Goal: Contribute content: Contribute content

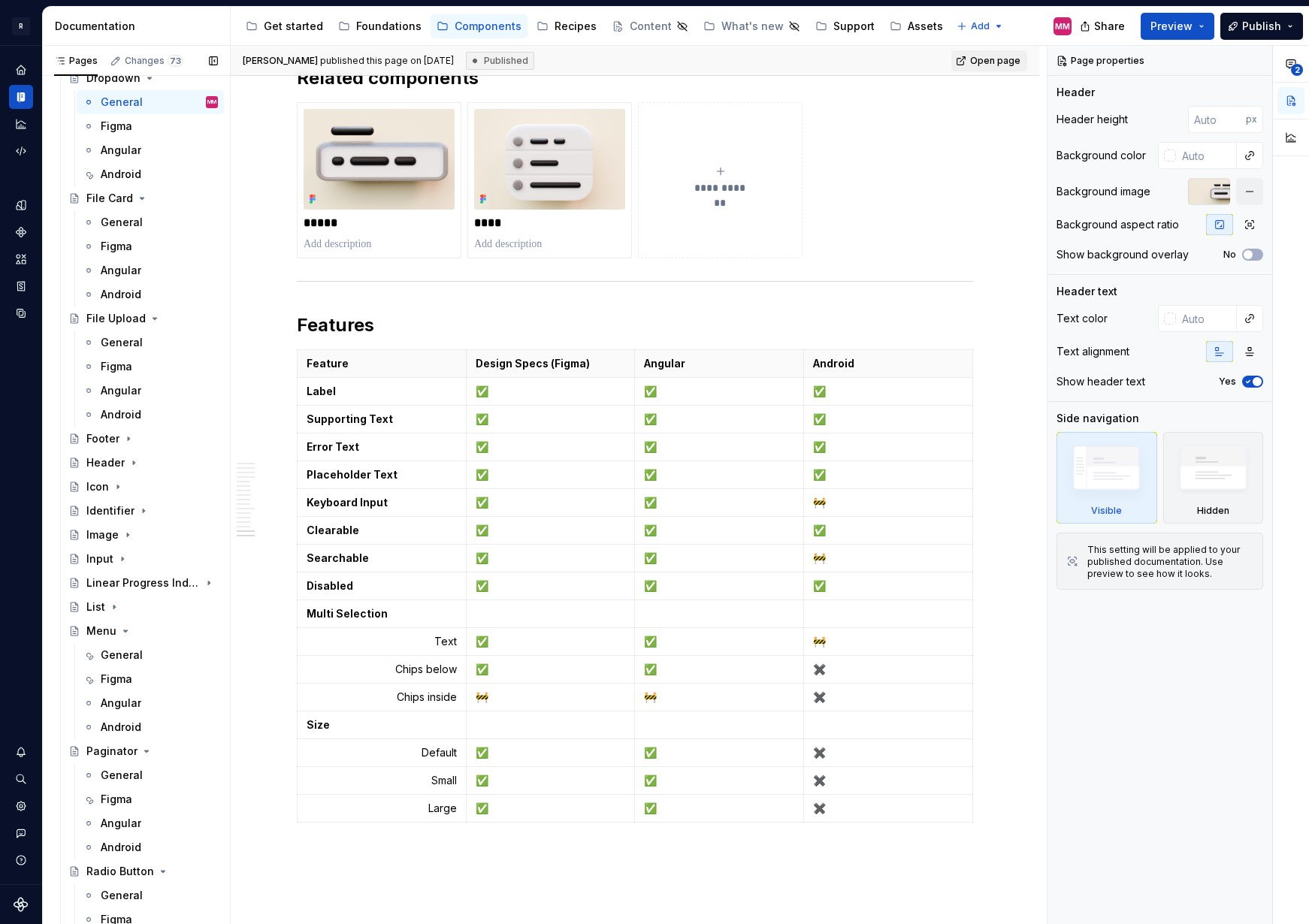
scroll to position [1565, 0]
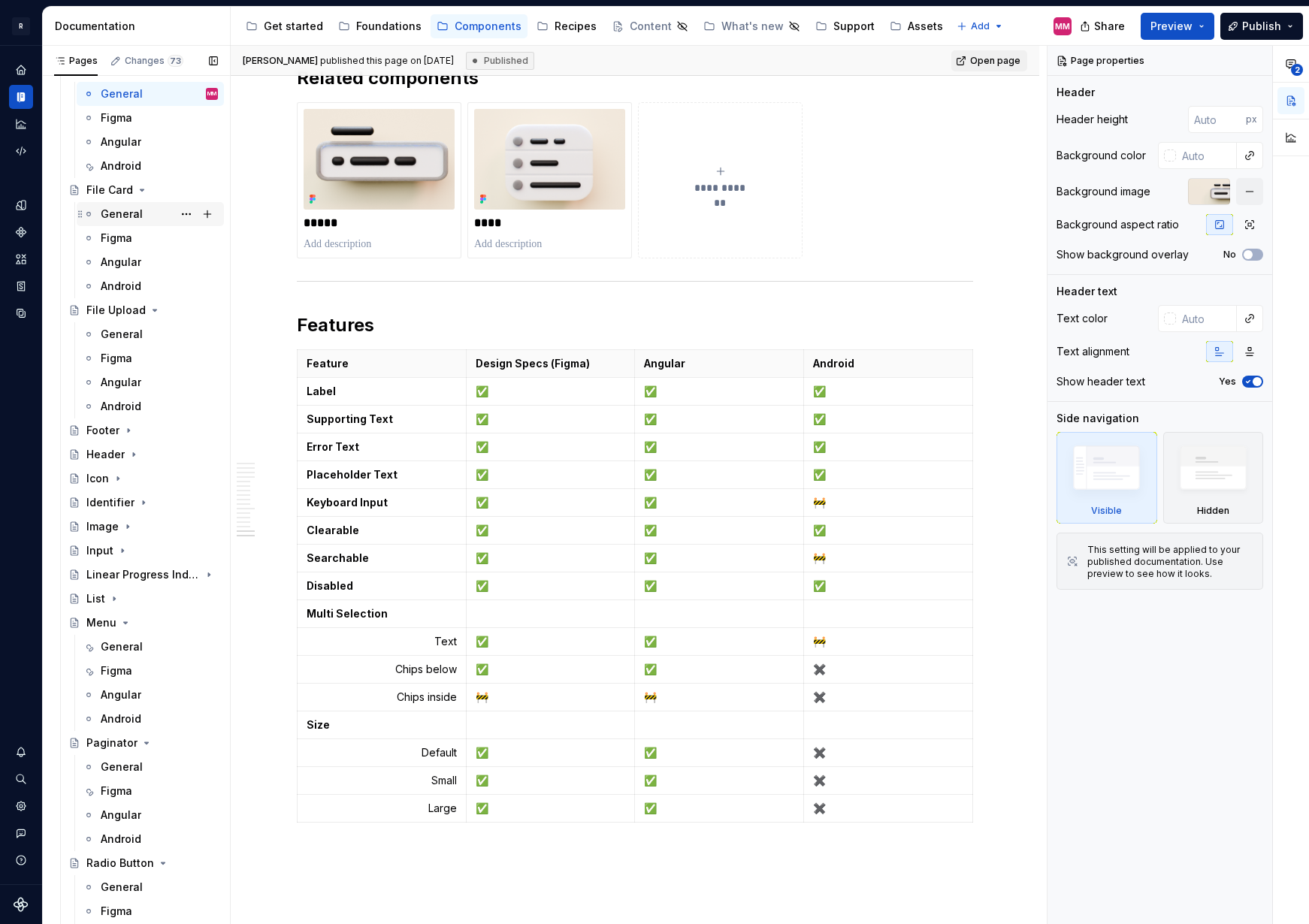
click at [118, 204] on div "General" at bounding box center [159, 213] width 117 height 21
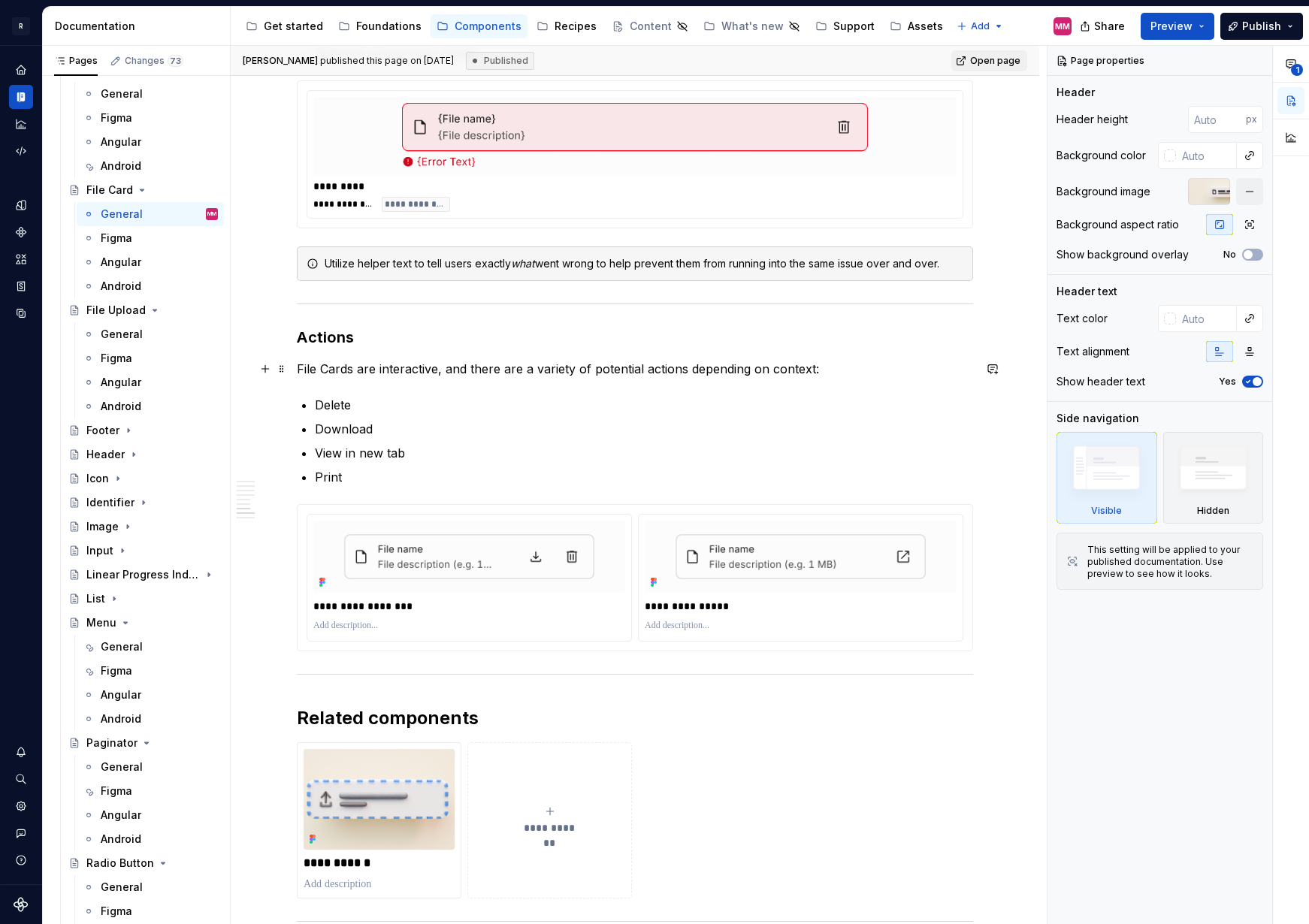
scroll to position [2927, 0]
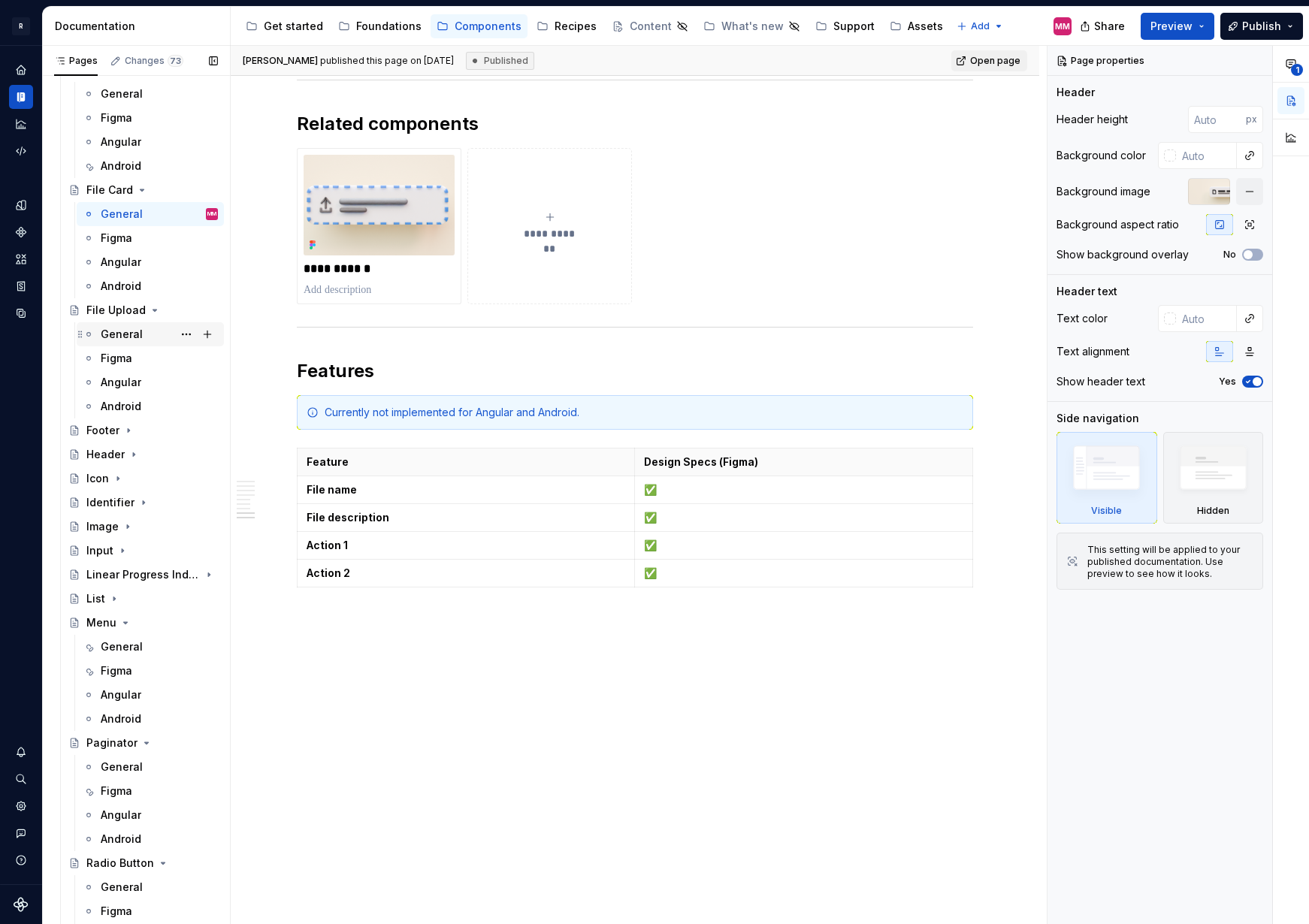
click at [125, 334] on div "General" at bounding box center [121, 334] width 42 height 15
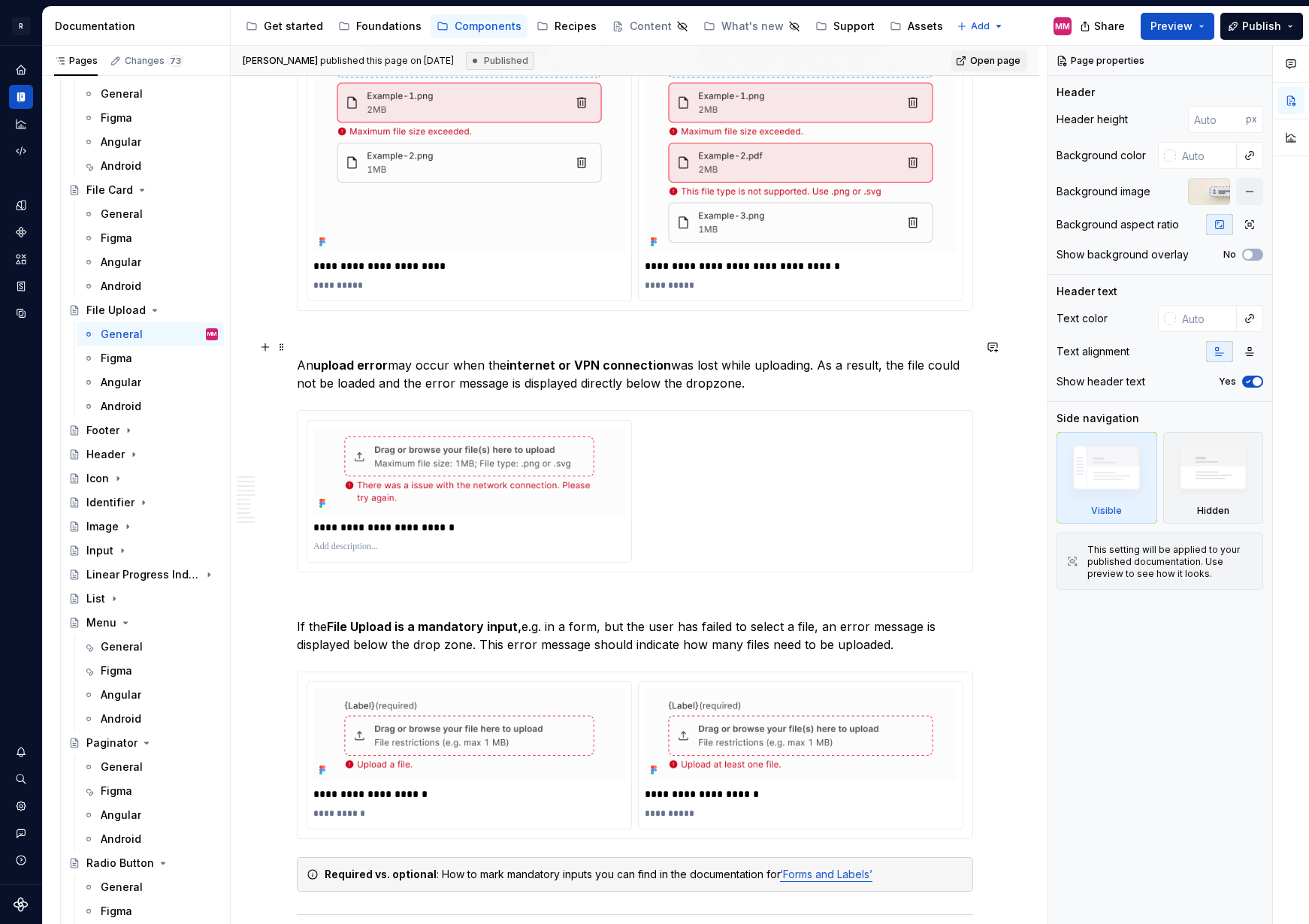
scroll to position [5278, 0]
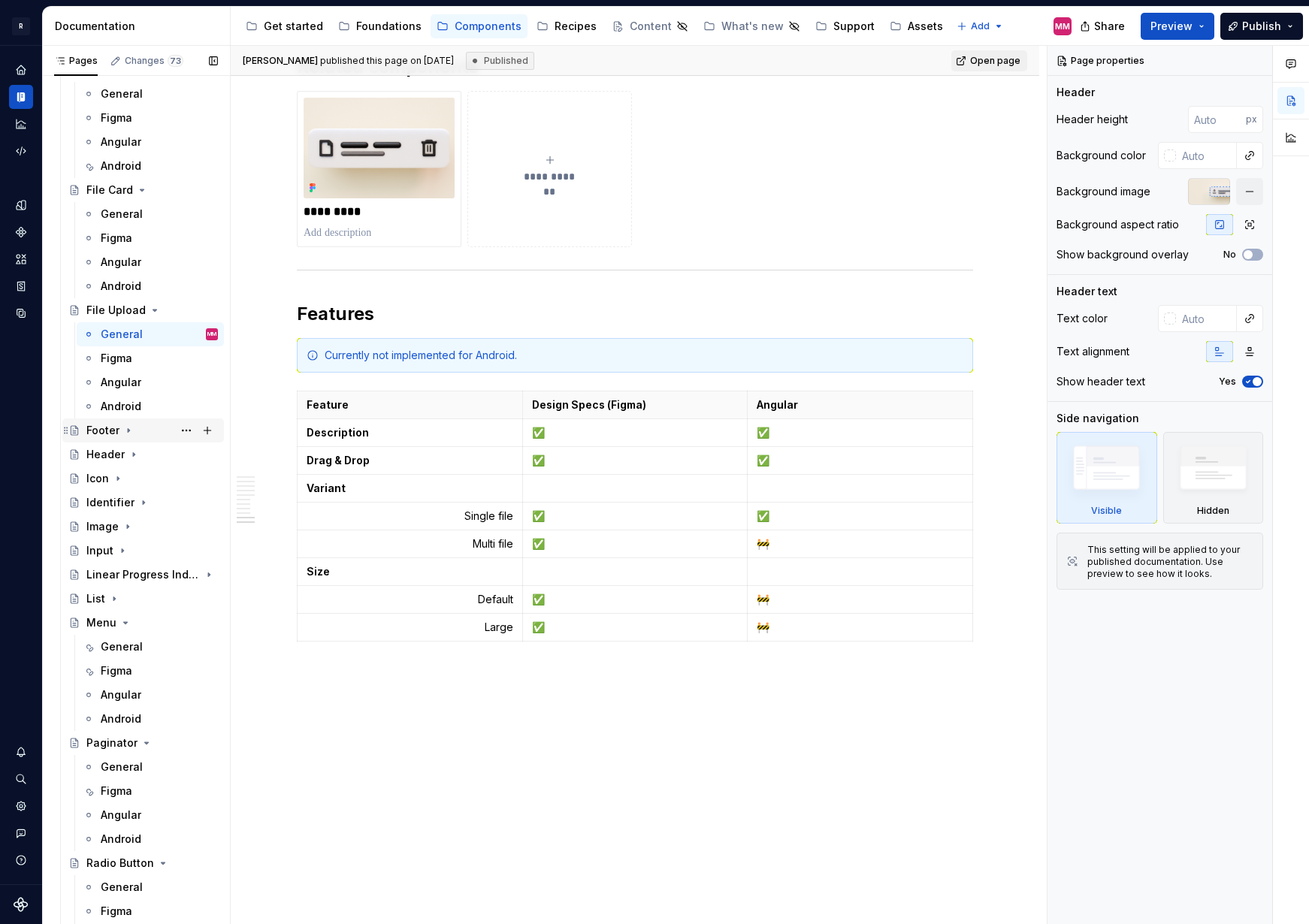
click at [128, 430] on icon "Page tree" at bounding box center [129, 431] width 2 height 3
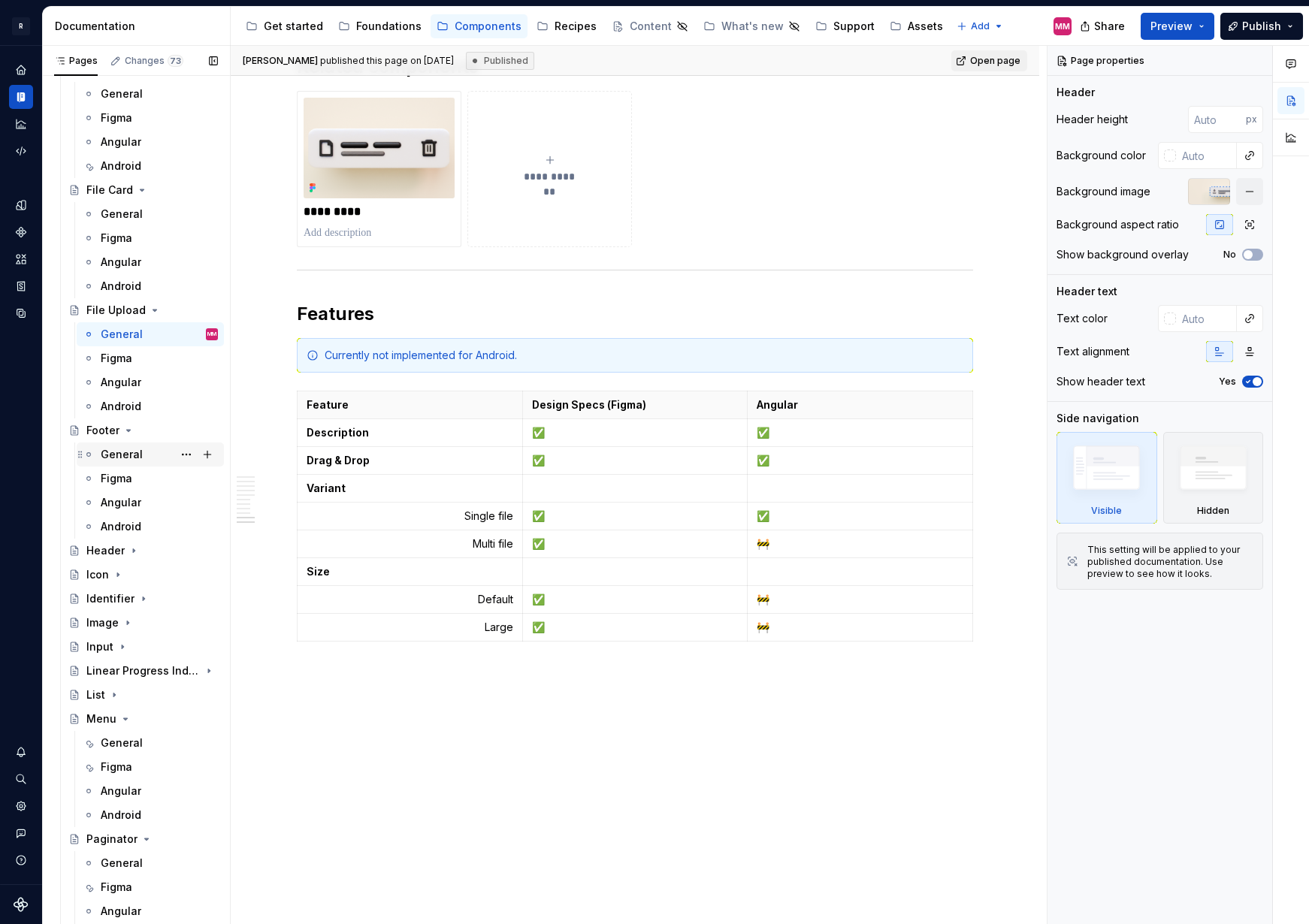
click at [122, 452] on div "General" at bounding box center [121, 455] width 42 height 15
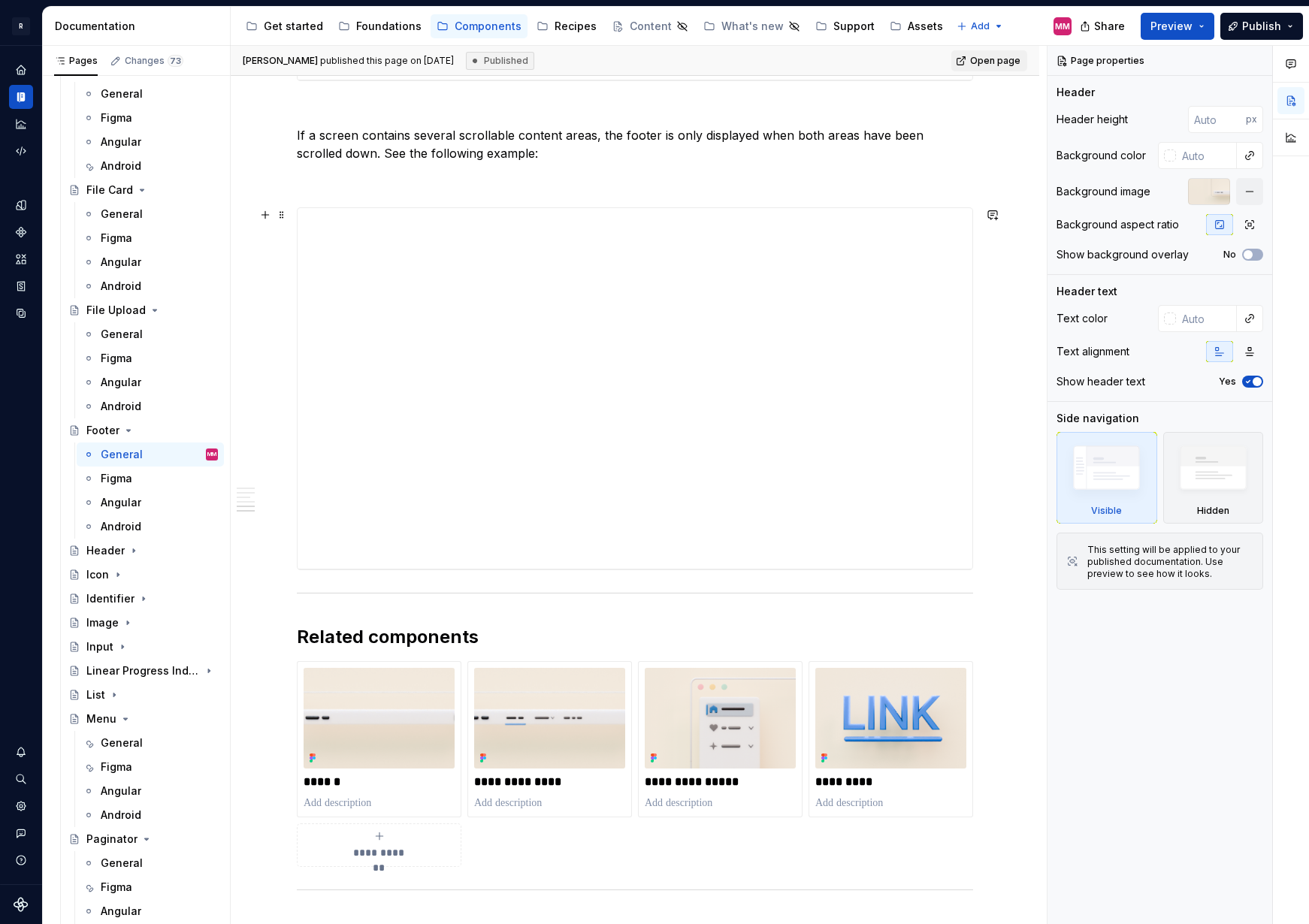
scroll to position [2793, 0]
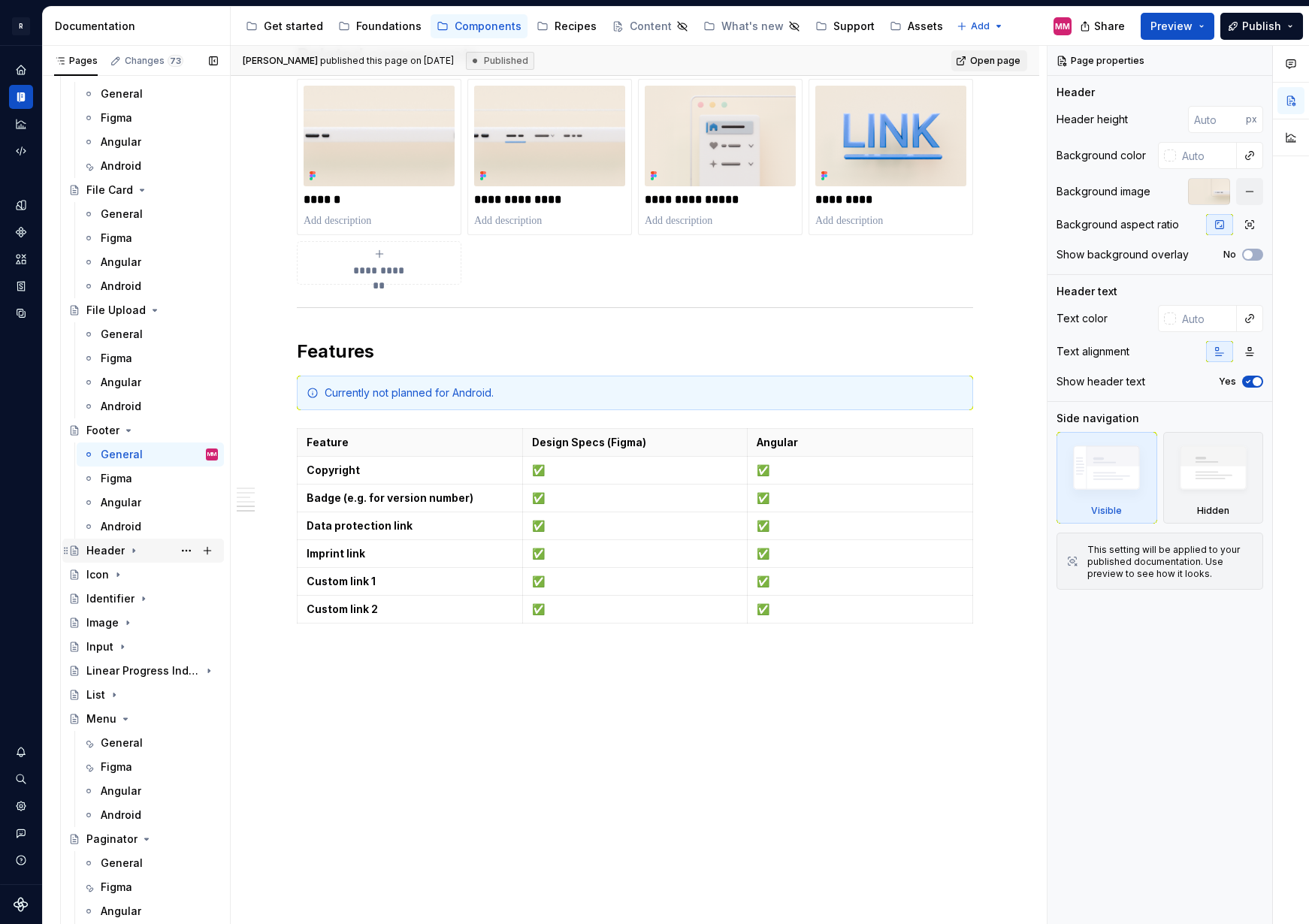
click at [133, 558] on div "Header" at bounding box center [151, 550] width 131 height 21
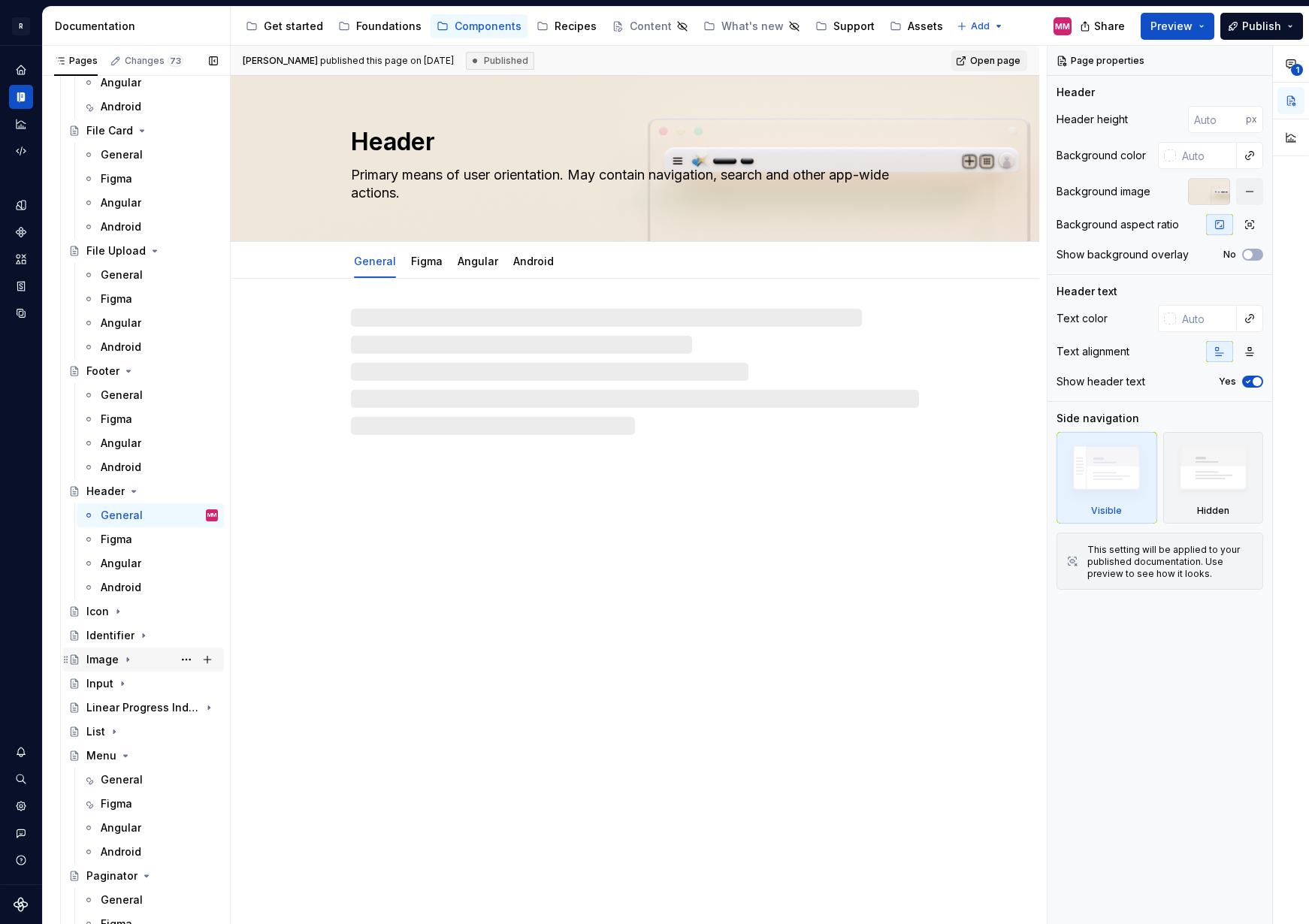
scroll to position [1820, 0]
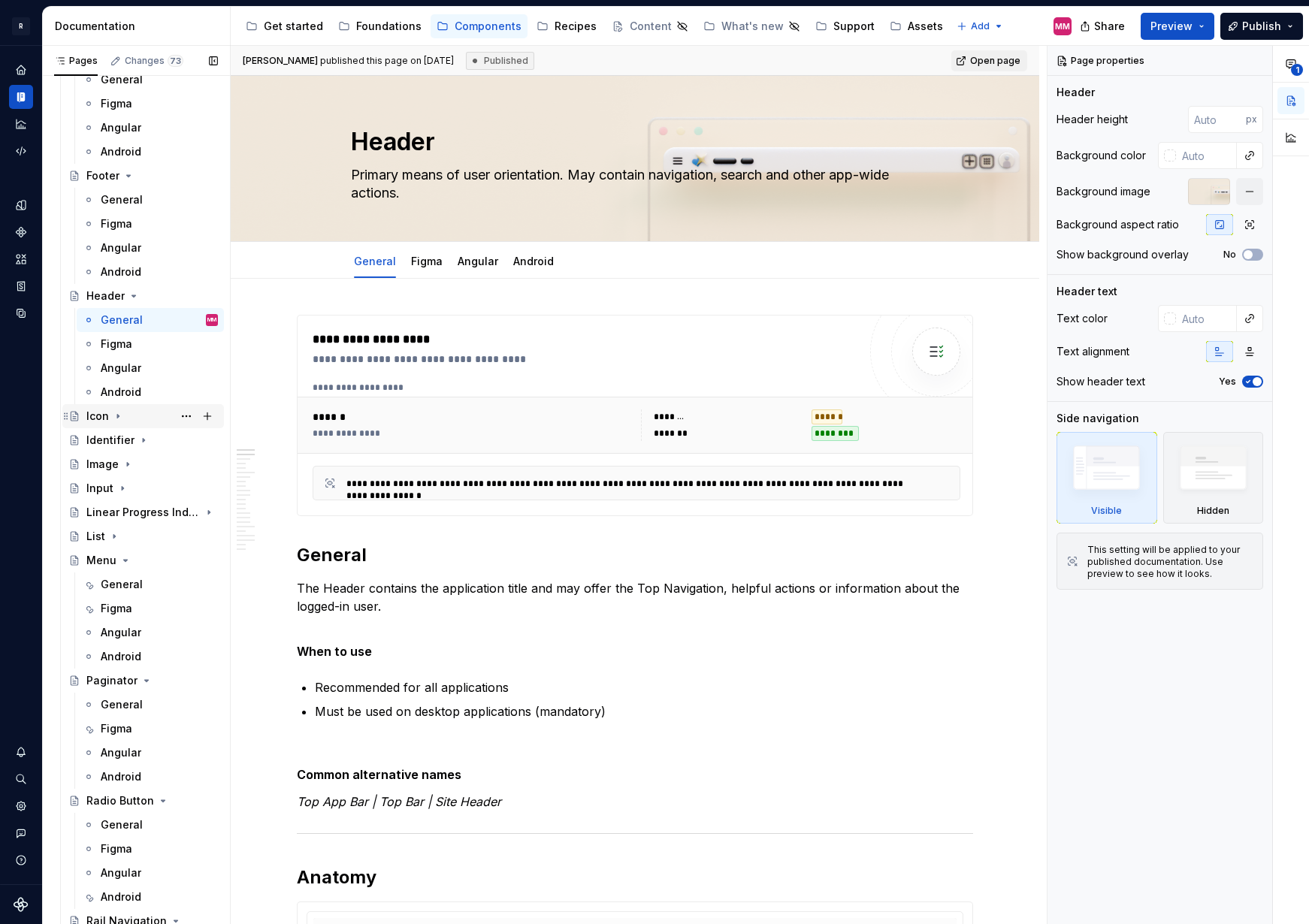
click at [115, 417] on icon "Page tree" at bounding box center [118, 416] width 12 height 12
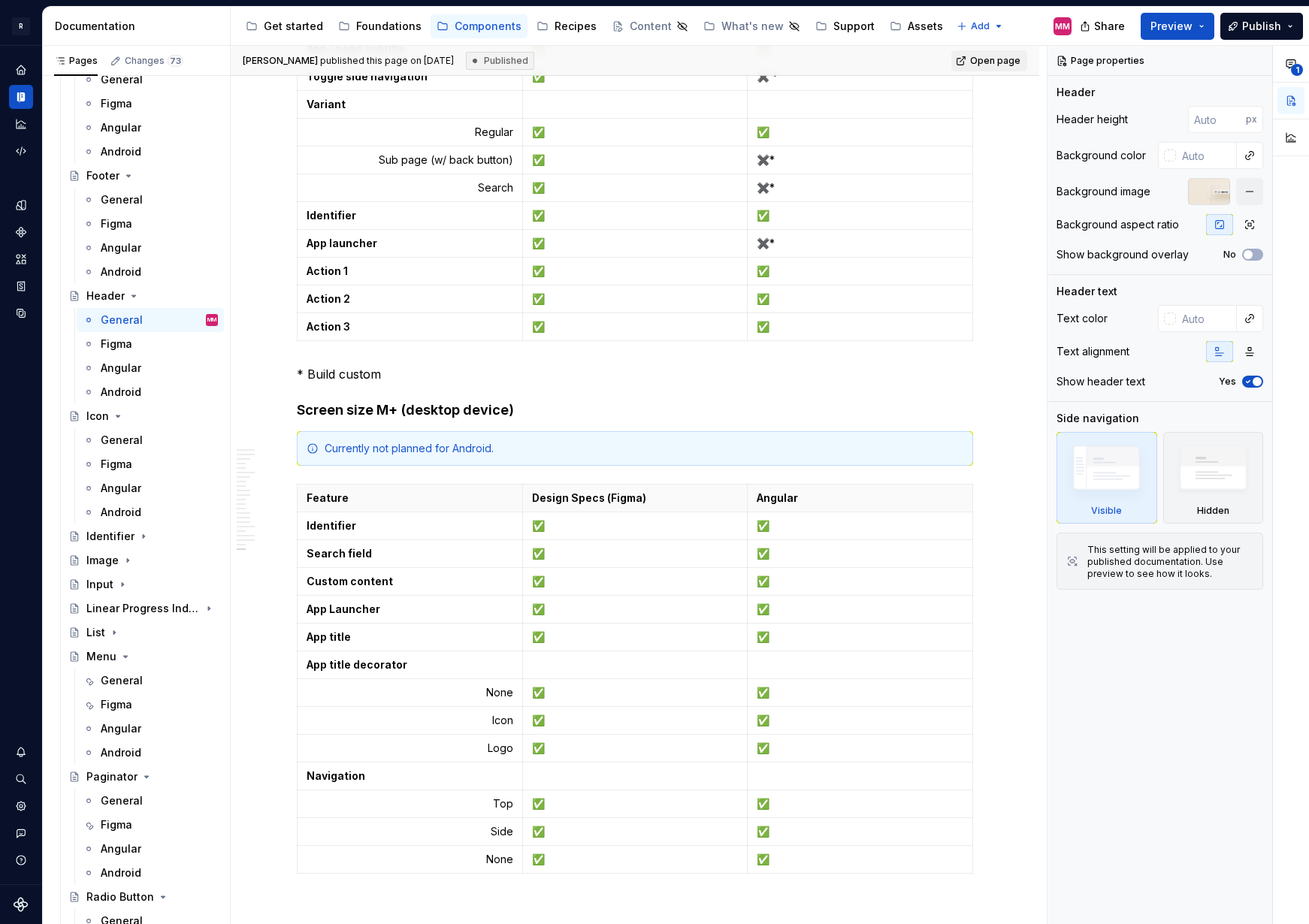
scroll to position [7571, 0]
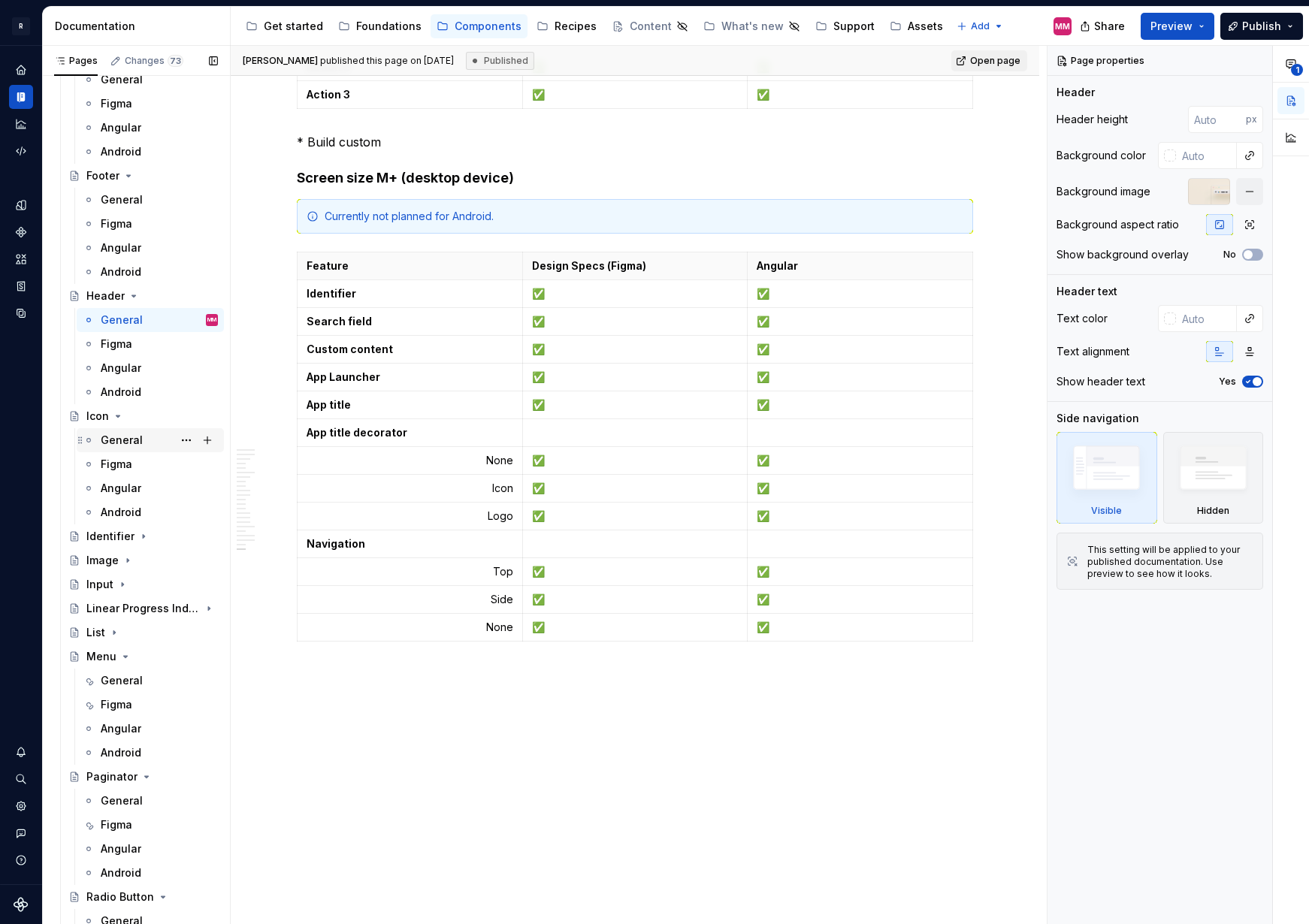
click at [107, 441] on div "General" at bounding box center [121, 440] width 42 height 15
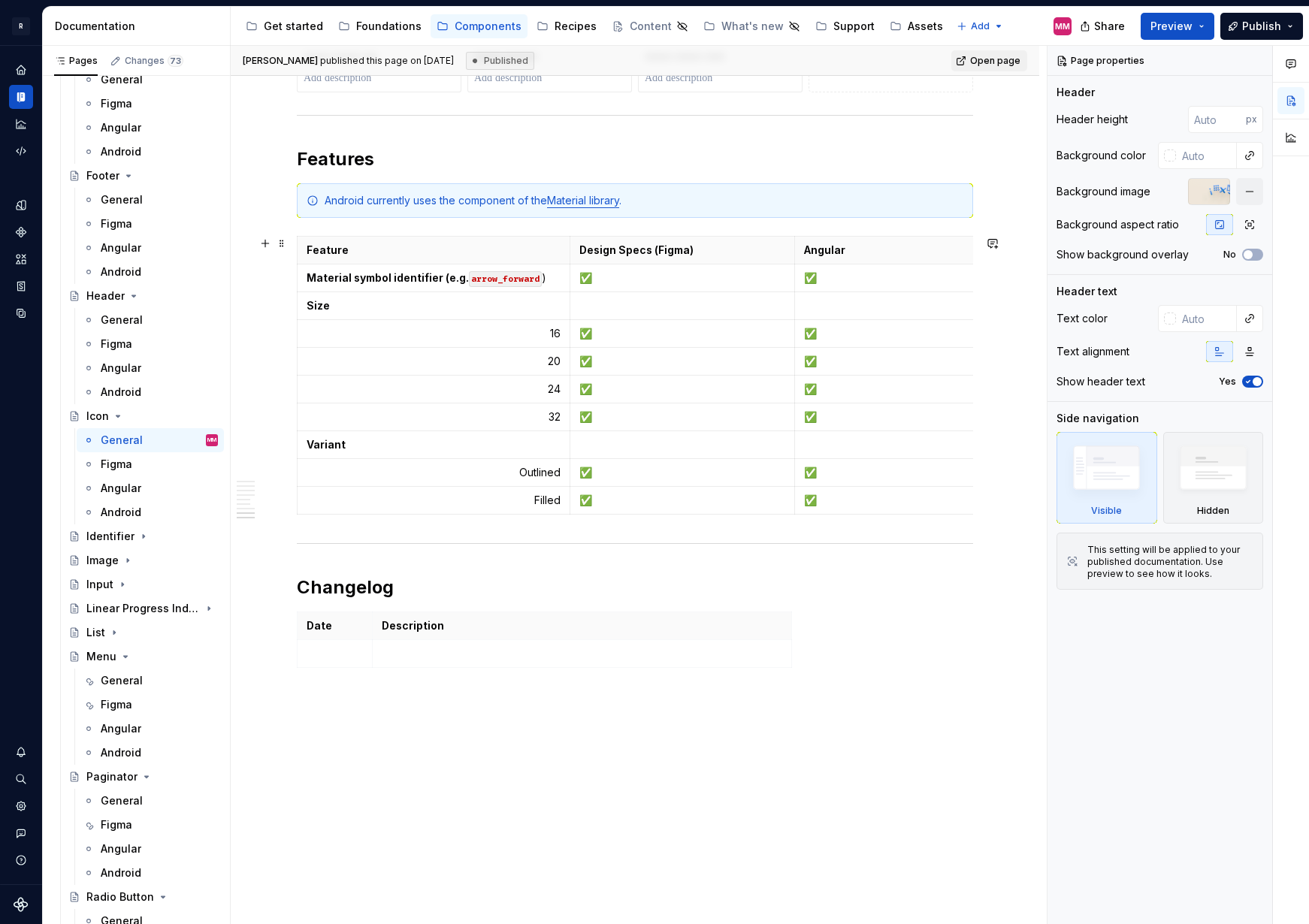
scroll to position [2667, 0]
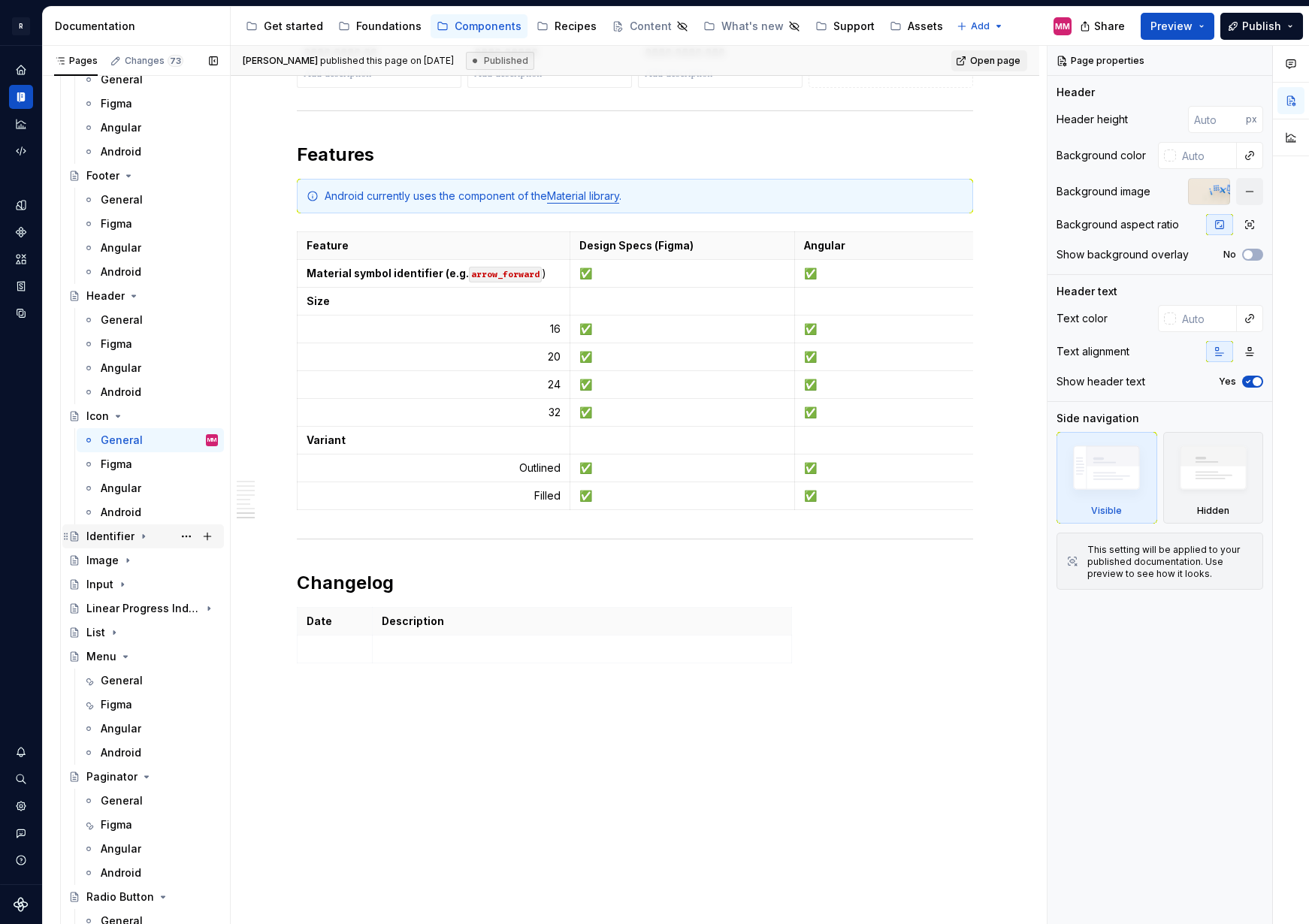
click at [142, 534] on icon "Page tree" at bounding box center [143, 536] width 12 height 12
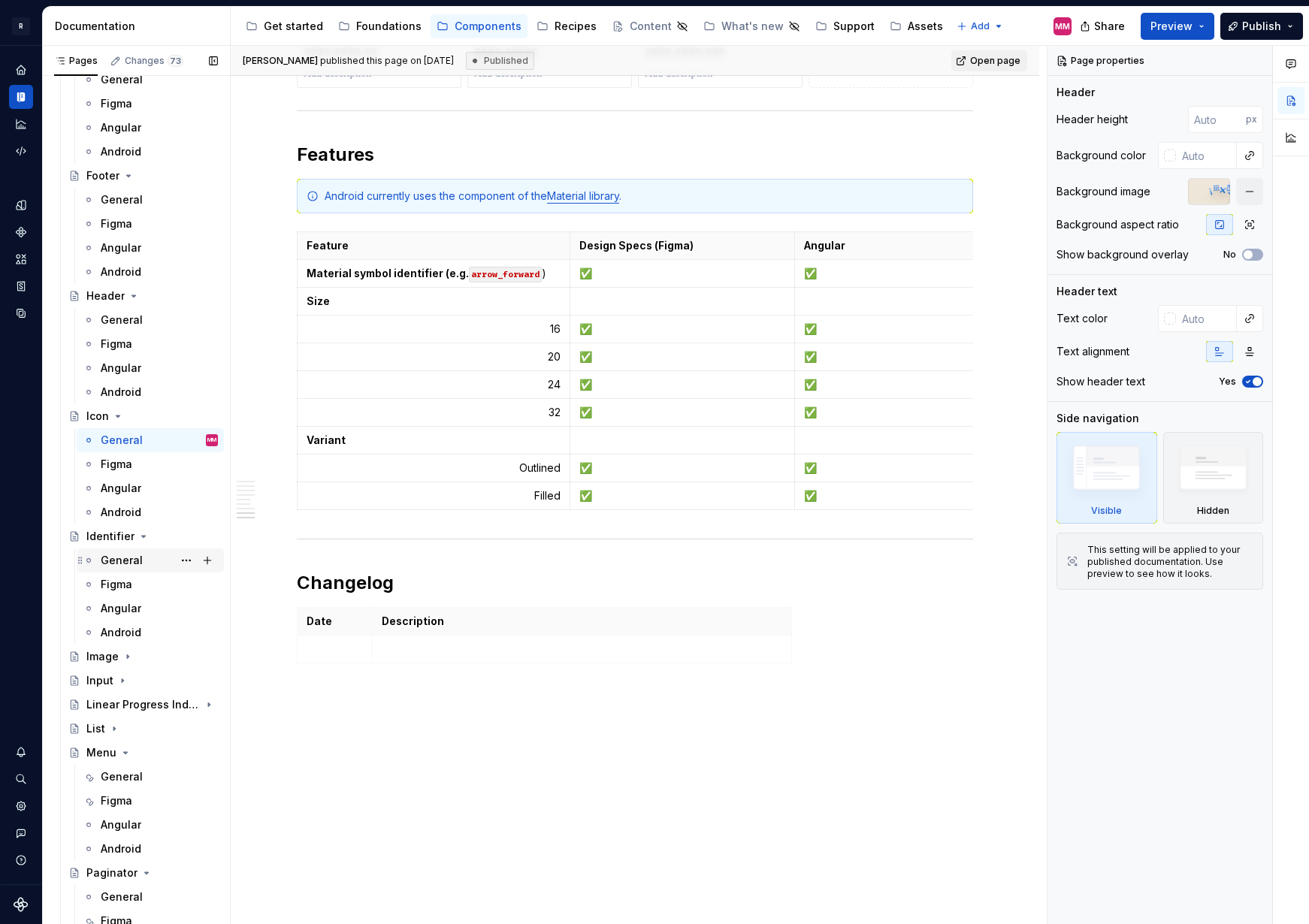
click at [145, 561] on div "General" at bounding box center [159, 560] width 117 height 21
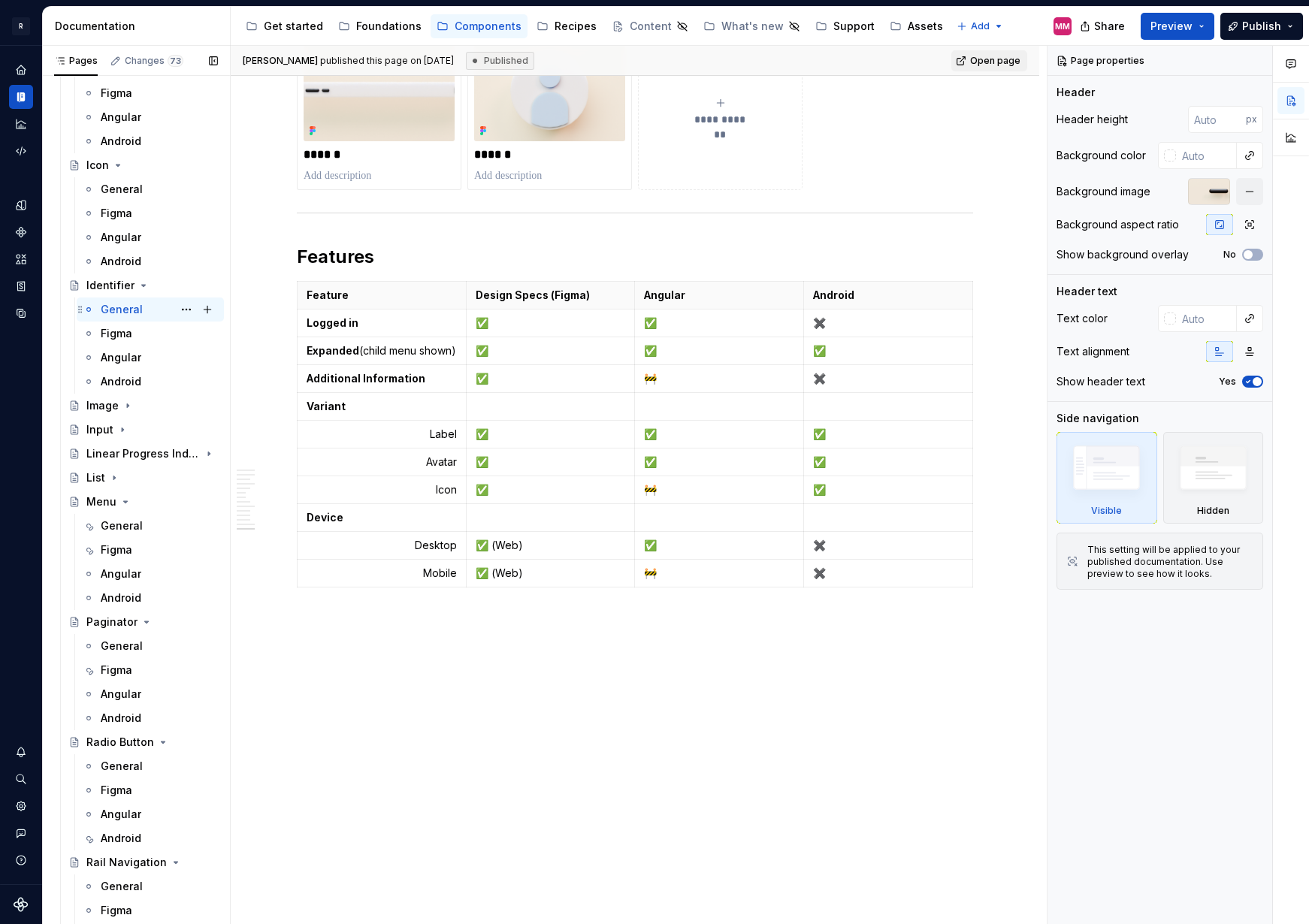
scroll to position [2247, 0]
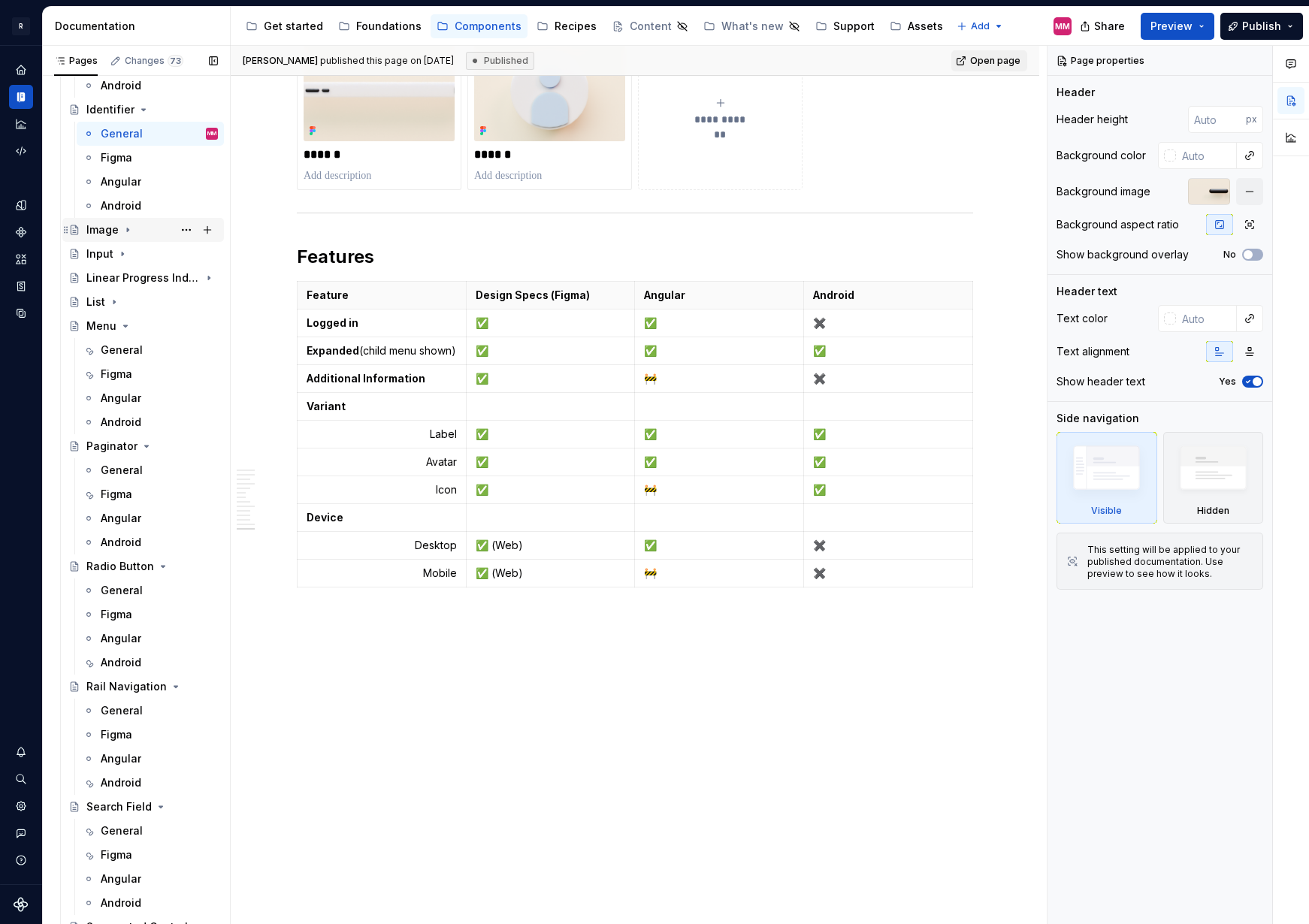
click at [131, 234] on icon "Page tree" at bounding box center [128, 230] width 12 height 12
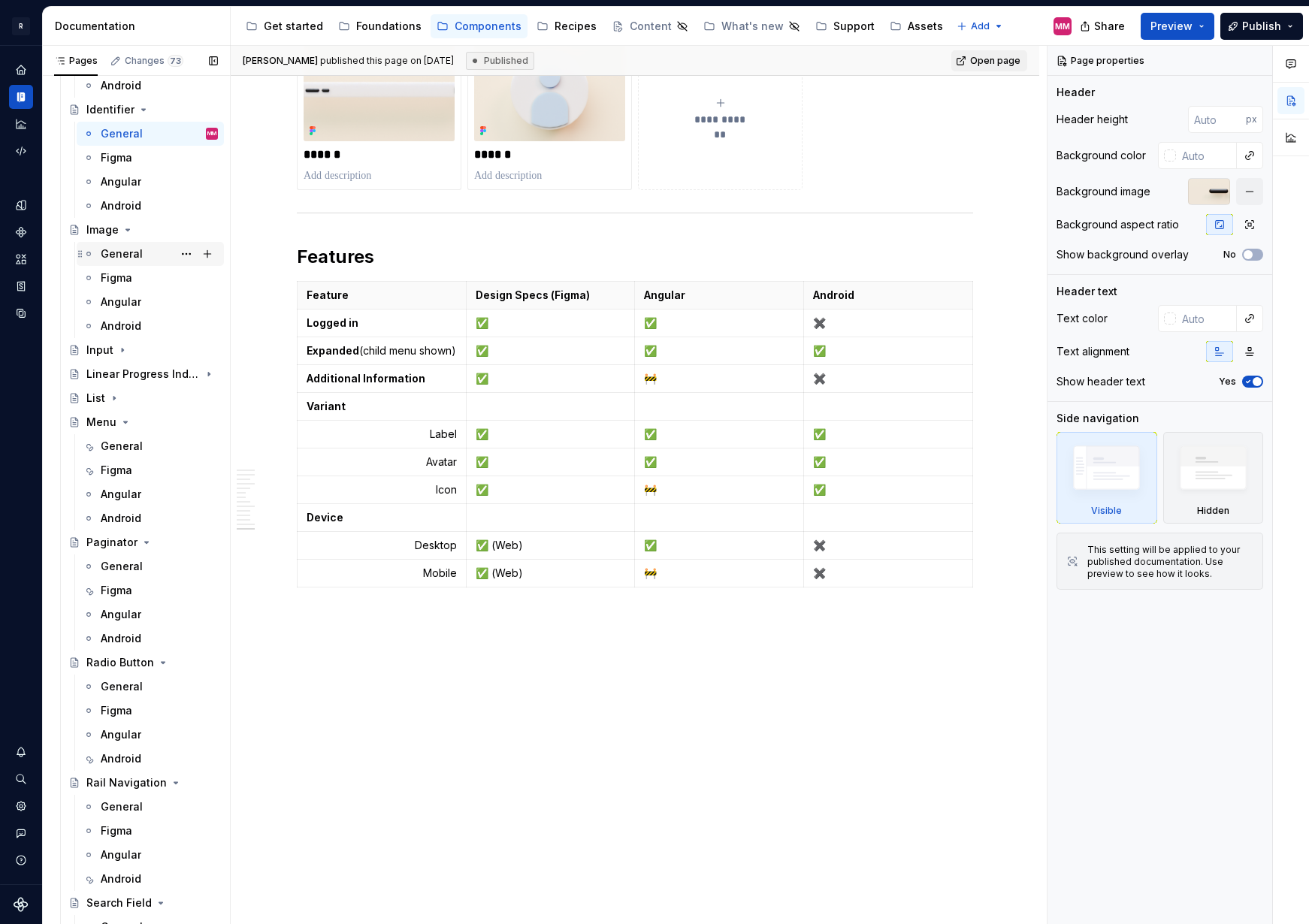
click at [137, 245] on div "General" at bounding box center [159, 253] width 117 height 21
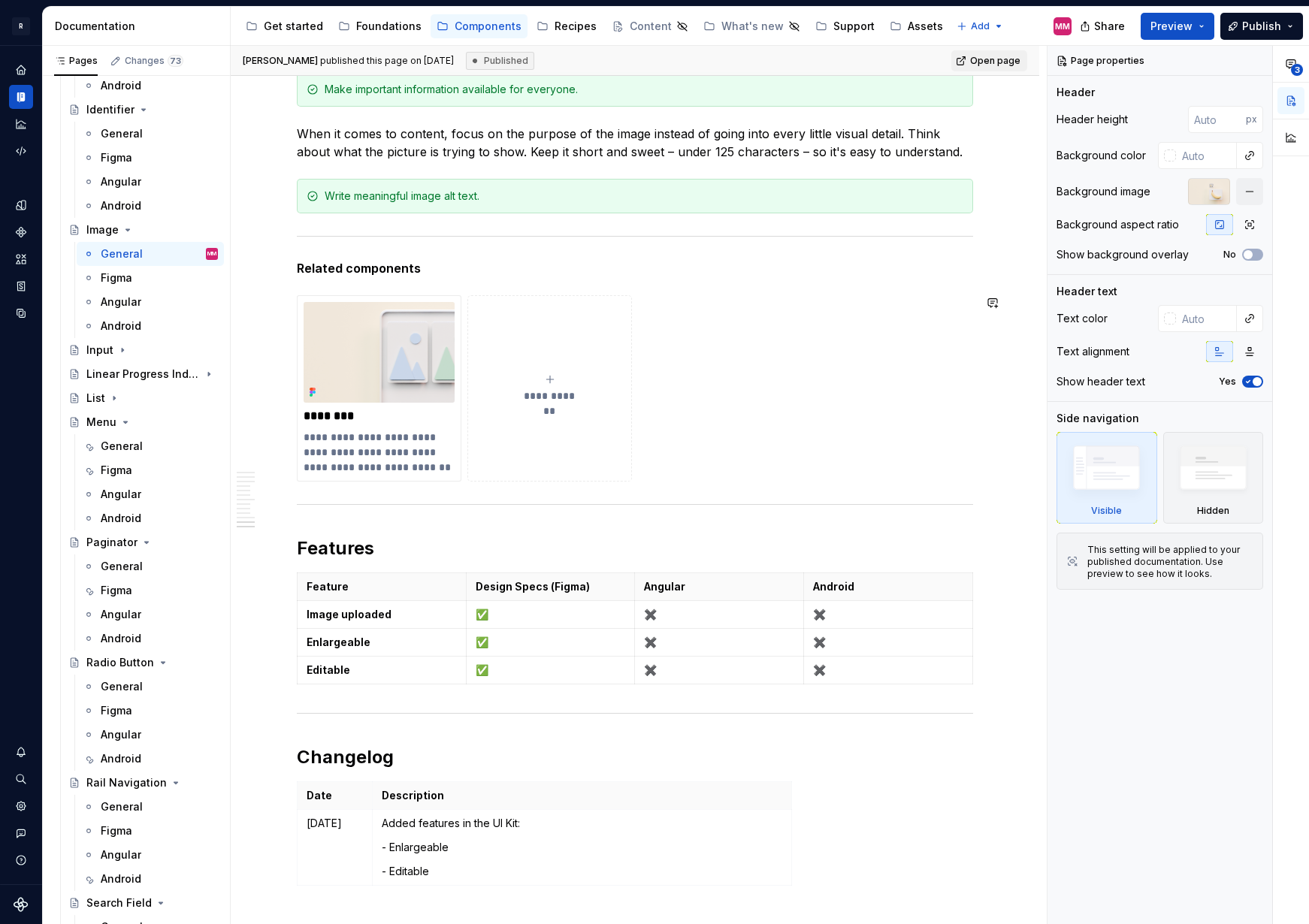
scroll to position [5339, 0]
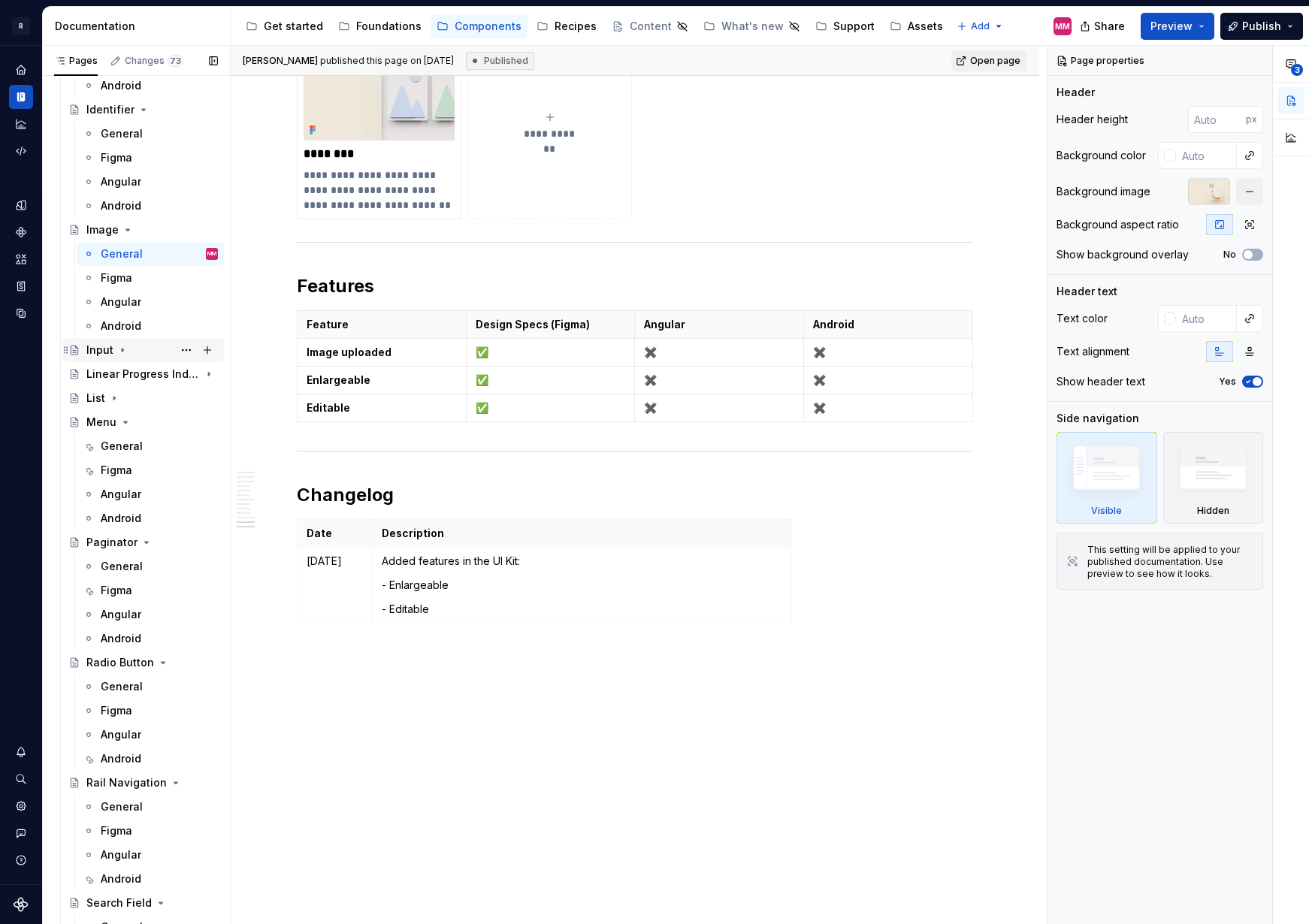
click at [119, 350] on icon "Page tree" at bounding box center [122, 350] width 12 height 12
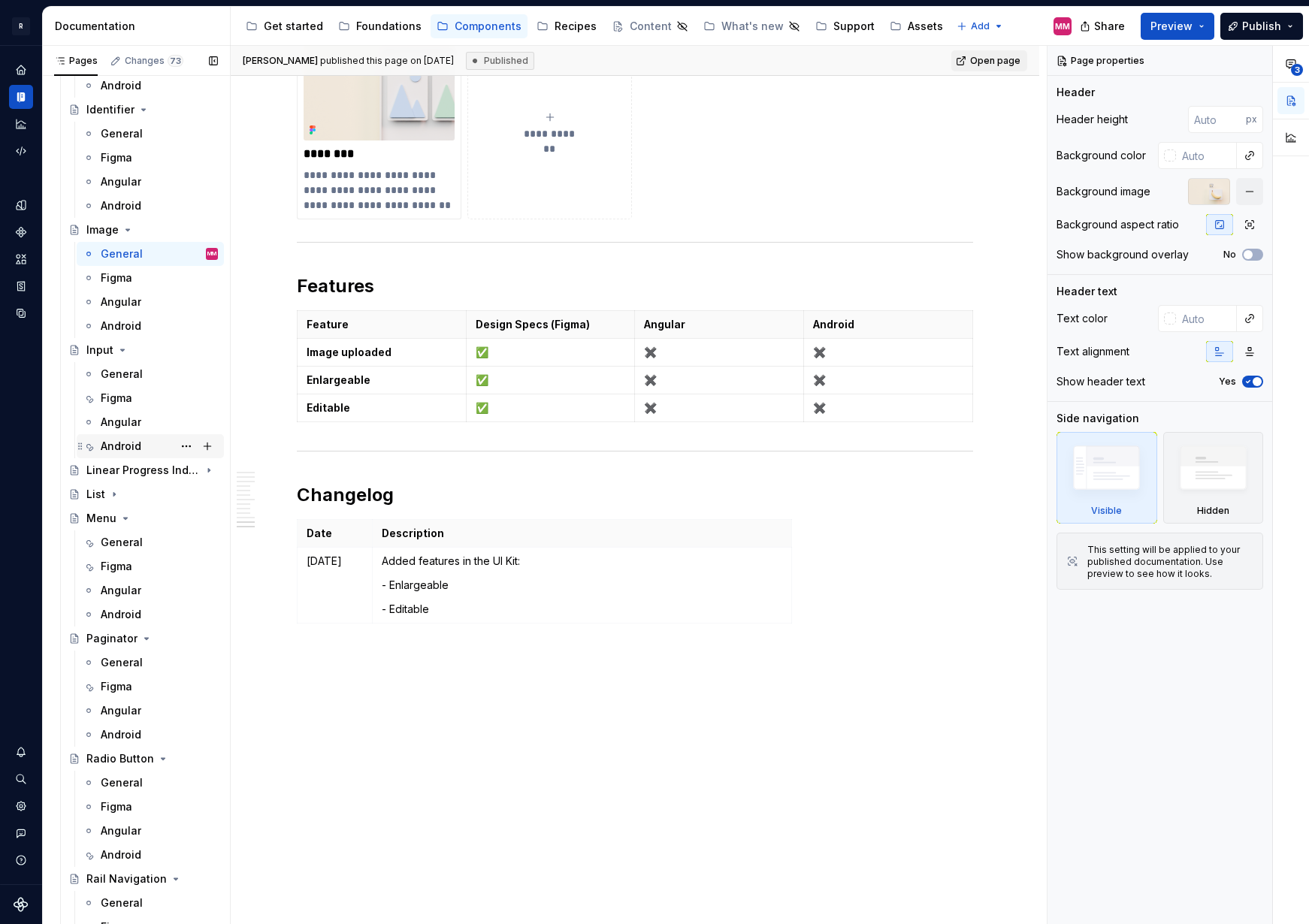
click at [150, 444] on div "Android" at bounding box center [159, 446] width 117 height 21
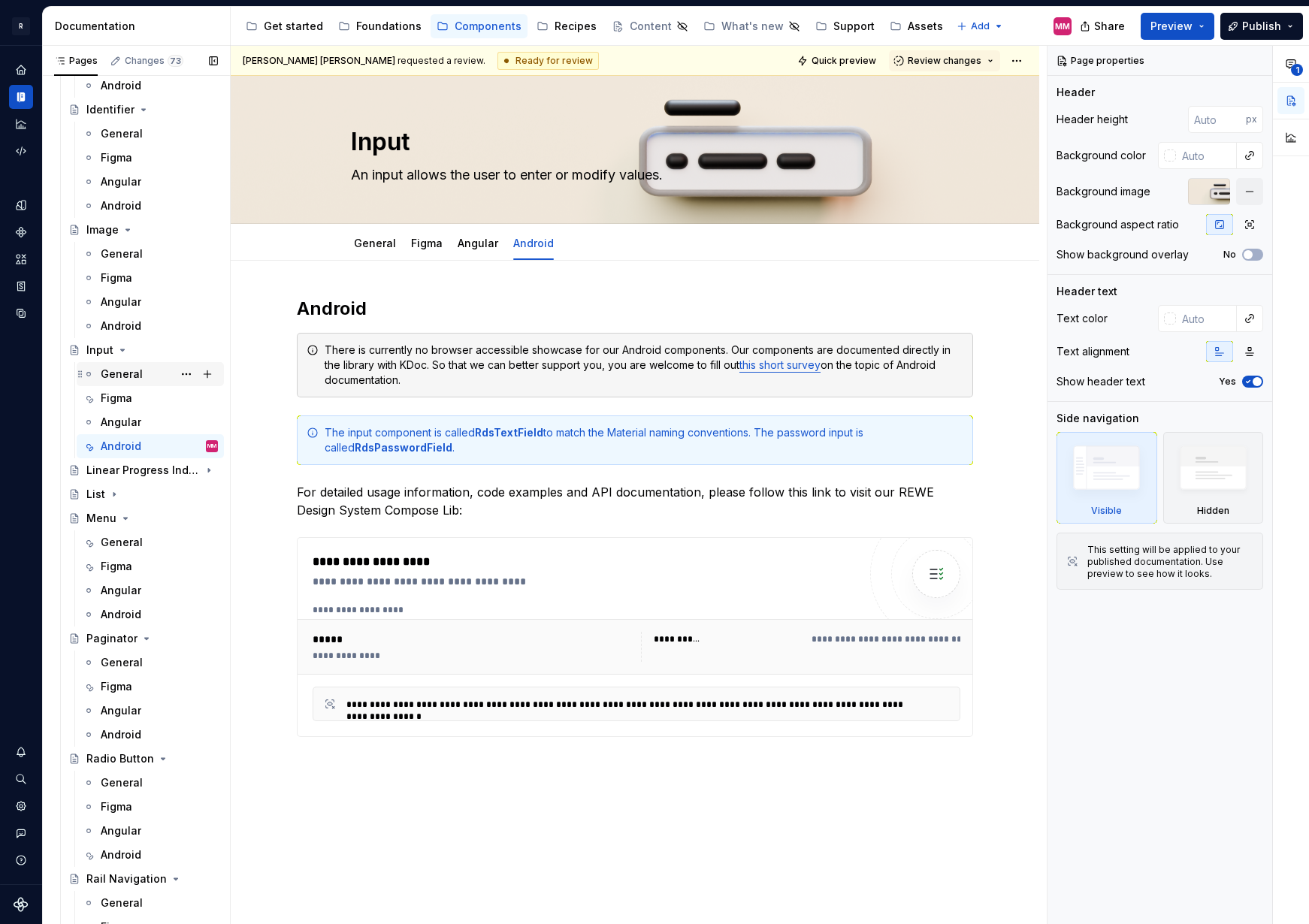
click at [122, 379] on div "General" at bounding box center [121, 374] width 42 height 15
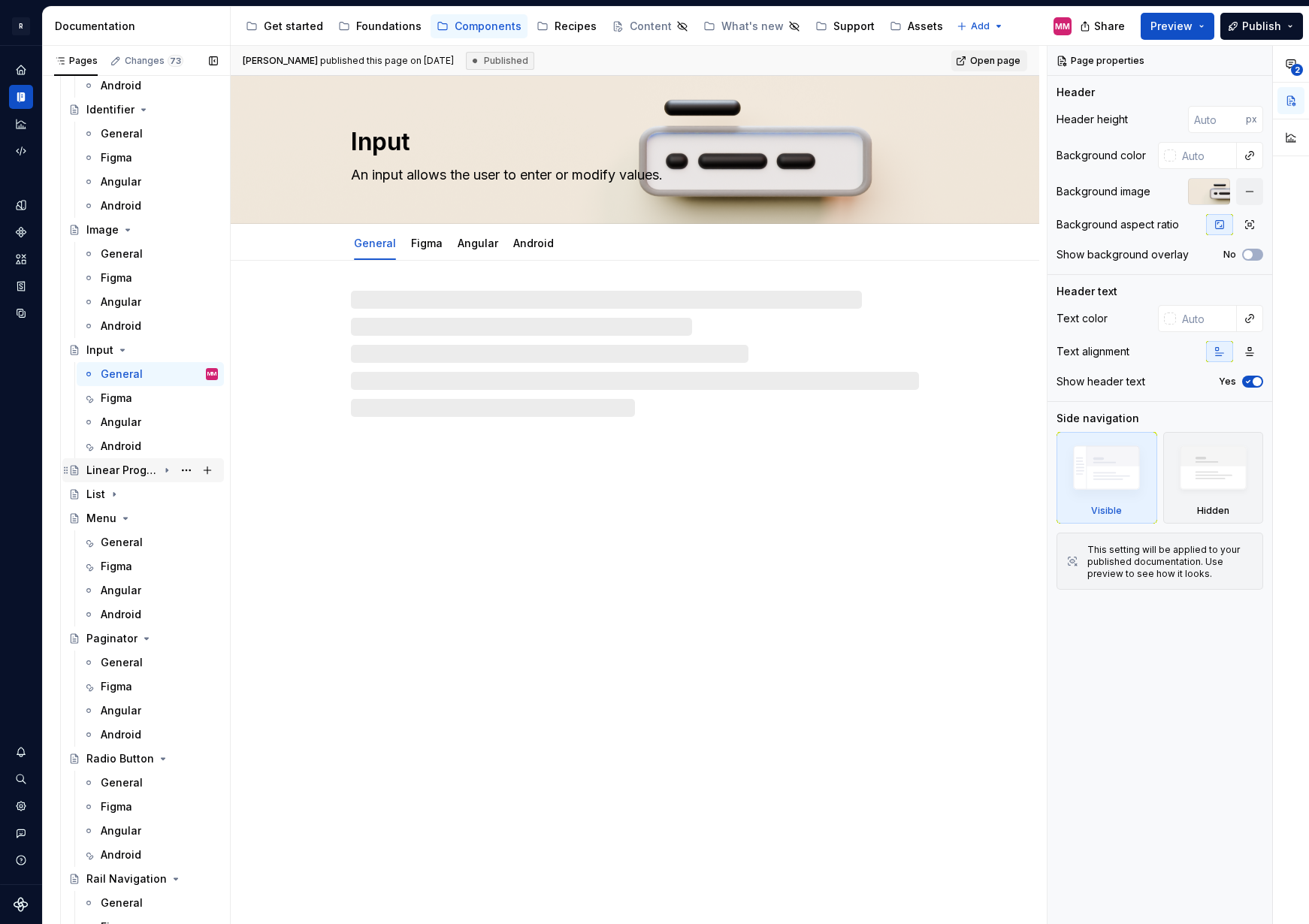
click at [146, 476] on div "Linear Progress Indicator" at bounding box center [121, 470] width 71 height 15
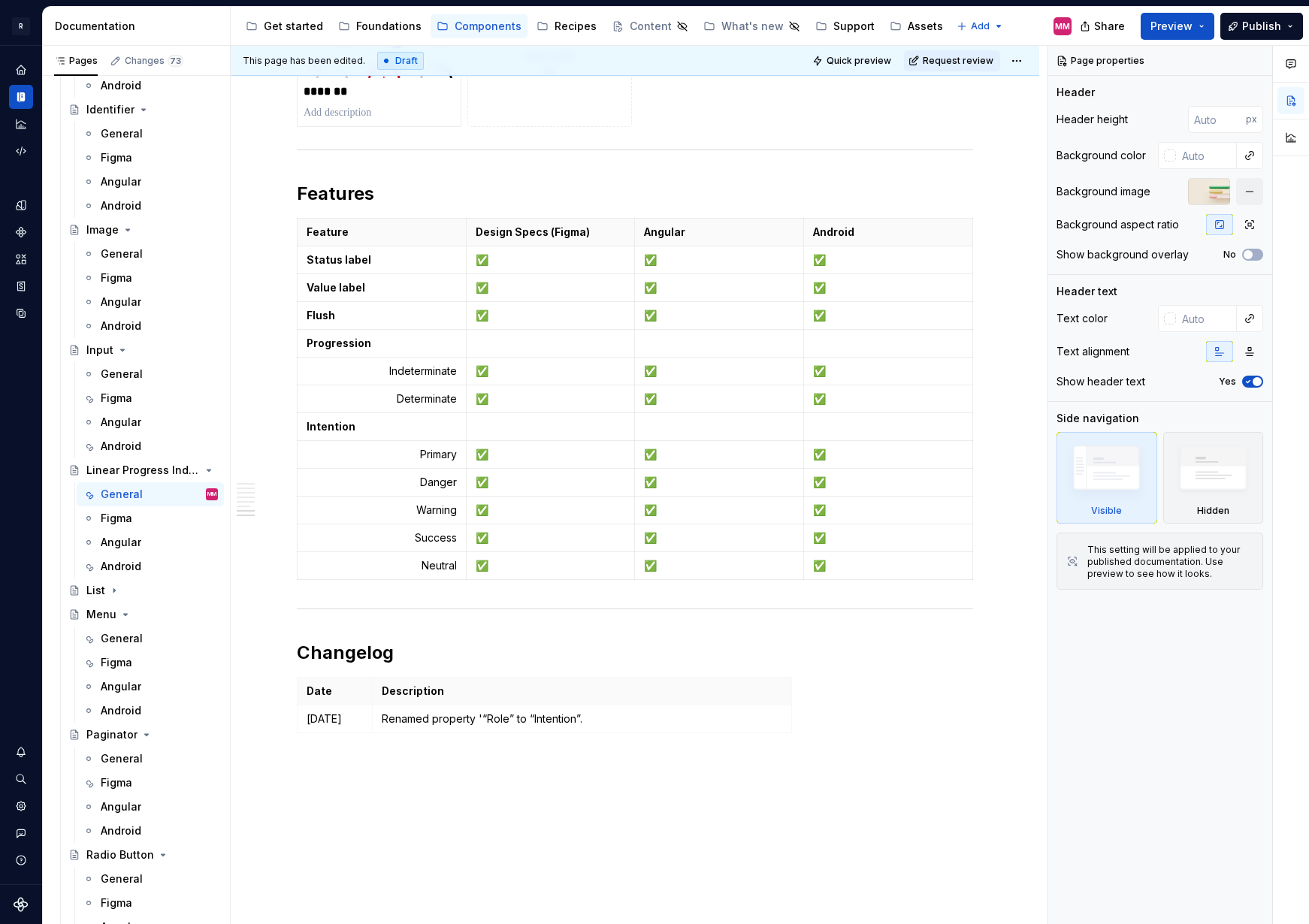
scroll to position [4156, 0]
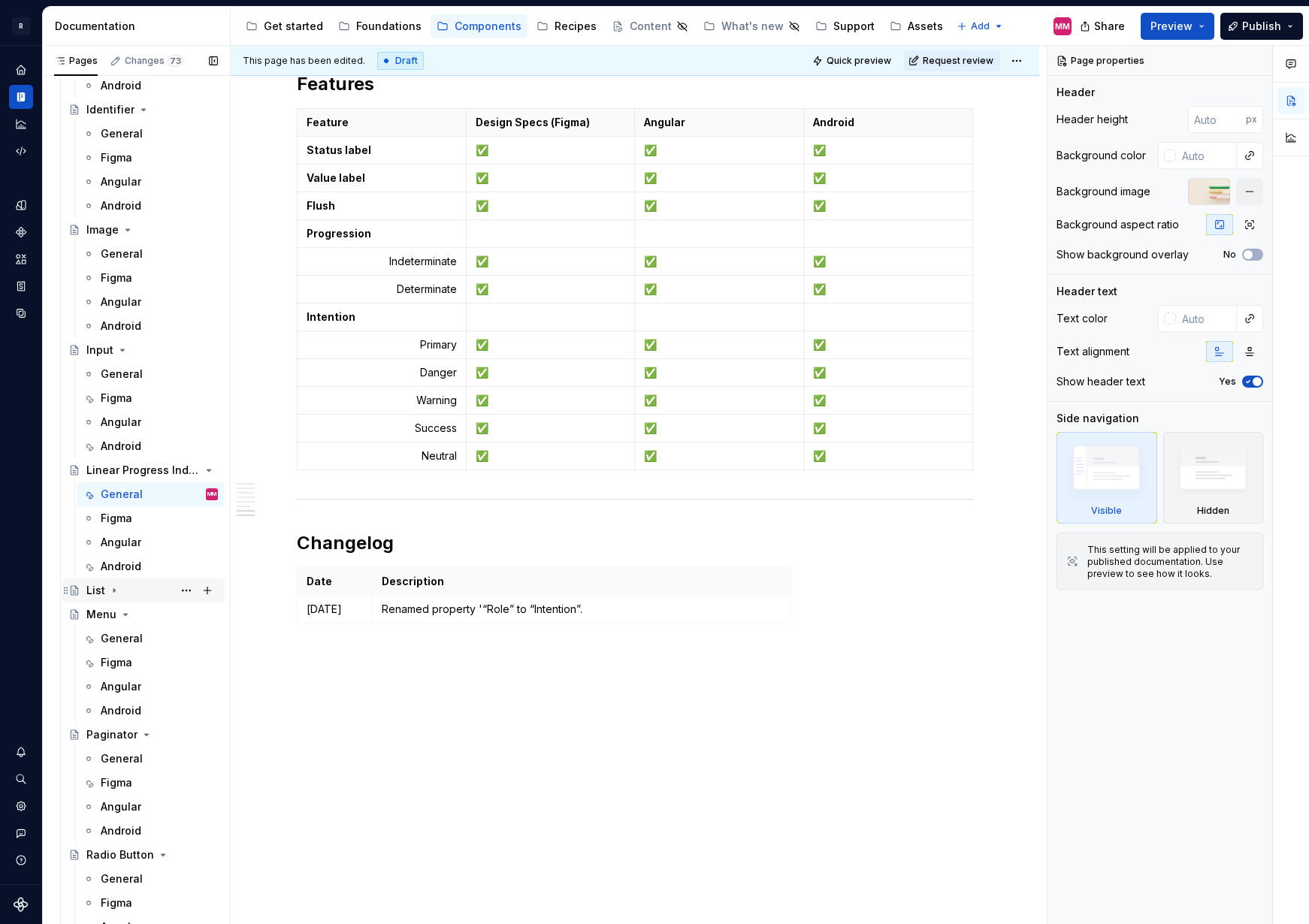
click at [110, 594] on icon "Page tree" at bounding box center [114, 590] width 12 height 12
click at [137, 611] on div "General" at bounding box center [121, 615] width 42 height 15
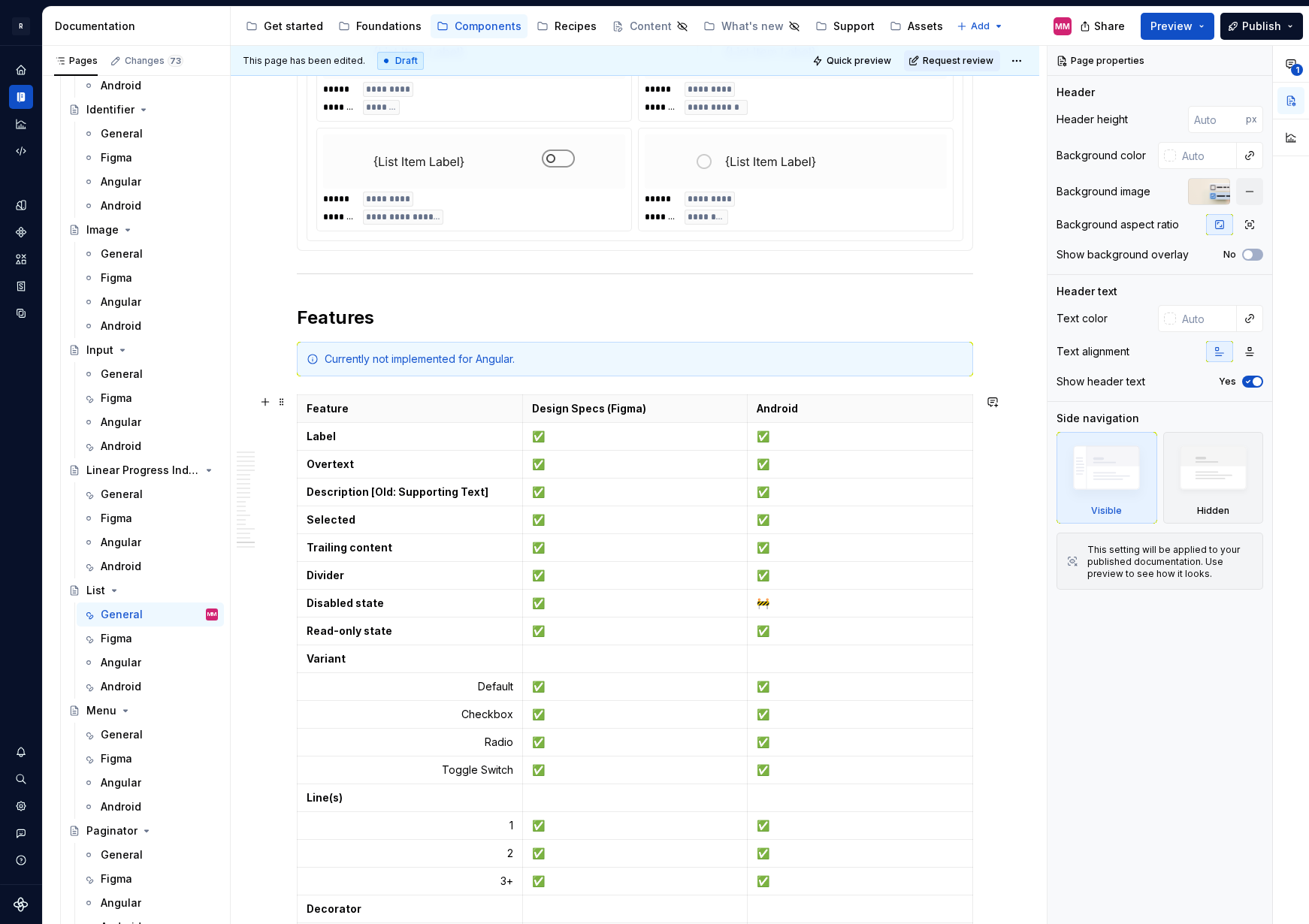
scroll to position [9777, 0]
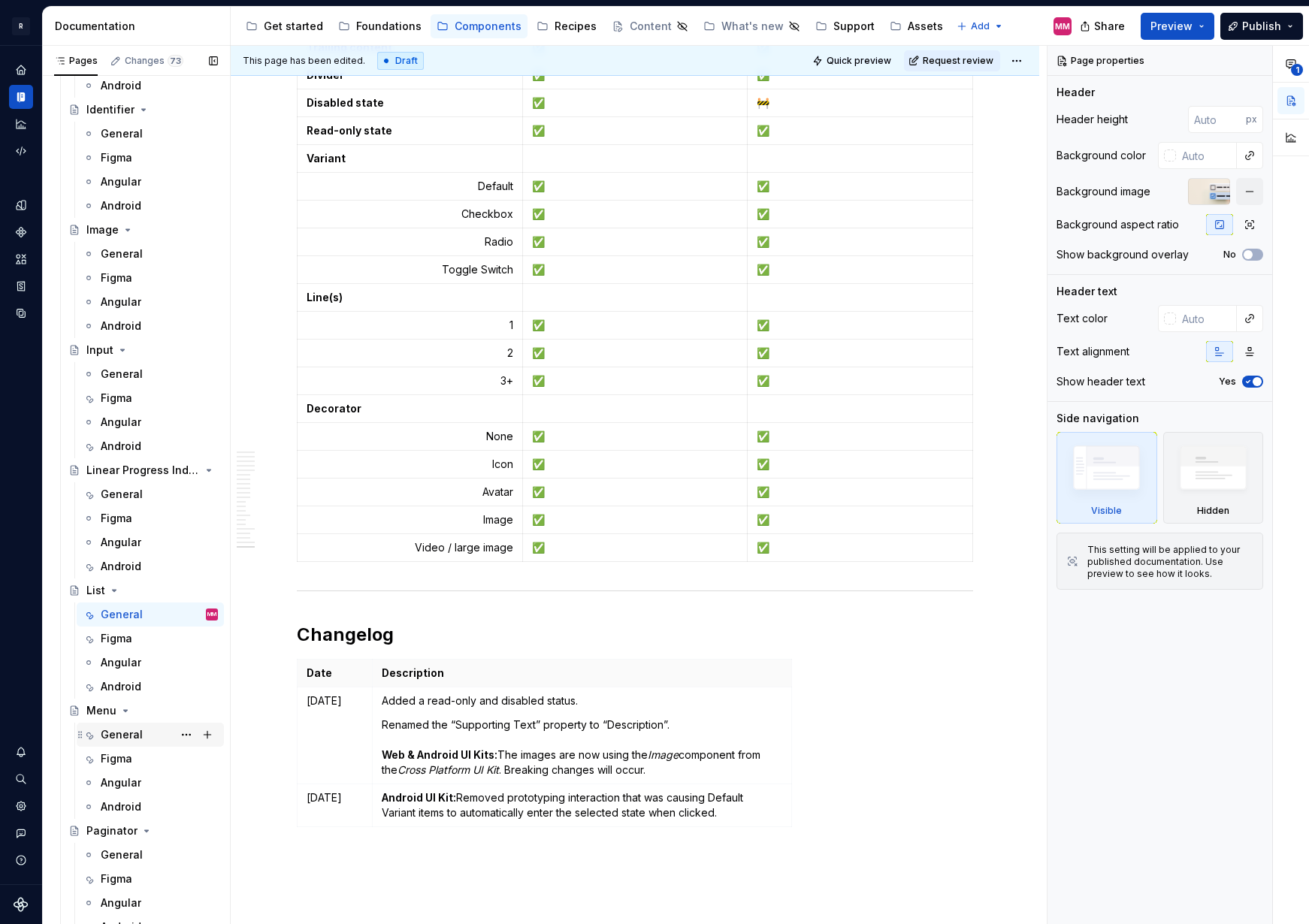
click at [115, 739] on div "General" at bounding box center [121, 735] width 42 height 15
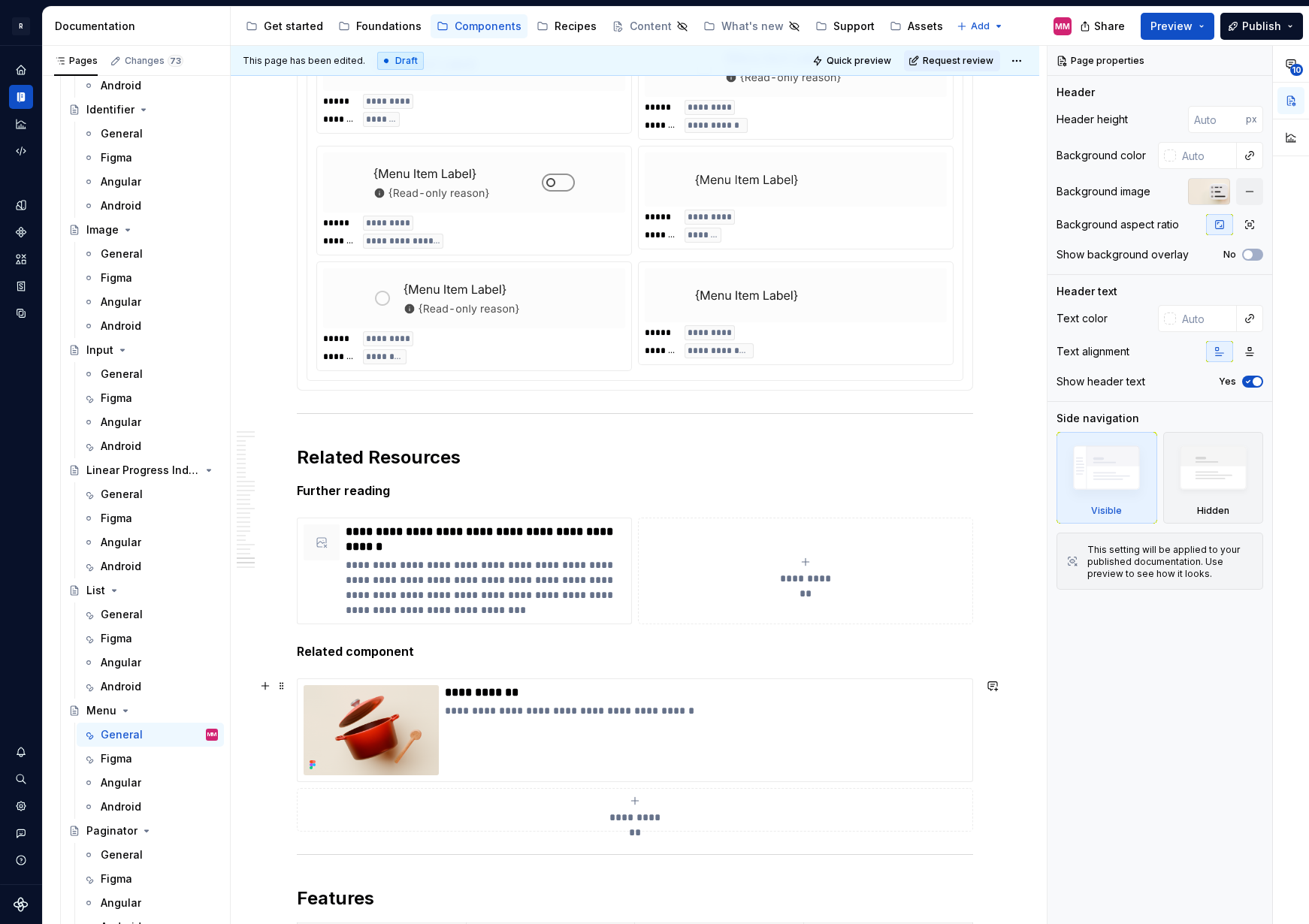
scroll to position [14083, 0]
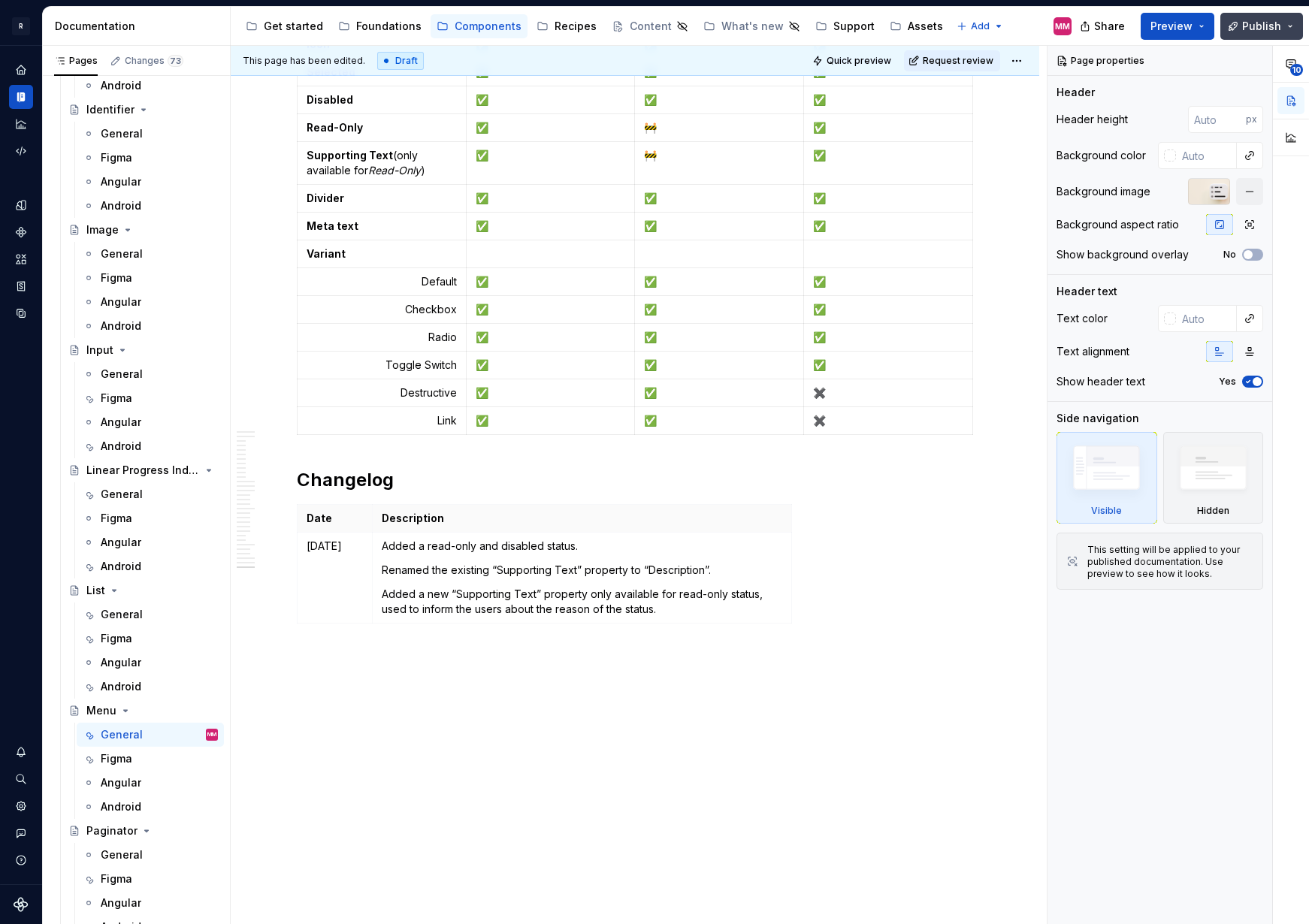
click at [1291, 33] on button "Publish" at bounding box center [1261, 26] width 83 height 27
click at [1204, 19] on button "Preview" at bounding box center [1178, 26] width 74 height 27
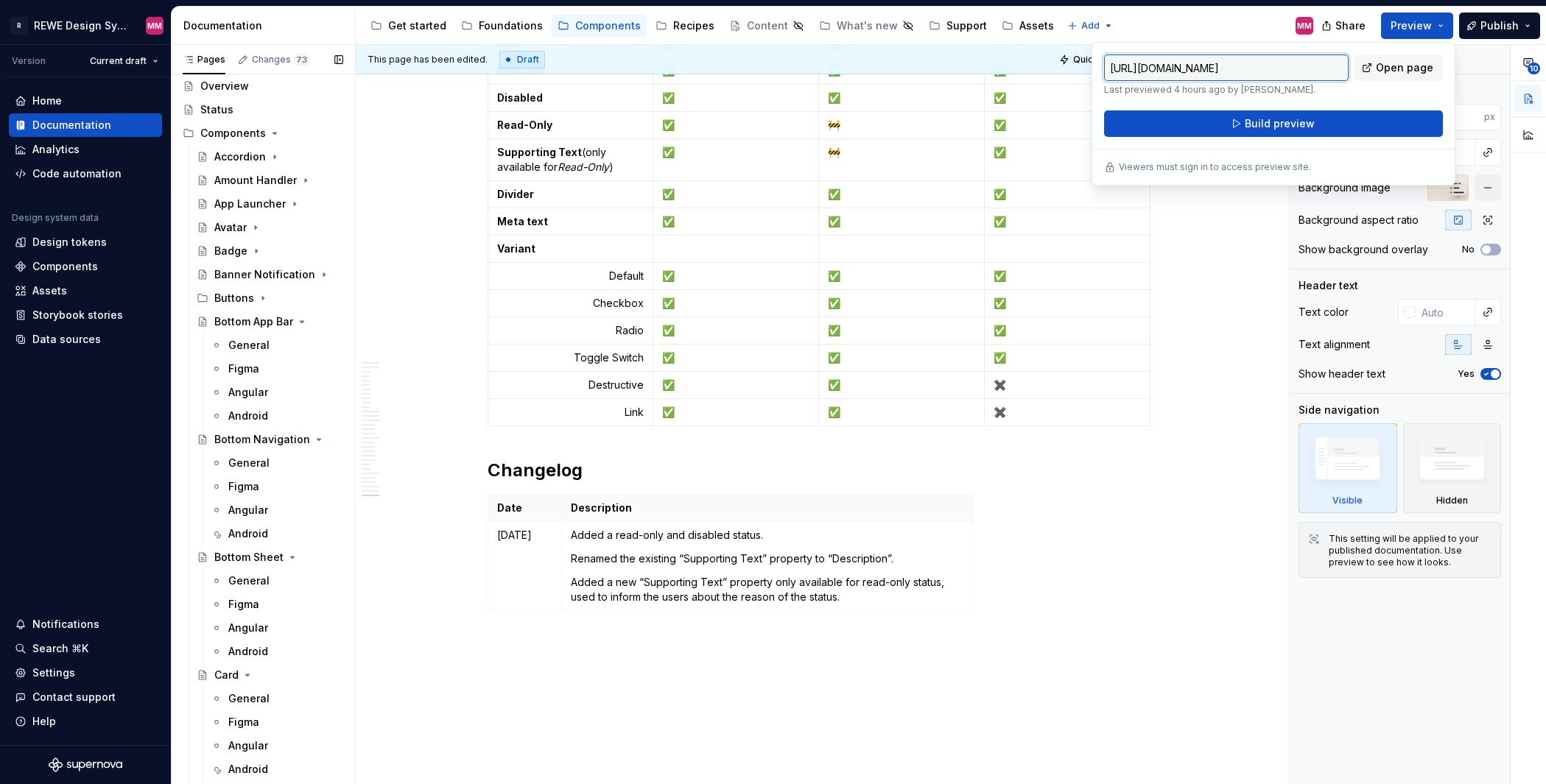
scroll to position [29, 0]
click at [276, 158] on icon "Page tree" at bounding box center [275, 160] width 11 height 11
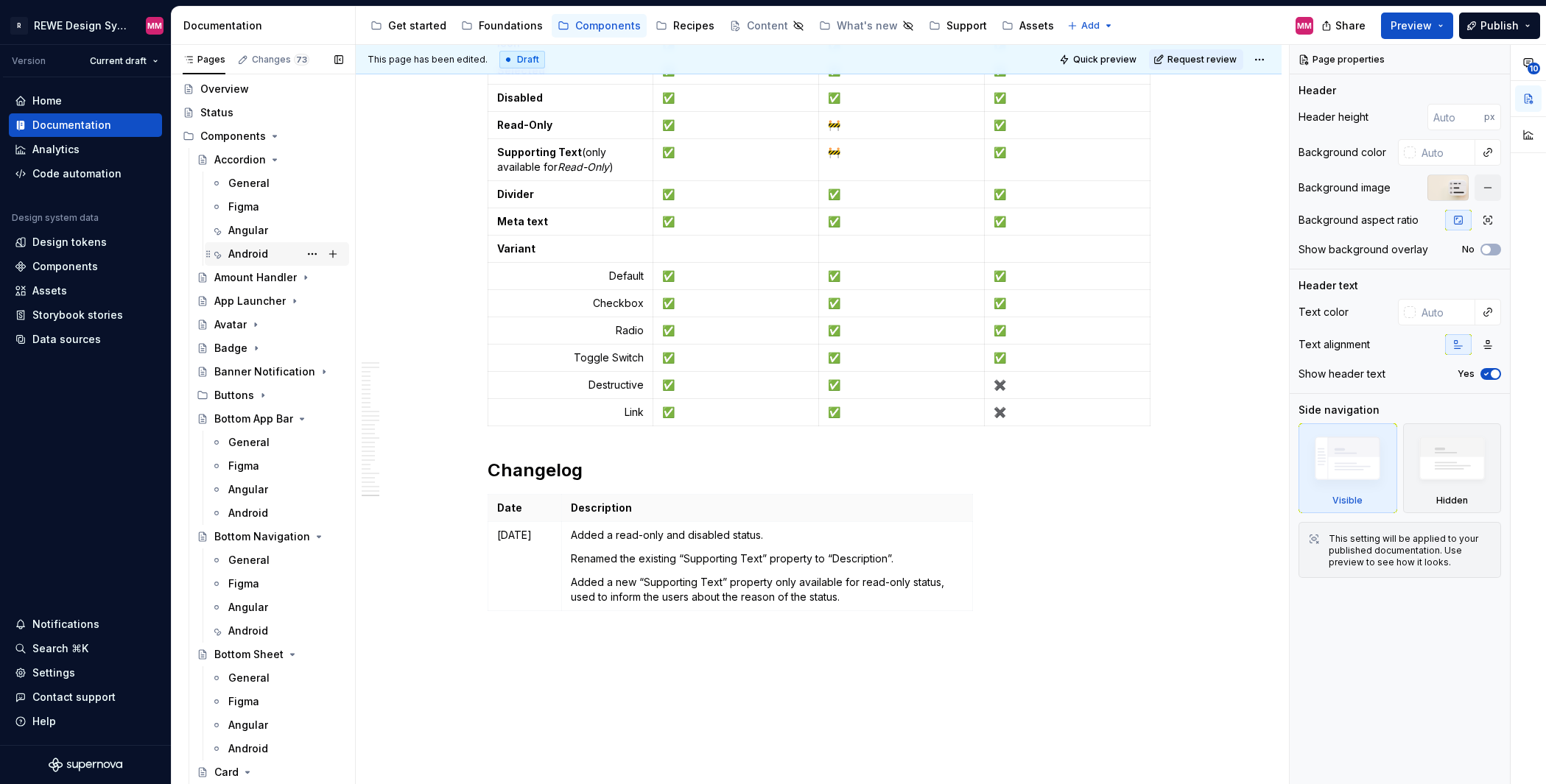
click at [252, 257] on div "Android" at bounding box center [248, 254] width 40 height 15
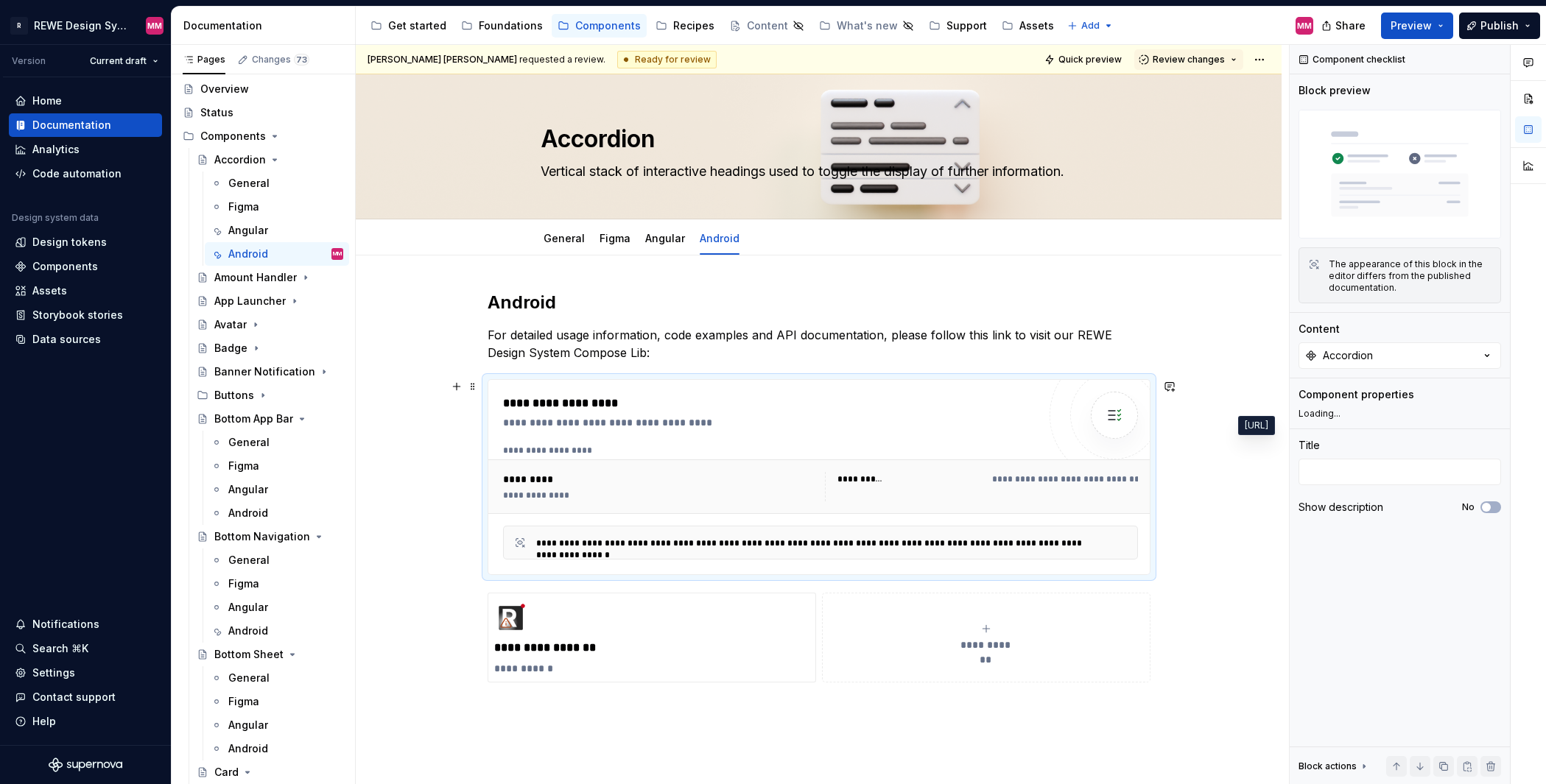
click at [1017, 477] on span "**********" at bounding box center [1348, 479] width 714 height 11
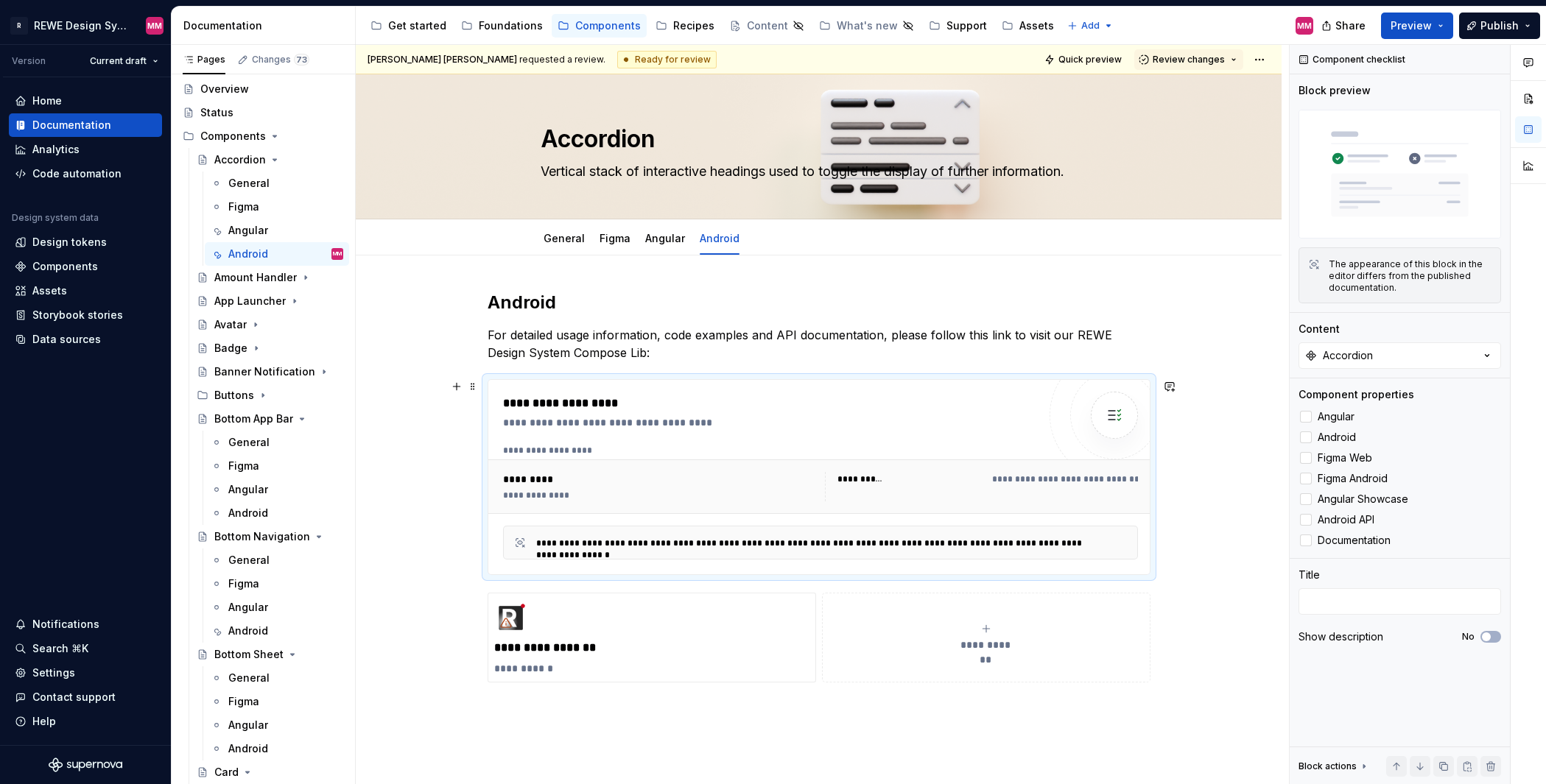
click at [548, 420] on div "**********" at bounding box center [771, 423] width 534 height 15
click at [98, 267] on div "Components" at bounding box center [85, 266] width 141 height 15
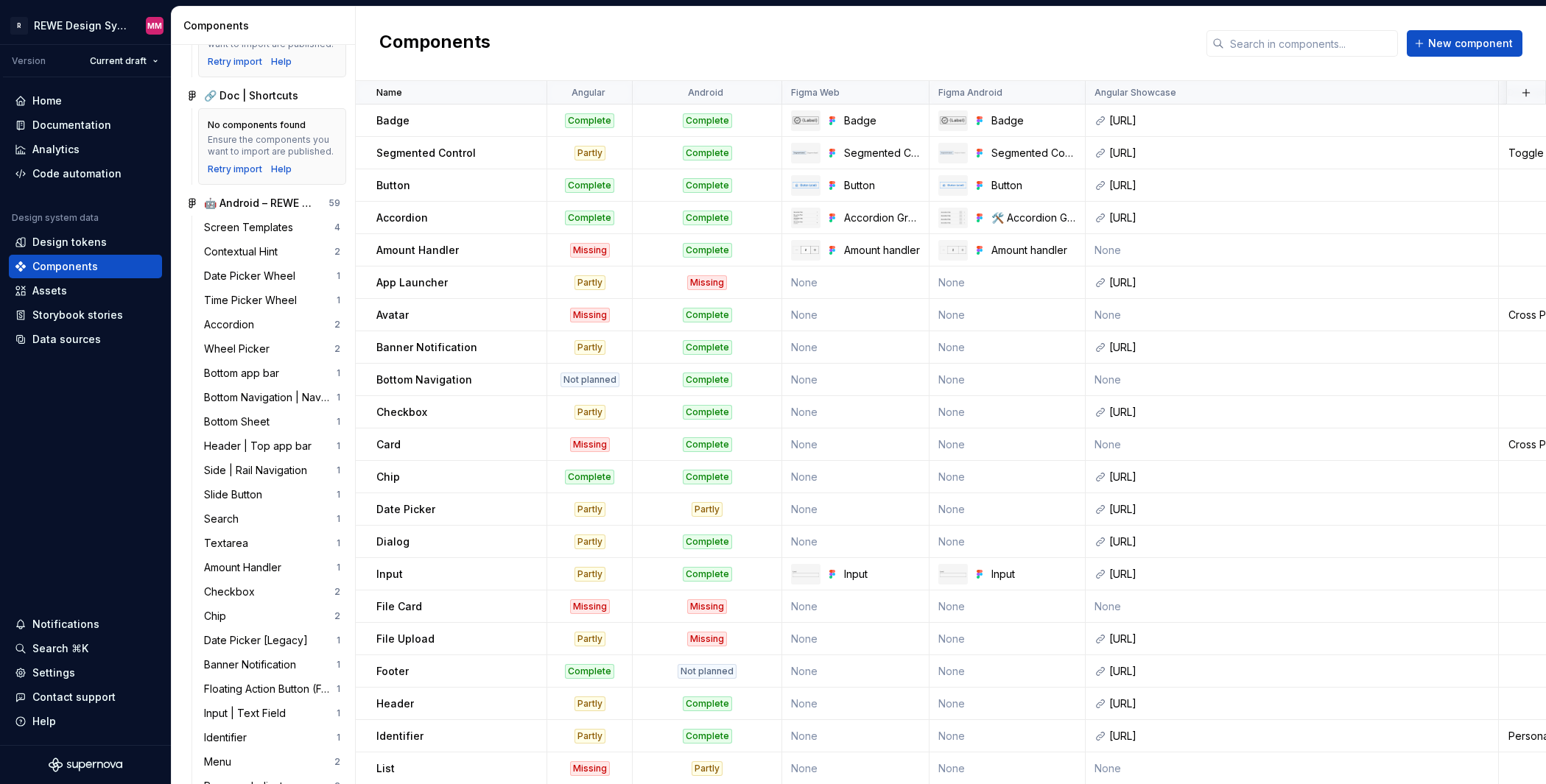
scroll to position [1872, 0]
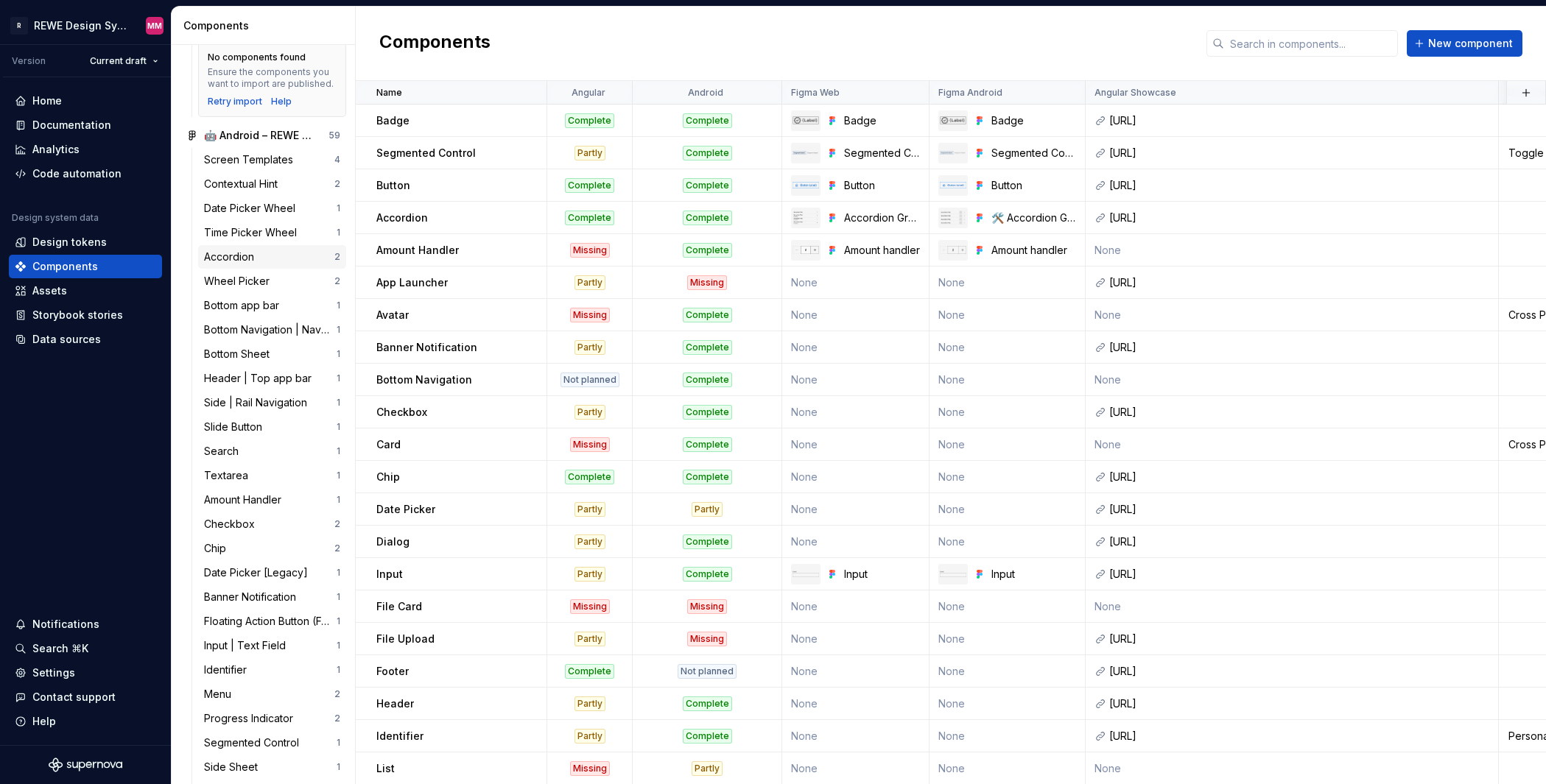
click at [277, 265] on div "Accordion" at bounding box center [269, 257] width 130 height 15
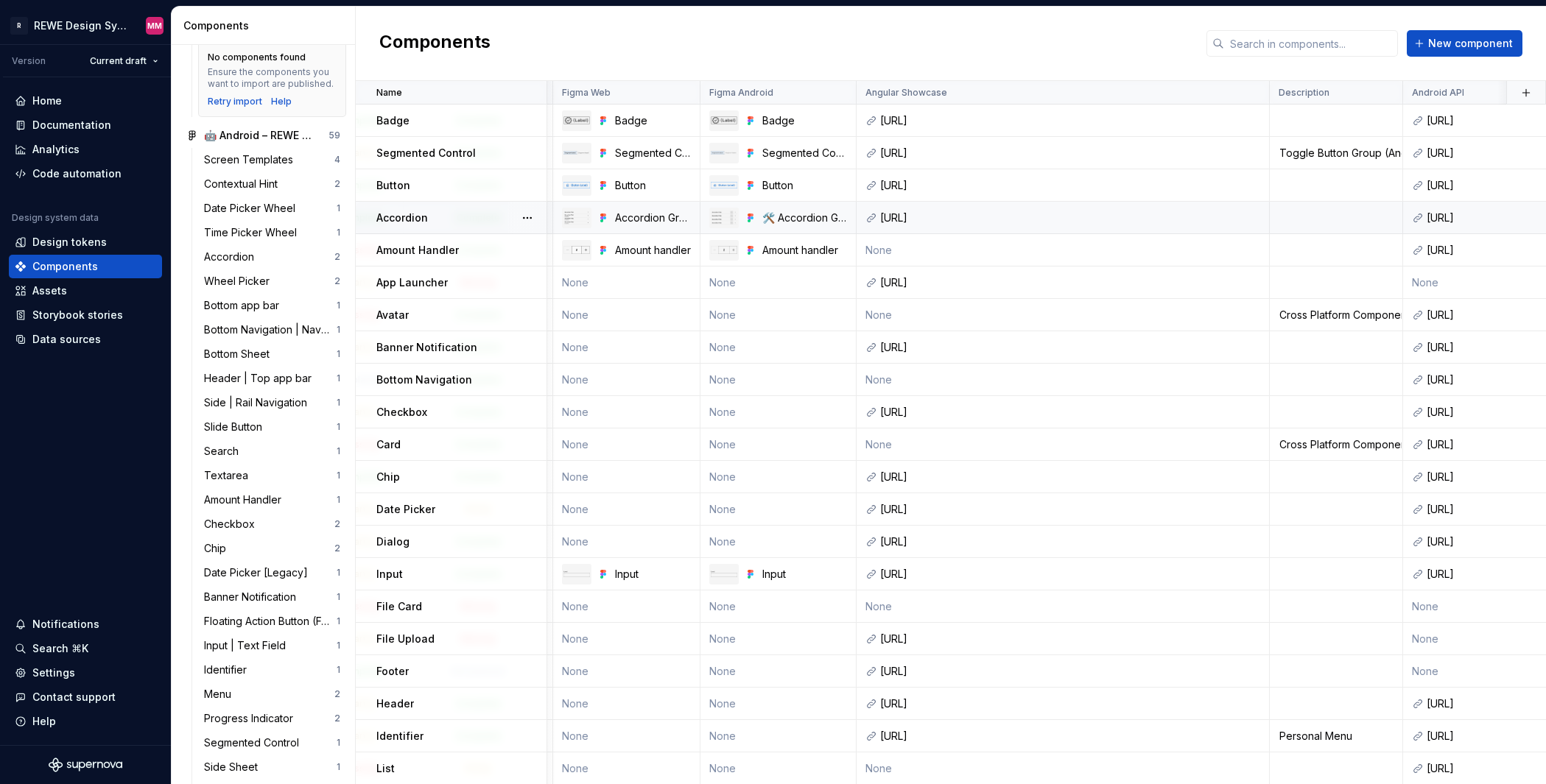
scroll to position [0, 214]
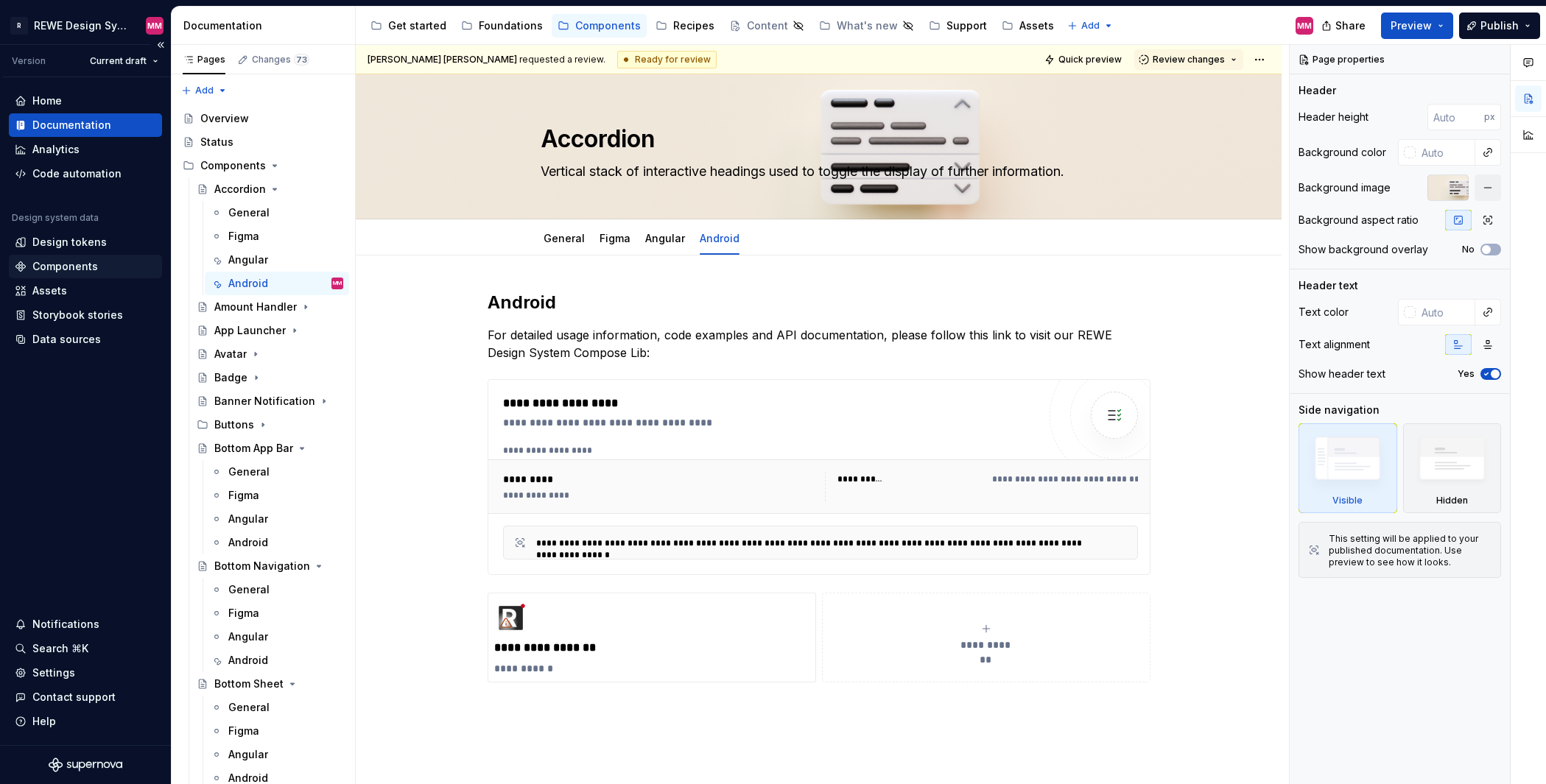
click at [65, 272] on div "Components" at bounding box center [66, 266] width 66 height 15
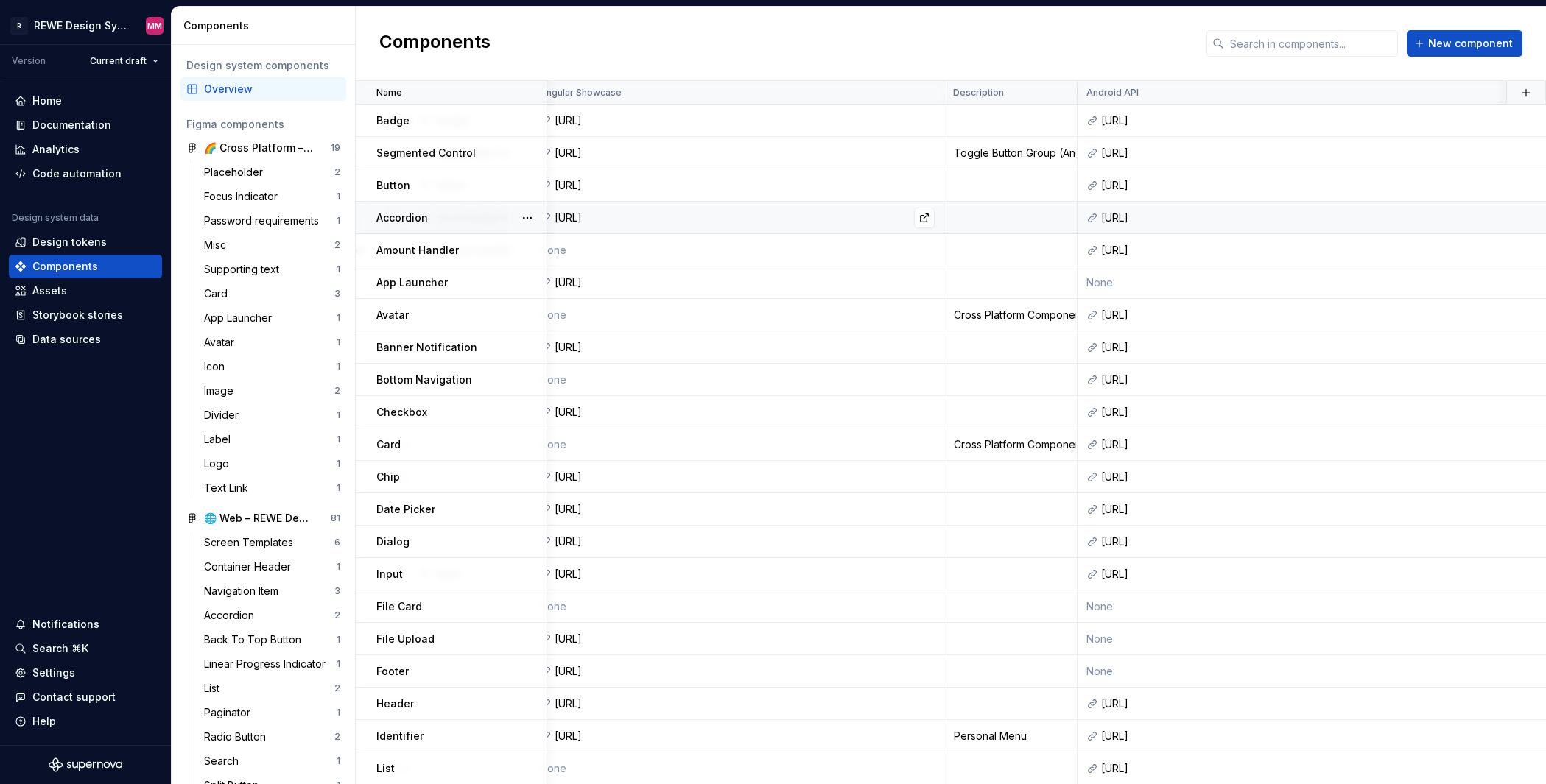
scroll to position [0, 556]
click at [1214, 213] on div "https://gitlab.rewe.local/mob/rds/rds-compose-lib/-/blob/develop/compose-lib/sr…" at bounding box center [1451, 218] width 703 height 15
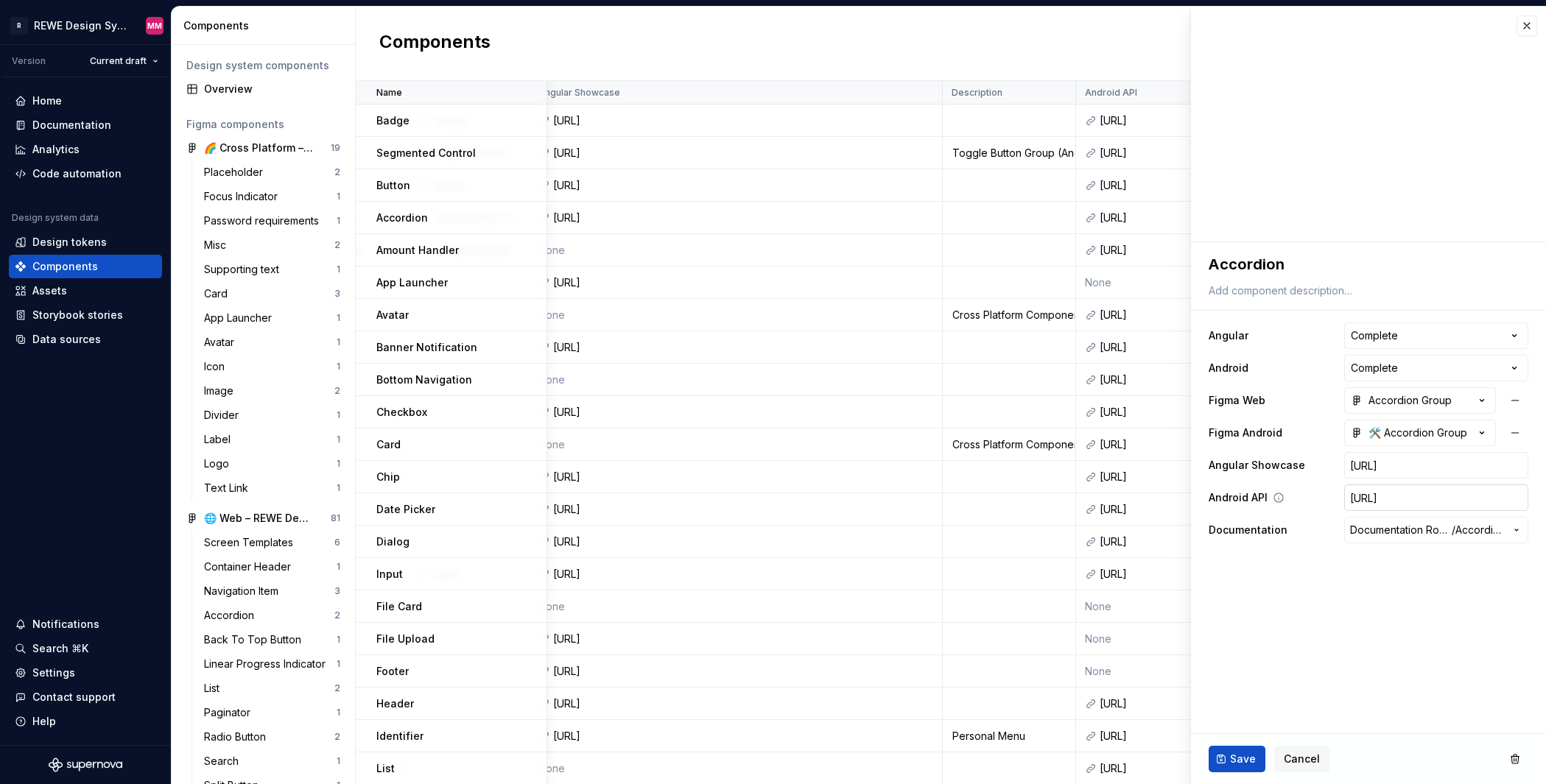
click at [1282, 492] on input "https://gitlab.rewe.local/mob/rds/rds-compose-lib/-/blob/develop/compose-lib/sr…" at bounding box center [1436, 497] width 184 height 26
drag, startPoint x: 1416, startPoint y: 496, endPoint x: 1529, endPoint y: 498, distance: 113.0
click at [1282, 498] on div "**********" at bounding box center [1368, 399] width 355 height 313
type textarea "*"
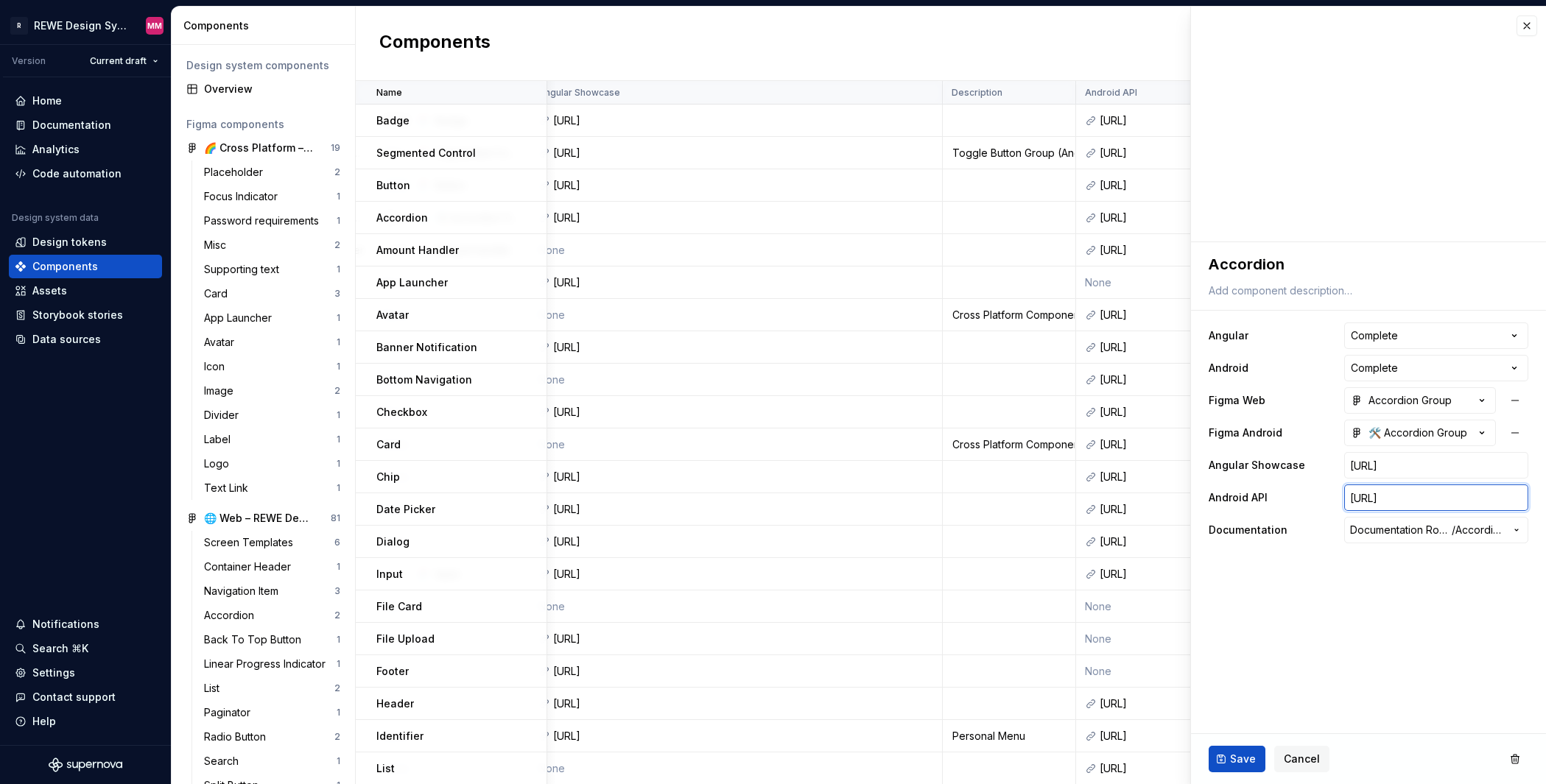
scroll to position [0, 554]
type input "https://gitlab.rewe.local/mob/rds/rds-compose-lib/-/blob/develop/compose-lib/sr…"
click at [1282, 640] on fieldset "**********" at bounding box center [1368, 513] width 355 height 542
click at [1254, 750] on button "Save" at bounding box center [1236, 759] width 57 height 26
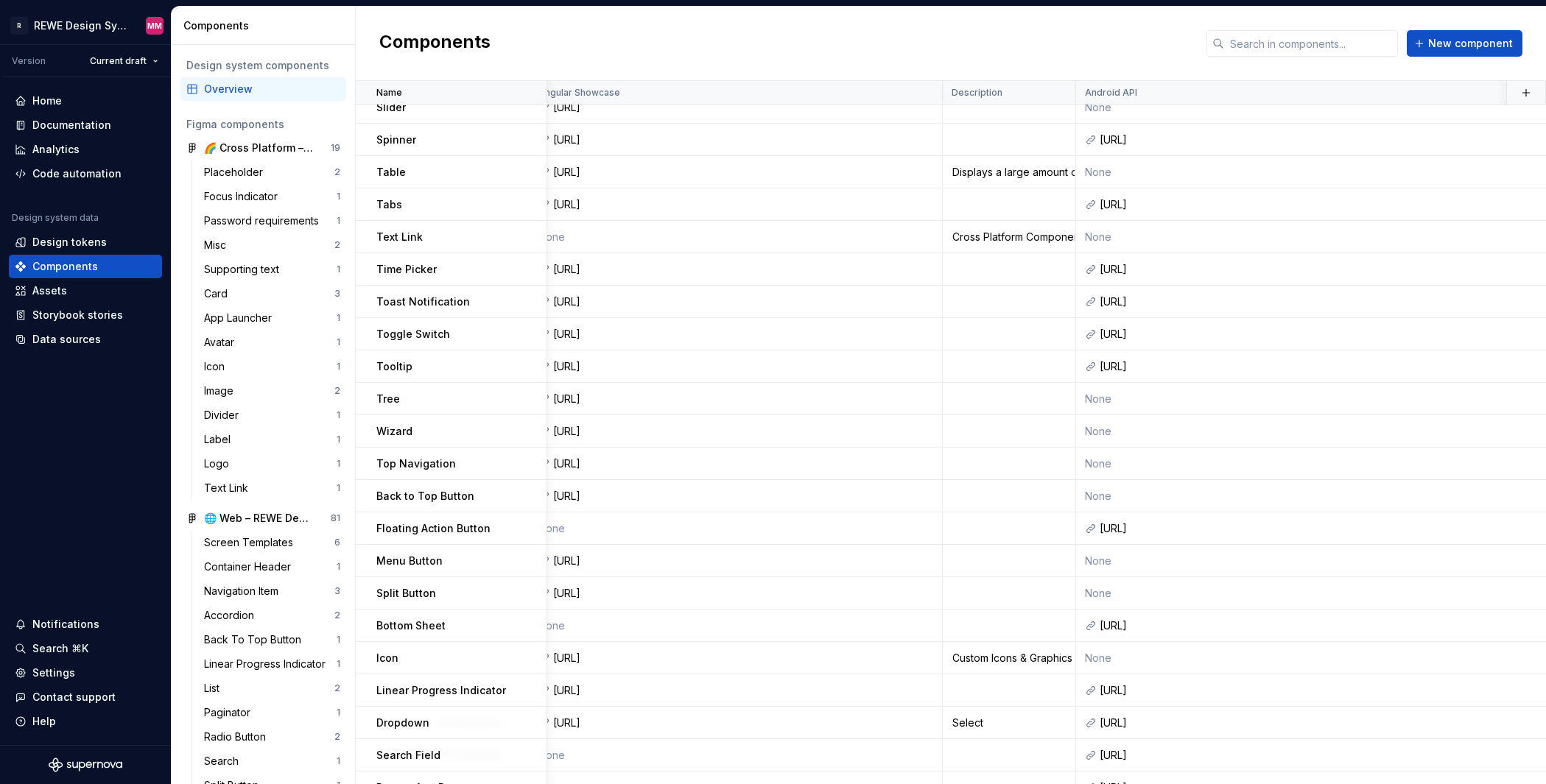
scroll to position [823, 556]
click at [326, 146] on button "button" at bounding box center [334, 147] width 20 height 20
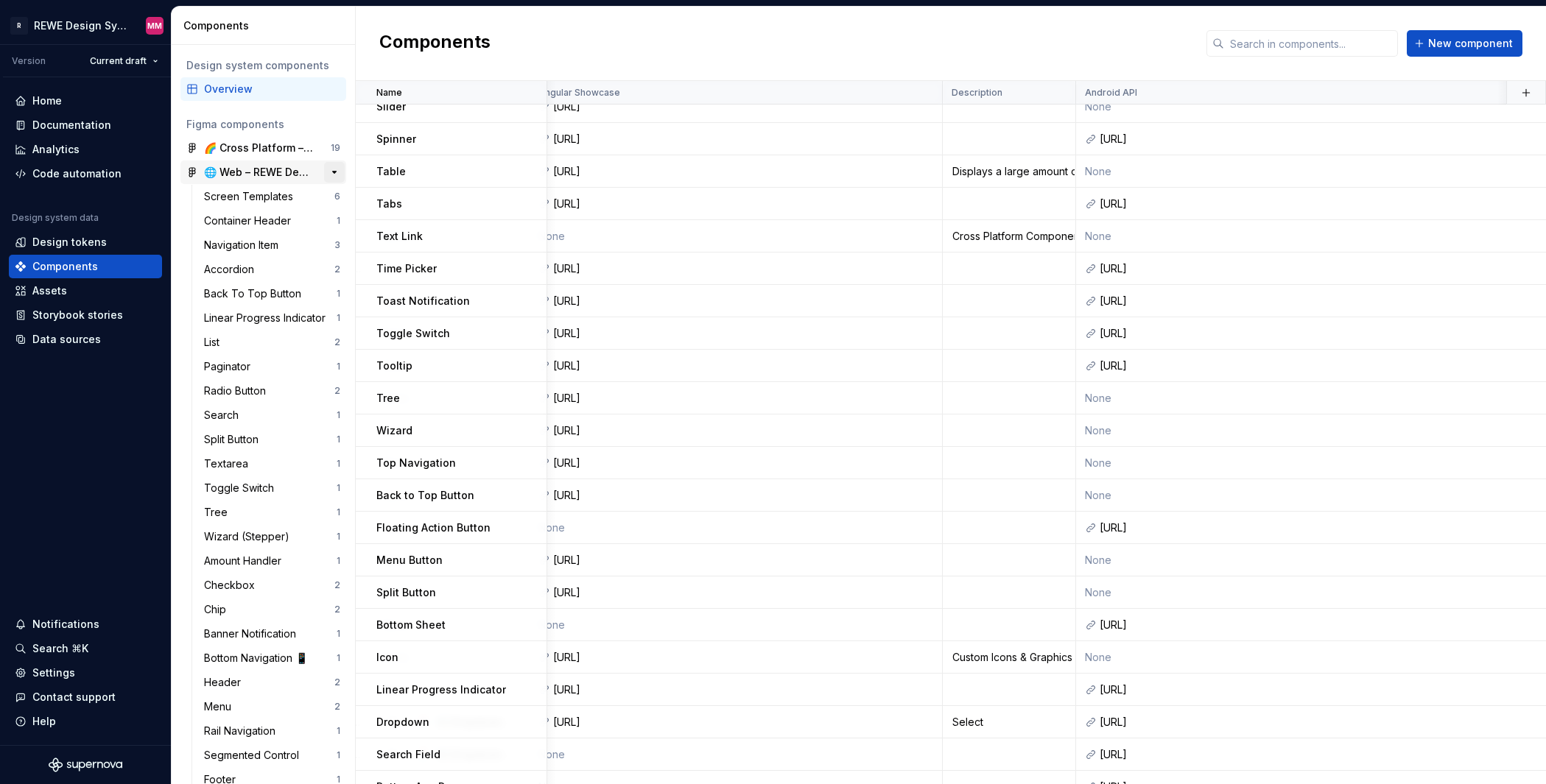
click at [328, 171] on button "button" at bounding box center [334, 172] width 20 height 20
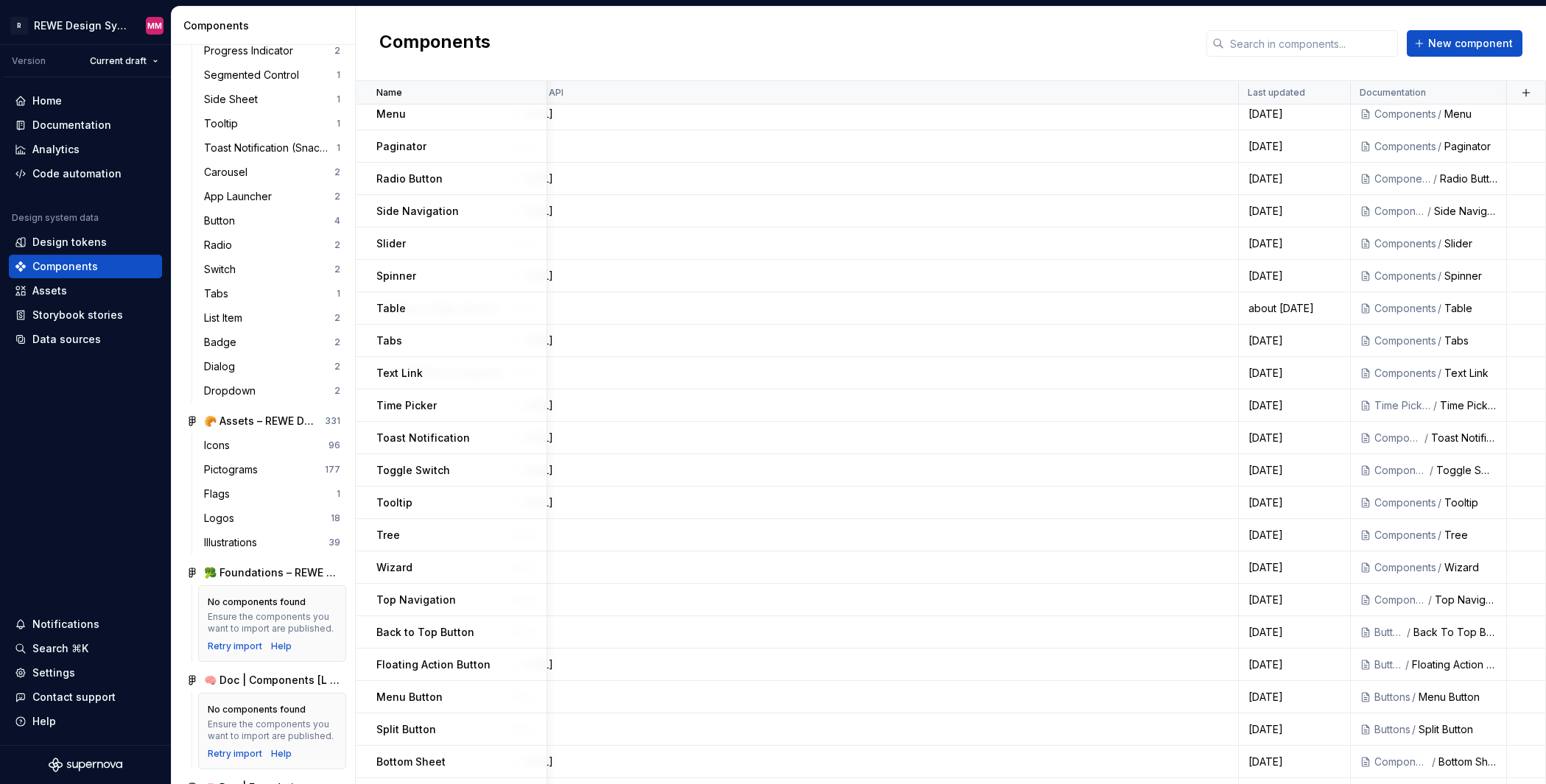
scroll to position [928, 1138]
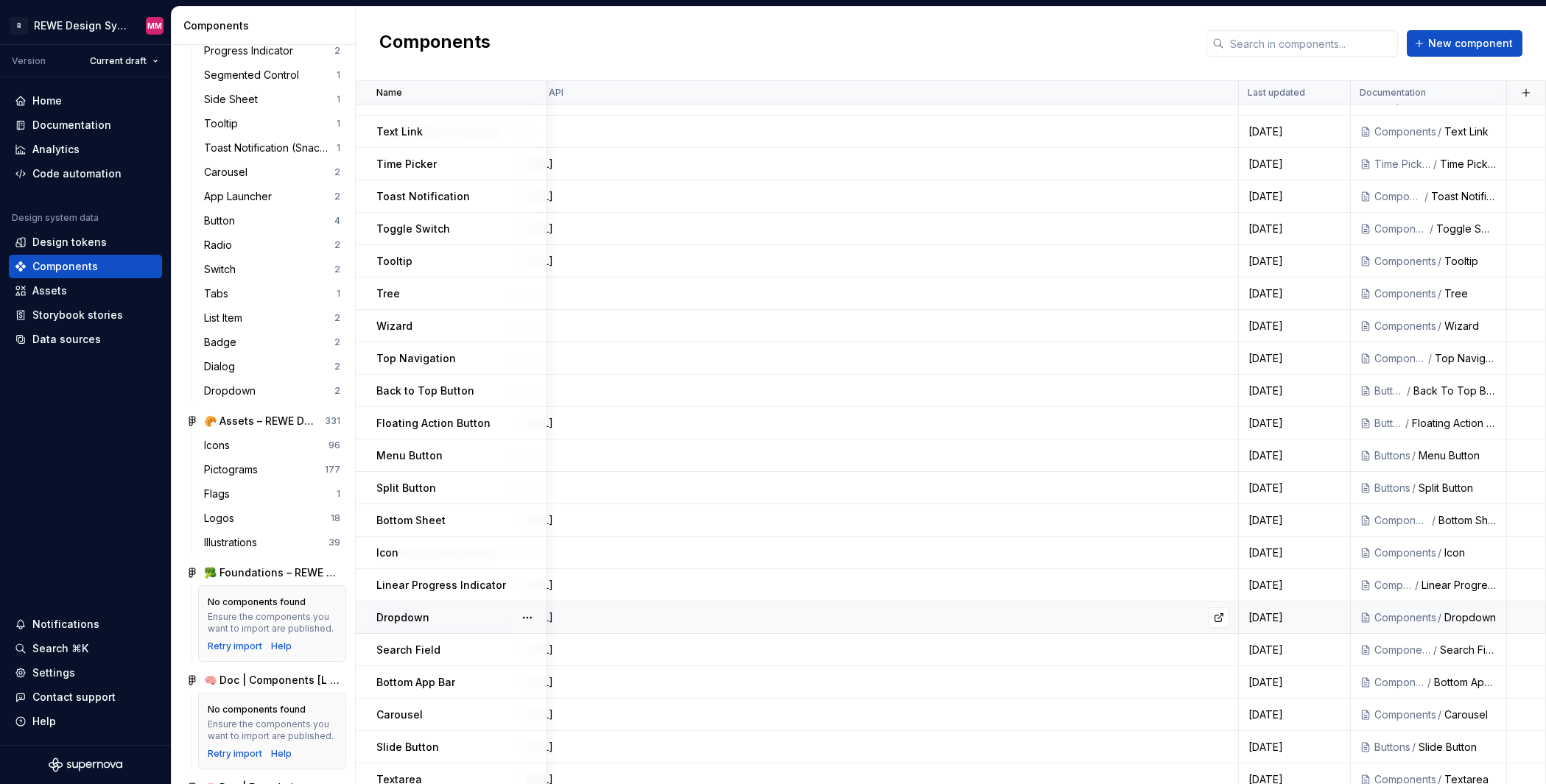
click at [1061, 617] on div "https://gitlab.rewe.local/mob/rds/rds-compose-lib/-/blob/develop/compose-lib/sr…" at bounding box center [877, 618] width 703 height 15
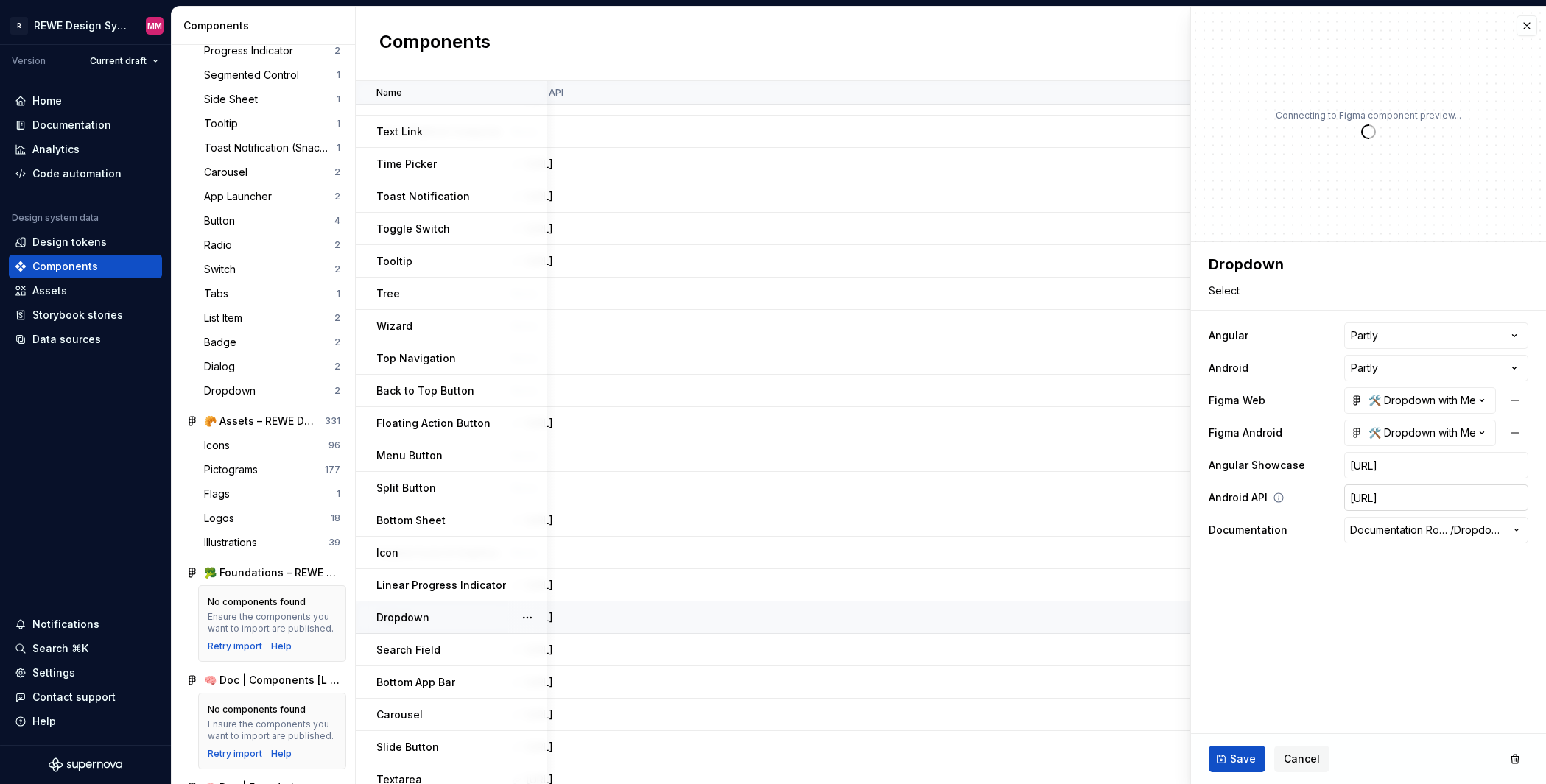
click at [1282, 492] on input "https://gitlab.rewe.local/mob/rds/rds-compose-lib/-/blob/develop/compose-lib/sr…" at bounding box center [1436, 497] width 184 height 26
click at [1239, 768] on button "Save" at bounding box center [1236, 759] width 57 height 26
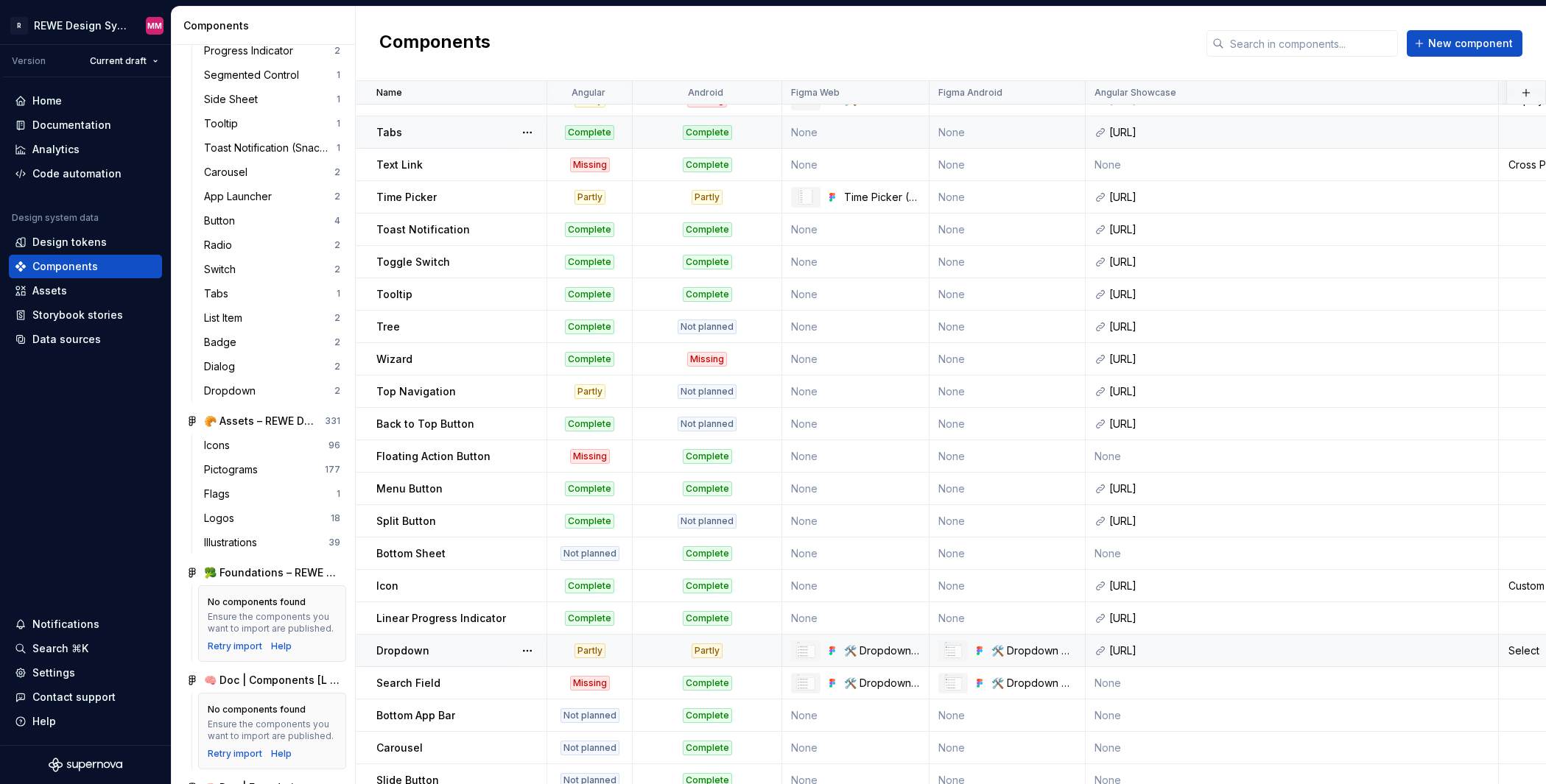
scroll to position [890, 0]
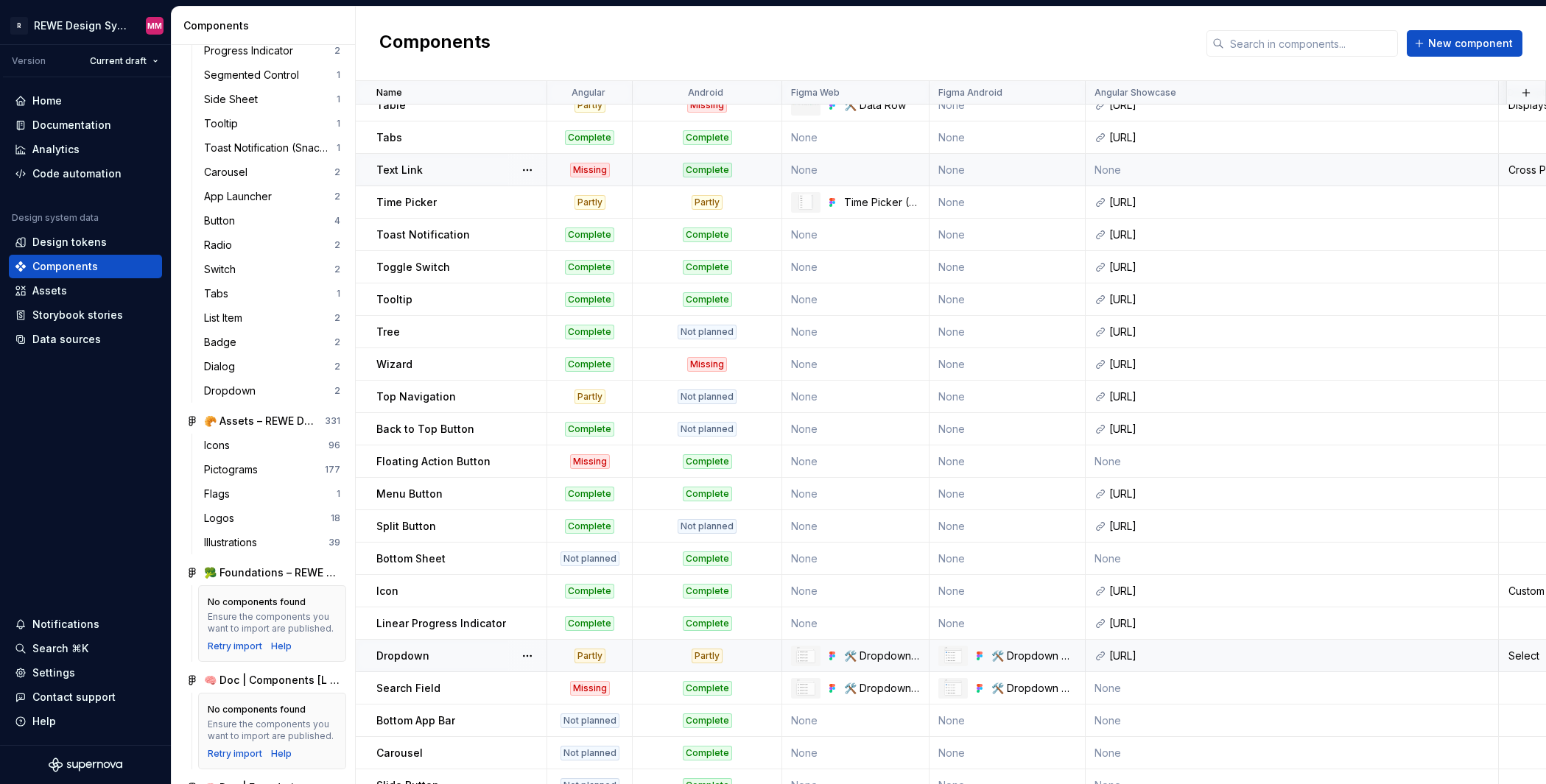
click at [679, 170] on div "Complete" at bounding box center [707, 170] width 148 height 15
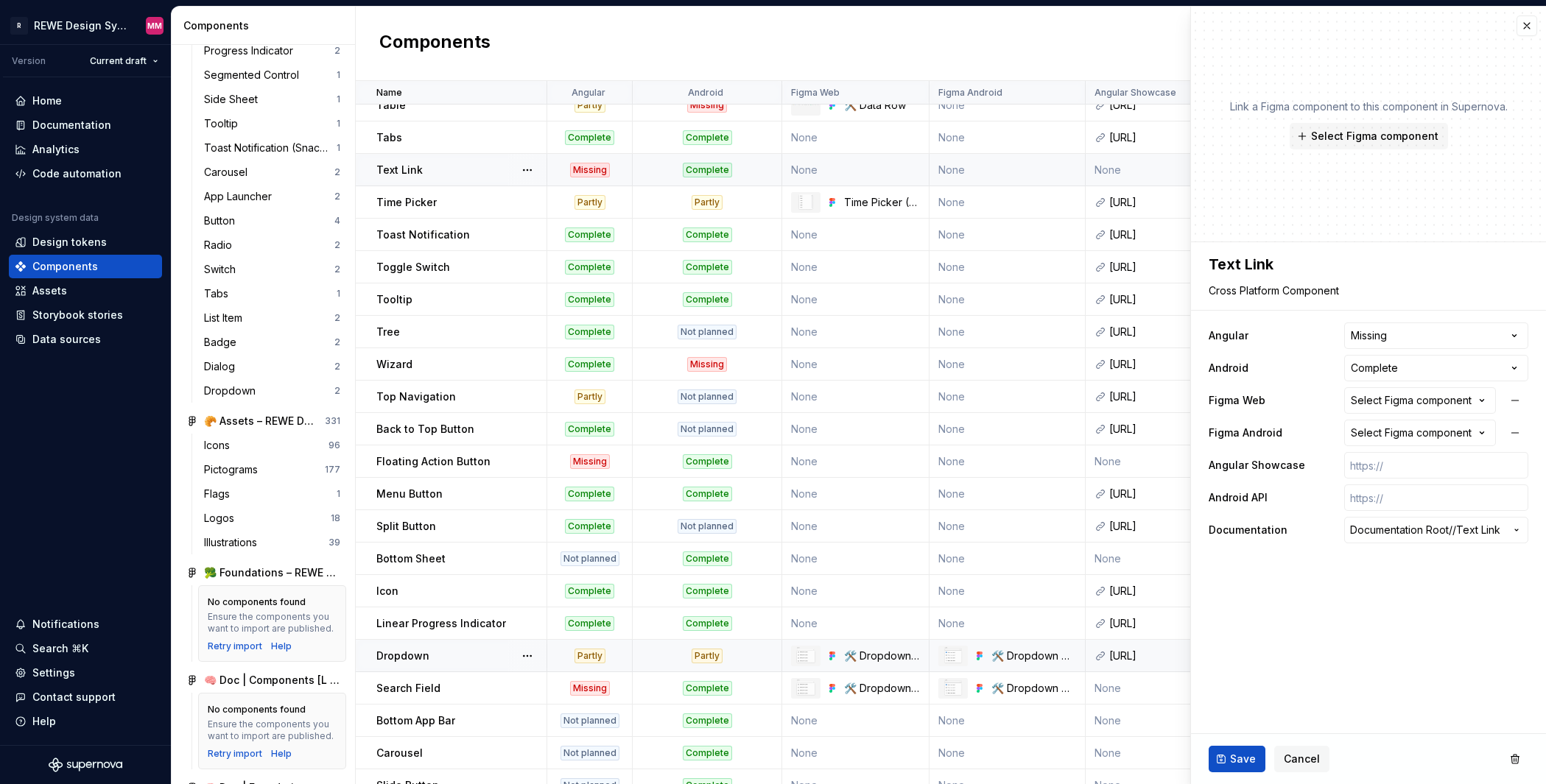
click at [701, 169] on div "Complete" at bounding box center [707, 170] width 49 height 15
type textarea "*"
click at [1282, 373] on html "R REWE Design System MM Version Current draft Home Documentation Analytics Code…" at bounding box center [773, 392] width 1546 height 784
select select "**********"
click at [1282, 365] on html "R REWE Design System MM Version Current draft Home Documentation Analytics Code…" at bounding box center [773, 392] width 1546 height 784
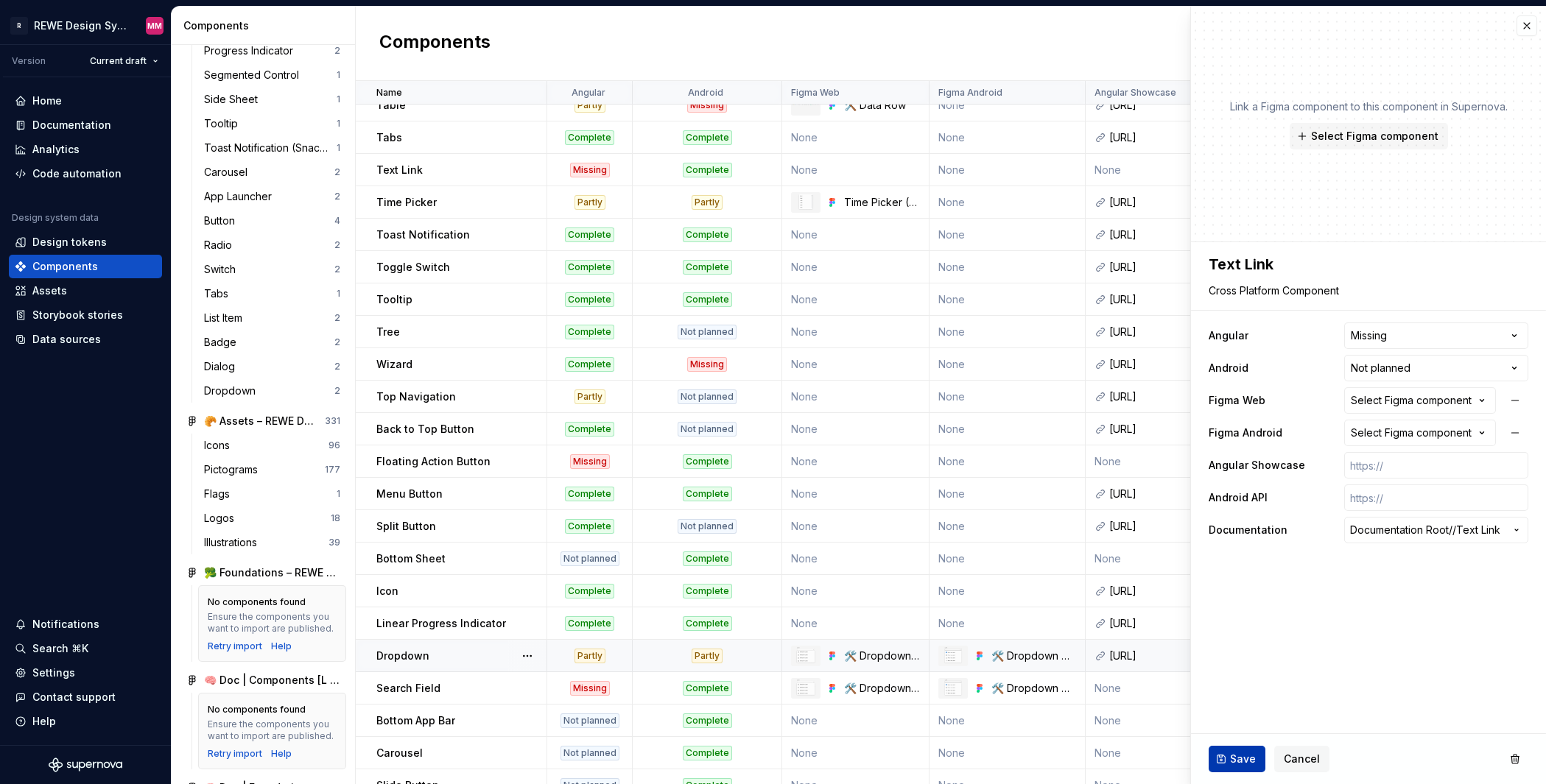
click at [1239, 762] on span "Save" at bounding box center [1242, 759] width 25 height 15
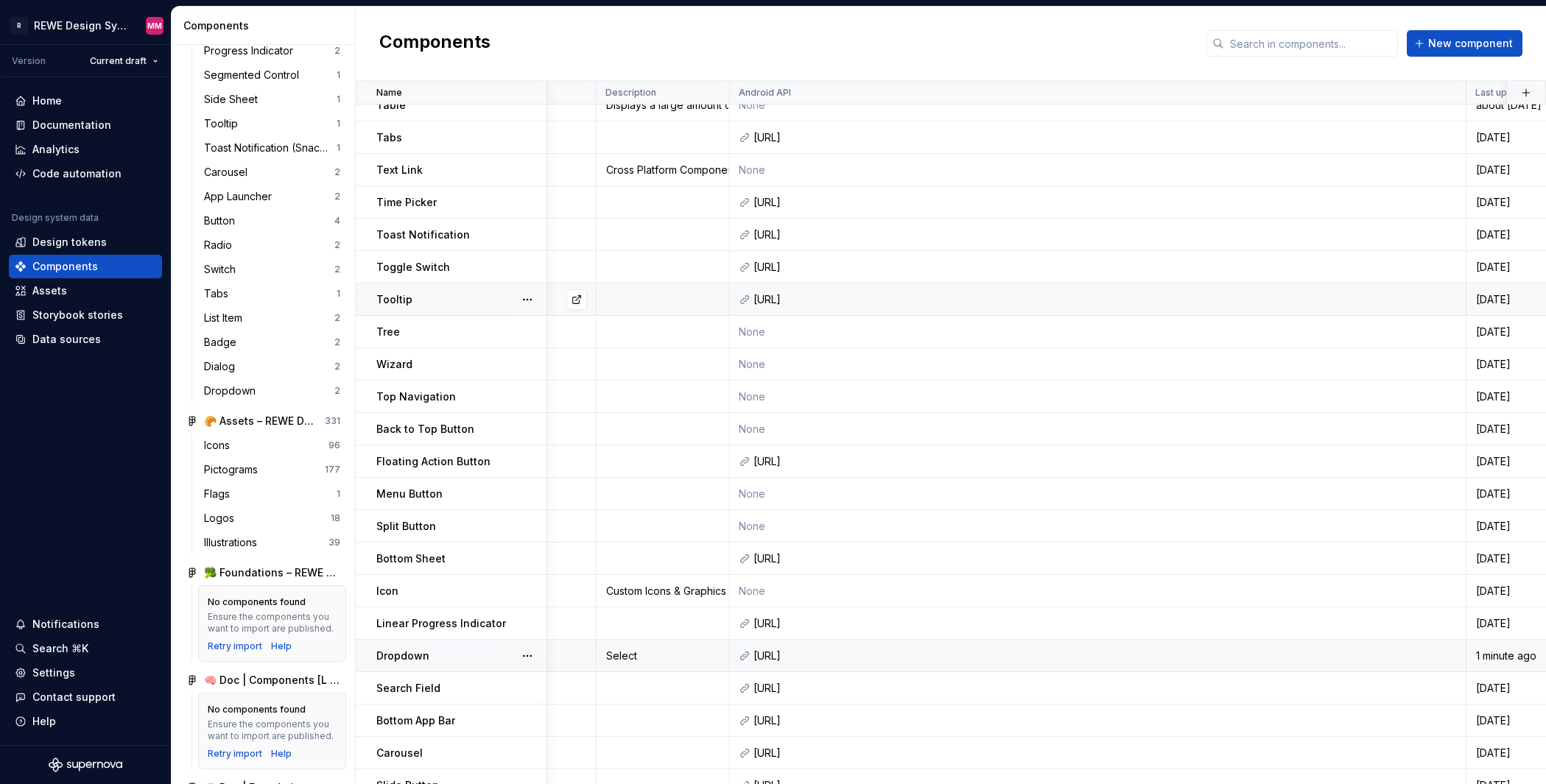
scroll to position [890, 904]
click at [936, 299] on div "https://gitlab.rewe.local/mob/rds/rds-compose-lib/-/blob/develop/compose-lib/sr…" at bounding box center [1103, 300] width 703 height 15
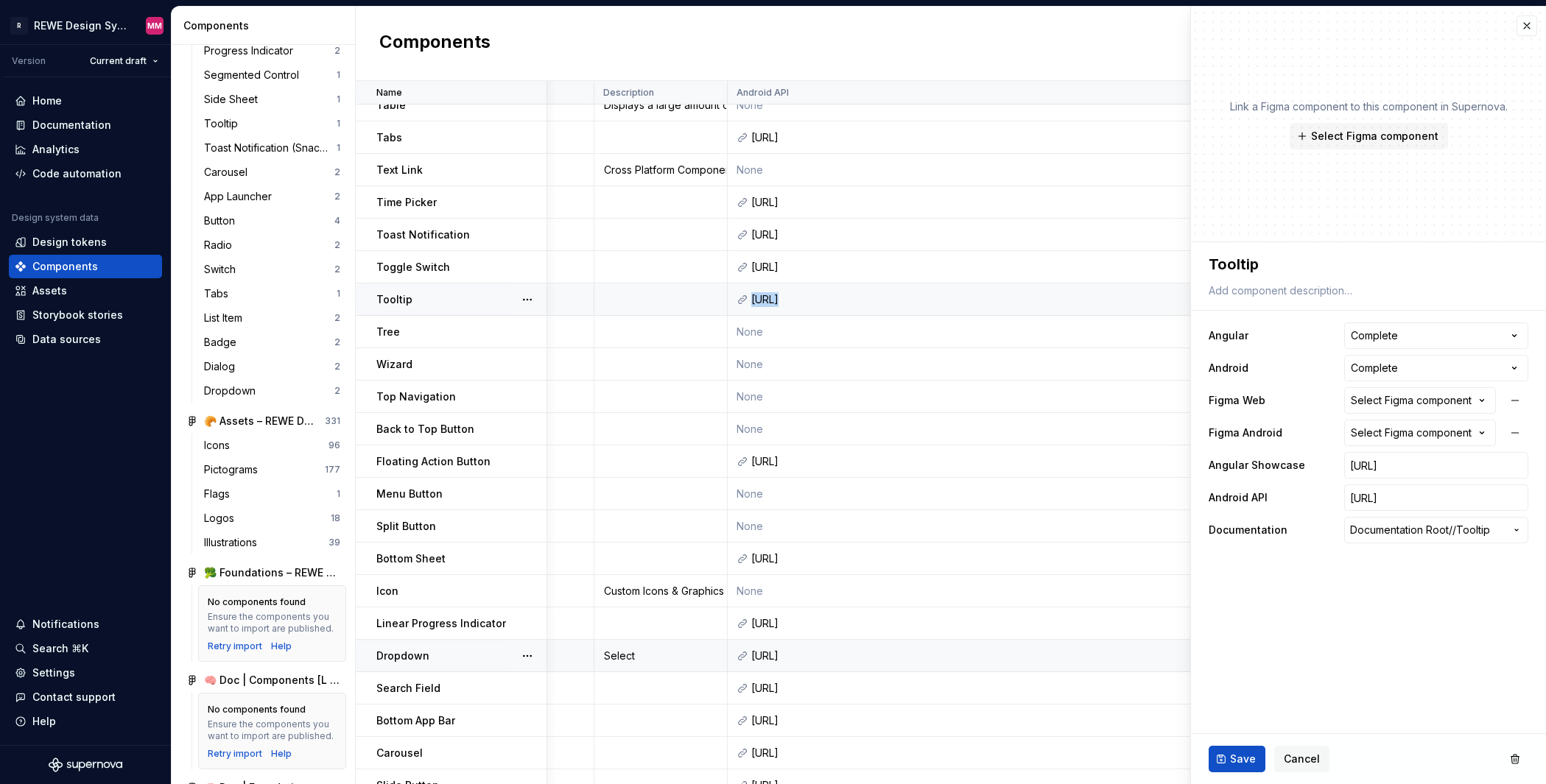
click at [936, 299] on div "https://gitlab.rewe.local/mob/rds/rds-compose-lib/-/blob/develop/compose-lib/sr…" at bounding box center [1103, 300] width 703 height 15
click at [924, 343] on td "None" at bounding box center [1096, 332] width 736 height 33
click at [862, 309] on td "https://gitlab.rewe.local/mob/rds/rds-compose-lib/-/blob/develop/compose-lib/sr…" at bounding box center [1096, 300] width 736 height 33
click at [1282, 28] on button "button" at bounding box center [1526, 25] width 20 height 20
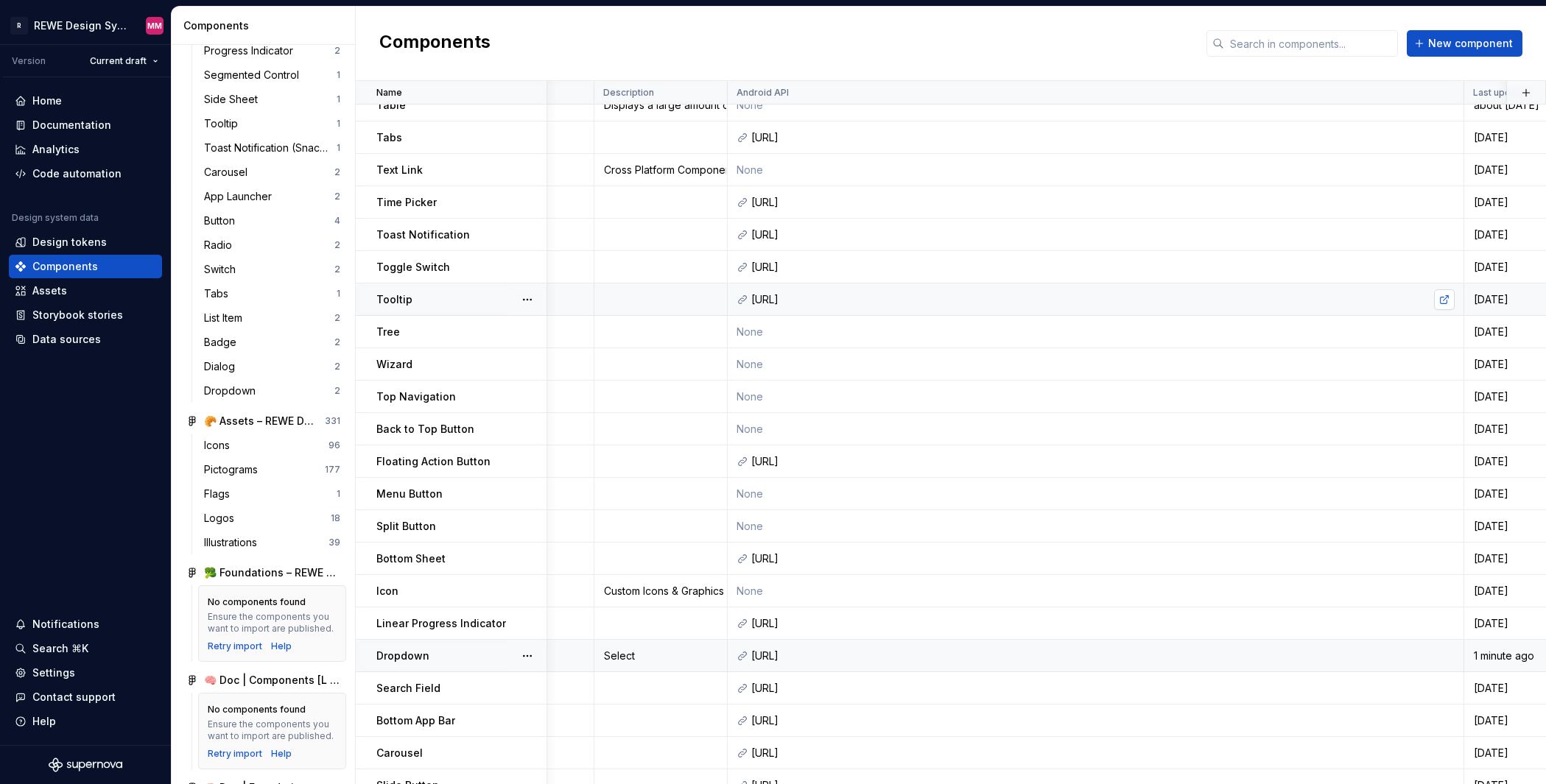
click at [1282, 301] on link at bounding box center [1444, 299] width 20 height 20
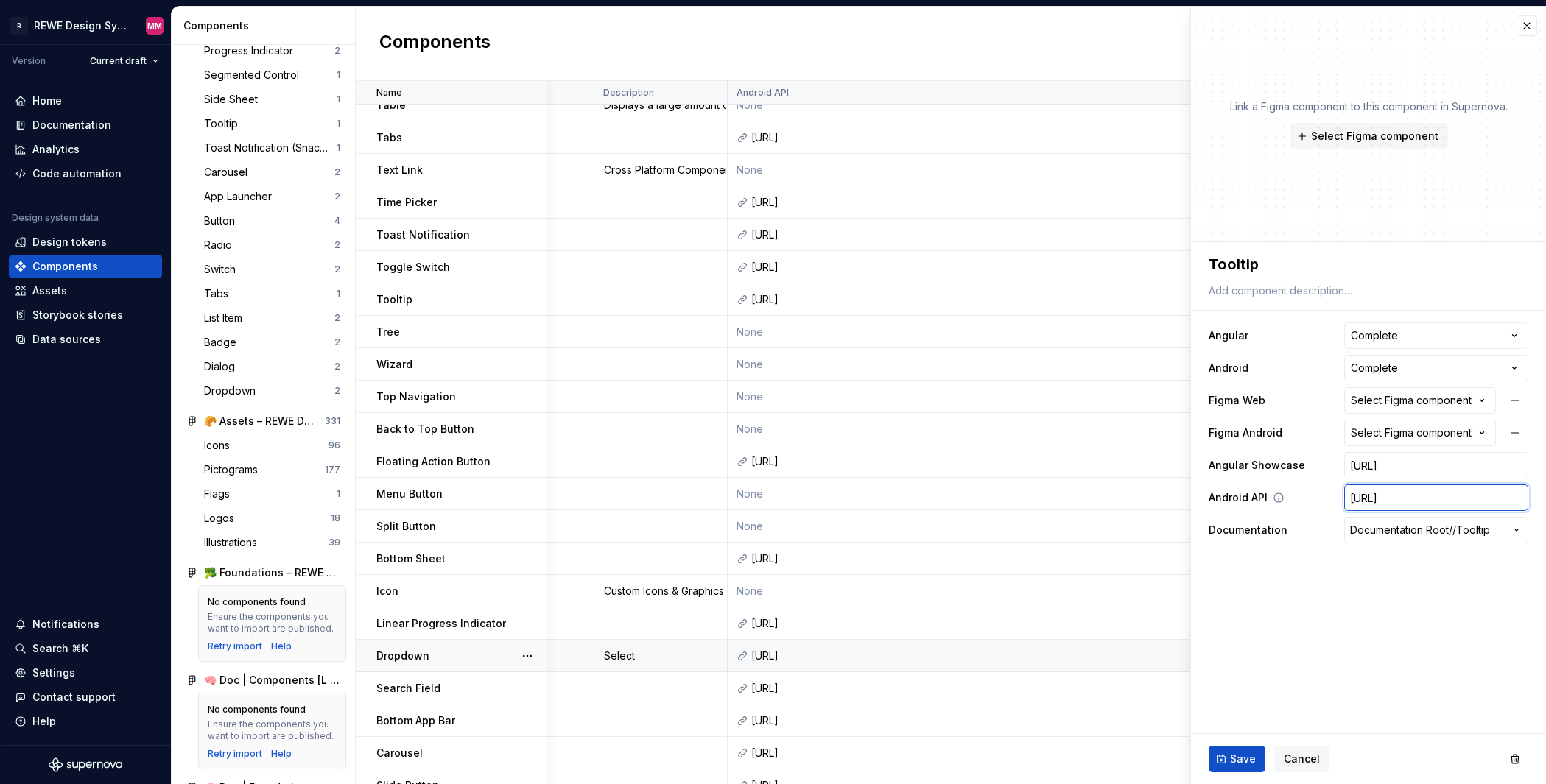
click at [1282, 495] on input "https://gitlab.rewe.local/mob/rds/rds-compose-lib/-/blob/develop/compose-lib/sr…" at bounding box center [1436, 497] width 184 height 26
type textarea "*"
paste input "https://gitlab.rewe.local/mob/rds/rds-compose-lib/-/blob/develop/compose-lib/sr…"
type textarea "*"
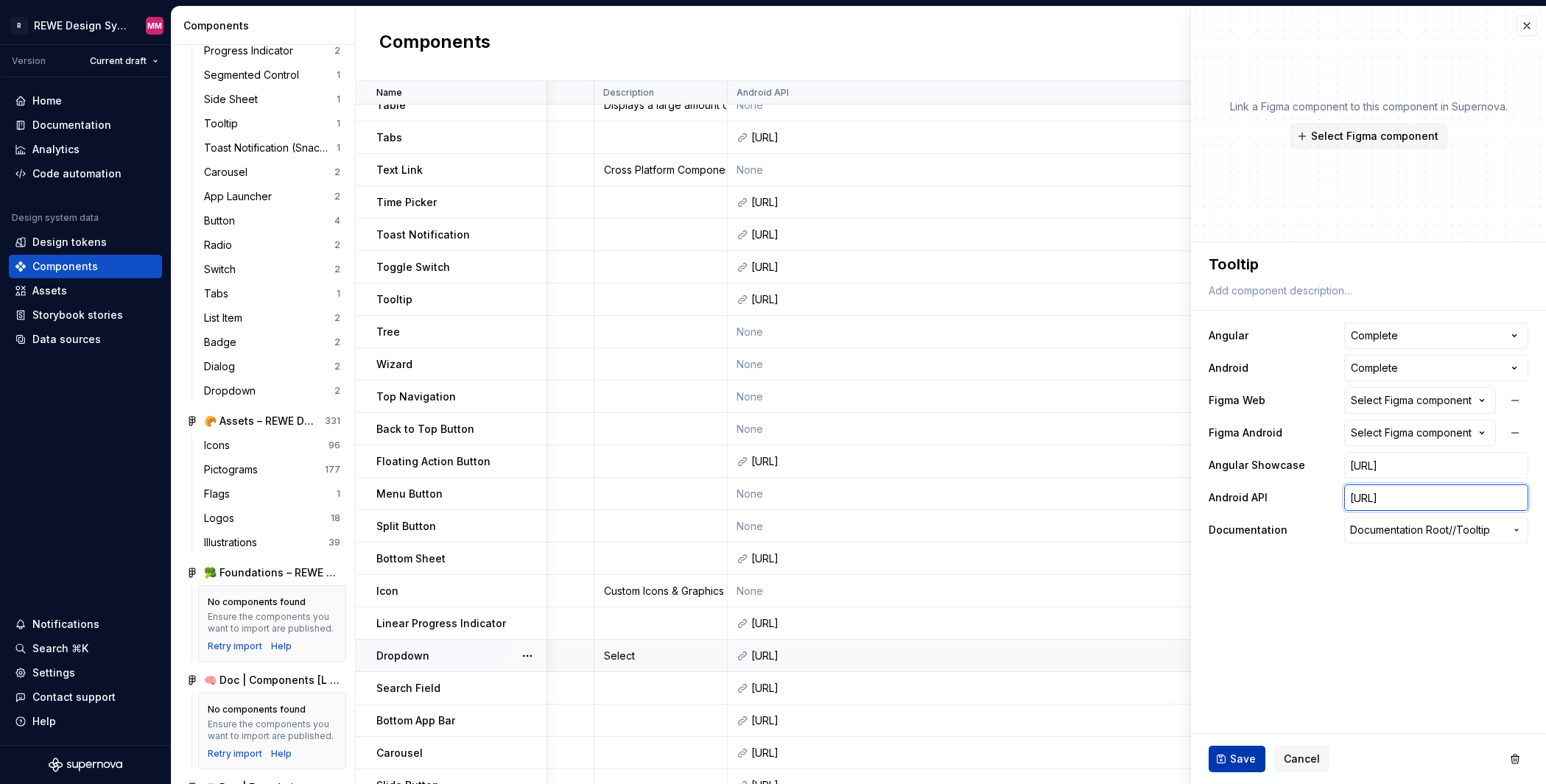
type input "https://gitlab.rewe.local/mob/rds/rds-compose-lib/-/blob/develop/compose-lib/sr…"
click at [1243, 756] on span "Save" at bounding box center [1242, 759] width 25 height 15
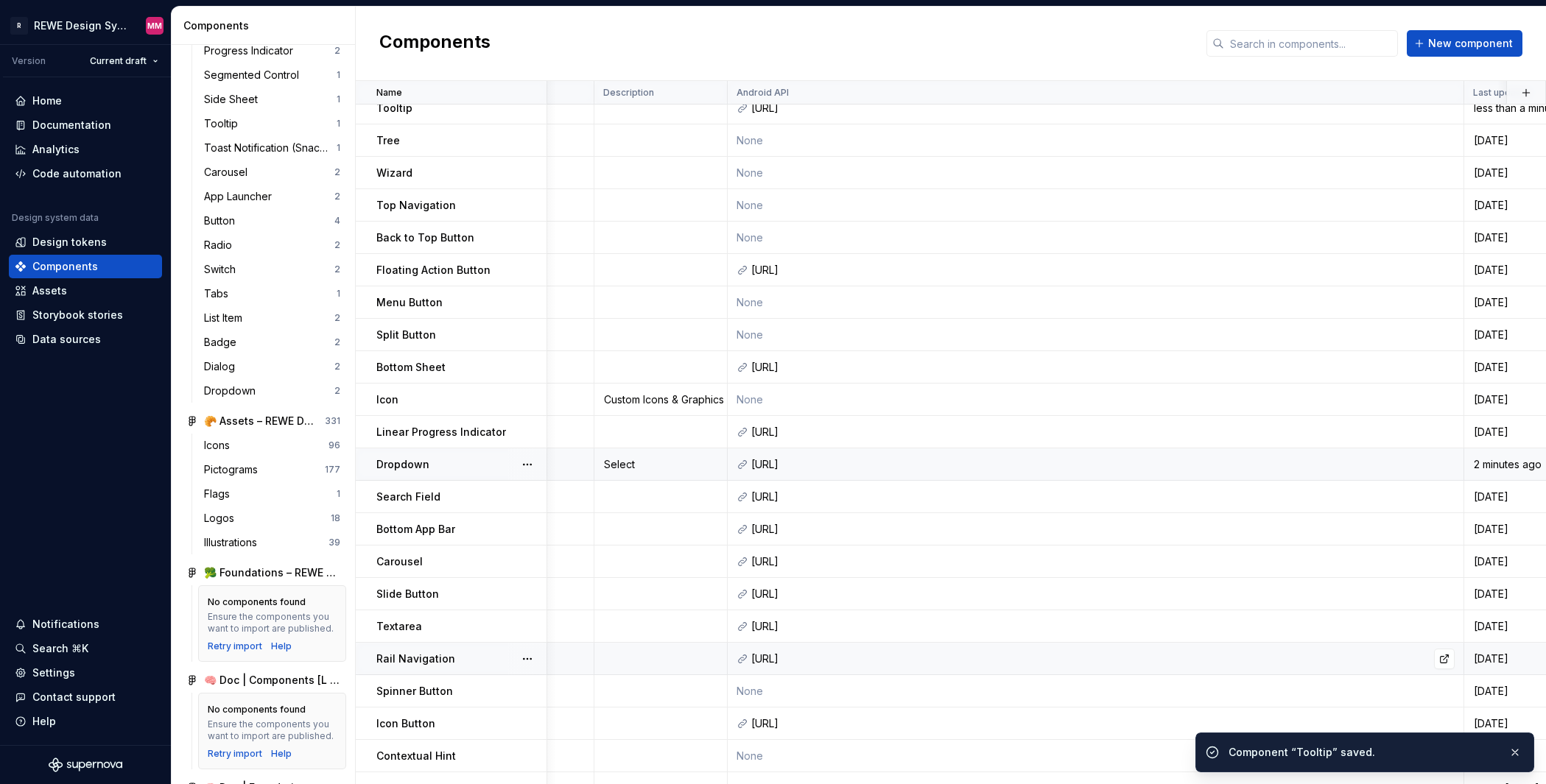
scroll to position [1207, 904]
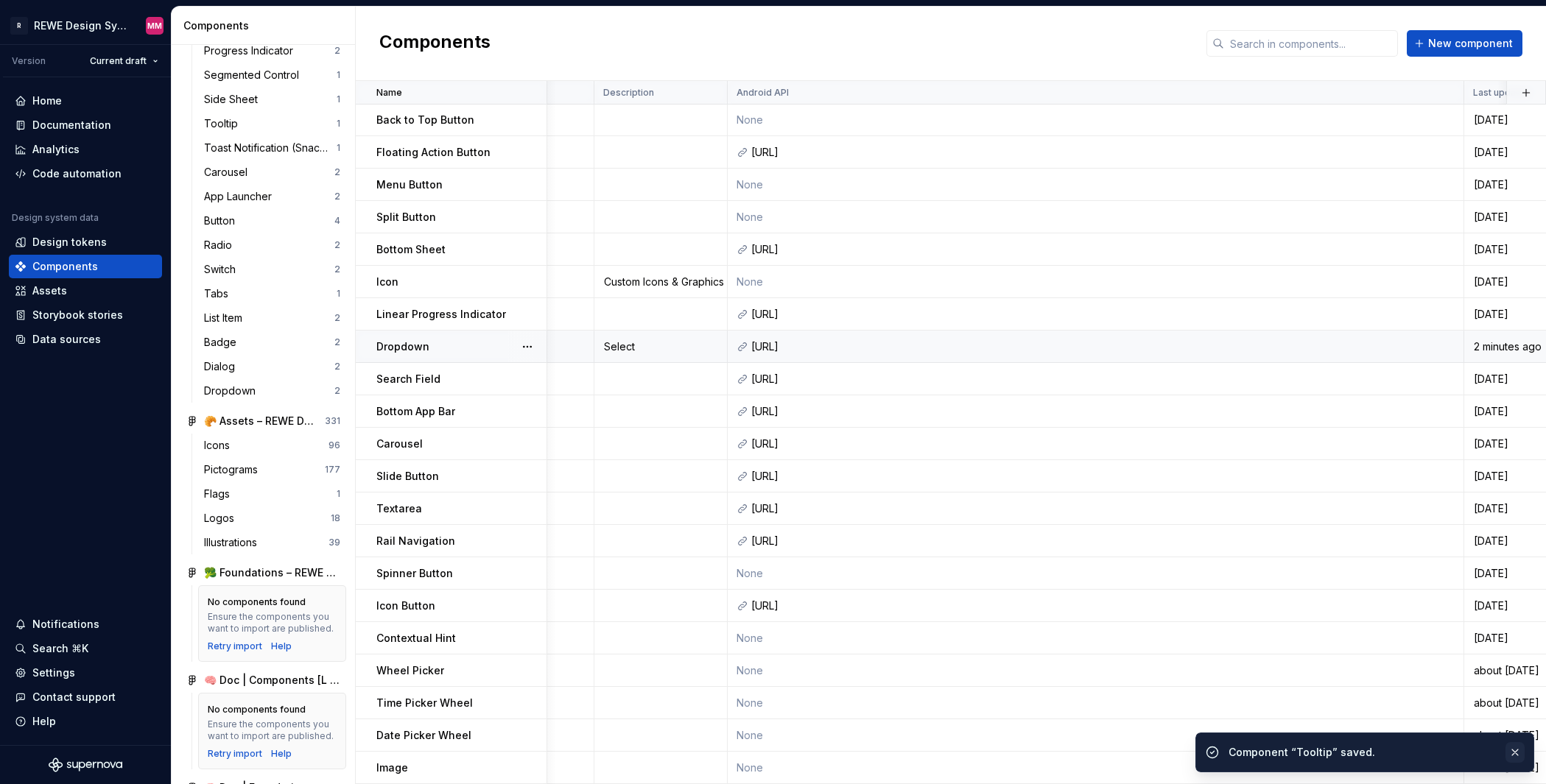
click at [1282, 750] on button "button" at bounding box center [1514, 752] width 19 height 20
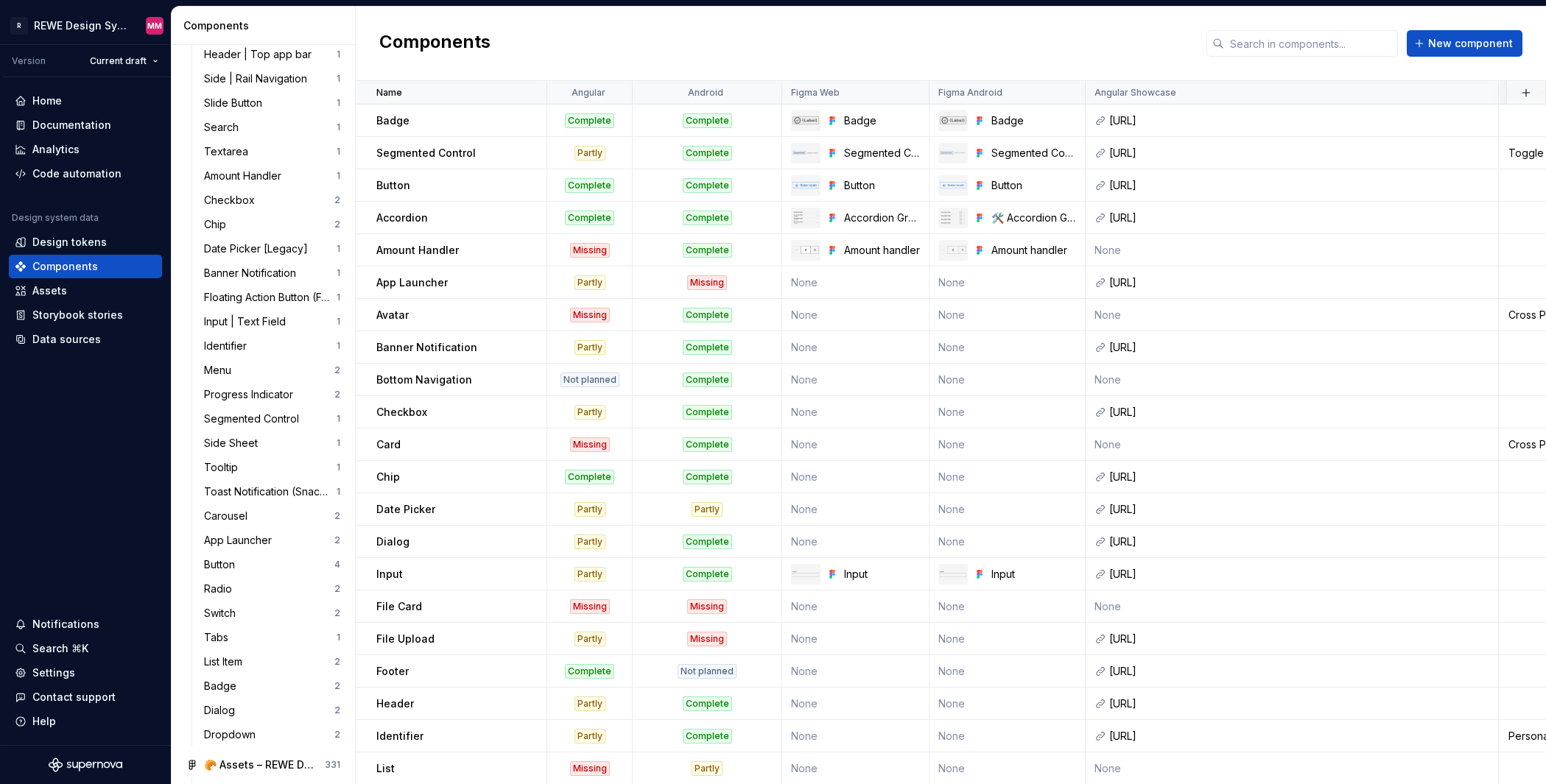
scroll to position [0, 0]
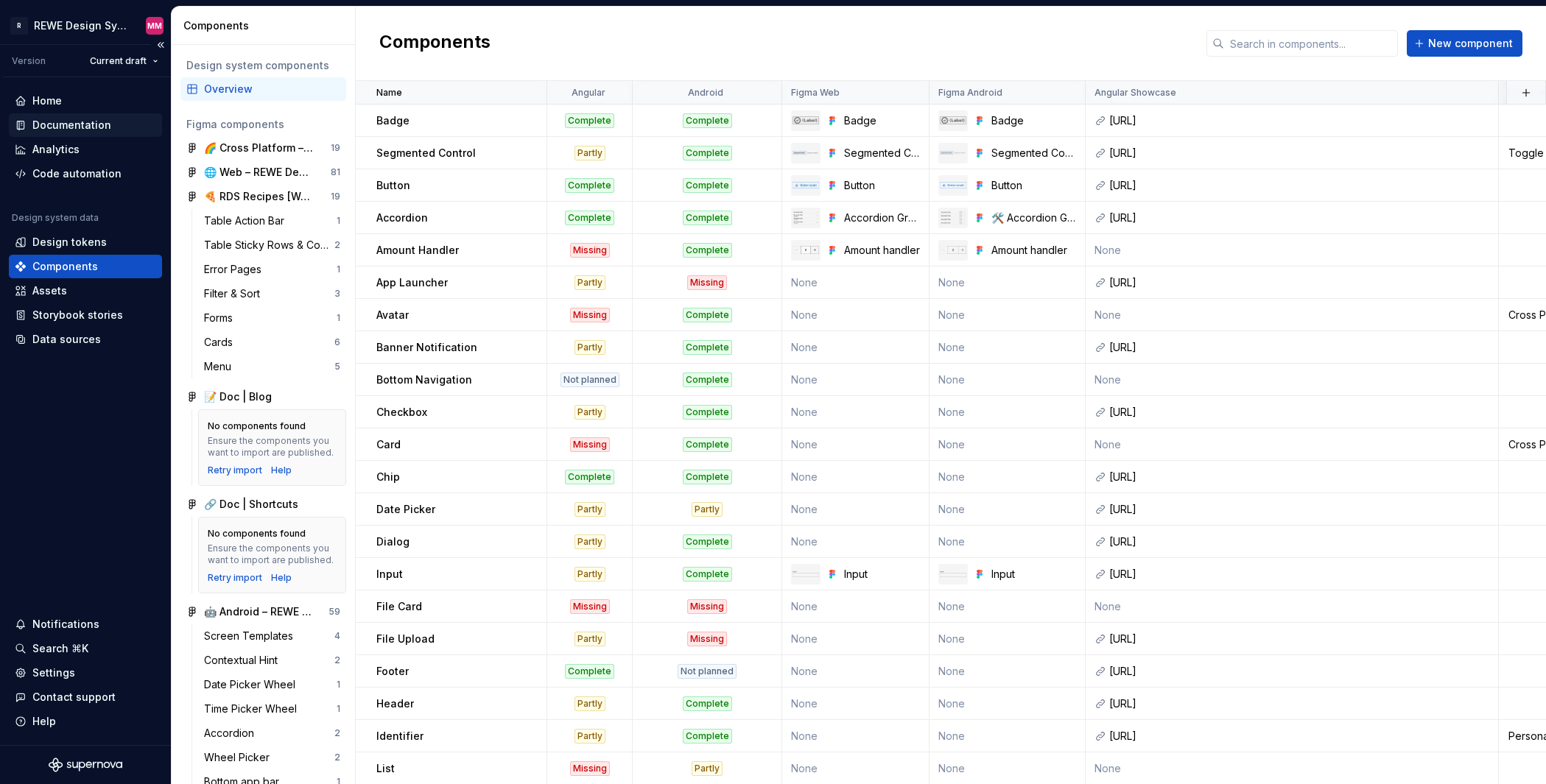
click at [107, 122] on div "Documentation" at bounding box center [72, 125] width 79 height 15
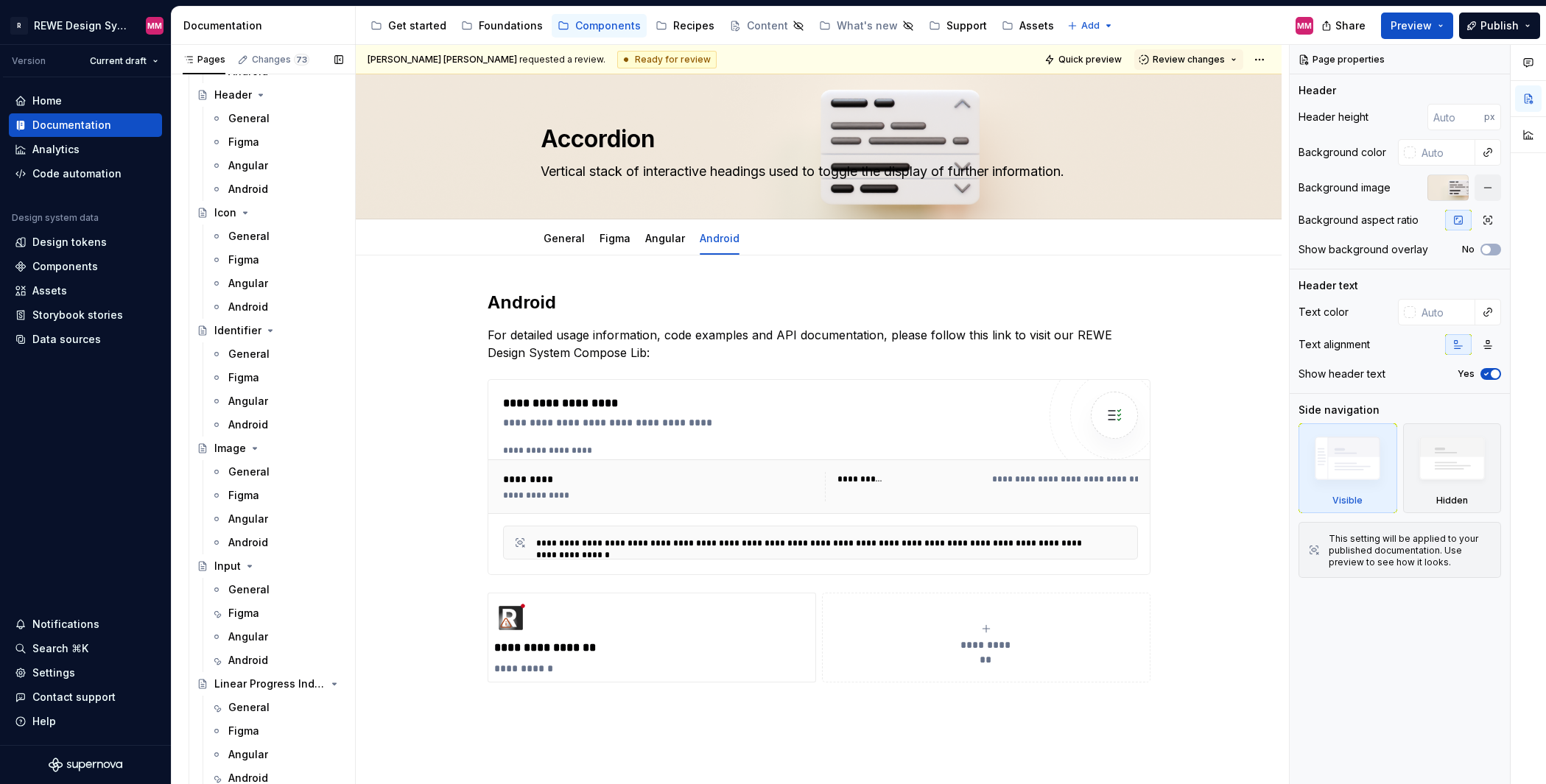
scroll to position [2122, 0]
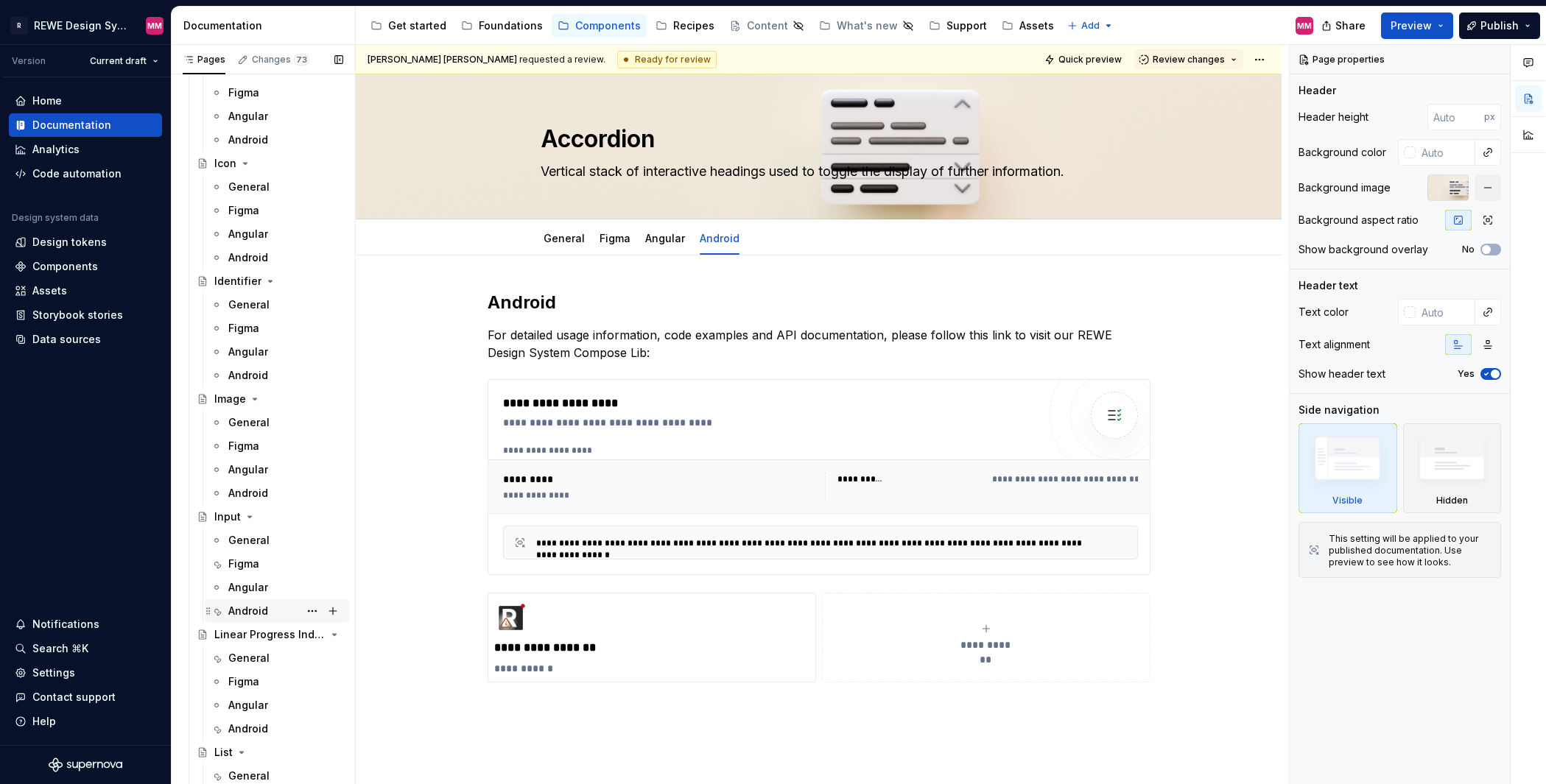
click at [260, 613] on div "Android" at bounding box center [248, 611] width 40 height 15
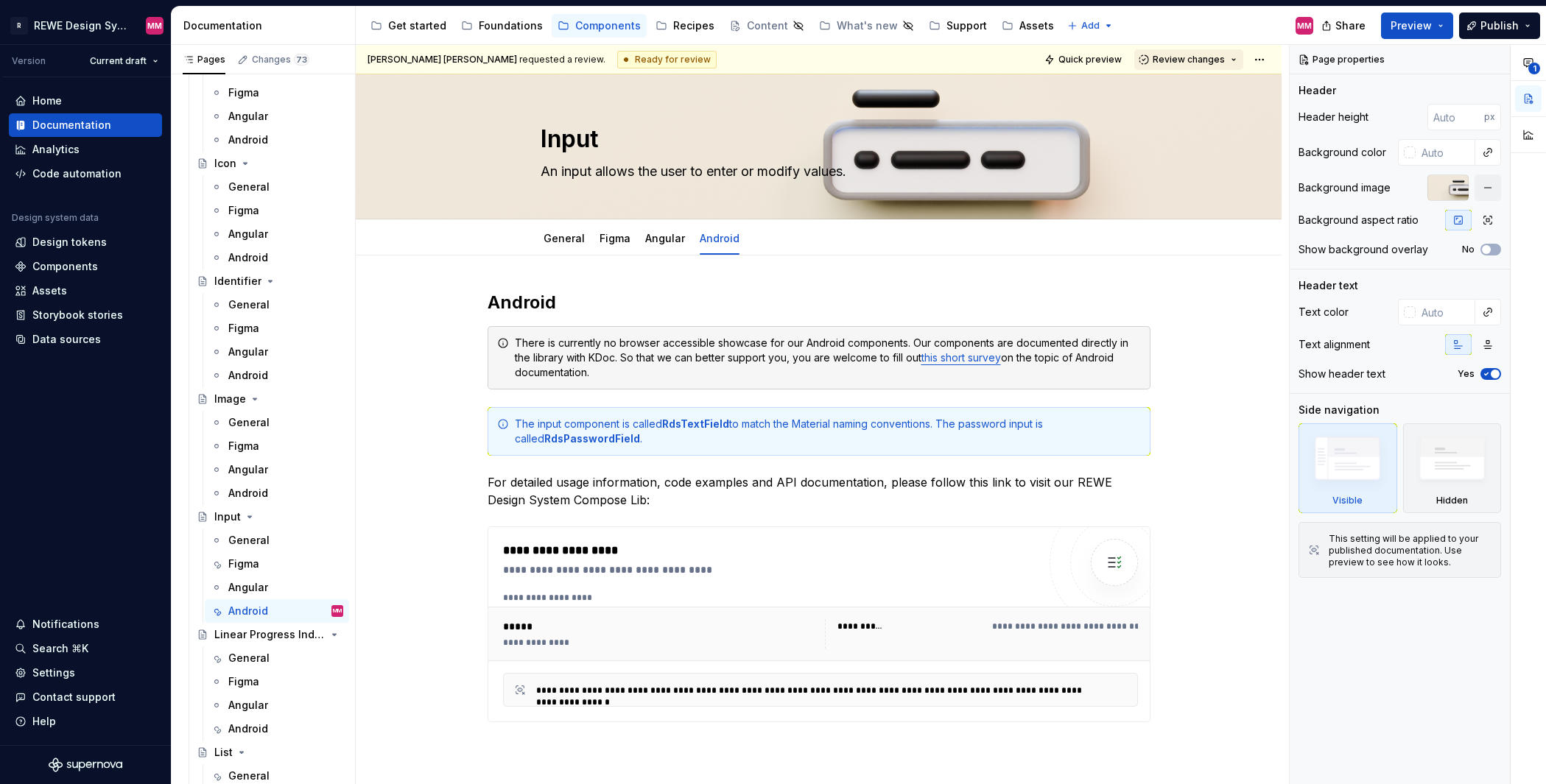
click at [1233, 58] on button "Review changes" at bounding box center [1188, 59] width 109 height 20
click at [1256, 33] on div "Accessibility guide for tree Page tree. Navigate the tree with the arrow keys. …" at bounding box center [840, 25] width 969 height 39
click at [1230, 60] on button "Review changes" at bounding box center [1188, 59] width 109 height 20
click at [1226, 87] on div "Approve" at bounding box center [1228, 88] width 129 height 15
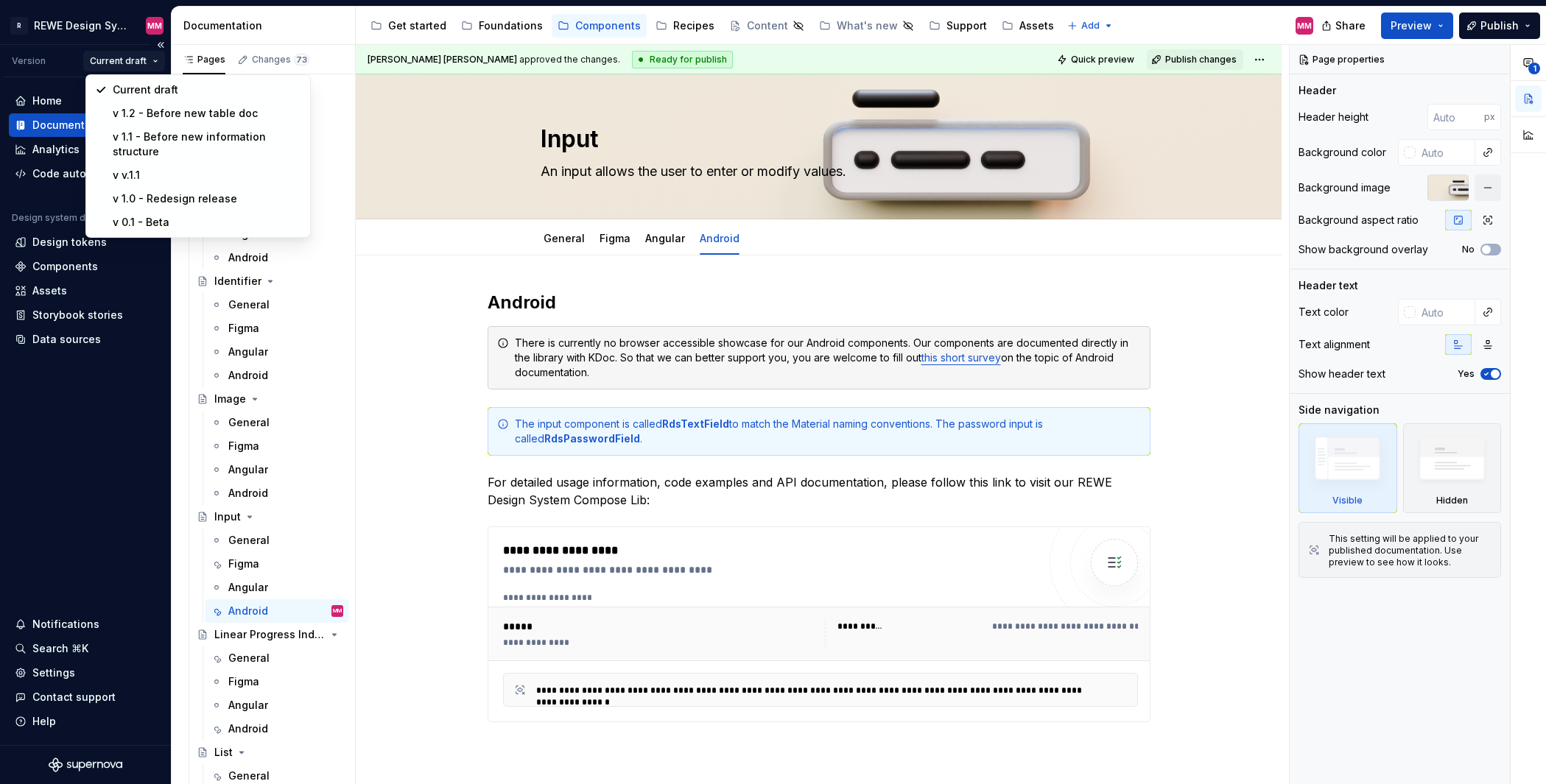
click at [141, 62] on html "R REWE Design System MM Version Current draft Home Documentation Analytics Code…" at bounding box center [773, 392] width 1546 height 784
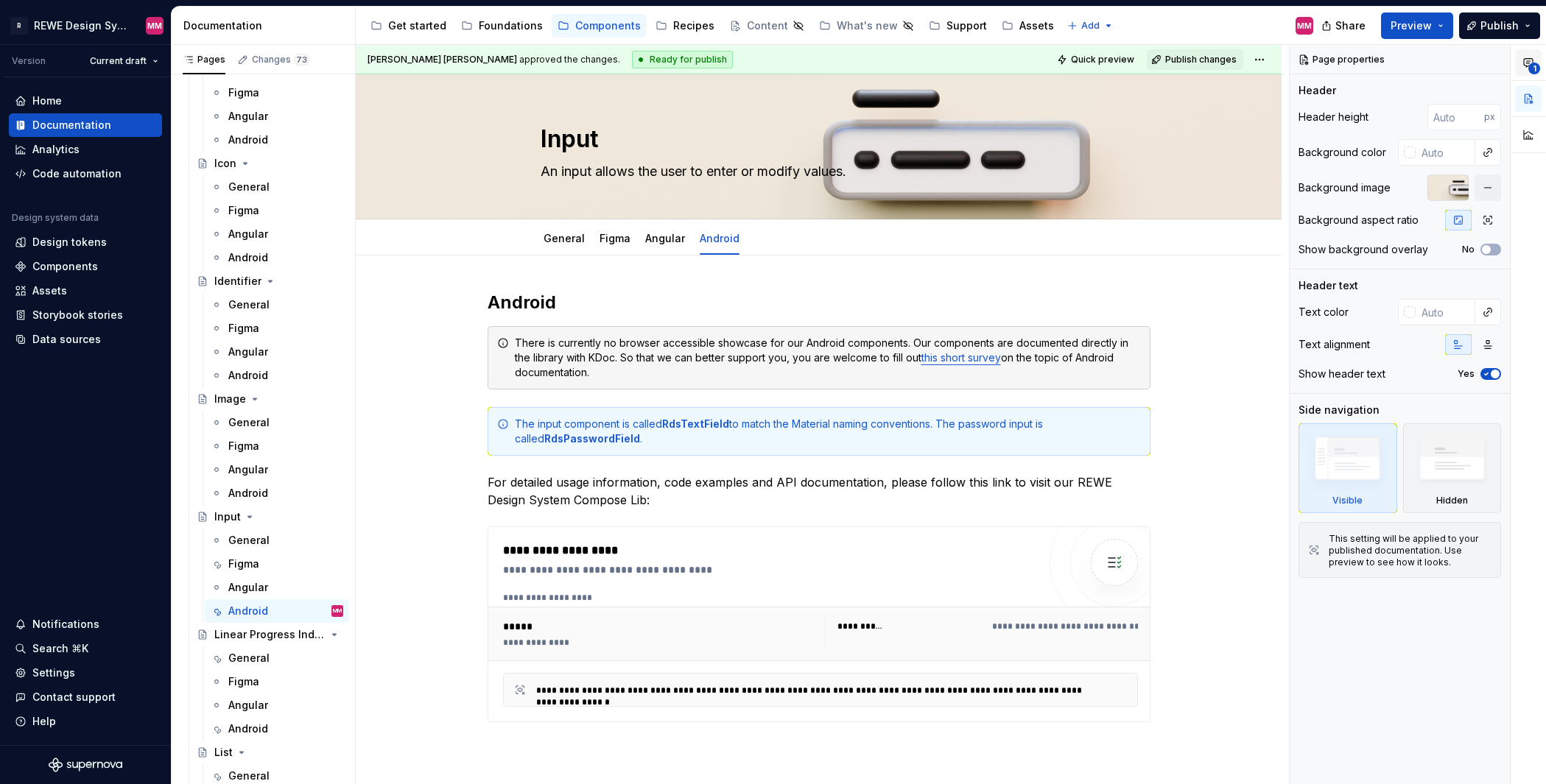
click at [1282, 62] on span "1" at bounding box center [1534, 68] width 11 height 11
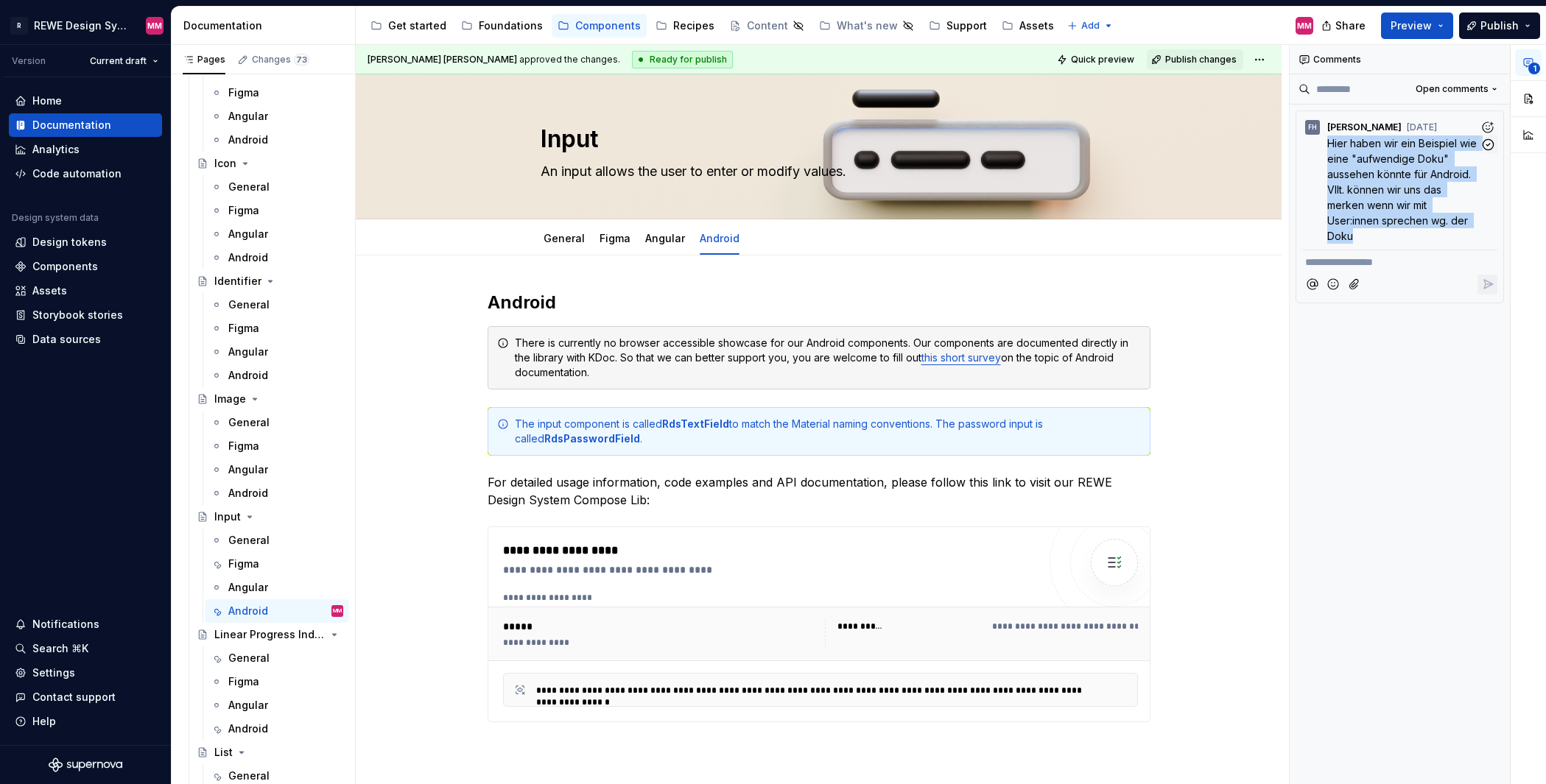
drag, startPoint x: 1328, startPoint y: 143, endPoint x: 1401, endPoint y: 233, distance: 115.9
click at [1282, 233] on p "Hier haben wir ein Beispiel wie eine "aufwendige Doku" aussehen könnte für Andr…" at bounding box center [1403, 189] width 152 height 108
copy span "Hier haben wir ein Beispiel wie eine "aufwendige Doku" aussehen könnte für Andr…"
click at [1282, 199] on span "Hier haben wir ein Beispiel wie eine "aufwendige Doku" aussehen könnte für Andr…" at bounding box center [1403, 189] width 152 height 105
drag, startPoint x: 1365, startPoint y: 235, endPoint x: 1321, endPoint y: 147, distance: 98.4
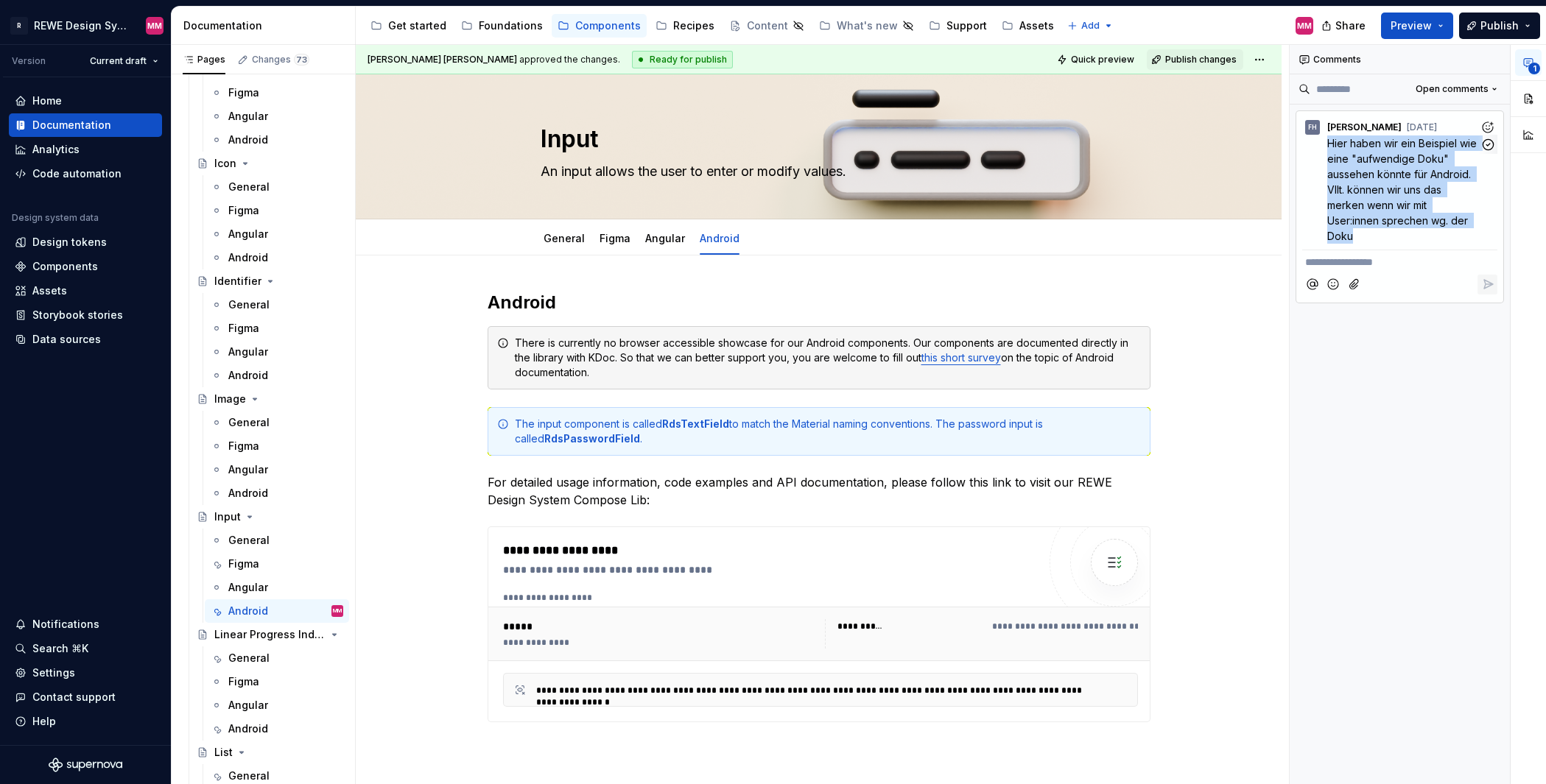
click at [1282, 147] on div "Hier haben wir ein Beispiel wie eine "aufwendige Doku" aussehen könnte für Andr…" at bounding box center [1399, 189] width 195 height 108
copy span "Hier haben wir ein Beispiel wie eine "aufwendige Doku" aussehen könnte für Andr…"
type textarea "*"
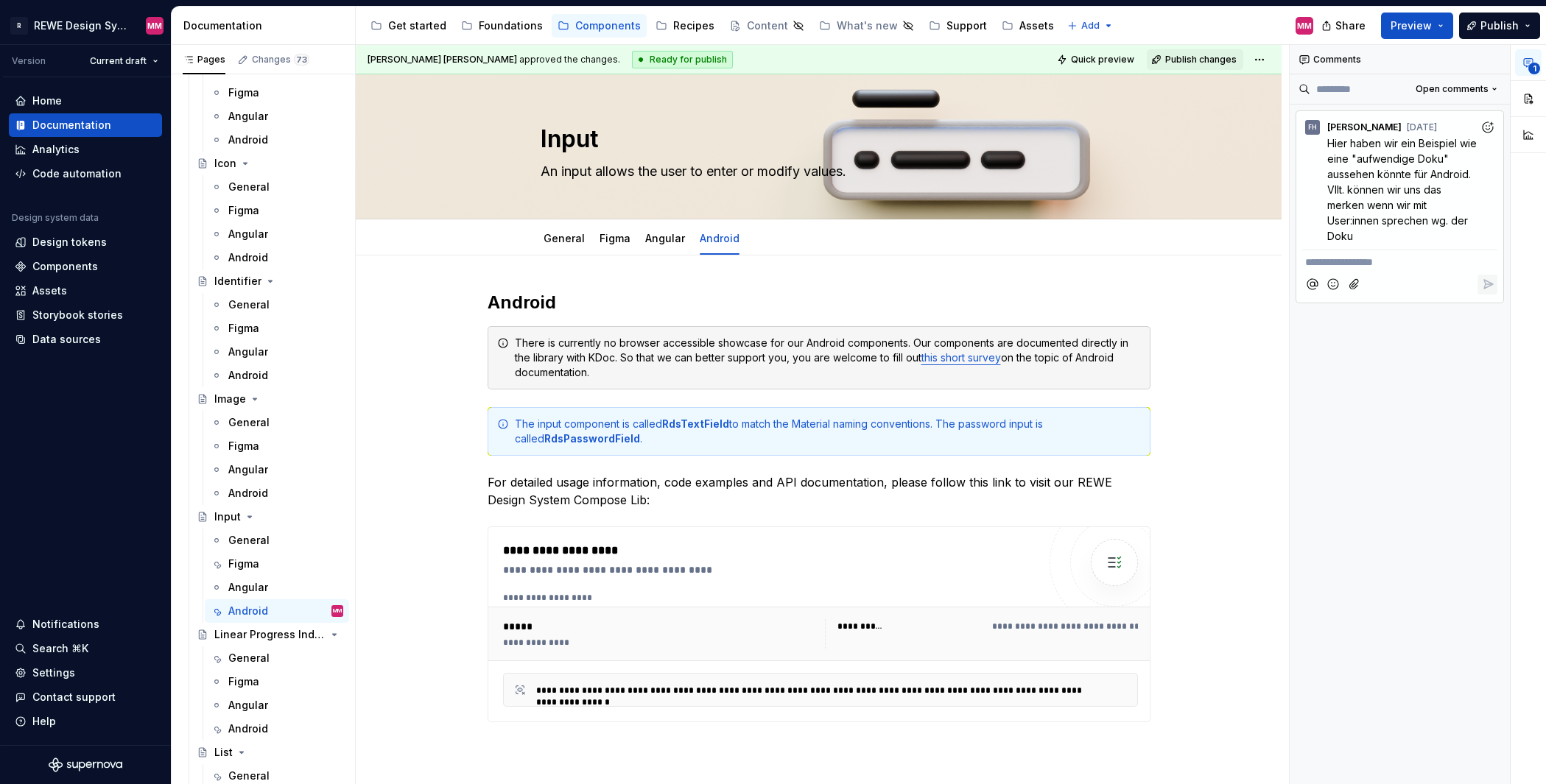
click at [1282, 257] on p "**********" at bounding box center [1399, 262] width 189 height 16
click at [1282, 263] on span "Ja aber the implementation ist jezt etwas anderes. Mann kann ein Beispiel mit d…" at bounding box center [1398, 286] width 187 height 59
click at [1282, 287] on span "Ja, aber the implementation ist jezt etwas anderes. Mann kann ein Beispiel mit …" at bounding box center [1399, 286] width 189 height 59
click at [1262, 61] on html "R REWE Design System MM Version Current draft Home Documentation Analytics Code…" at bounding box center [773, 392] width 1546 height 784
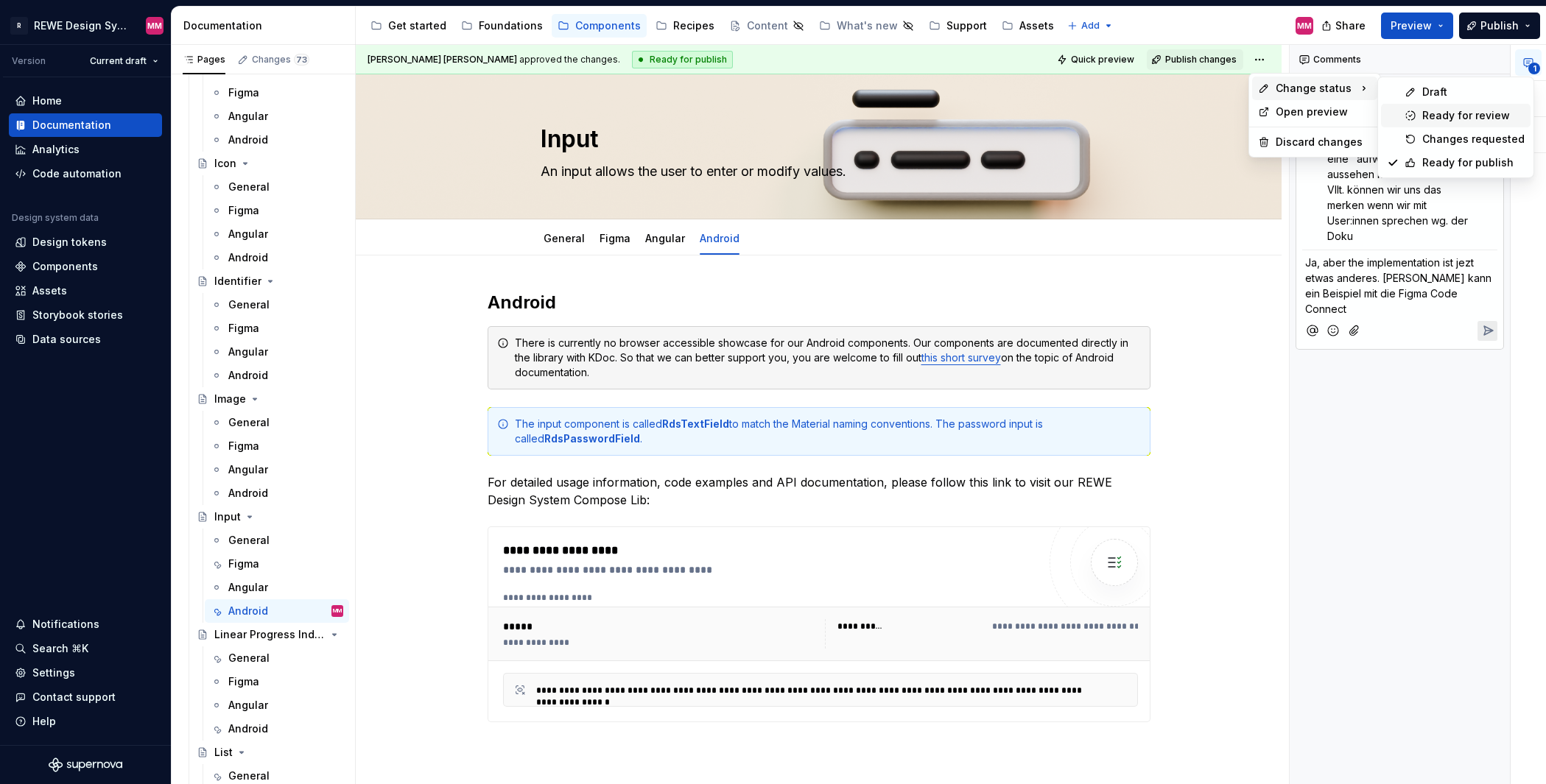
click at [1282, 120] on div "Ready for review" at bounding box center [1473, 116] width 102 height 15
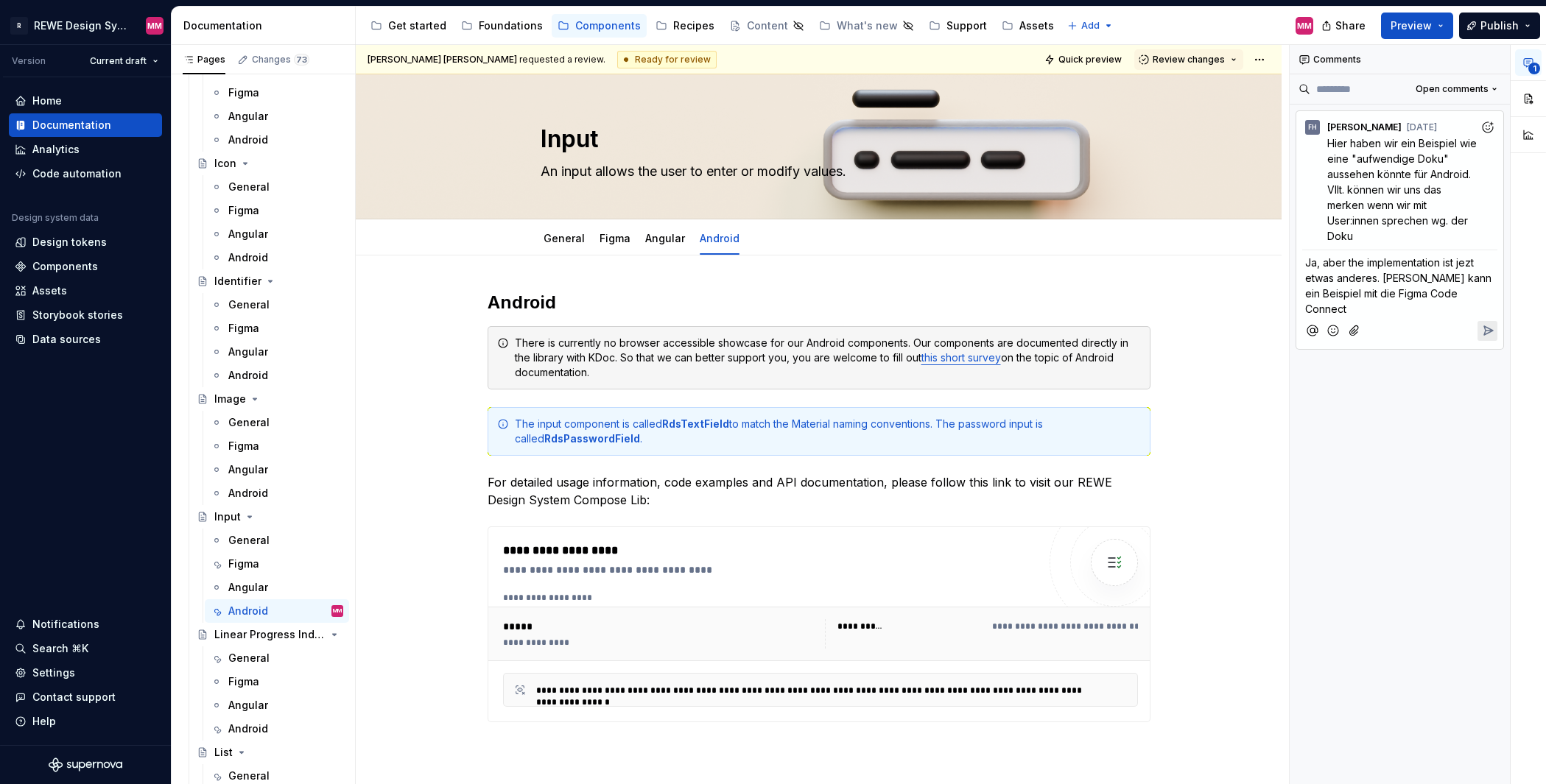
click at [1282, 283] on p "Ja, aber the implementation ist jezt etwas anderes. Mann kann ein Beispiel mit …" at bounding box center [1399, 285] width 189 height 61
type textarea "*"
click at [1282, 292] on span "Ja, aber the implementation ist jezt etwas anderes. Mann kann ein Beispiel mit …" at bounding box center [1399, 286] width 189 height 59
drag, startPoint x: 1374, startPoint y: 308, endPoint x: 1284, endPoint y: 265, distance: 99.7
click at [1282, 265] on div "**********" at bounding box center [951, 415] width 1190 height 740
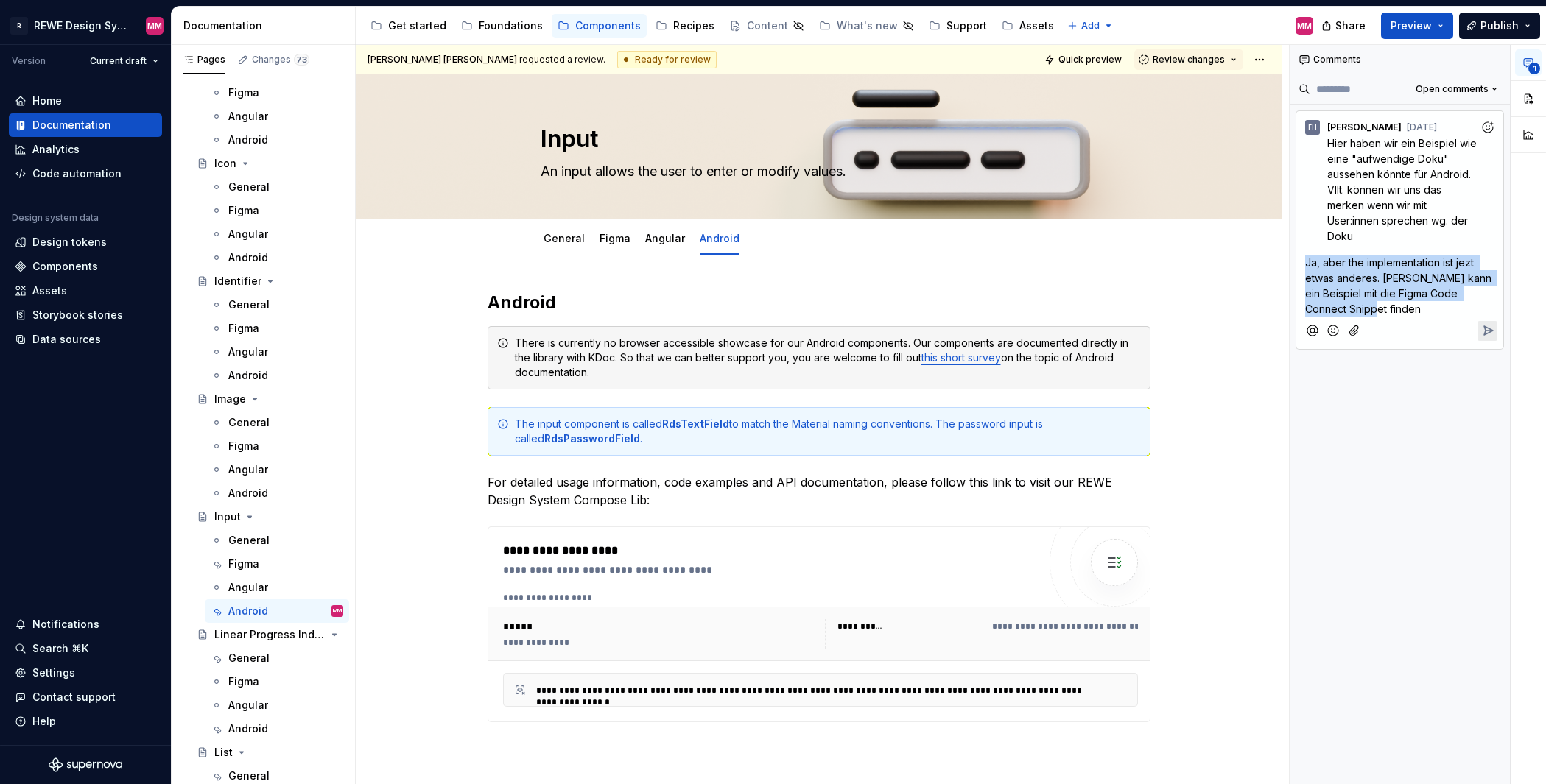
copy span "Ja, aber the implementation ist jezt etwas anderes. Mann kann ein Beispiel mit …"
click at [1282, 318] on div at bounding box center [1399, 330] width 195 height 30
click at [1282, 301] on p "Ja, aber the implementation ist jezt etwas anderes. Mann kann ein Beispiel mit …" at bounding box center [1399, 285] width 189 height 61
click at [1282, 310] on p "Ja, aber the implementation ist jezt etwas anderes. Mann kann ein Beispiel mit …" at bounding box center [1399, 285] width 189 height 61
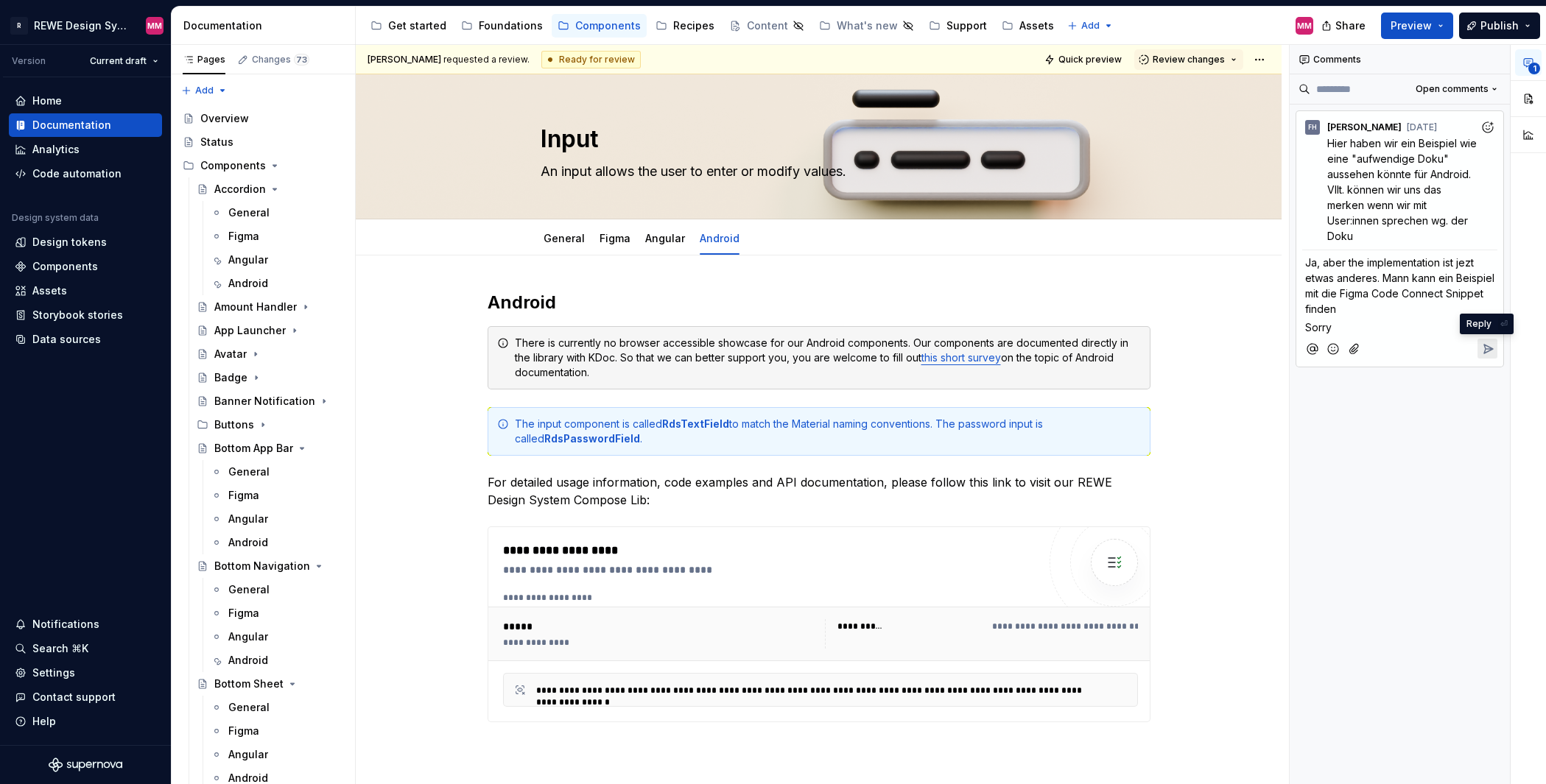
scroll to position [2122, 0]
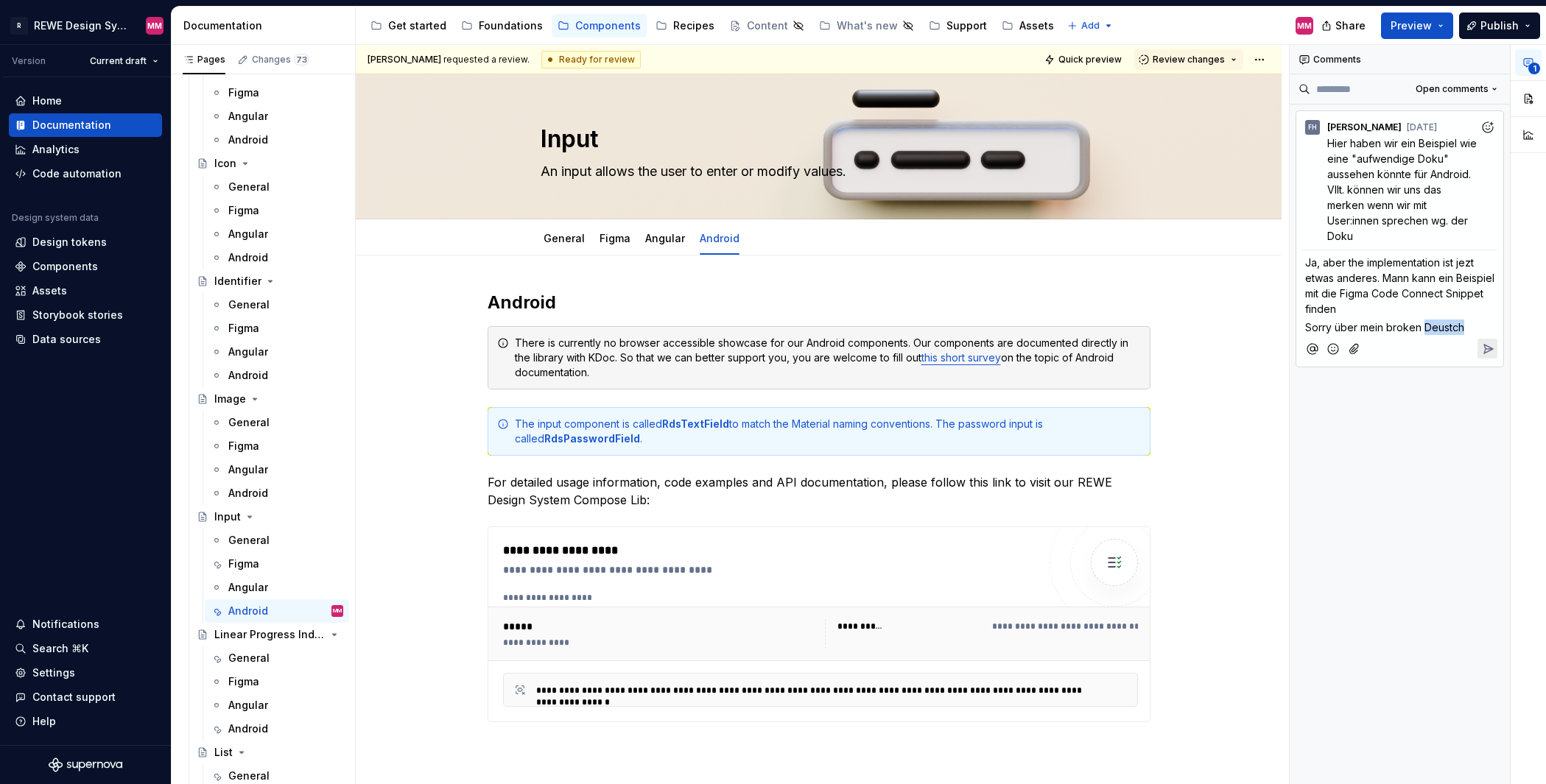
click at [1446, 321] on span "Sorry über mein broken Deustch" at bounding box center [1385, 327] width 159 height 12
drag, startPoint x: 1431, startPoint y: 322, endPoint x: 1456, endPoint y: 324, distance: 25.1
click at [1456, 324] on span "Sorry über mein broken Deustch" at bounding box center [1385, 327] width 159 height 12
click at [1420, 451] on div "Comments Open comments FH Franziska Haaf Aug 2 Hier haben wir ein Beispiel wie …" at bounding box center [1400, 415] width 221 height 740
drag, startPoint x: 1420, startPoint y: 329, endPoint x: 1391, endPoint y: 328, distance: 29.0
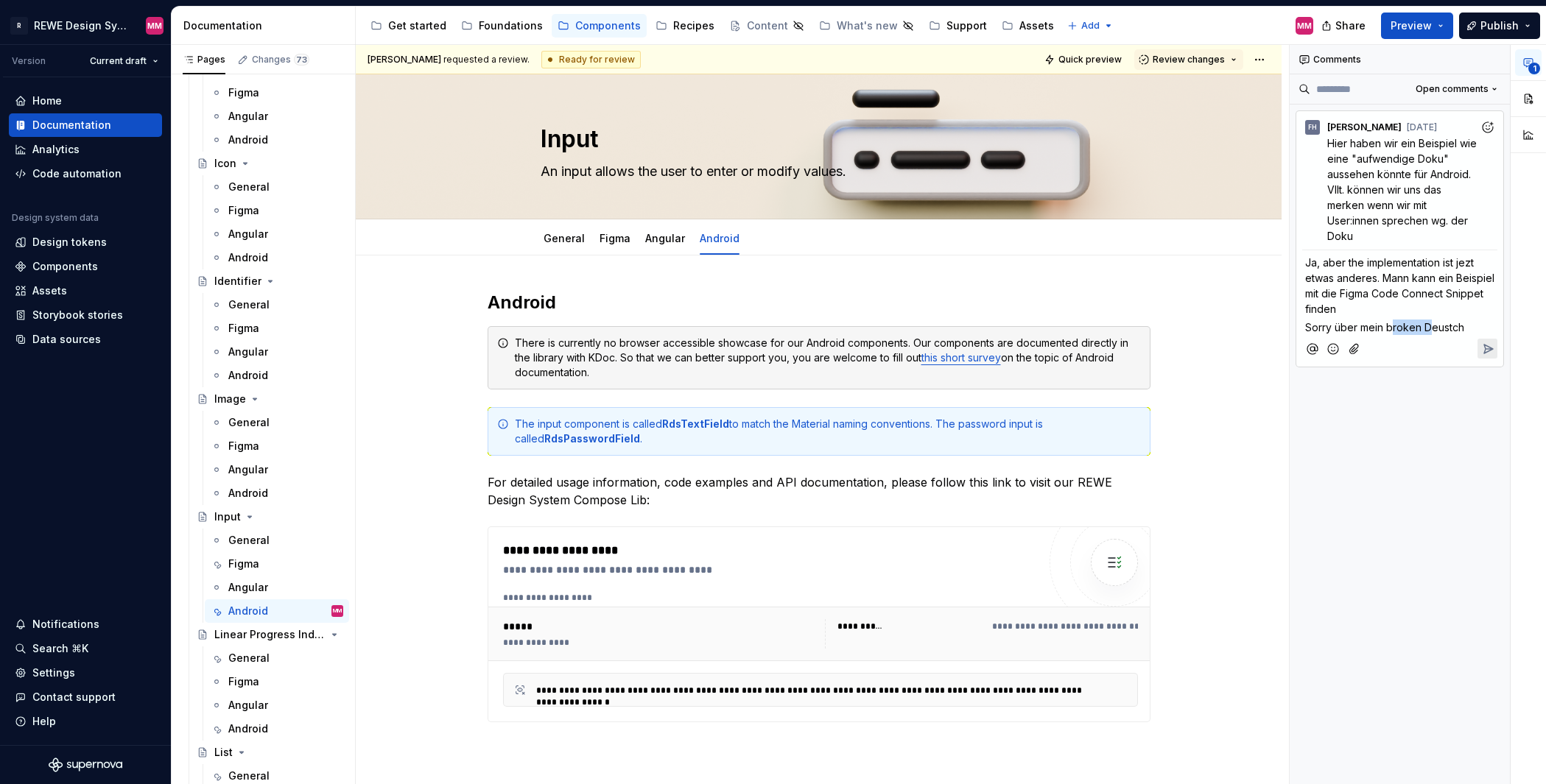
click at [1391, 328] on span "Sorry über mein broken Deustch" at bounding box center [1385, 327] width 159 height 12
click at [1416, 310] on p "Ja, aber the implementation ist jezt etwas anderes. Mann kann ein Beispiel mit …" at bounding box center [1399, 285] width 189 height 61
drag, startPoint x: 1418, startPoint y: 329, endPoint x: 1387, endPoint y: 327, distance: 31.1
click at [1387, 327] on span "Sorry über mein broken Deustch" at bounding box center [1385, 327] width 159 height 12
drag, startPoint x: 1471, startPoint y: 324, endPoint x: 1426, endPoint y: 324, distance: 45.0
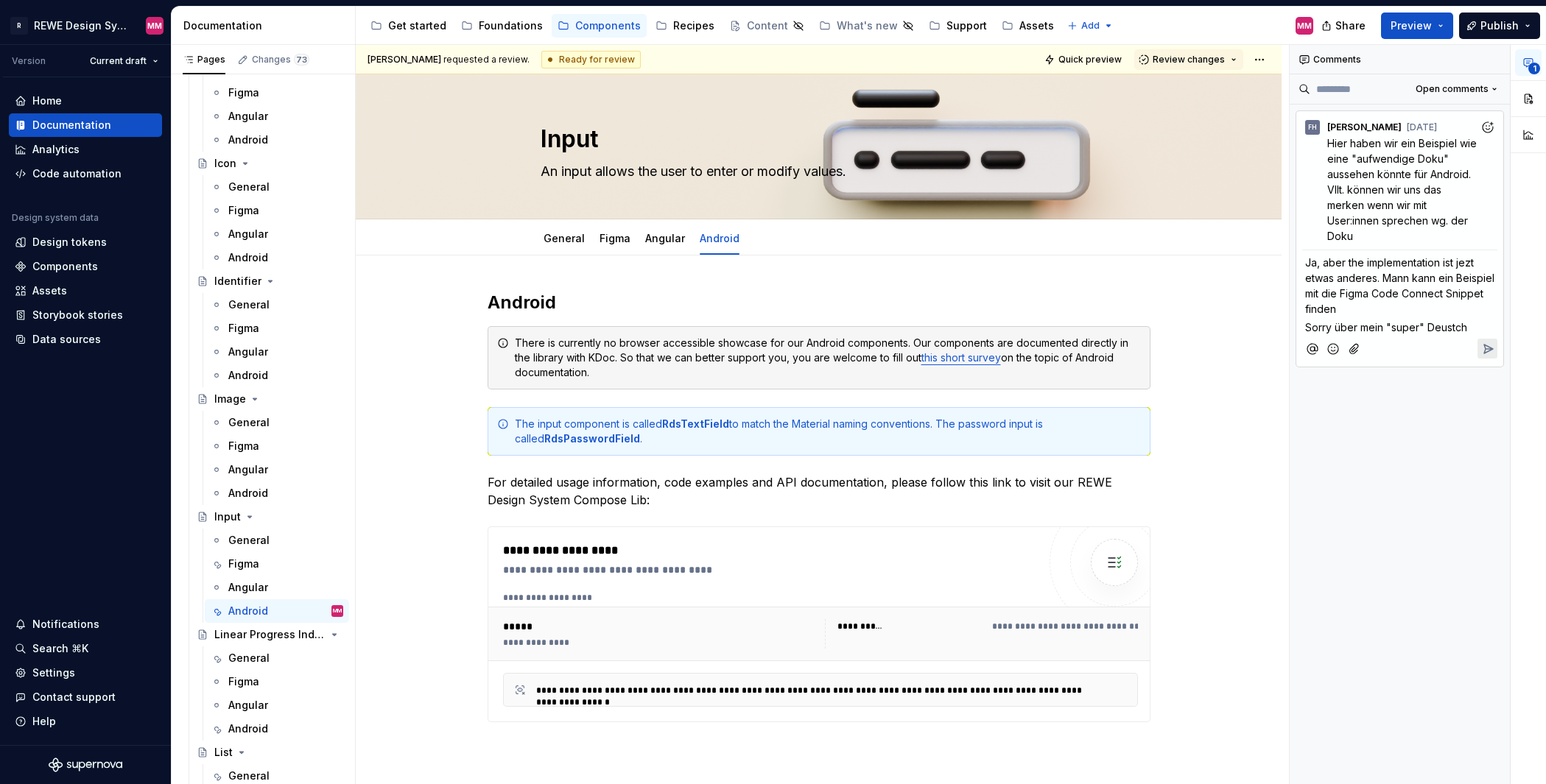
click at [1426, 324] on p "Sorry über mein "super" Deustch" at bounding box center [1399, 327] width 189 height 16
copy span "Deustch"
click at [1449, 291] on span "Ja, aber the implementation ist jezt etwas anderes. Mann kann ein Beispiel mit …" at bounding box center [1401, 286] width 192 height 59
drag, startPoint x: 1472, startPoint y: 323, endPoint x: 1300, endPoint y: 308, distance: 172.7
click at [1300, 308] on div "FH Franziska Haaf Aug 2 Hier haben wir ein Beispiel wie eine "aufwendige Doku" …" at bounding box center [1399, 239] width 208 height 257
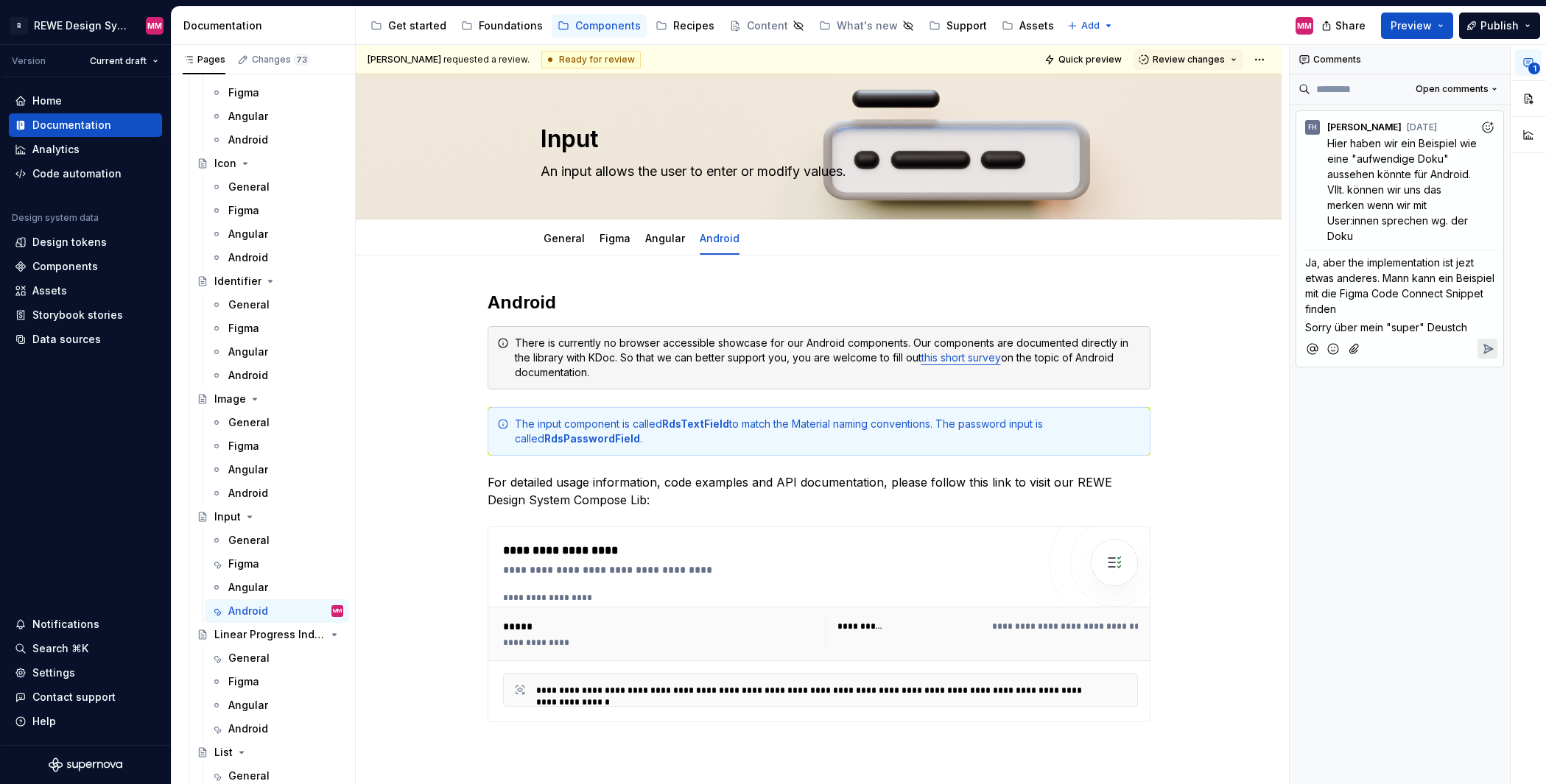
copy div "Snippet finden Sorry über mein "super" Deustch"
click at [1380, 270] on p "Ja, aber the implementation ist jezt etwas anderes. Mann kann ein Beispiel mit …" at bounding box center [1399, 285] width 189 height 61
click at [1374, 274] on span "Ja, aber the implementation ist jezt etwas anderes. Mann kann ein Beispiel mit …" at bounding box center [1401, 286] width 192 height 59
drag, startPoint x: 1440, startPoint y: 279, endPoint x: 1376, endPoint y: 277, distance: 64.0
click at [1376, 277] on span "Ja, aber the implementation ist jezt etwas anderes. Die Kompon. Mann kann ein B…" at bounding box center [1396, 286] width 182 height 59
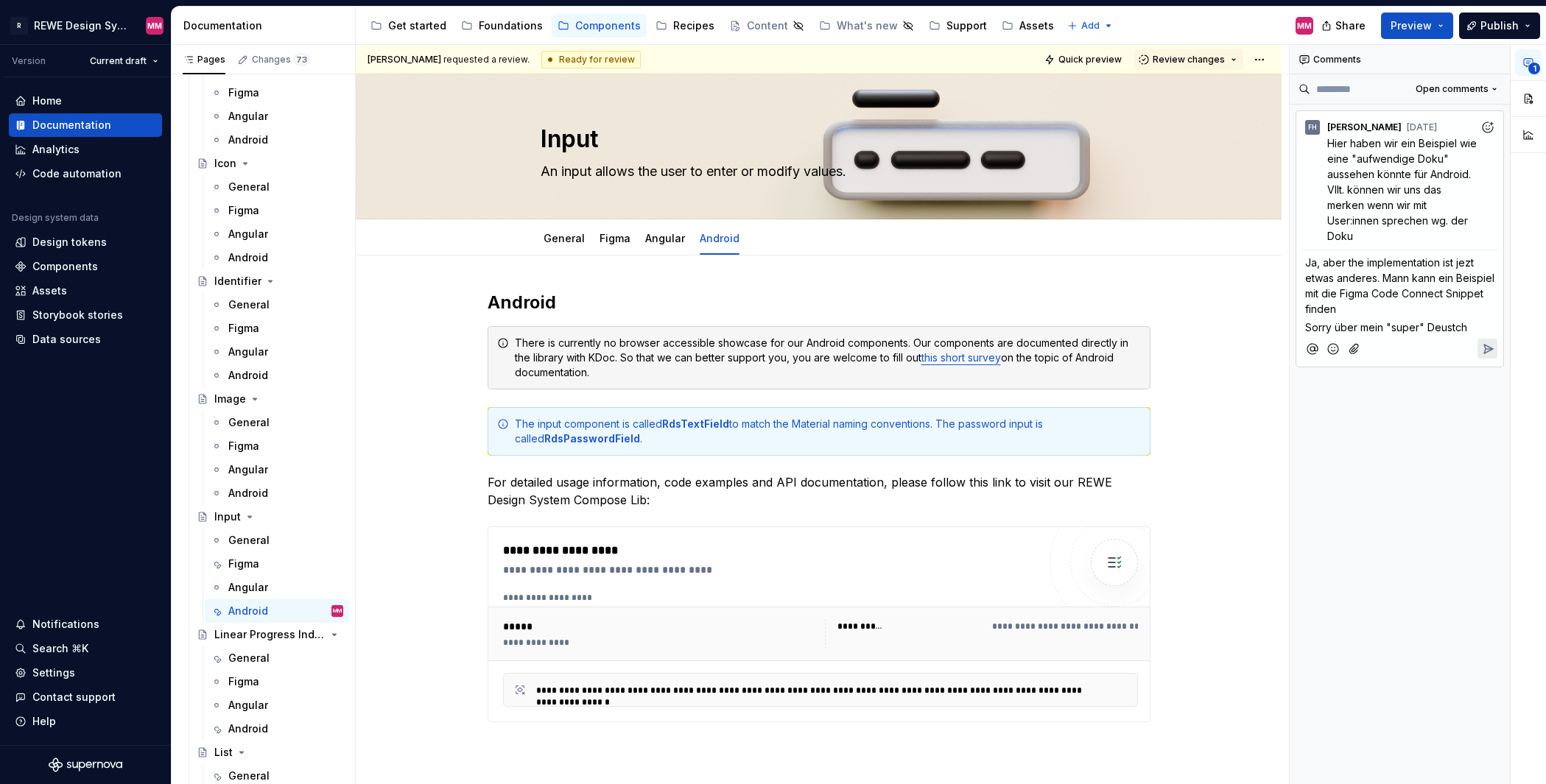
click at [1485, 315] on p "Ja, aber the implementation ist jezt etwas anderes. Mann kann ein Beispiel mit …" at bounding box center [1399, 285] width 189 height 61
click at [1406, 309] on p "Ja, aber the implementation ist jezt etwas anderes. Mann kann ein Beispiel mit …" at bounding box center [1399, 285] width 189 height 61
drag, startPoint x: 1361, startPoint y: 294, endPoint x: 1346, endPoint y: 293, distance: 15.0
click at [1346, 293] on span "Ja, aber the implementation ist jezt etwas anderes. Mann kann ein Beispiel mit …" at bounding box center [1401, 286] width 192 height 59
drag, startPoint x: 1363, startPoint y: 292, endPoint x: 1344, endPoint y: 290, distance: 19.1
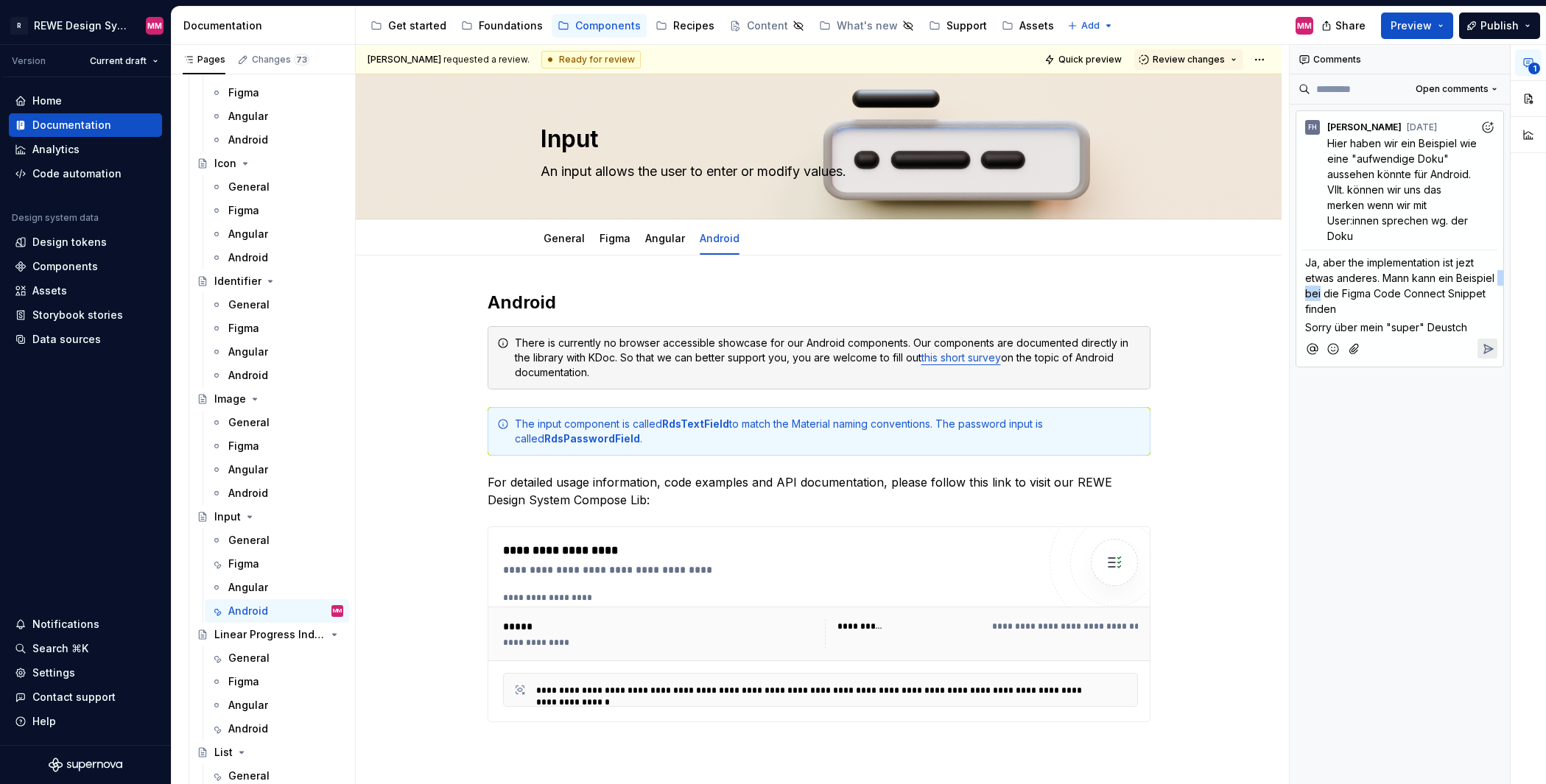
click at [1344, 290] on span "Ja, aber the implementation ist jezt etwas anderes. Mann kann ein Beispiel bei …" at bounding box center [1403, 286] width 195 height 59
click at [1444, 315] on p "Ja, aber the implementation ist jezt etwas anderes. Mann kann ein Beispiel in d…" at bounding box center [1399, 285] width 189 height 61
click at [1344, 308] on span "Ja, aber the implementation ist jezt etwas anderes. Mann kann ein Beispiel in d…" at bounding box center [1401, 286] width 192 height 59
drag, startPoint x: 1361, startPoint y: 292, endPoint x: 1373, endPoint y: 292, distance: 12.0
click at [1373, 292] on span "Ja, aber the implementation ist jezt etwas anderes. Mann kann ein Beispiel in d…" at bounding box center [1401, 286] width 192 height 59
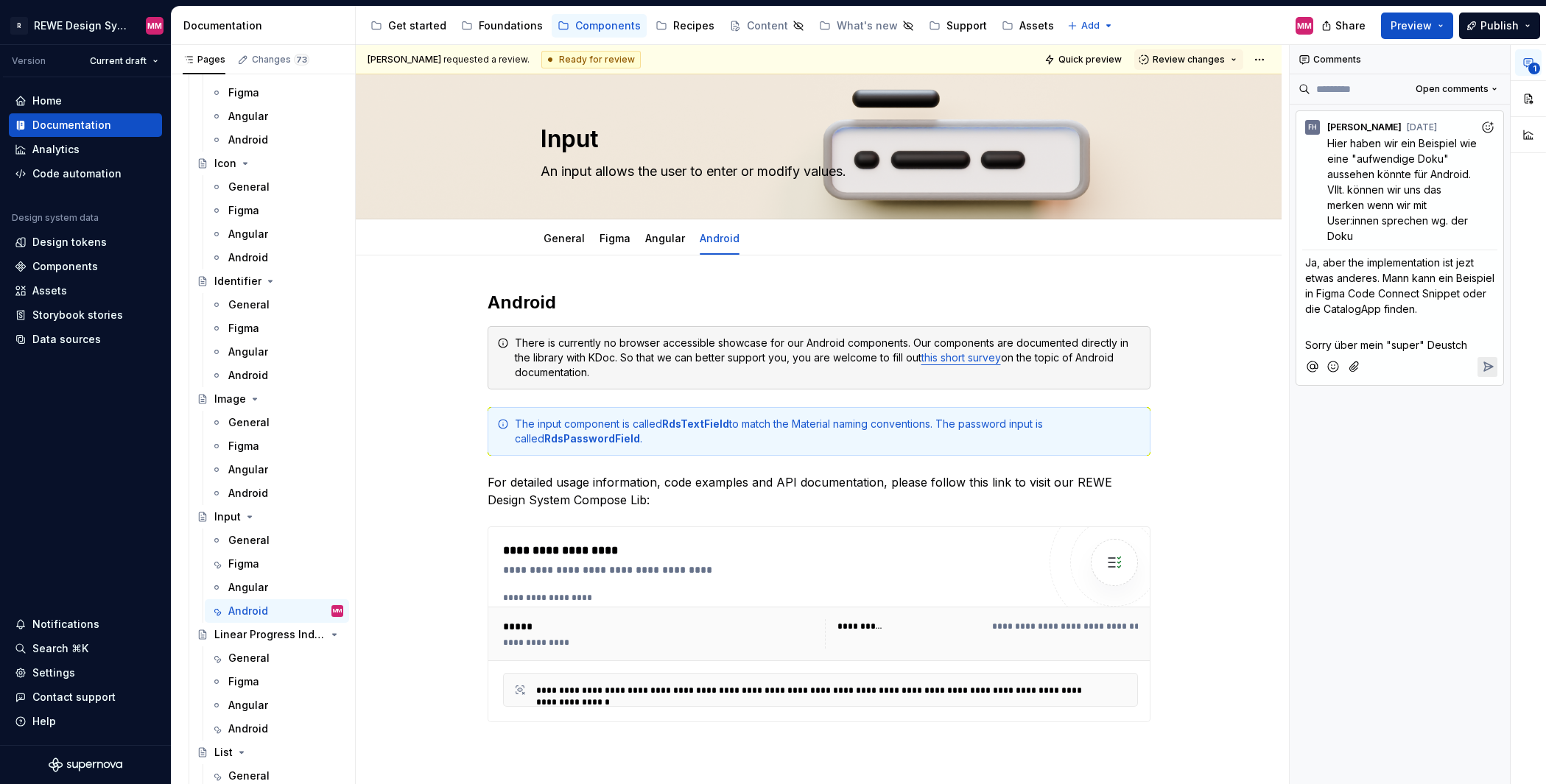
click at [1471, 329] on p "﻿" at bounding box center [1399, 327] width 189 height 16
click at [1368, 307] on span "Ja, aber the implementation ist jezt etwas anderes. Mann kann ein Beispiel in F…" at bounding box center [1401, 286] width 192 height 59
drag, startPoint x: 1397, startPoint y: 310, endPoint x: 1378, endPoint y: 309, distance: 19.0
click at [1378, 309] on span "Ja, aber the implementation ist jezt etwas anderes. Mann kann ein Beispiel in F…" at bounding box center [1401, 286] width 192 height 59
drag, startPoint x: 1434, startPoint y: 310, endPoint x: 1503, endPoint y: 372, distance: 92.8
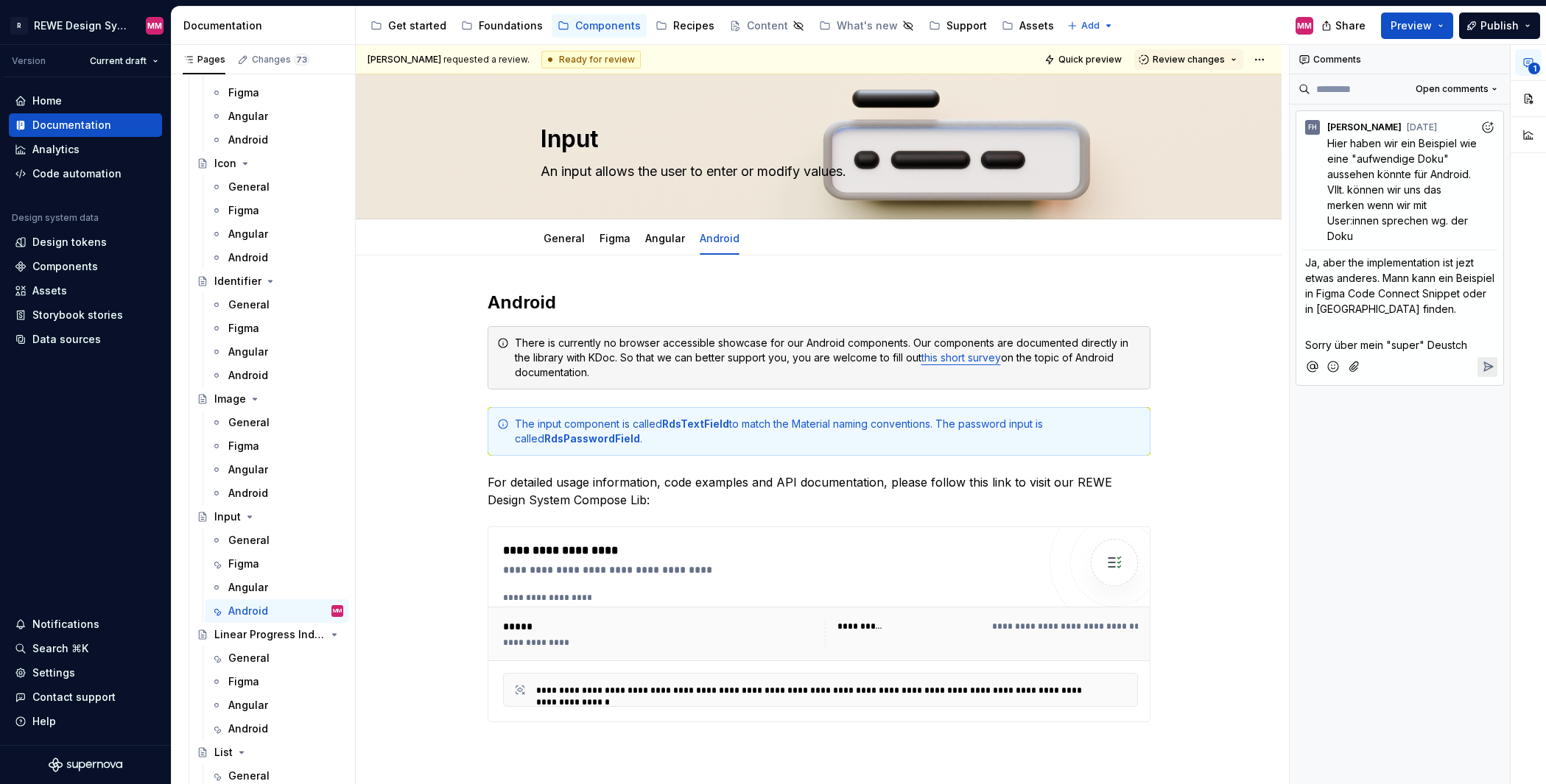
click at [1435, 310] on span "Ja, aber the implementation ist jezt etwas anderes. Mann kann ein Beispiel in F…" at bounding box center [1401, 286] width 192 height 59
click at [1438, 306] on span "Ja, aber the implementation ist jezt etwas anderes. Mann kann ein Beispiel in F…" at bounding box center [1401, 286] width 192 height 59
drag, startPoint x: 1389, startPoint y: 292, endPoint x: 1457, endPoint y: 292, distance: 68.0
click at [1457, 292] on span "Ja, aber the implementation ist jezt etwas anderes. Mann kann ein Beispiel in F…" at bounding box center [1401, 286] width 192 height 59
click at [1464, 287] on p "Ja, aber the implementation ist jezt etwas anderes. Mann kann ein Beispiel in F…" at bounding box center [1399, 285] width 189 height 61
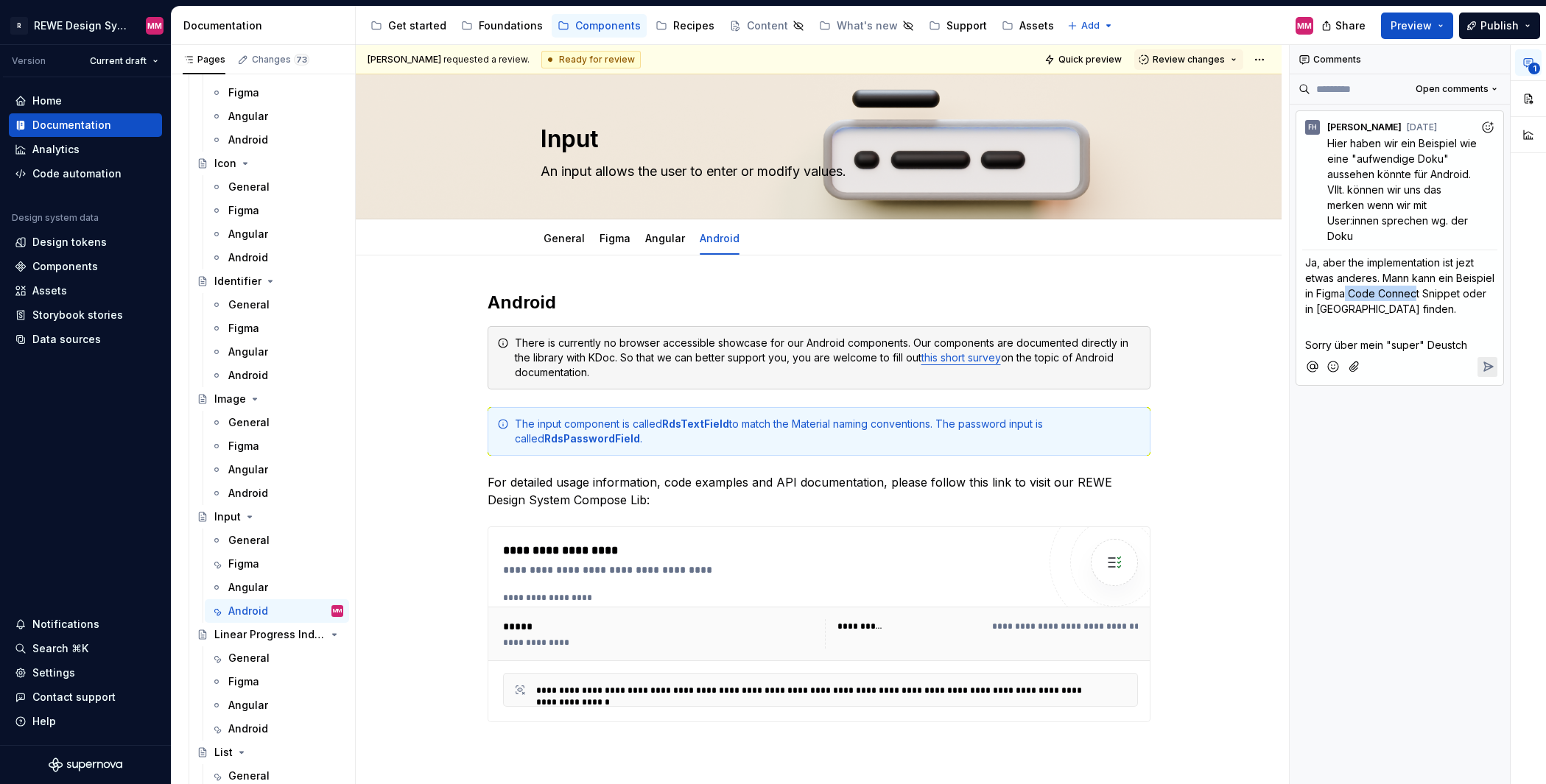
drag, startPoint x: 1458, startPoint y: 295, endPoint x: 1387, endPoint y: 288, distance: 71.3
click at [1387, 288] on span "Ja, aber the implementation ist jezt etwas anderes. Mann kann ein Beispiel in F…" at bounding box center [1401, 286] width 192 height 59
click at [1358, 291] on span "Ja, aber the implementation ist jezt etwas anderes. Mann kann ein Beispiel in F…" at bounding box center [1401, 286] width 192 height 59
click at [1426, 297] on span "Ja, aber the implementation ist jezt etwas anderes. Mann kann ein Beispiel in F…" at bounding box center [1401, 286] width 192 height 59
click at [1427, 293] on span "Ja, aber the implementation ist jezt etwas anderes. Mann kann ein Beispiel in F…" at bounding box center [1401, 286] width 192 height 59
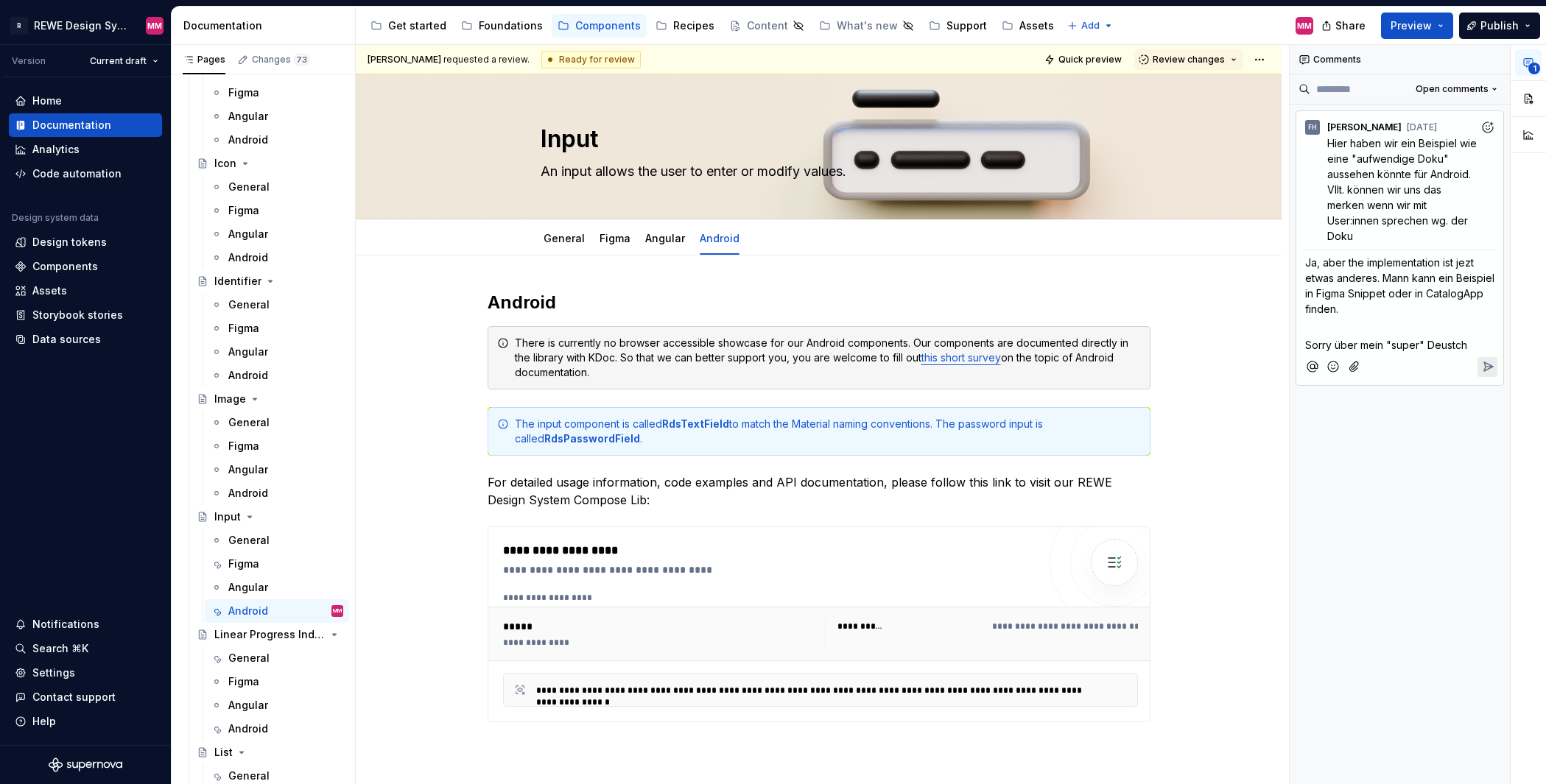
click at [1426, 297] on span "Ja, aber the implementation ist jezt etwas anderes. Mann kann ein Beispiel in F…" at bounding box center [1401, 286] width 192 height 59
click at [1378, 300] on span "Ja, aber the implementation ist jezt etwas anderes. Mann kann ein Beispiel in F…" at bounding box center [1401, 286] width 192 height 59
click at [1494, 366] on icon "Reply" at bounding box center [1488, 366] width 15 height 15
click at [1441, 503] on div "**********" at bounding box center [1400, 415] width 221 height 740
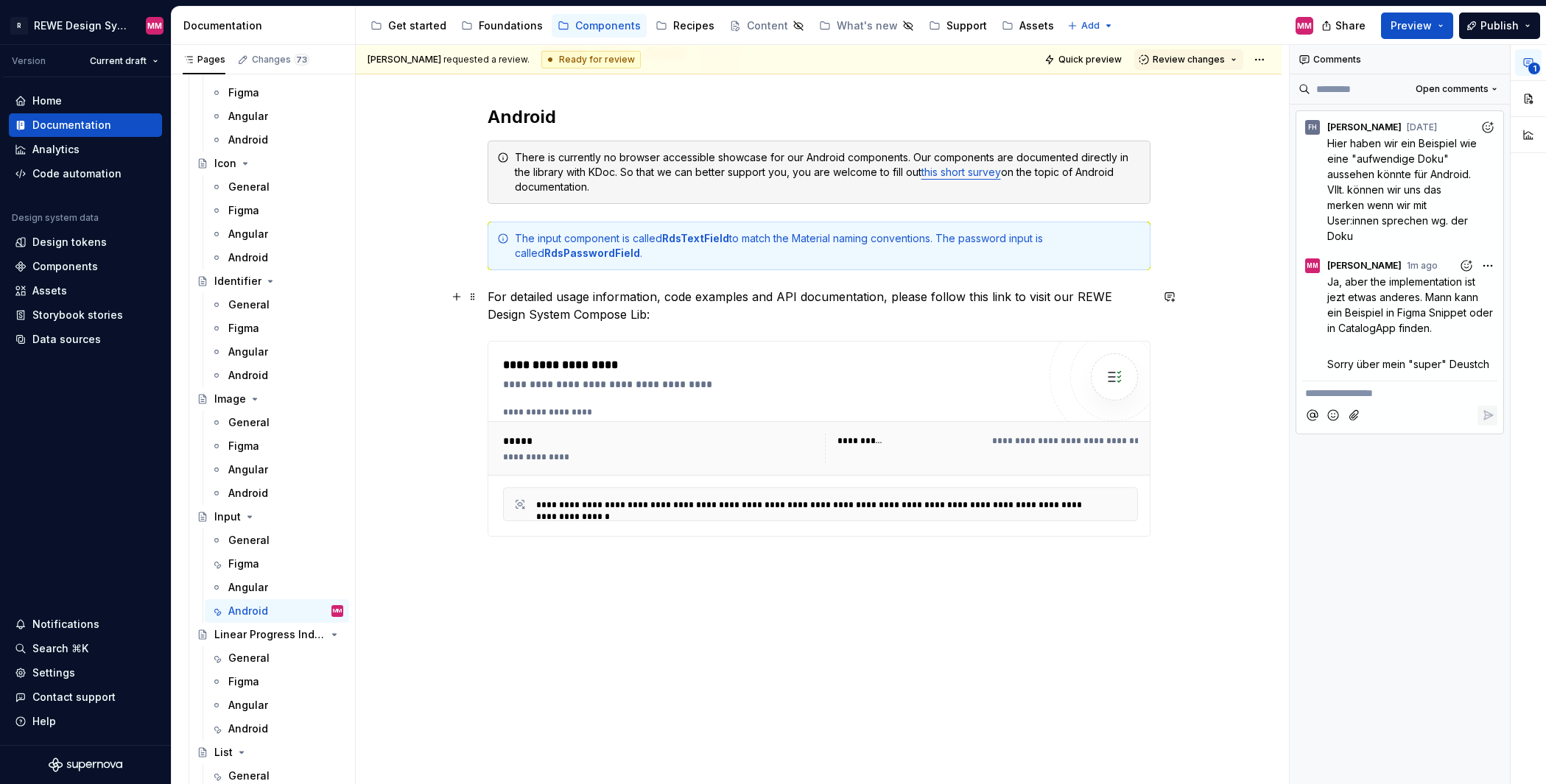
scroll to position [191, 0]
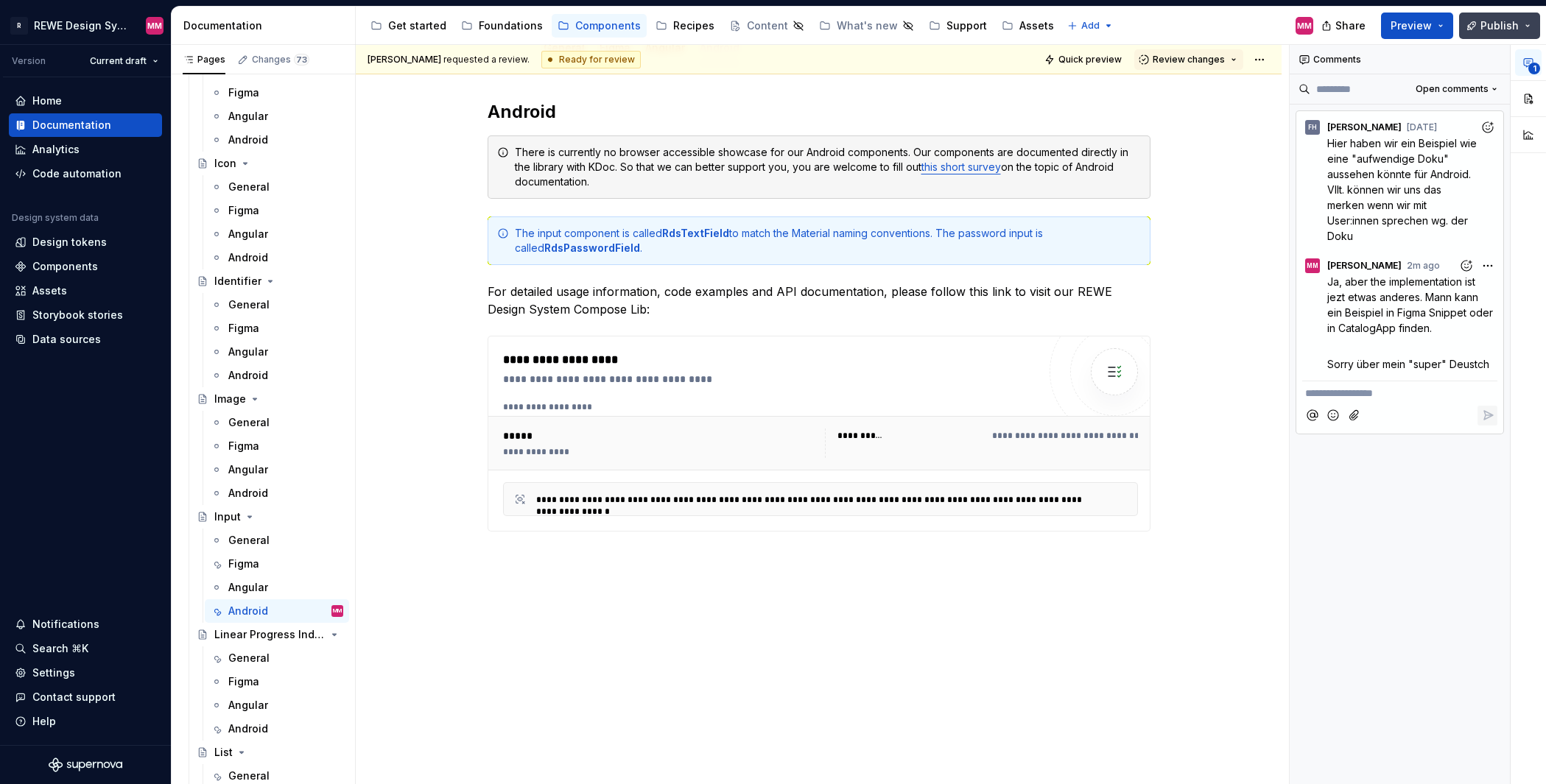
click at [1523, 23] on button "Publish" at bounding box center [1499, 25] width 81 height 26
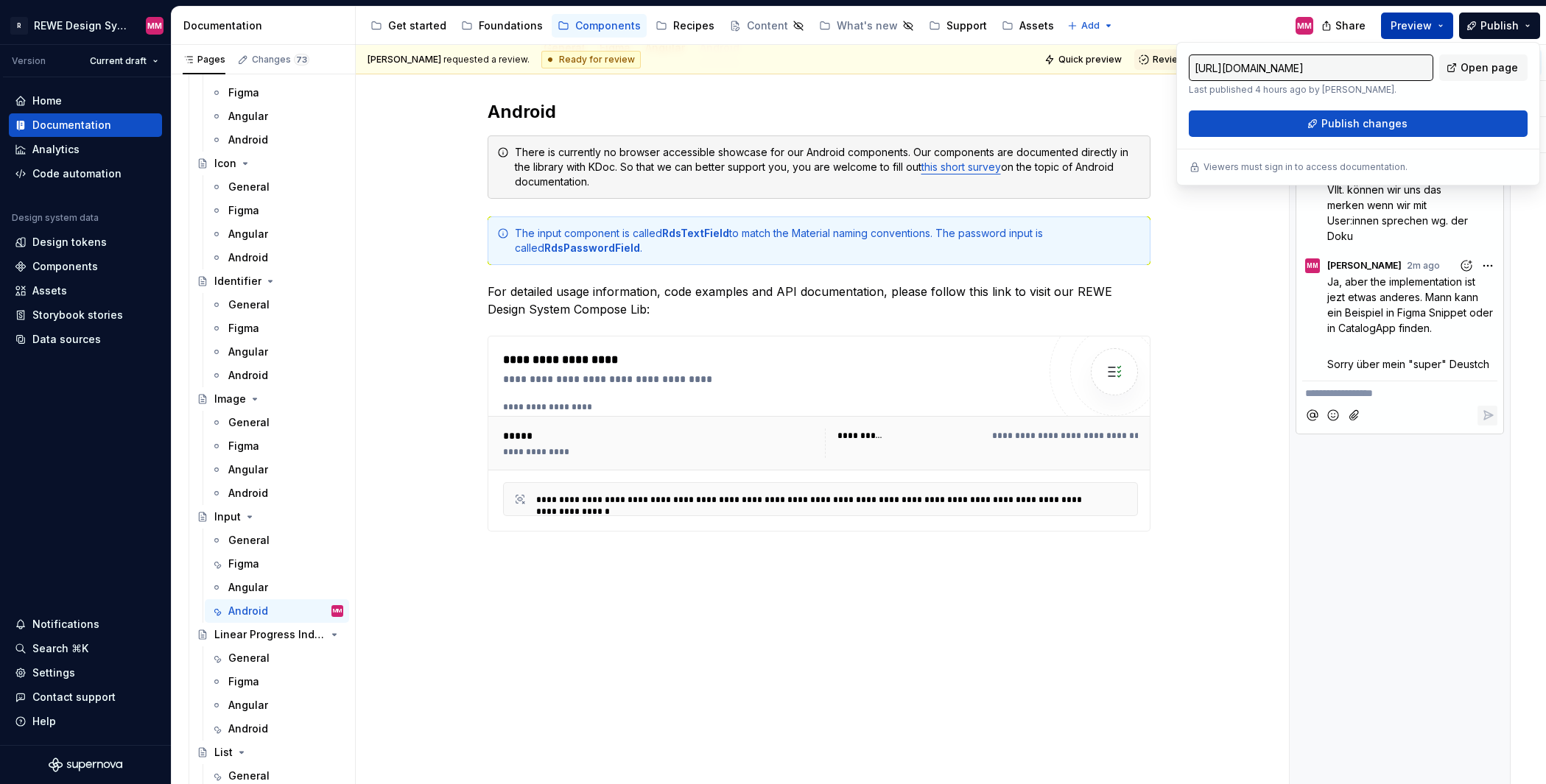
click at [1438, 25] on button "Preview" at bounding box center [1416, 25] width 72 height 26
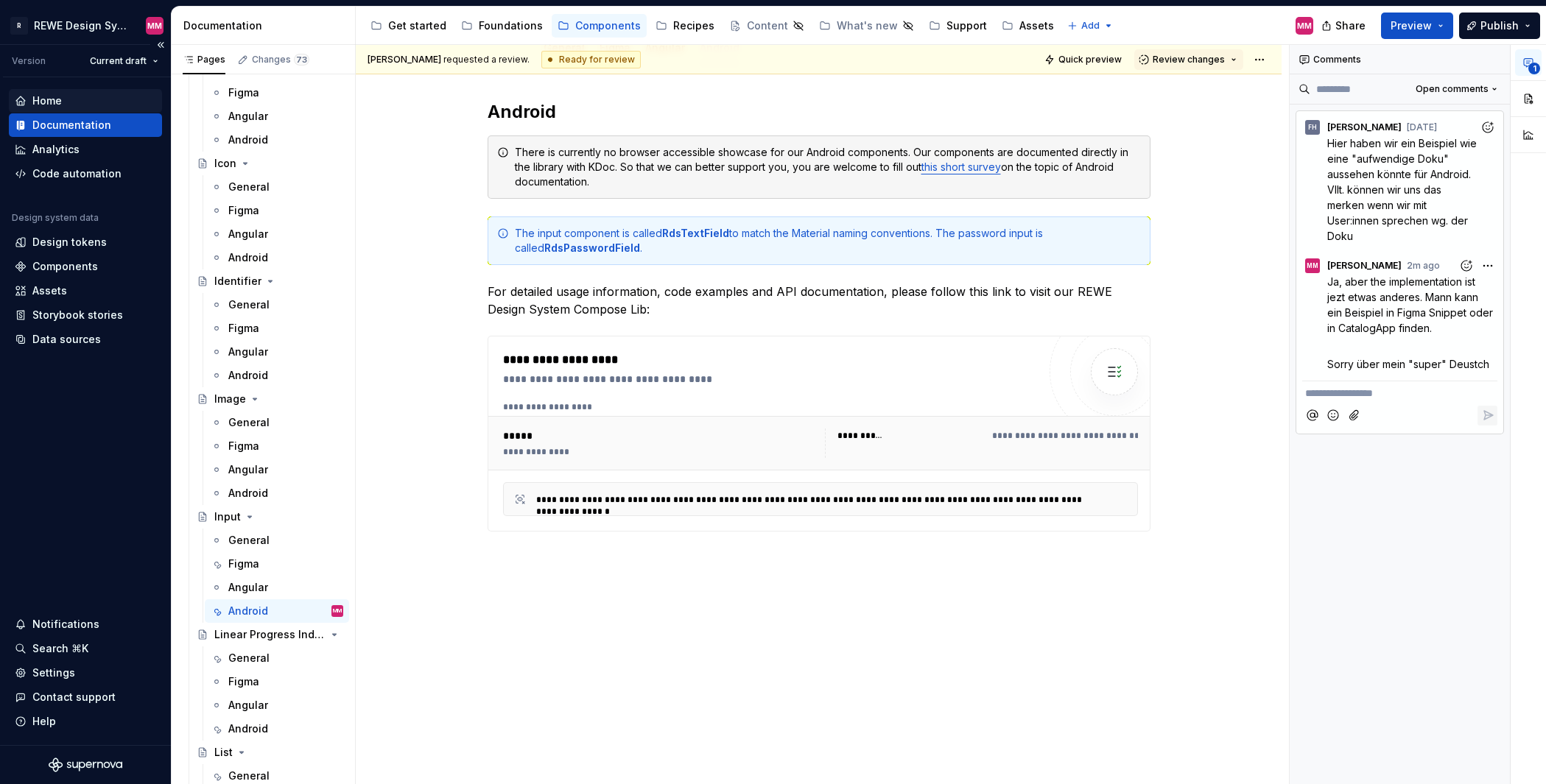
click at [94, 97] on div "Home" at bounding box center [85, 101] width 141 height 15
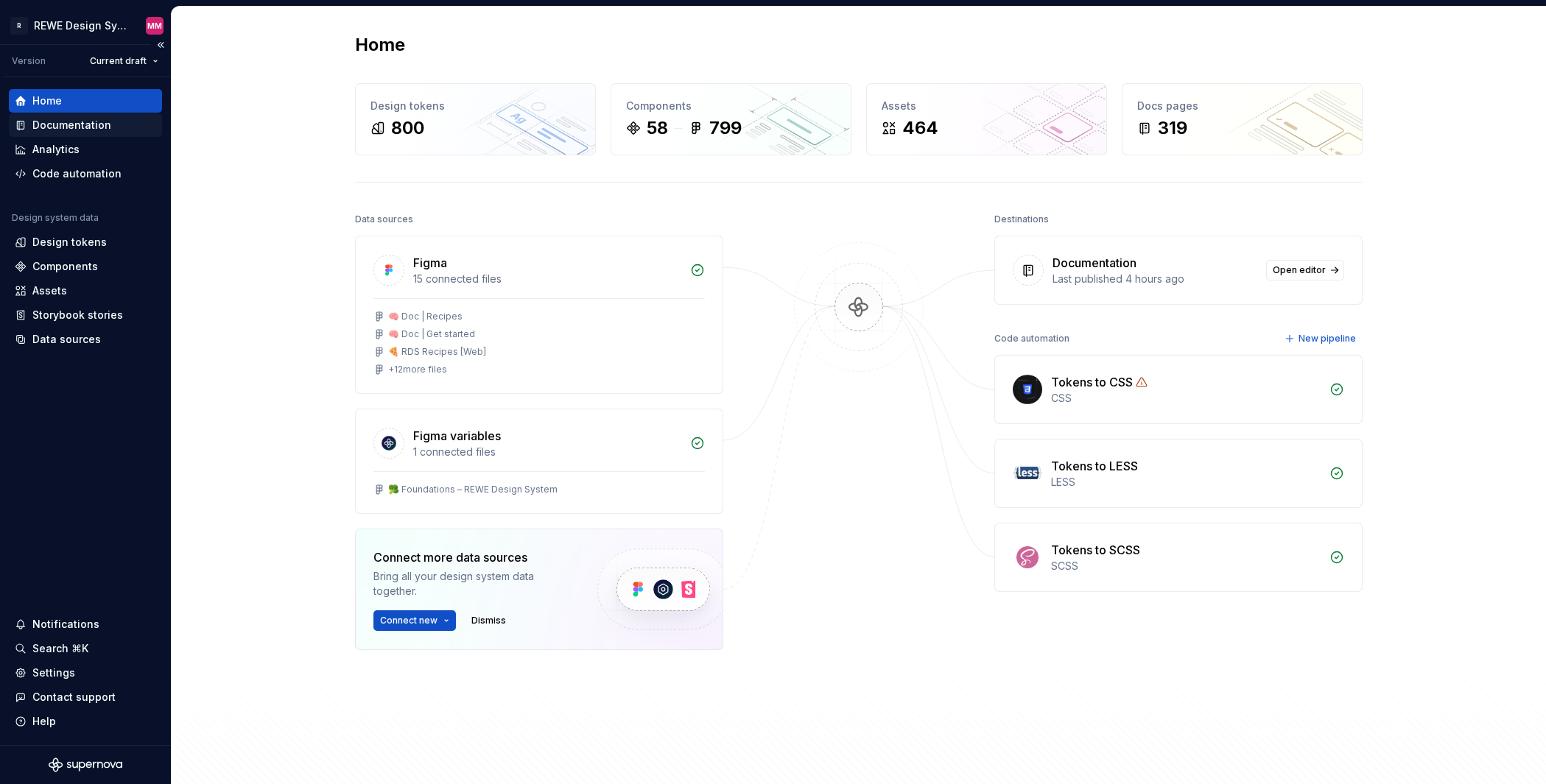
click at [98, 130] on div "Documentation" at bounding box center [72, 125] width 79 height 15
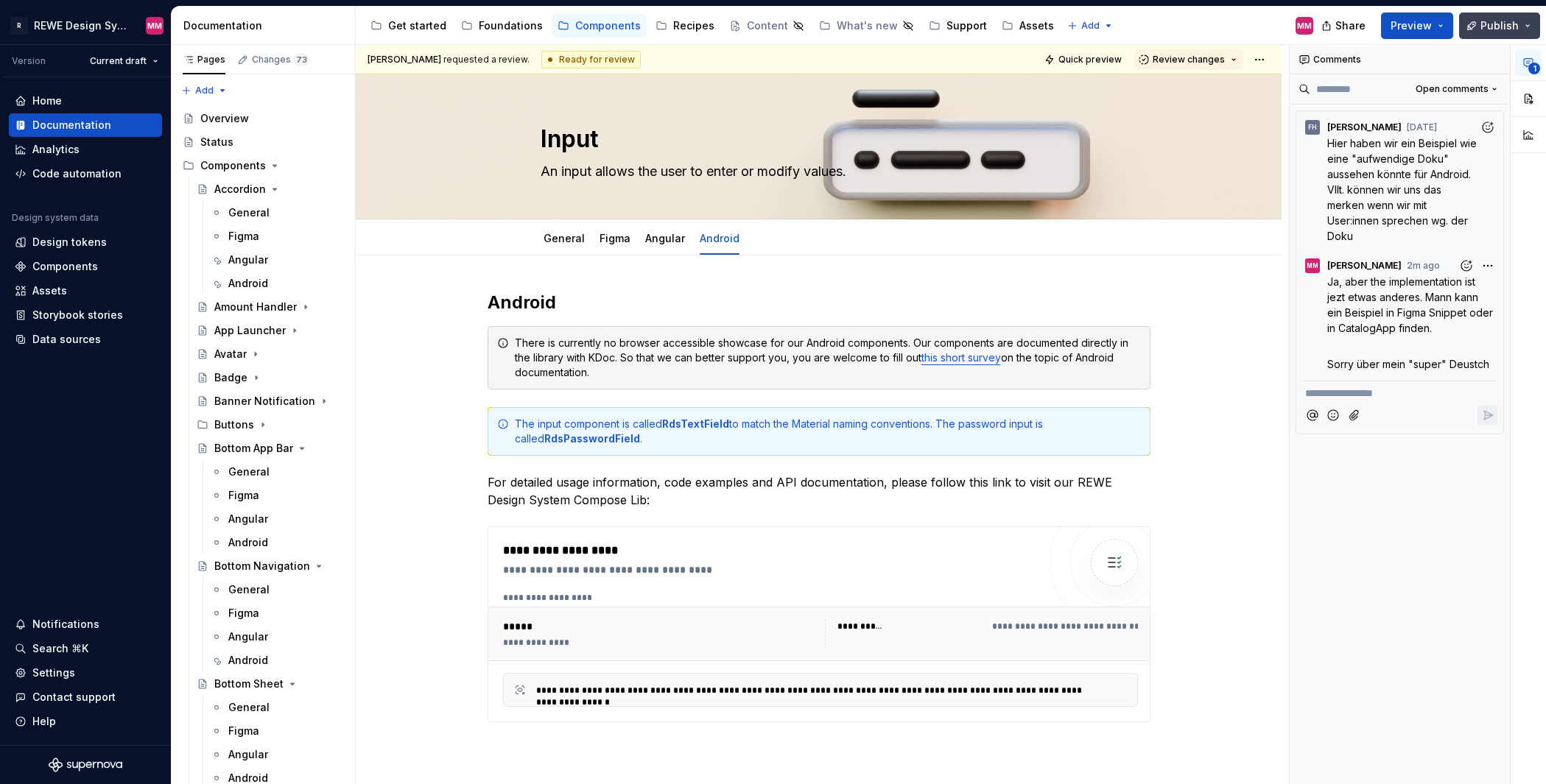
click at [1484, 29] on span "Publish" at bounding box center [1499, 25] width 39 height 15
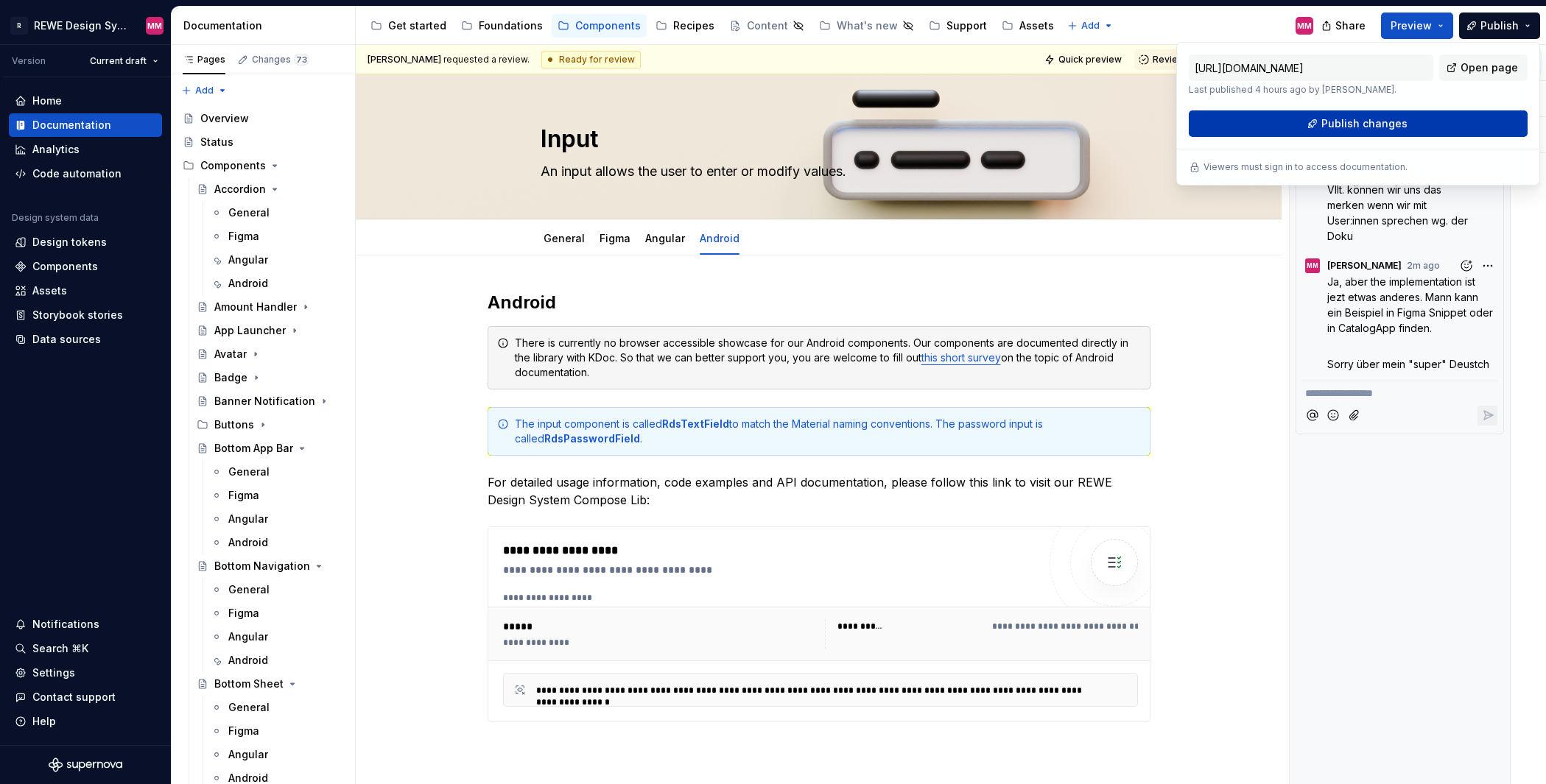
click at [1471, 111] on button "Publish changes" at bounding box center [1357, 124] width 339 height 26
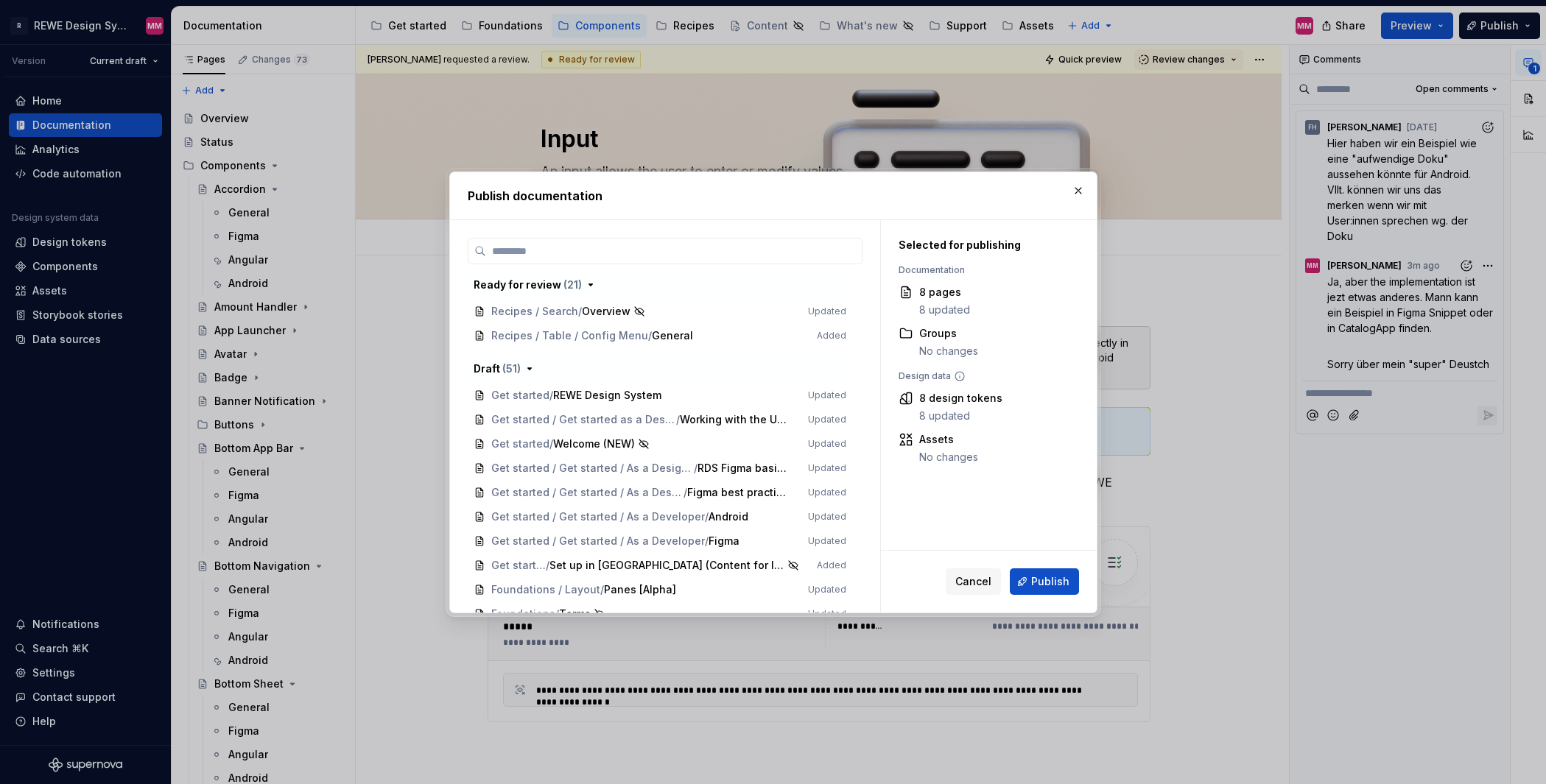
scroll to position [739, 0]
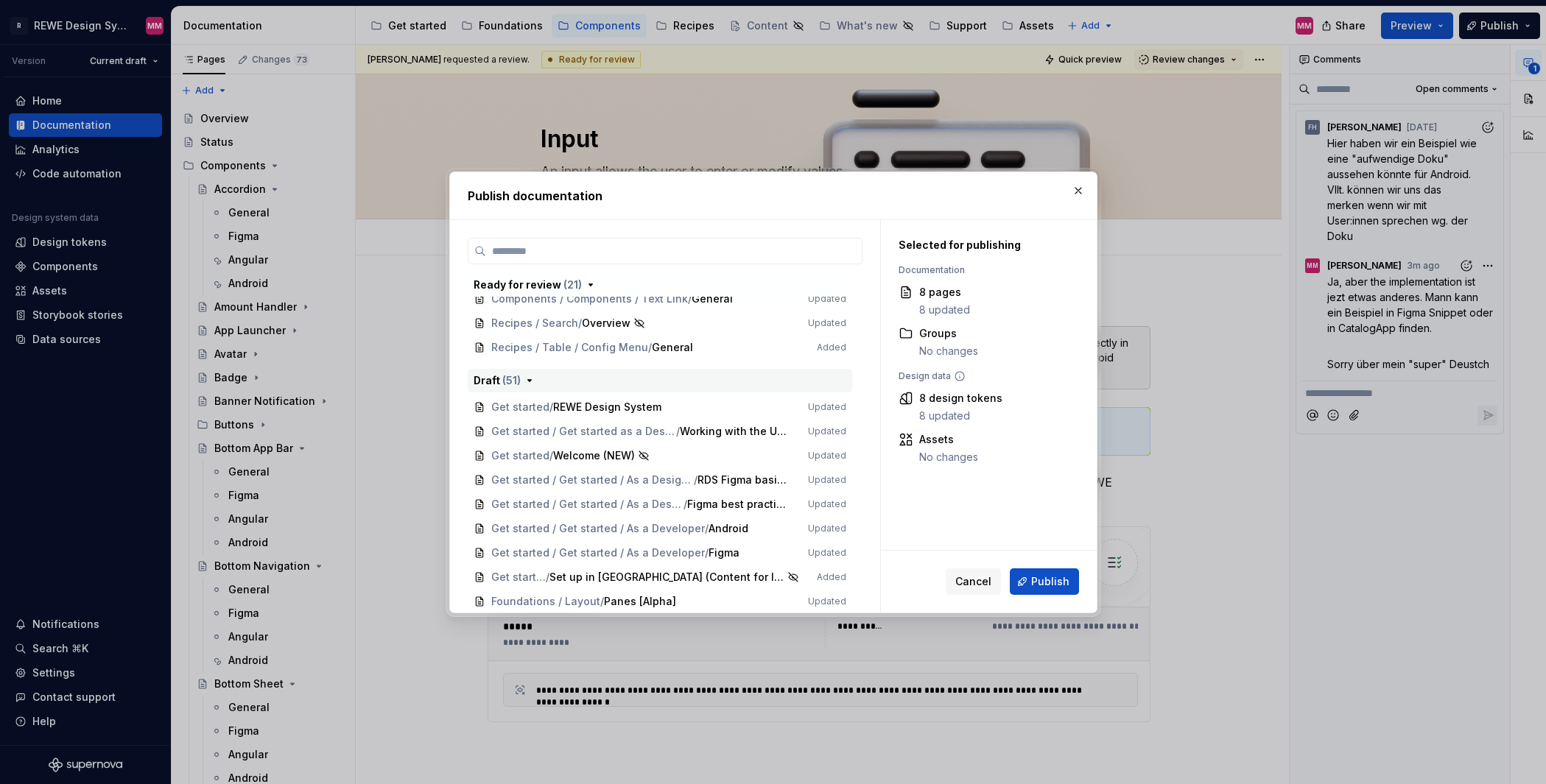
click at [519, 377] on div "Draft ( 51 )" at bounding box center [660, 380] width 373 height 15
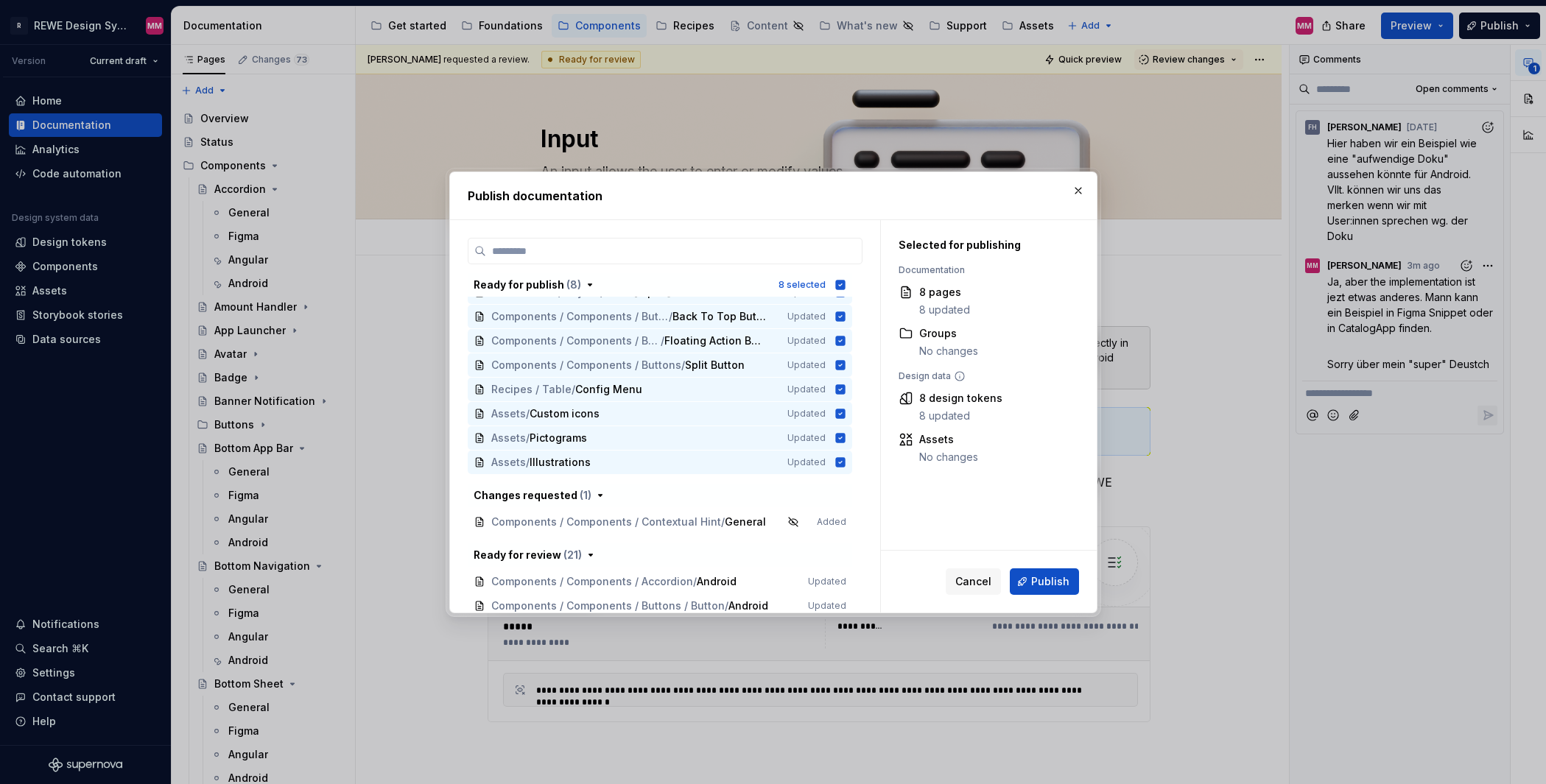
scroll to position [16, 0]
click at [771, 422] on div "Assets / Custom icons Updated" at bounding box center [659, 417] width 384 height 24
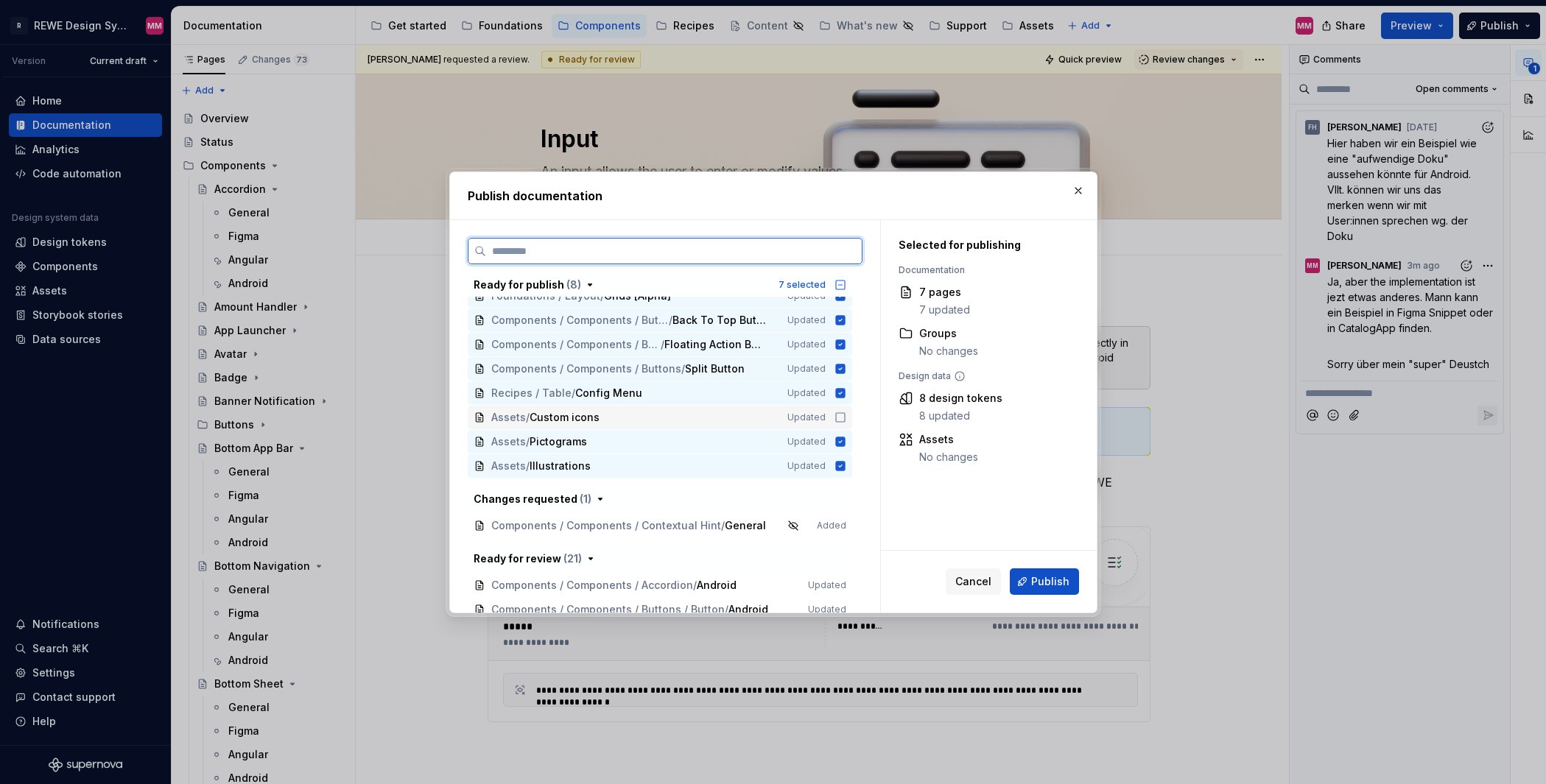
click at [771, 422] on div "Assets / Custom icons Updated" at bounding box center [659, 417] width 384 height 24
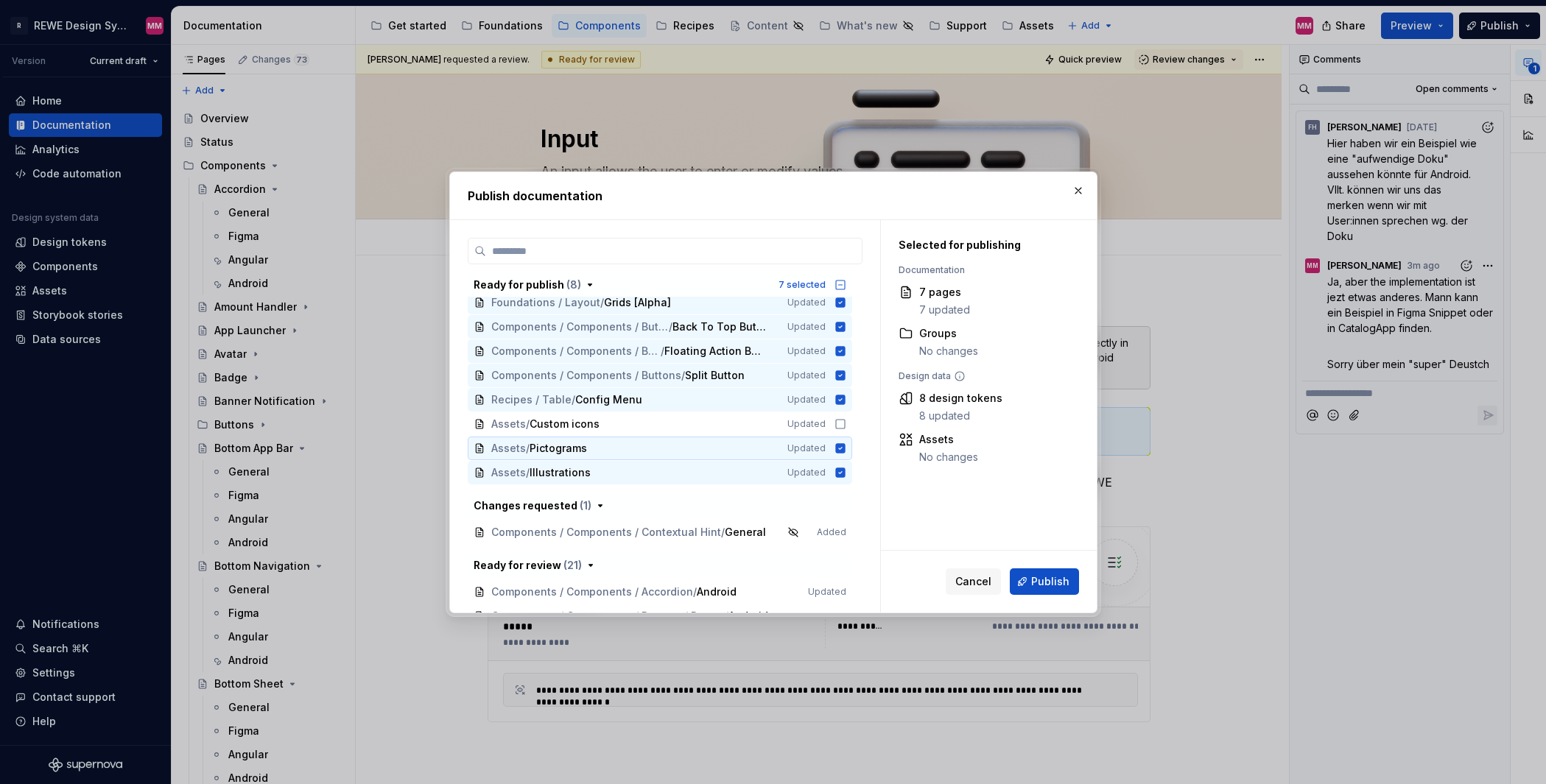
scroll to position [0, 0]
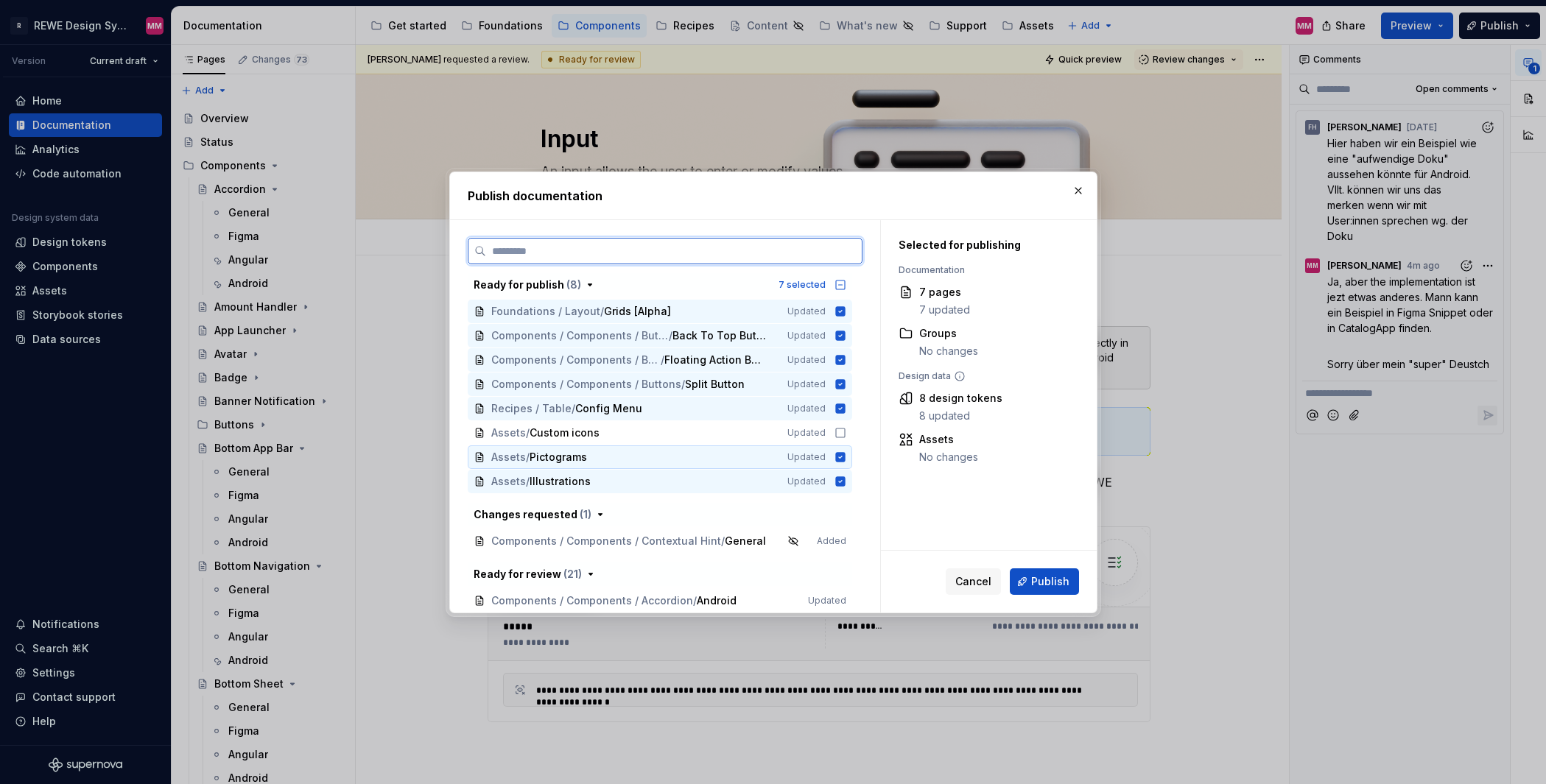
click at [841, 455] on icon at bounding box center [840, 457] width 10 height 10
click at [839, 482] on icon at bounding box center [840, 481] width 10 height 10
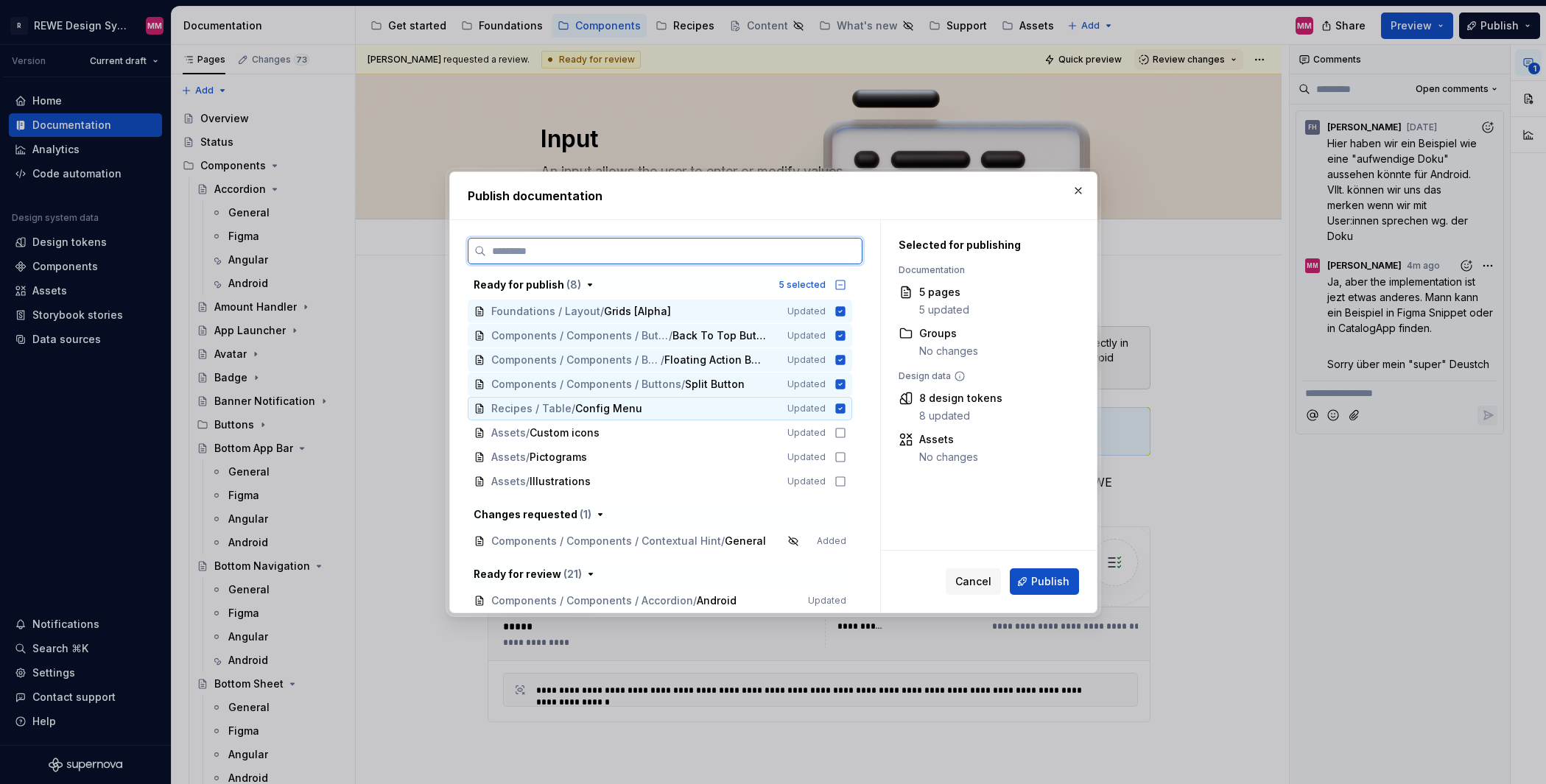
click at [841, 403] on icon at bounding box center [840, 408] width 10 height 10
click at [838, 387] on icon at bounding box center [840, 384] width 10 height 10
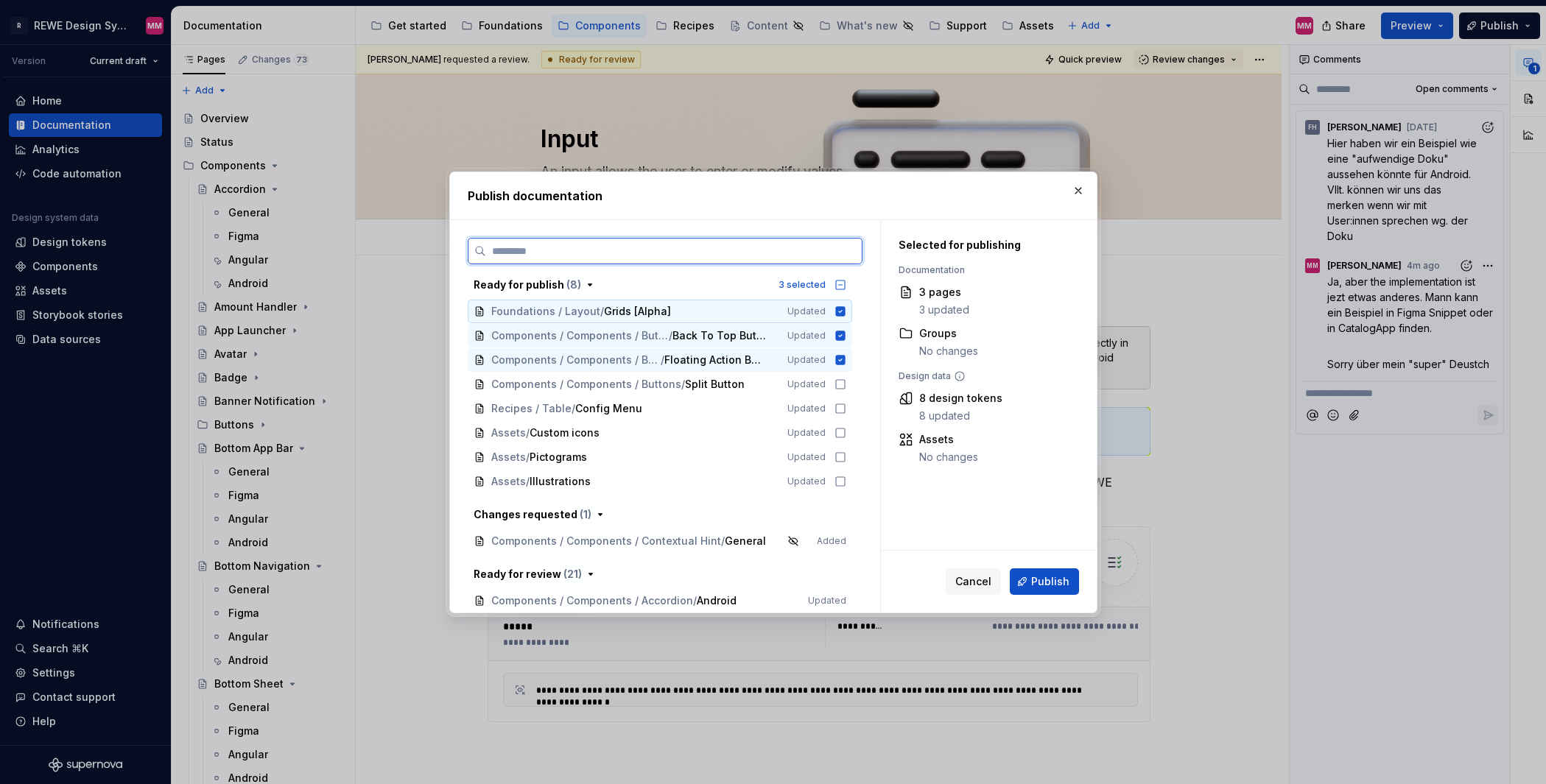
click at [837, 310] on icon at bounding box center [840, 311] width 11 height 11
click at [839, 335] on icon at bounding box center [840, 335] width 11 height 11
click at [837, 364] on icon at bounding box center [840, 360] width 10 height 10
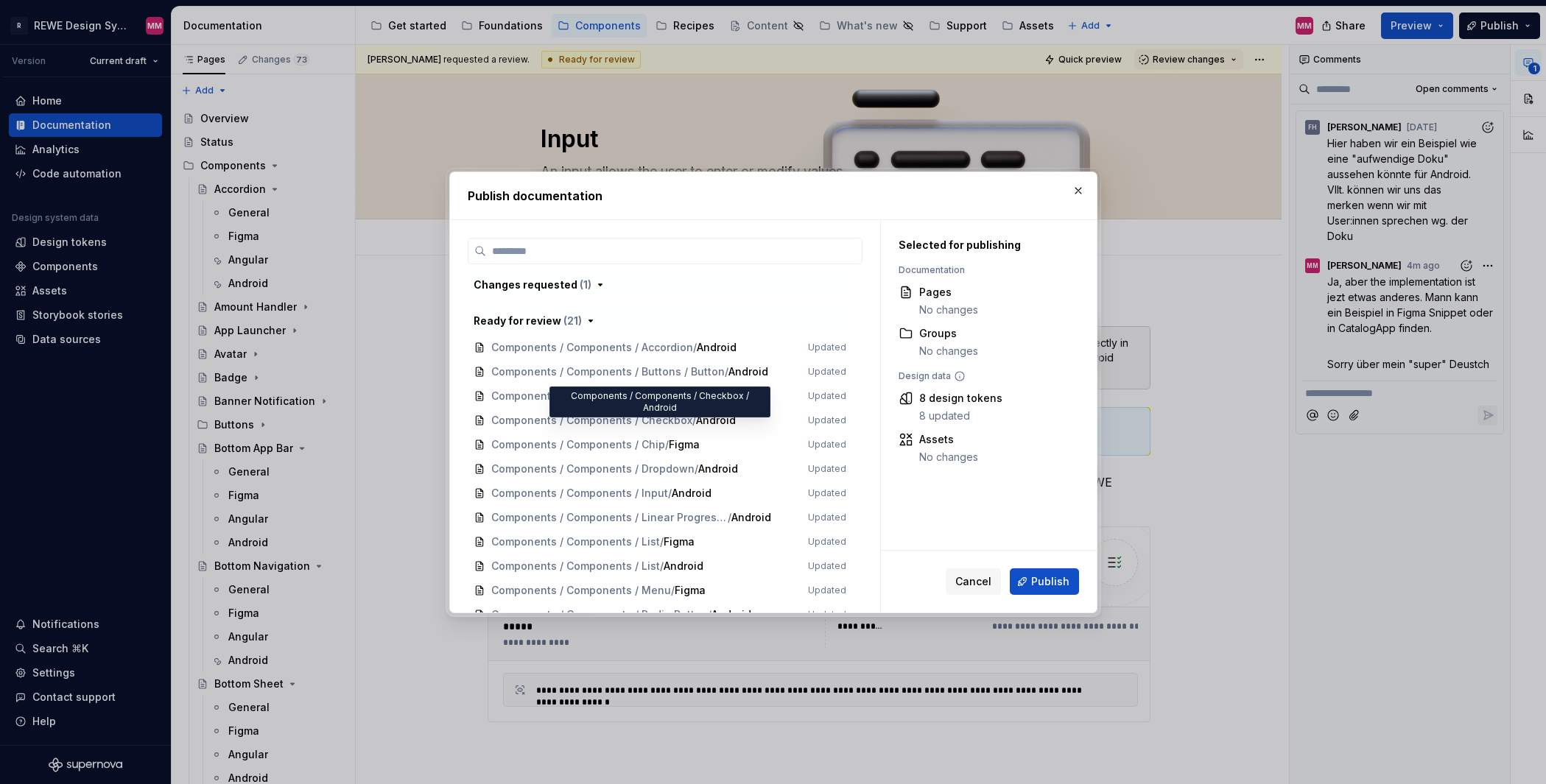
scroll to position [250, 0]
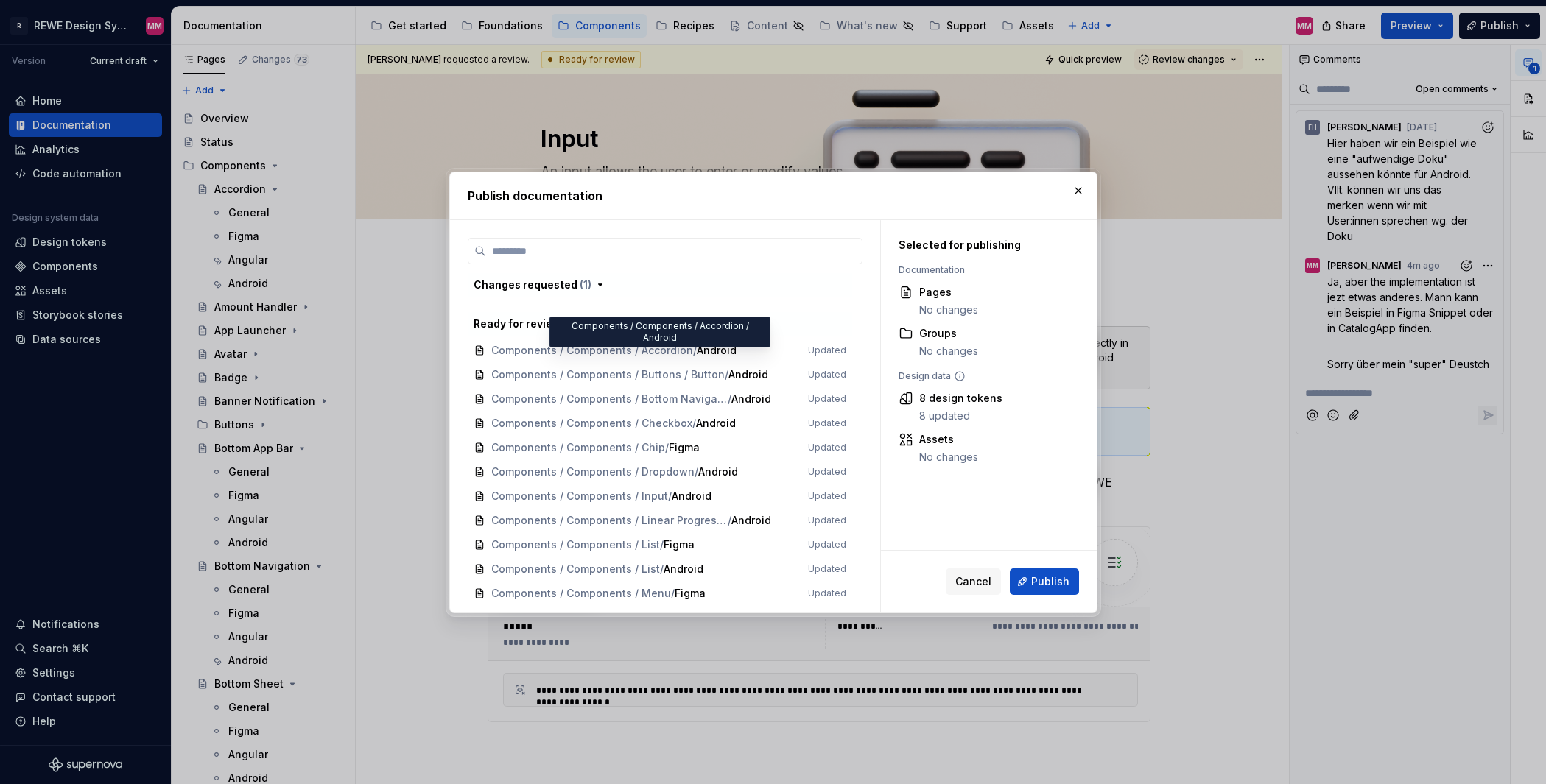
click at [686, 351] on span "Components / Components / Accordion / Android Updated" at bounding box center [659, 351] width 384 height 25
click at [693, 369] on span "Components / Components / Buttons / Button / Android Updated" at bounding box center [659, 375] width 384 height 25
click at [702, 387] on span "Components / Components / Bottom Navigation / Android Updated" at bounding box center [659, 400] width 384 height 25
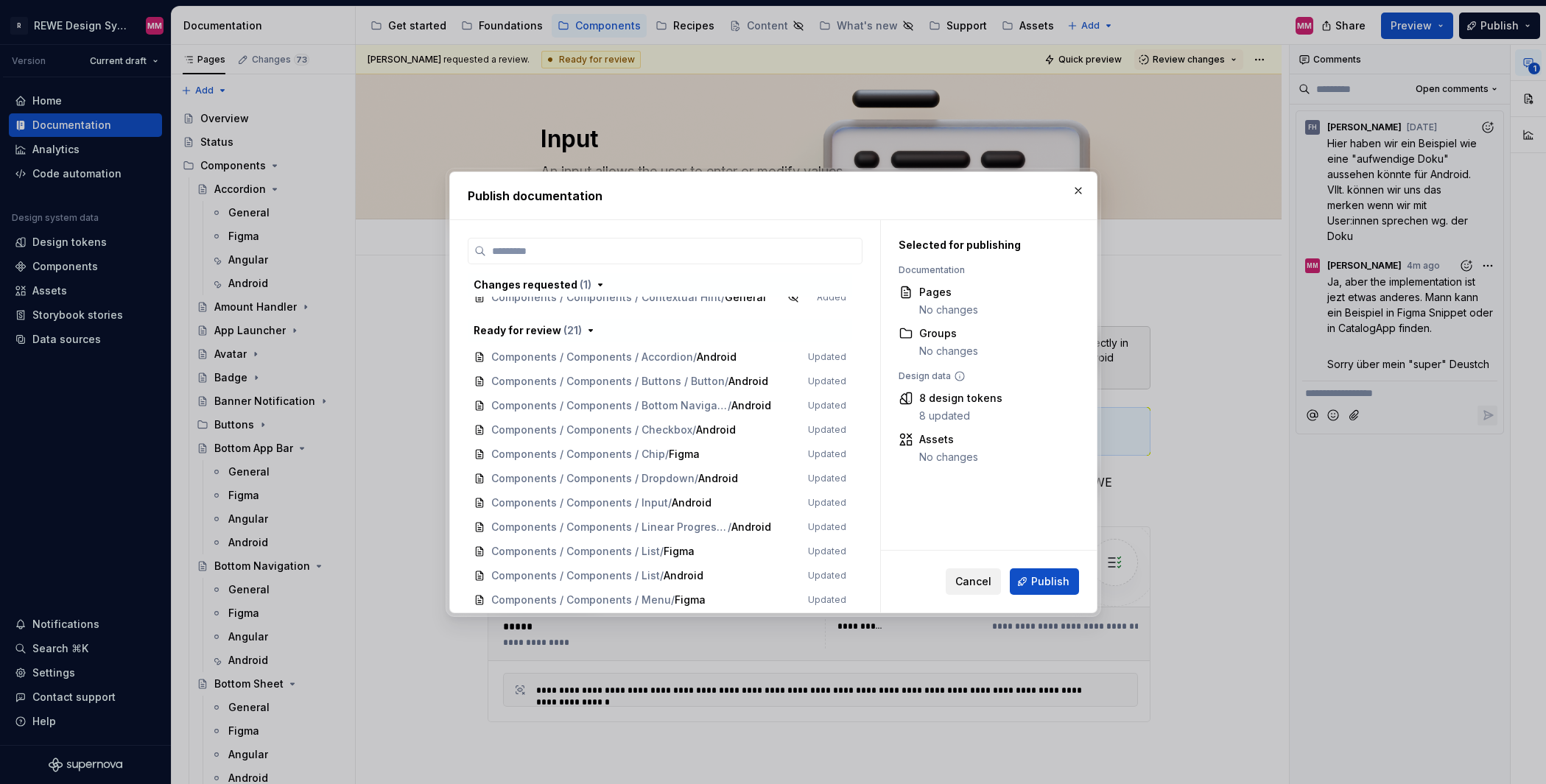
scroll to position [236, 0]
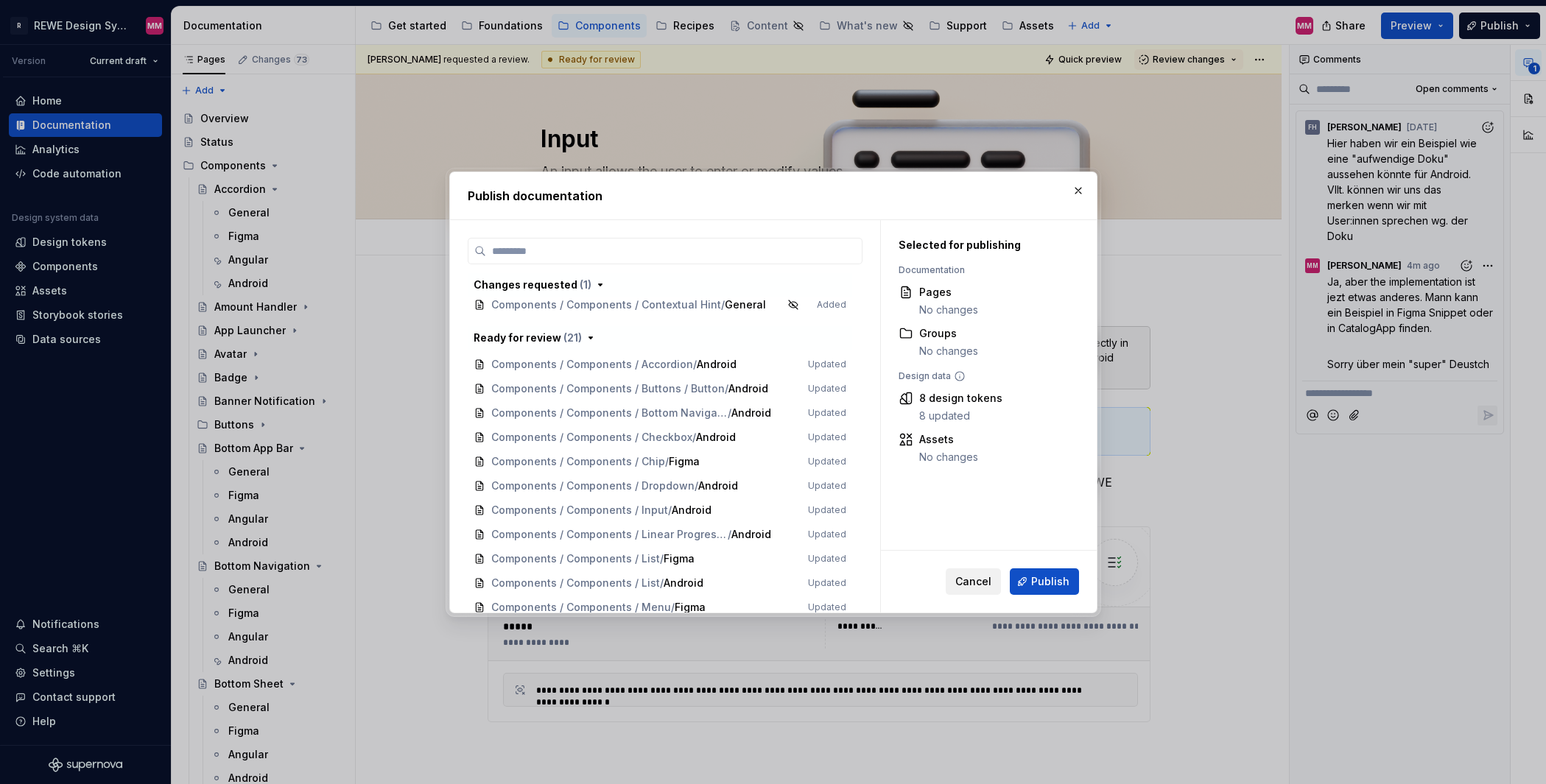
click at [981, 583] on span "Cancel" at bounding box center [973, 582] width 36 height 15
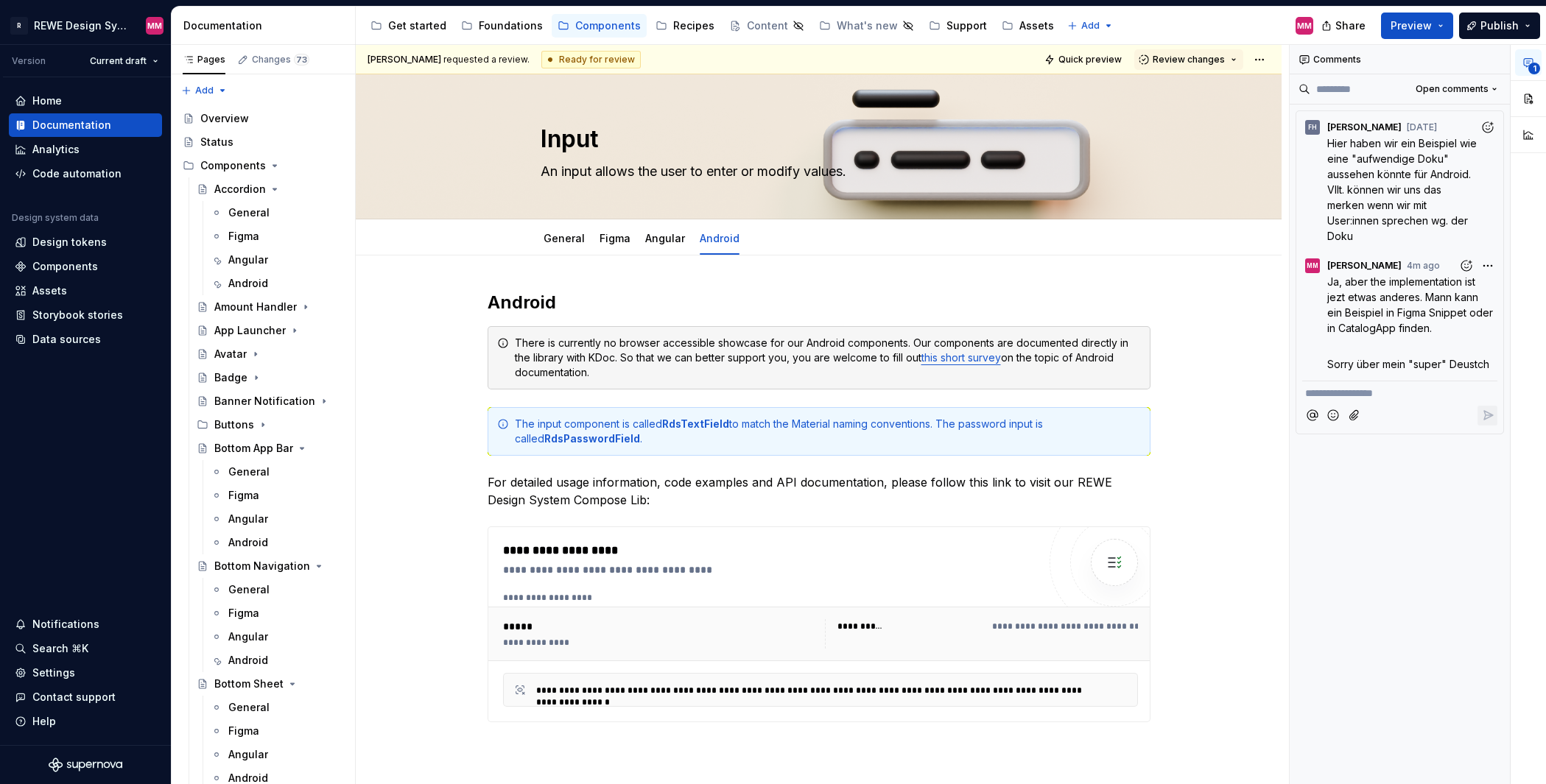
click at [616, 60] on div "Ready for review" at bounding box center [590, 60] width 99 height 18
click at [116, 66] on html "R REWE Design System MM Version Current draft Home Documentation Analytics Code…" at bounding box center [773, 392] width 1546 height 784
click at [128, 27] on html "R REWE Design System MM Version Current draft Home Documentation Analytics Code…" at bounding box center [773, 392] width 1546 height 784
click at [1520, 100] on div "1" at bounding box center [1528, 101] width 35 height 112
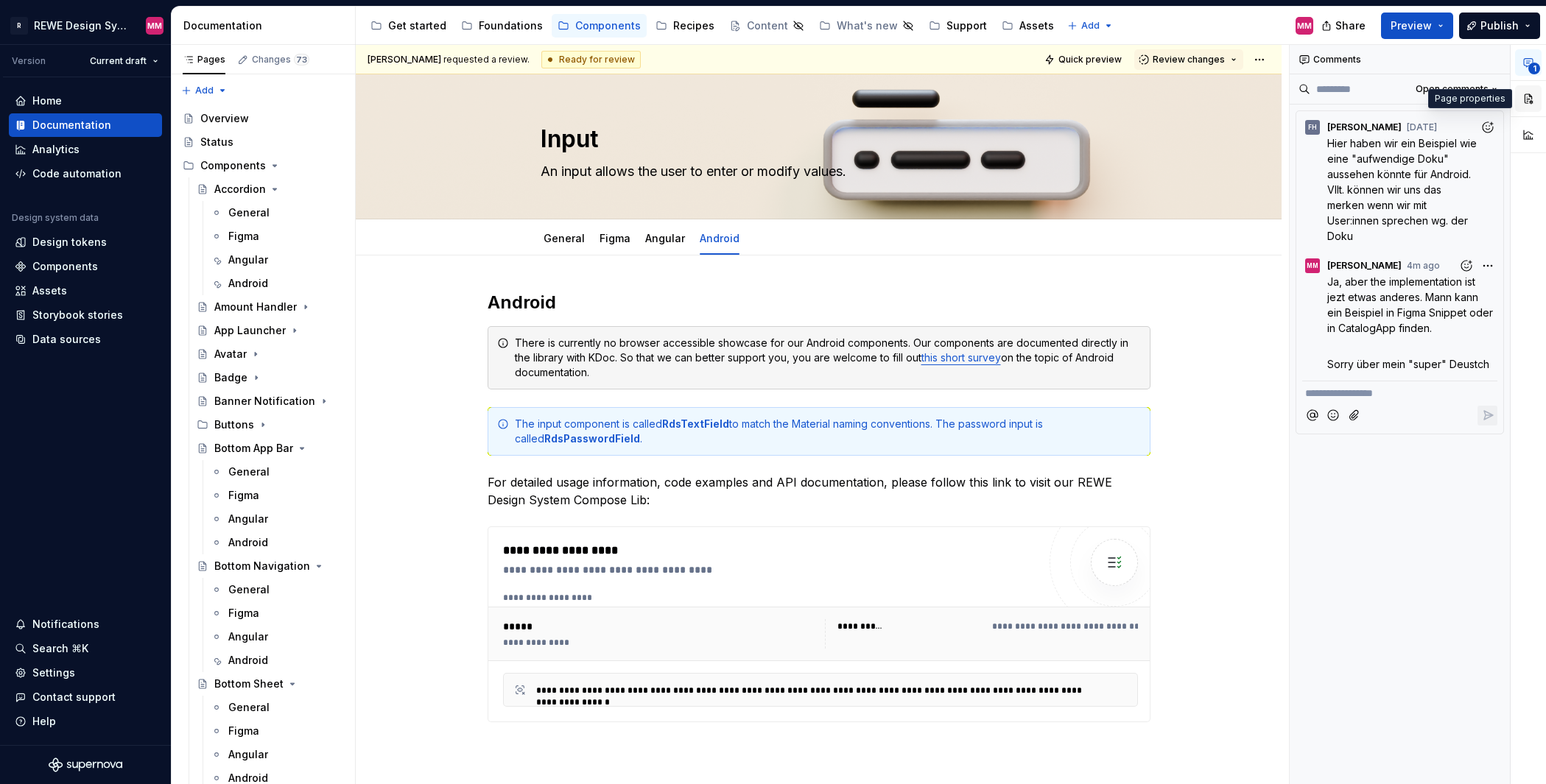
click at [1527, 102] on button "button" at bounding box center [1528, 98] width 26 height 26
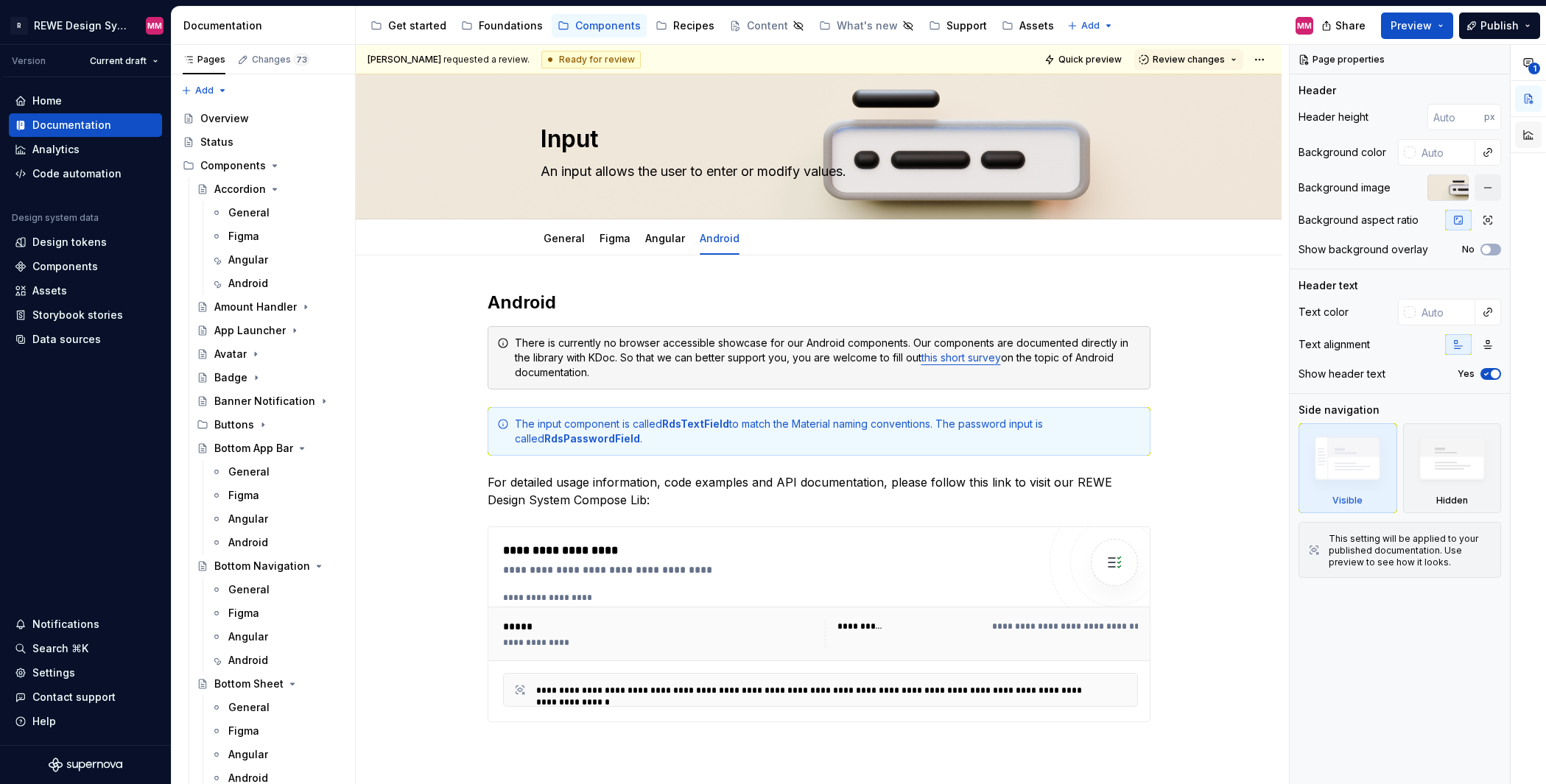
click at [1526, 130] on button "button" at bounding box center [1528, 134] width 26 height 26
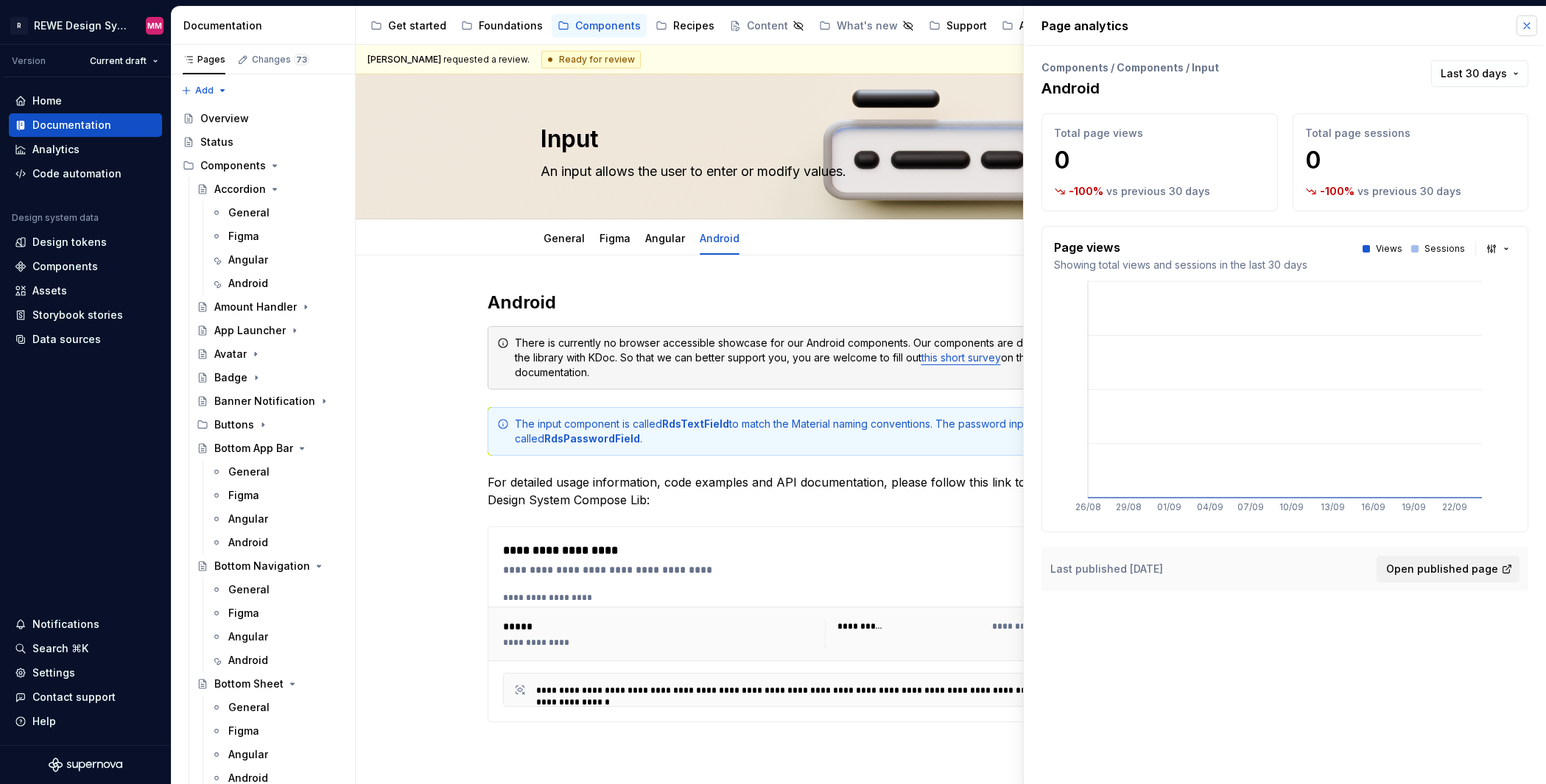
click at [1528, 27] on button "button" at bounding box center [1526, 25] width 20 height 20
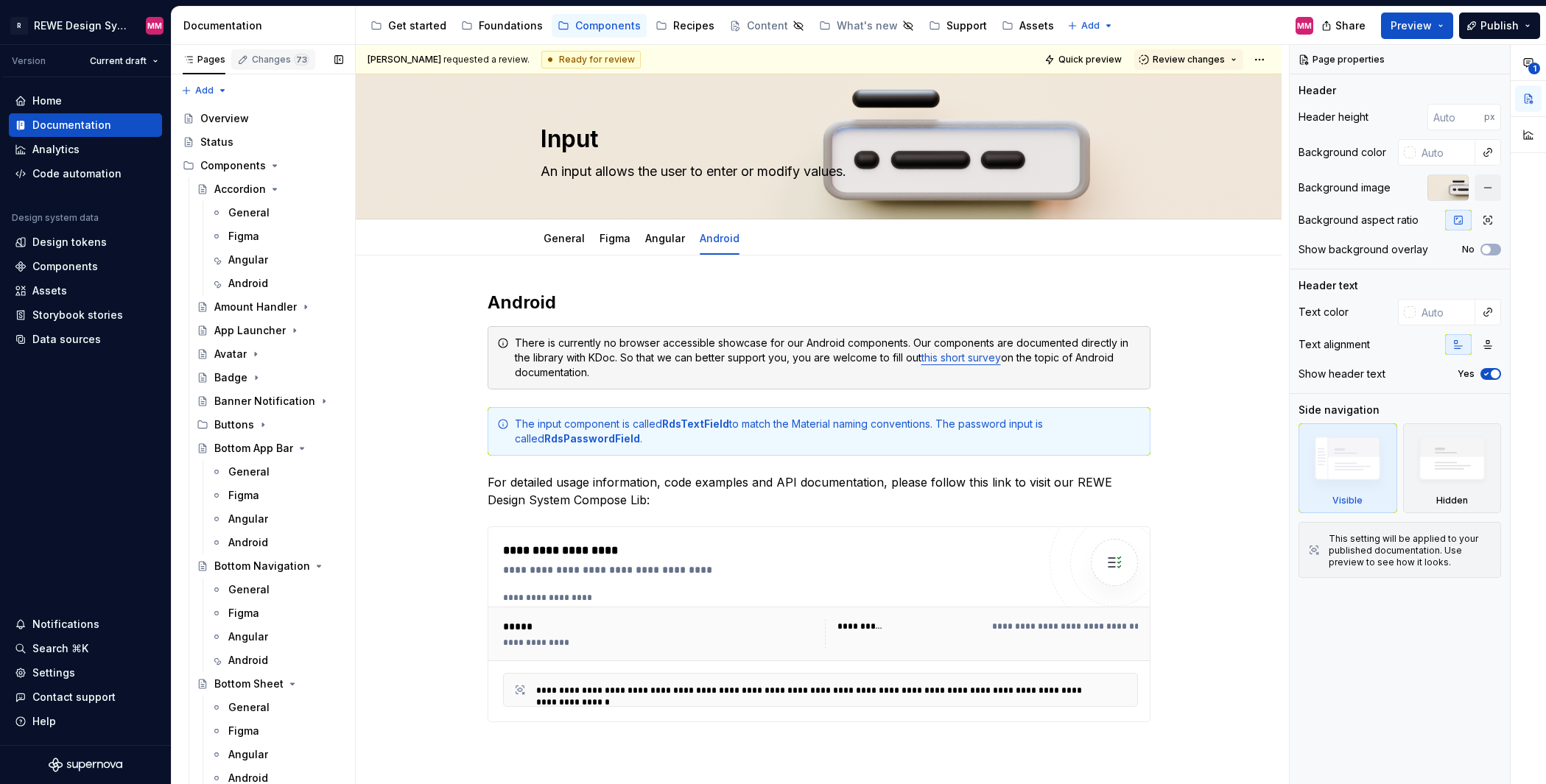
click at [252, 59] on div "Changes 73" at bounding box center [280, 60] width 57 height 11
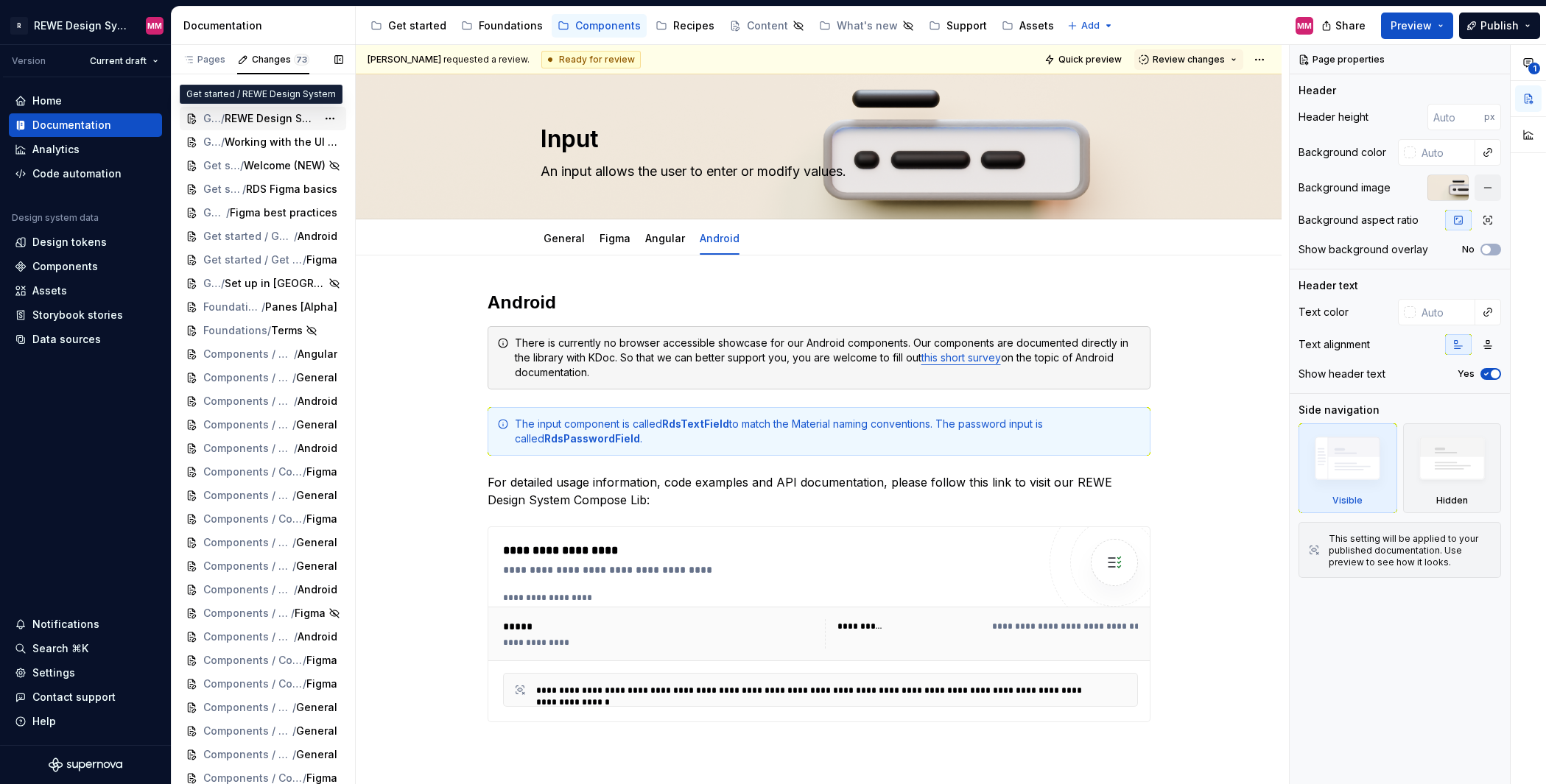
click at [234, 116] on span "REWE Design System" at bounding box center [271, 119] width 92 height 15
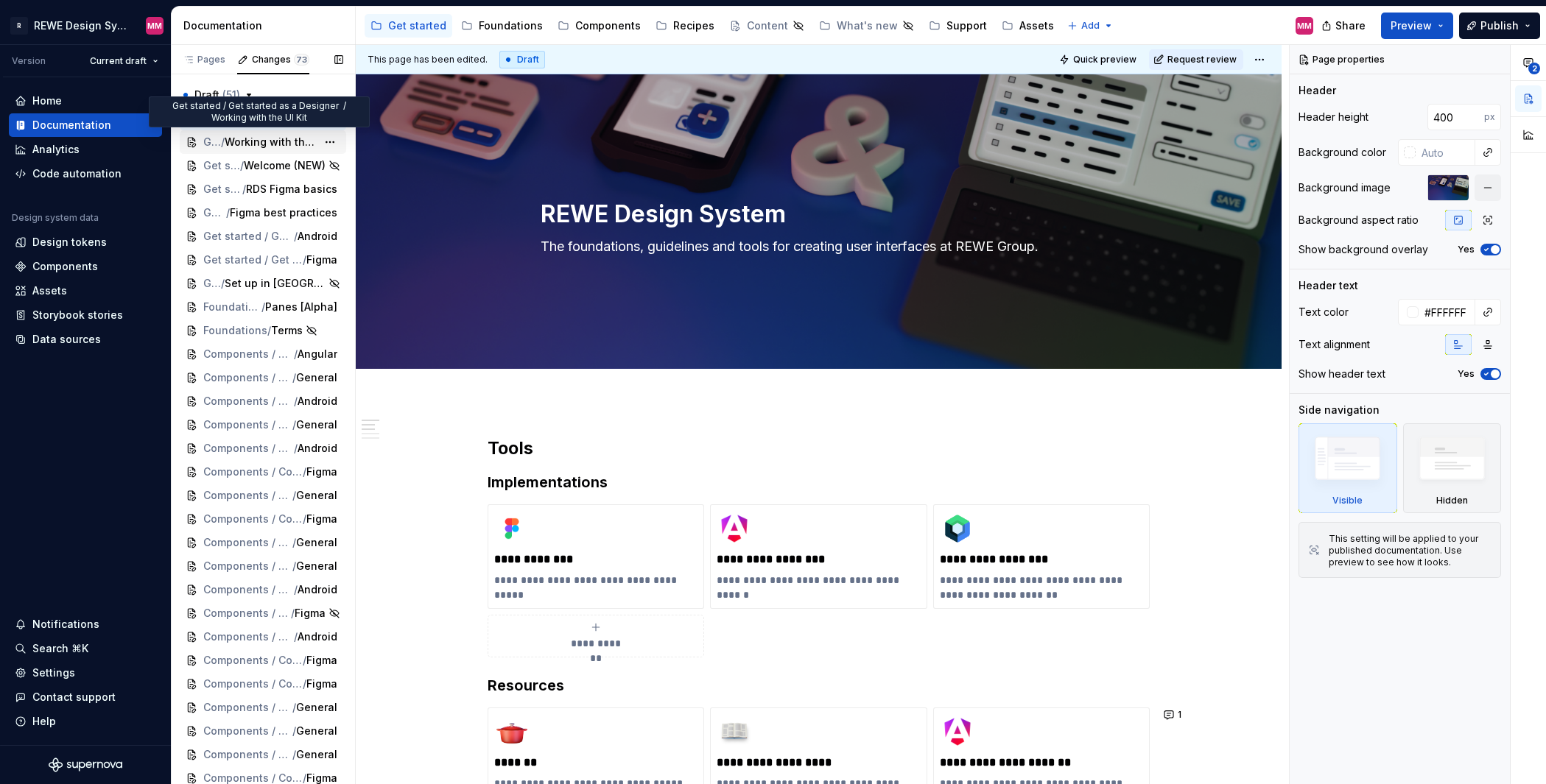
click at [255, 145] on span "Working with the UI Kit" at bounding box center [271, 142] width 92 height 15
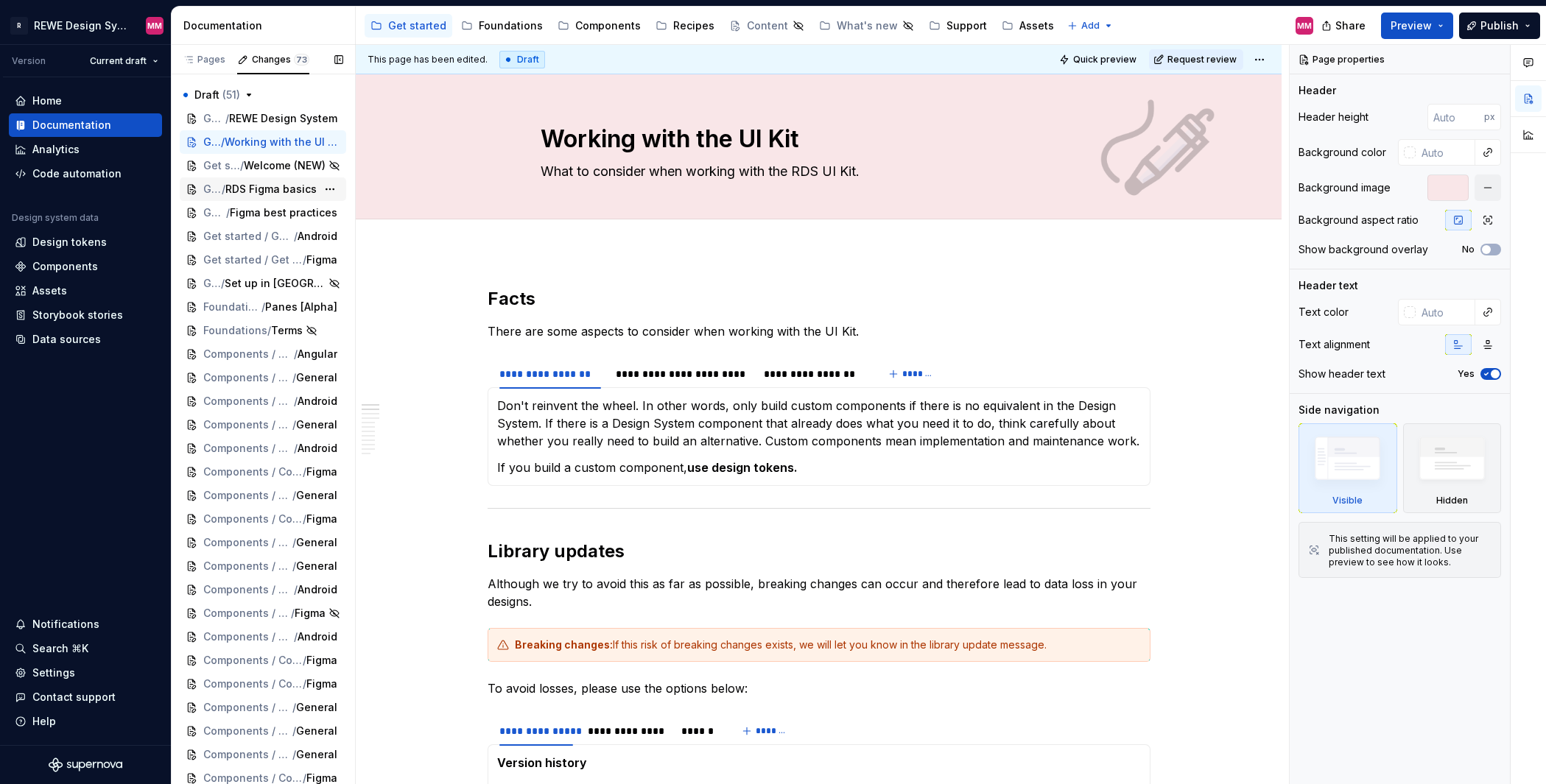
click at [255, 191] on span "RDS Figma basics" at bounding box center [271, 189] width 91 height 15
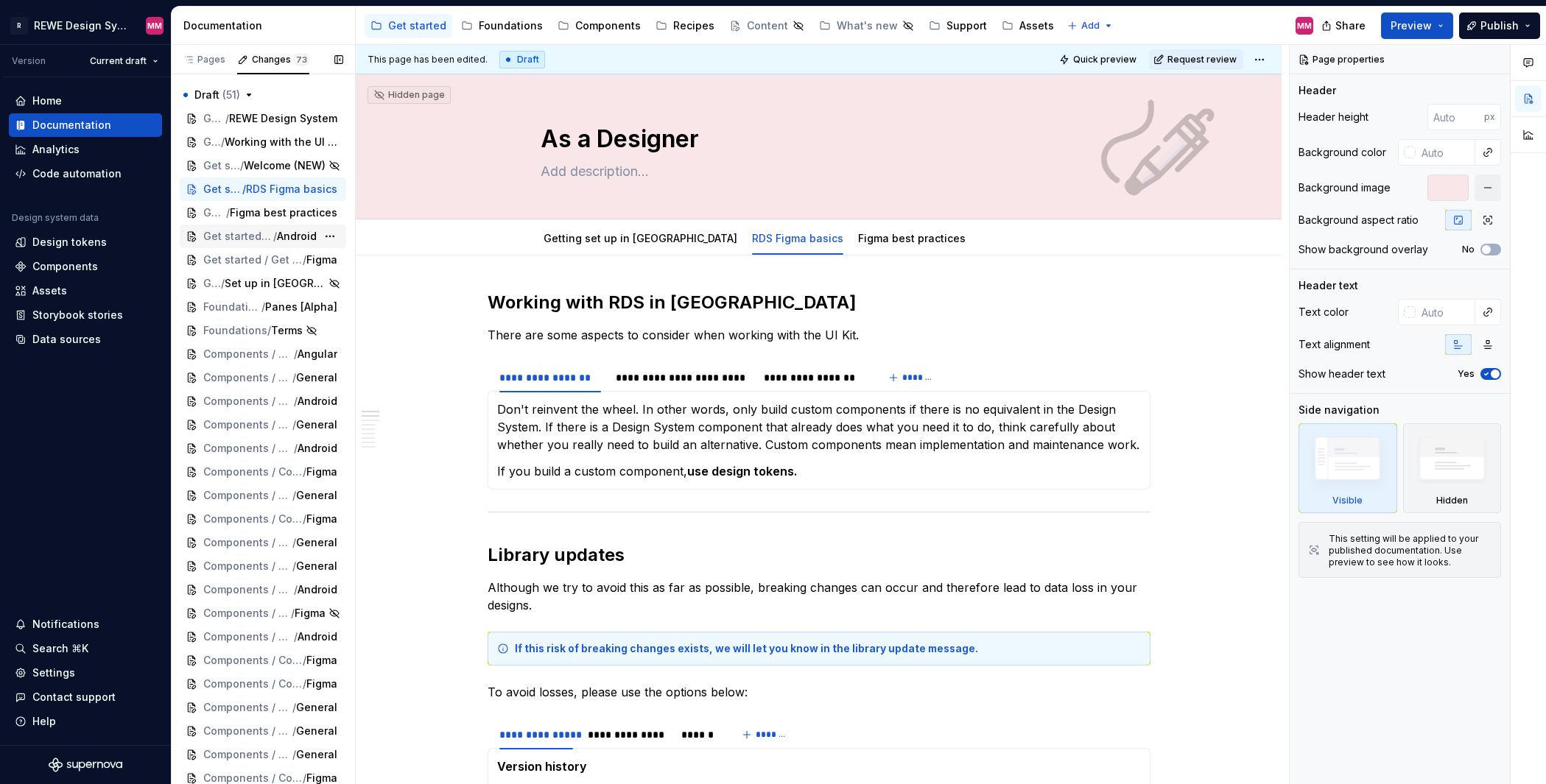
click at [273, 243] on div "Get started / Get started / As a Developer / Android" at bounding box center [262, 236] width 166 height 24
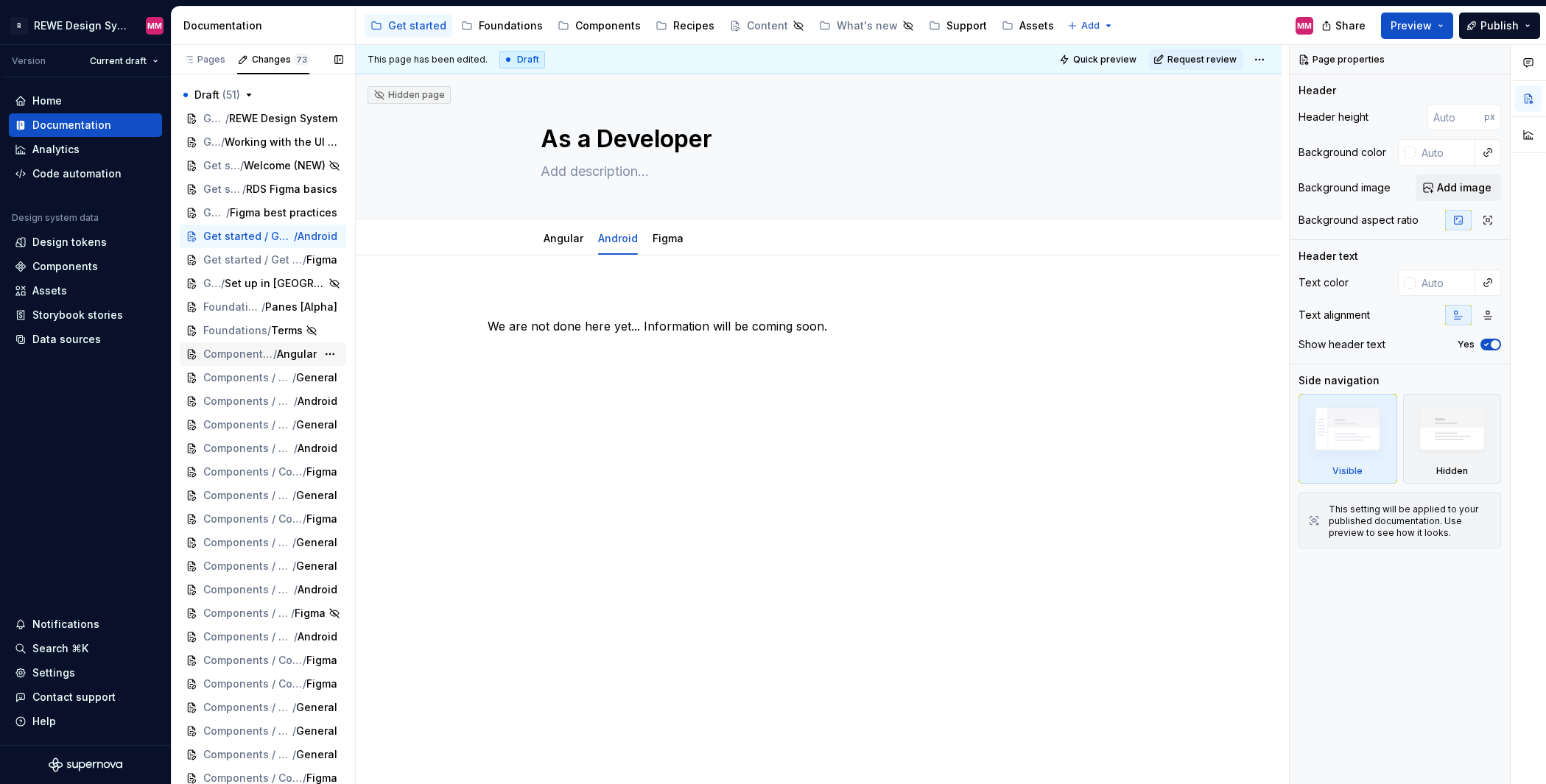
click at [273, 359] on span "/" at bounding box center [275, 354] width 3 height 15
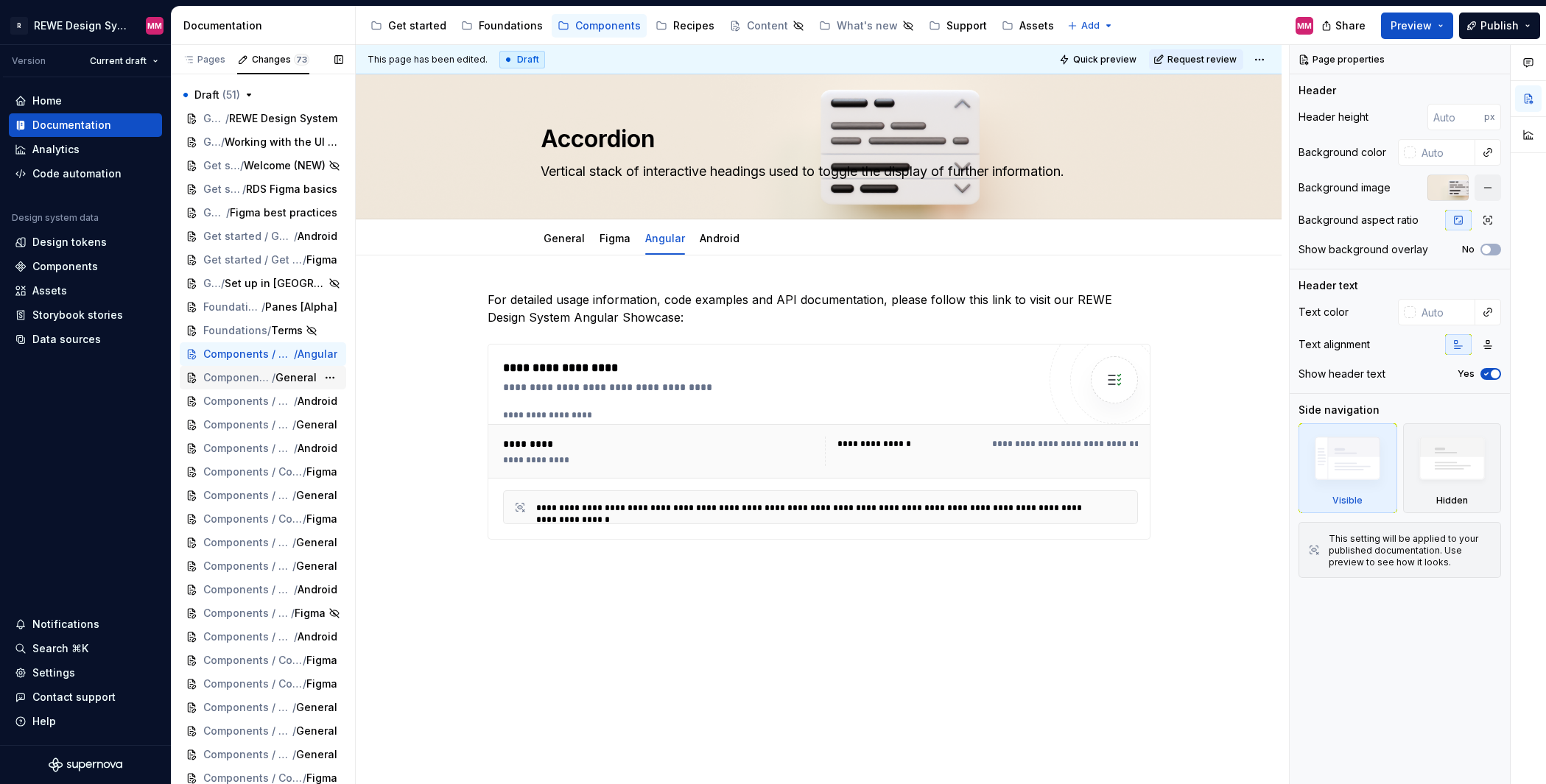
click at [275, 382] on span "General" at bounding box center [296, 378] width 41 height 15
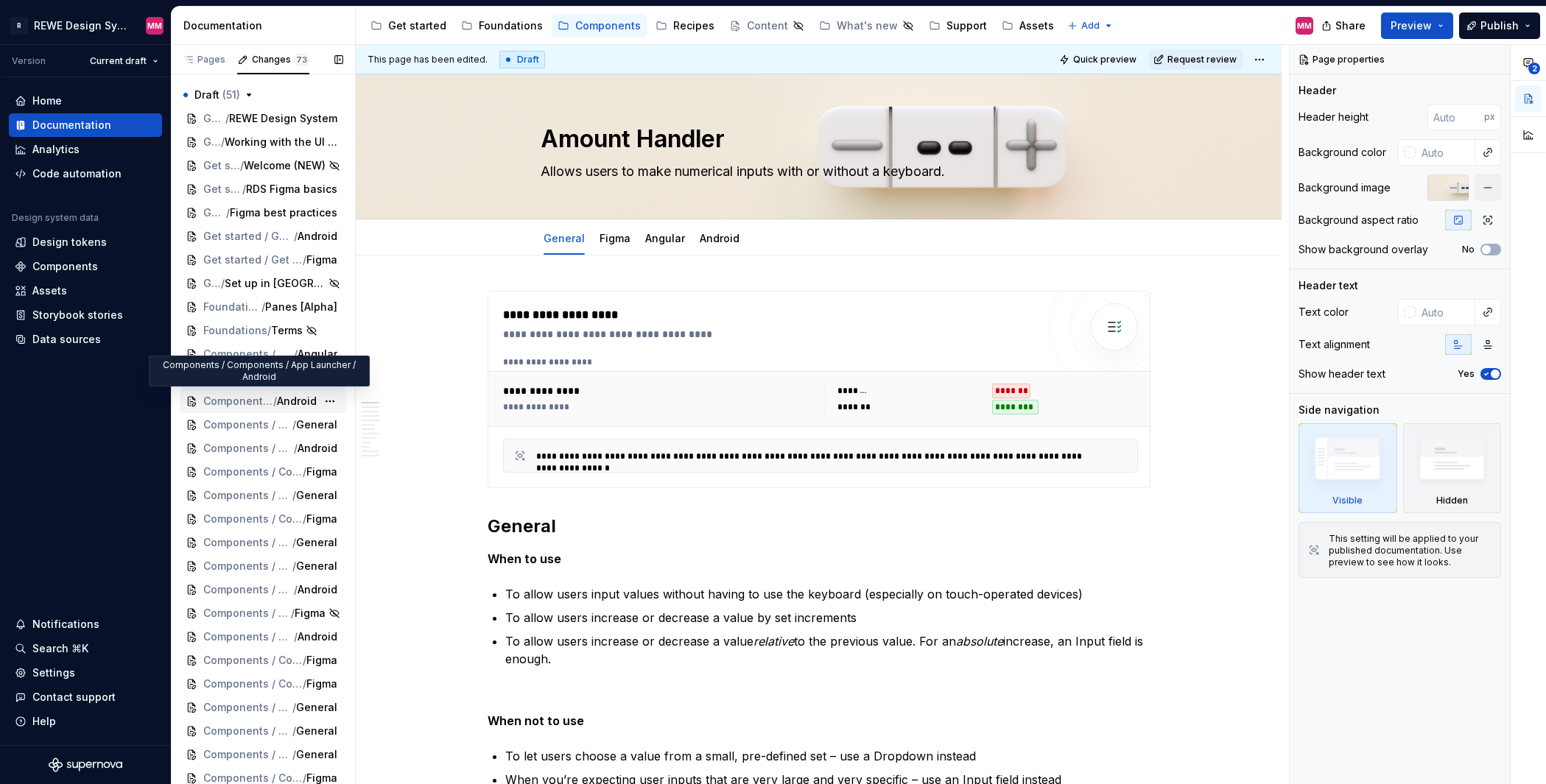
click at [239, 397] on span "Components / Components / App Launcher" at bounding box center [238, 401] width 70 height 15
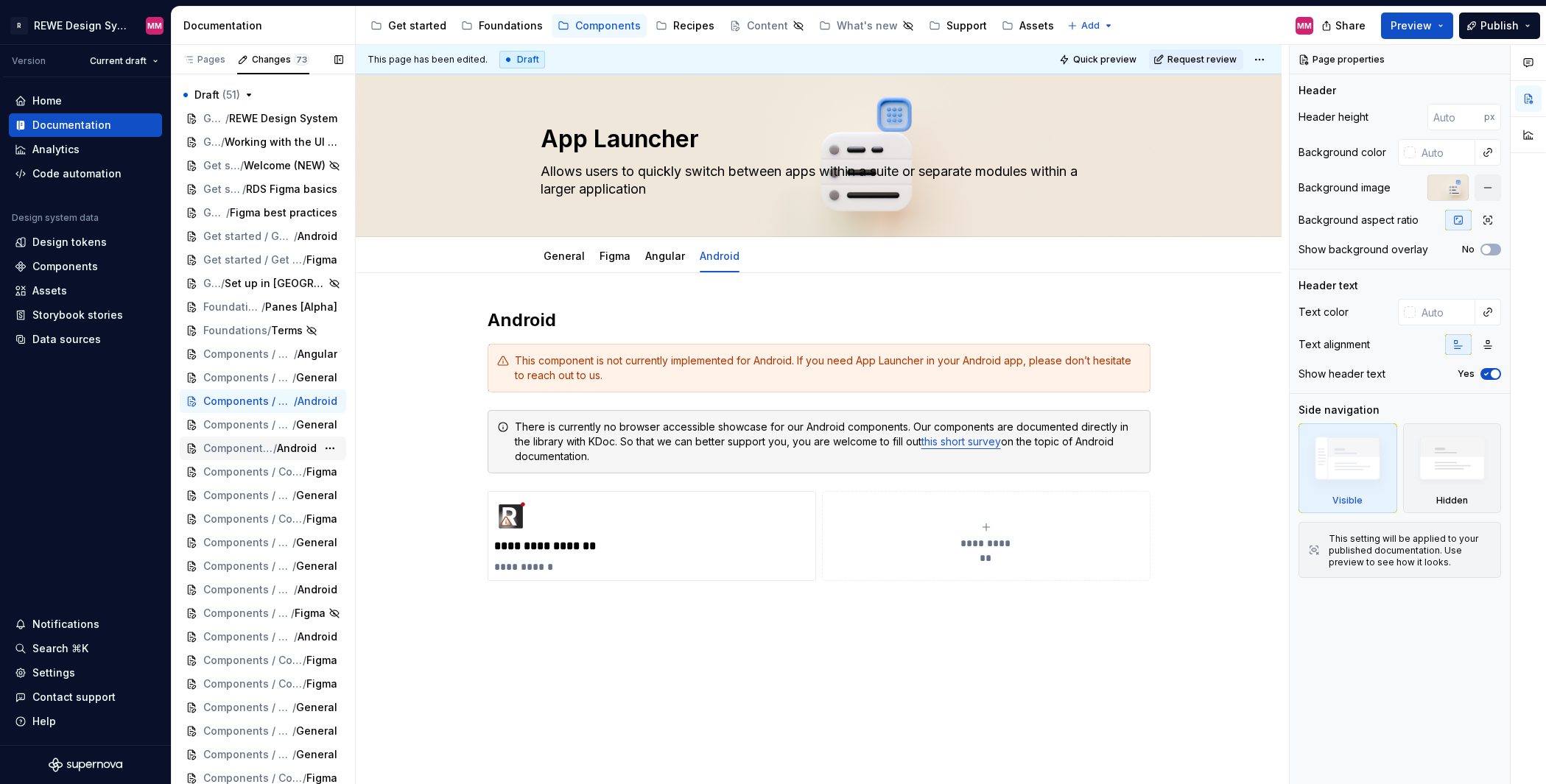
click at [235, 448] on span "Components / Components / Badge" at bounding box center [238, 448] width 70 height 15
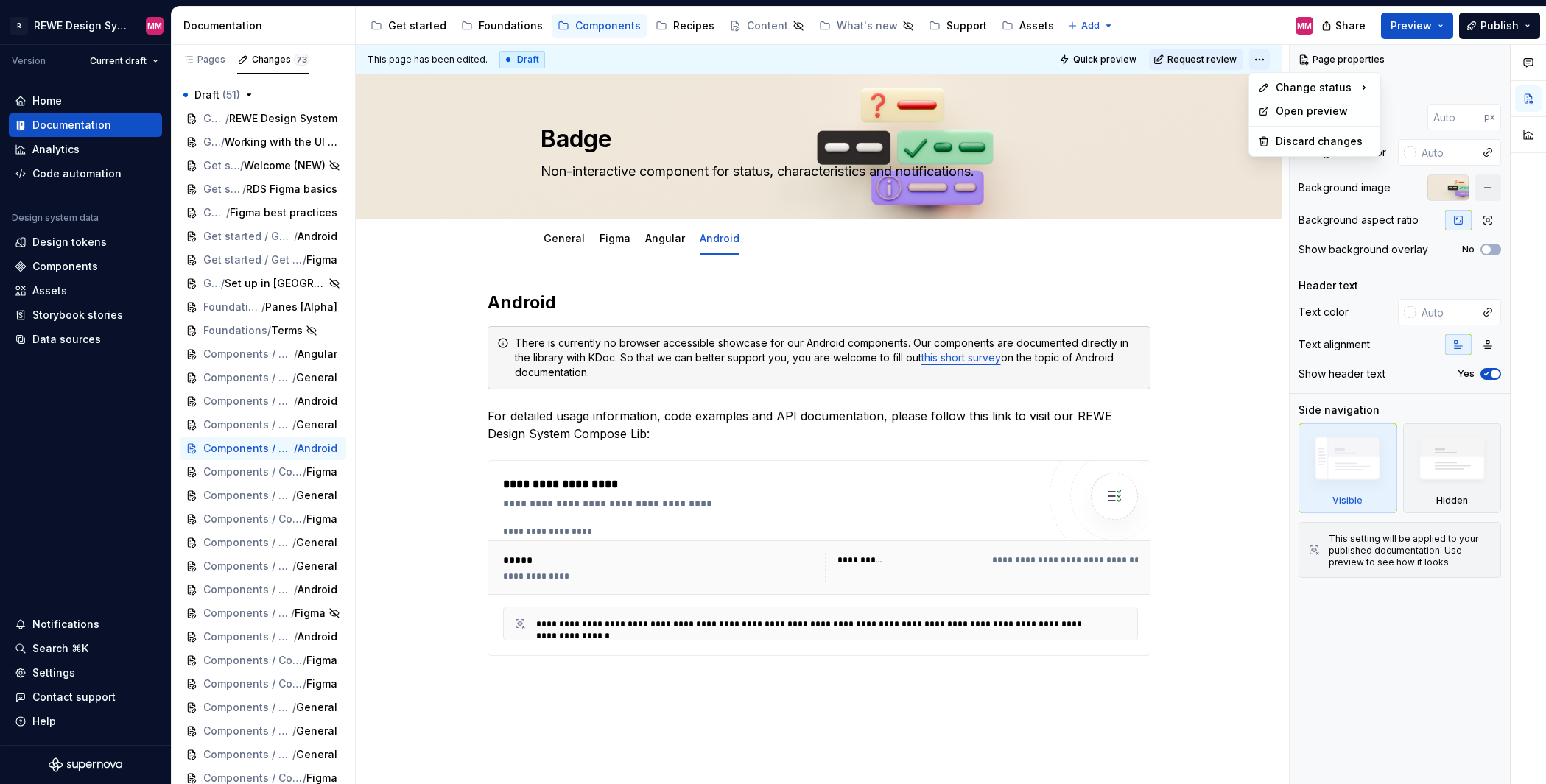
click at [1253, 60] on html "R REWE Design System MM Version Current draft Home Documentation Analytics Code…" at bounding box center [773, 392] width 1546 height 784
drag, startPoint x: 1432, startPoint y: 156, endPoint x: 1253, endPoint y: 288, distance: 222.4
click at [1253, 288] on html "R REWE Design System MM Version Current draft Home Documentation Analytics Code…" at bounding box center [773, 392] width 1546 height 784
click at [239, 483] on div "Pages Changes 73 Add Accessibility guide for tree Page tree. Navigate the tree …" at bounding box center [262, 418] width 184 height 745
click at [233, 591] on span "Components / Components / Card" at bounding box center [238, 590] width 70 height 15
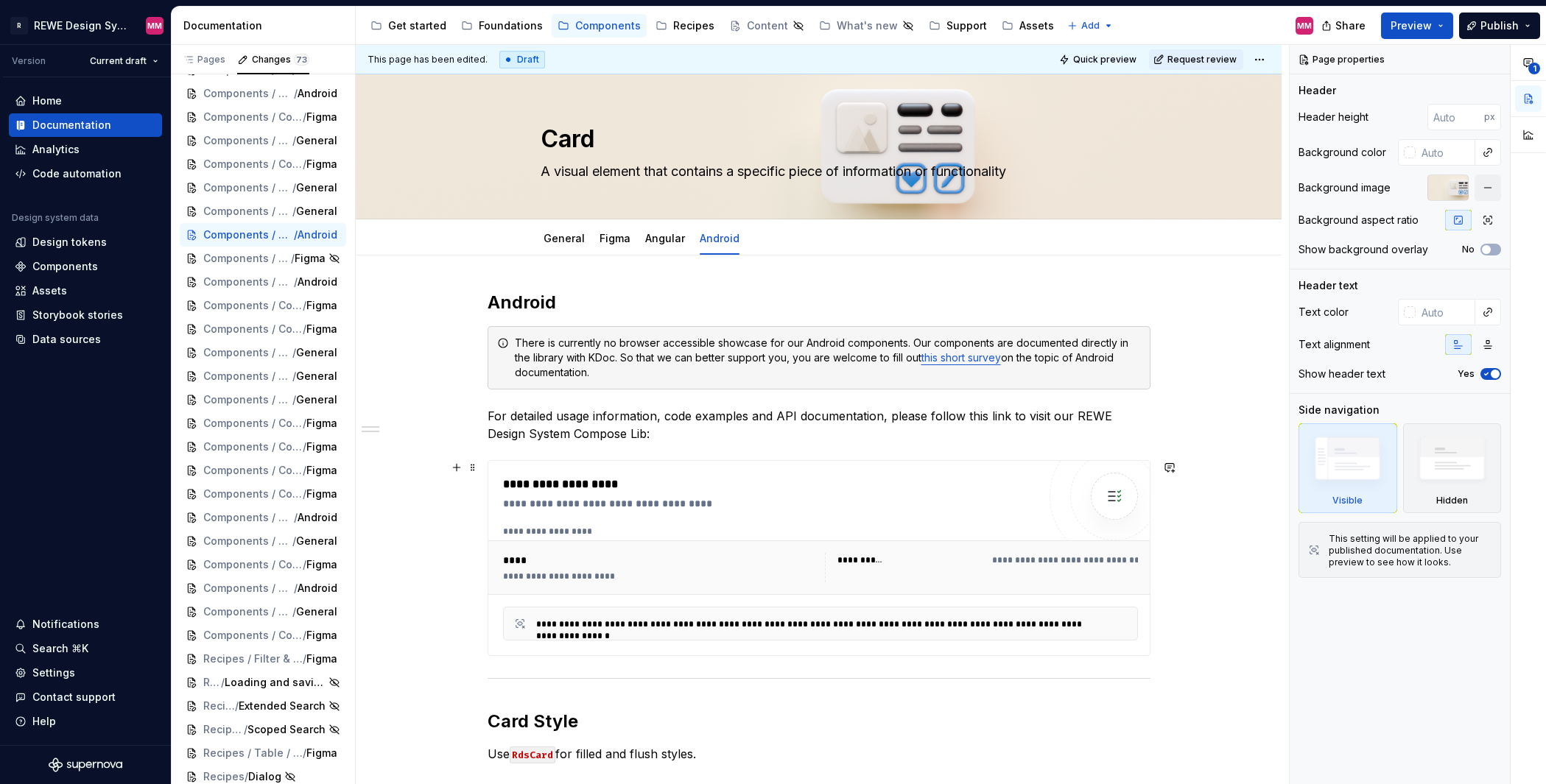
scroll to position [231, 0]
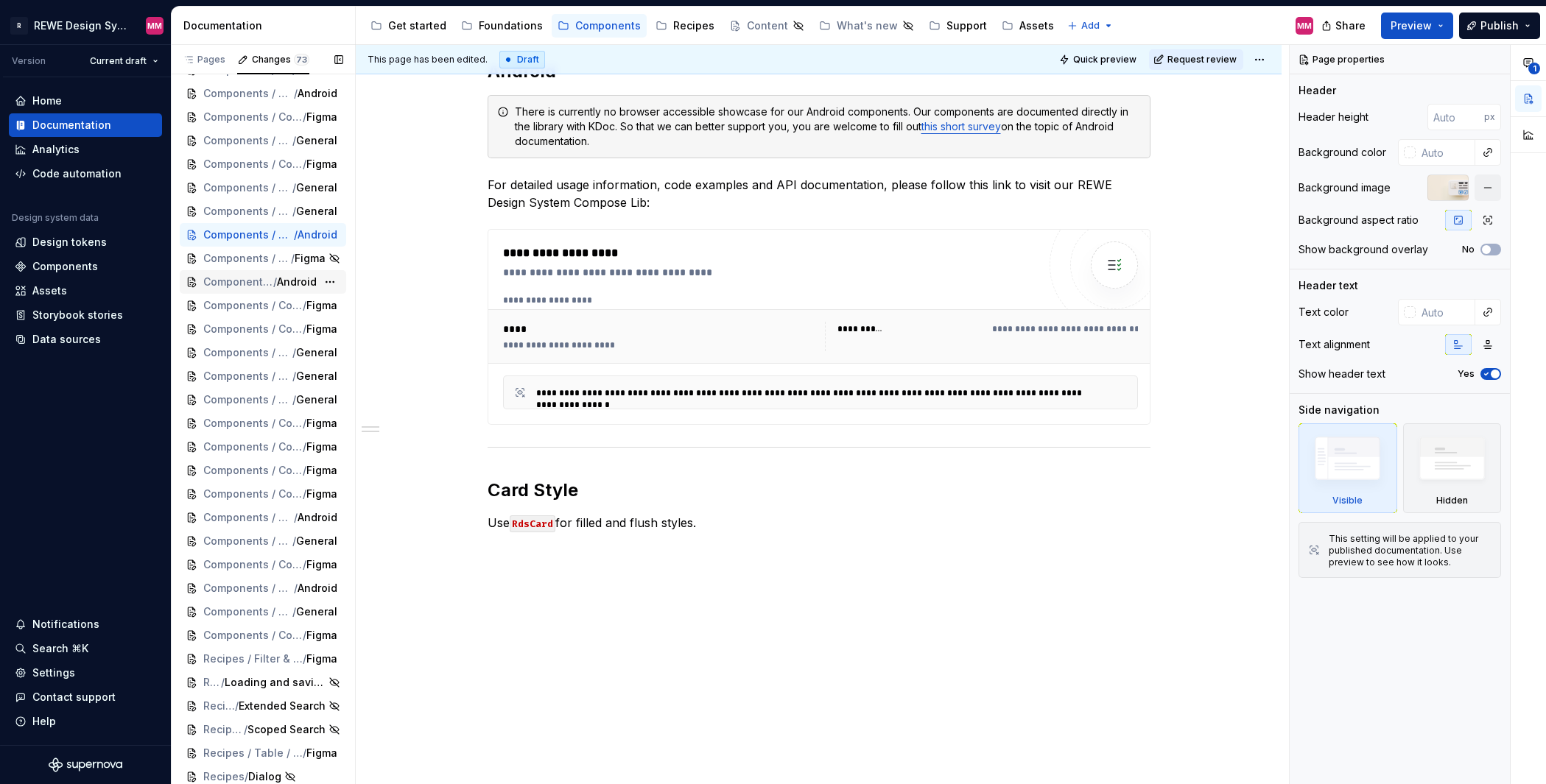
click at [304, 287] on span "Android" at bounding box center [297, 282] width 40 height 15
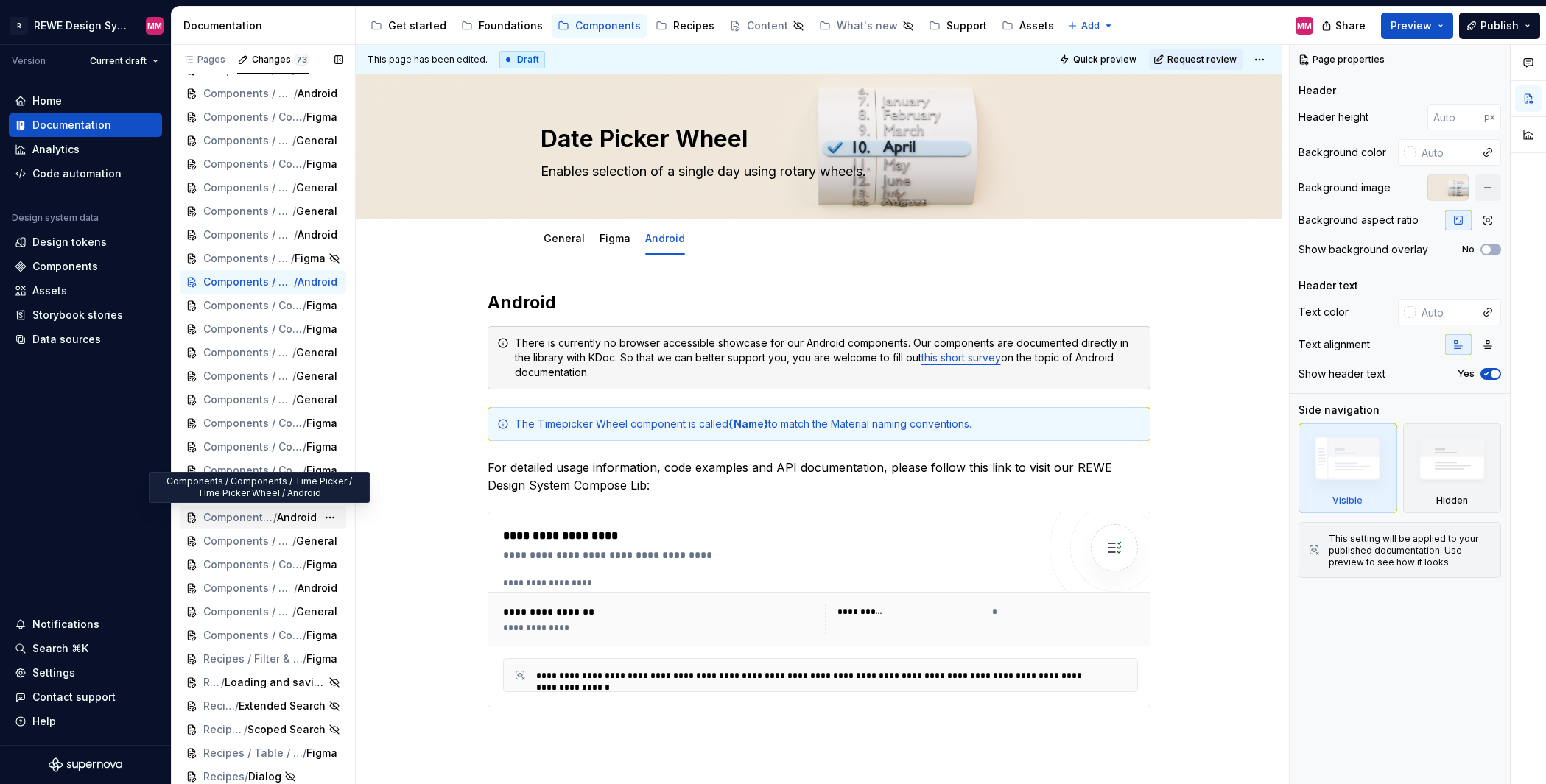
click at [292, 522] on span "Android" at bounding box center [297, 518] width 40 height 15
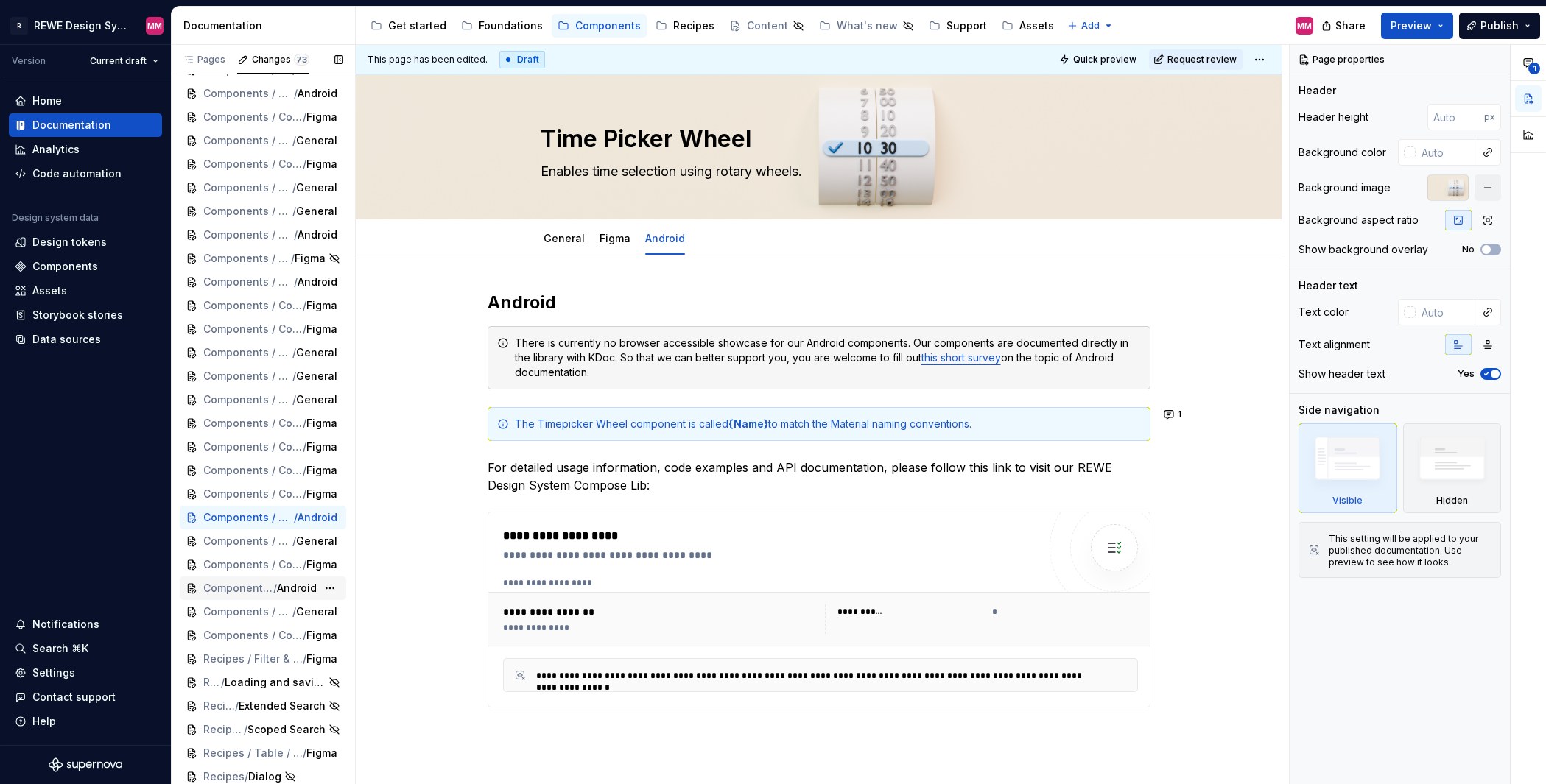
click at [290, 589] on span "Android" at bounding box center [297, 588] width 40 height 15
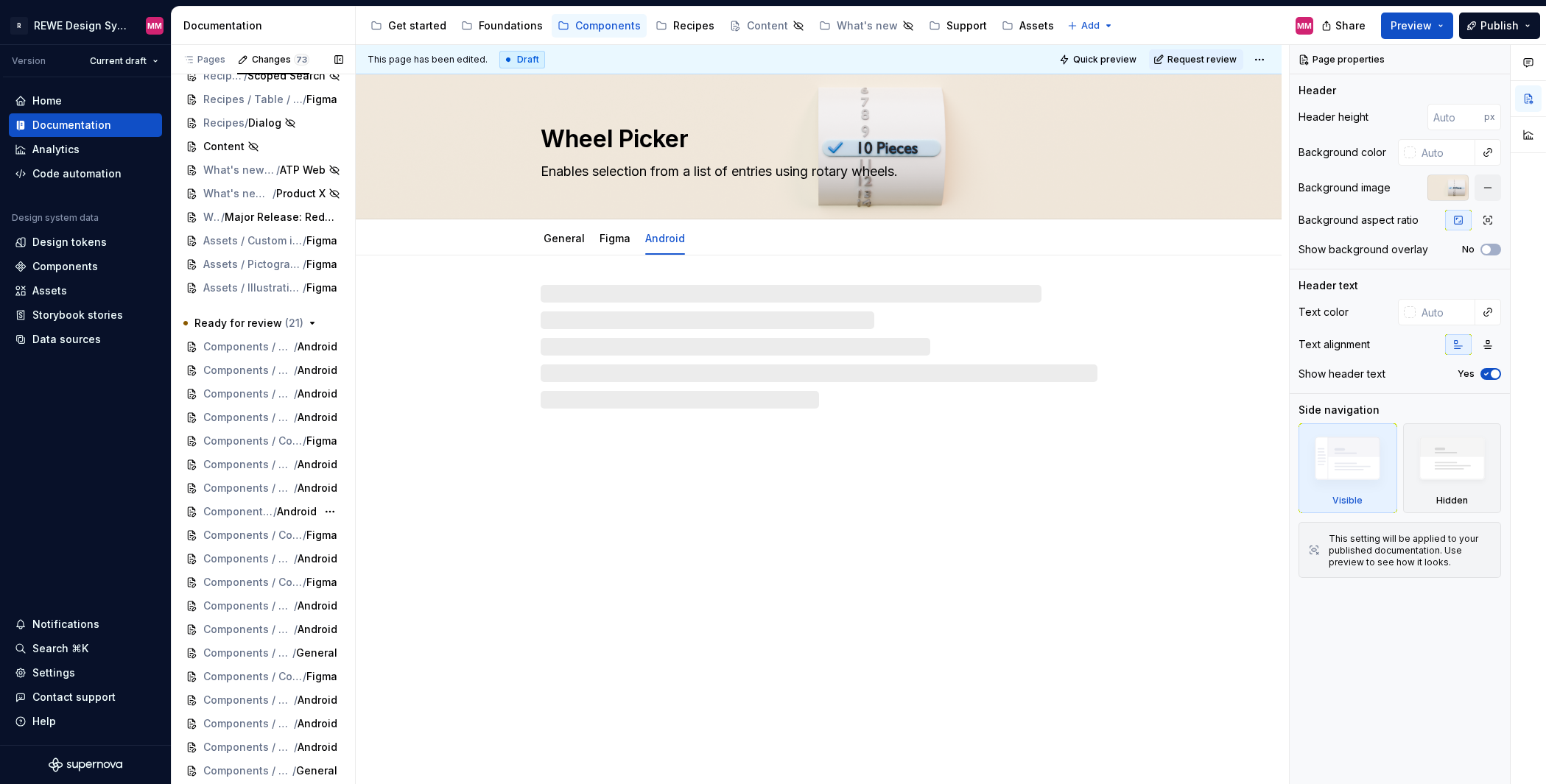
scroll to position [1115, 0]
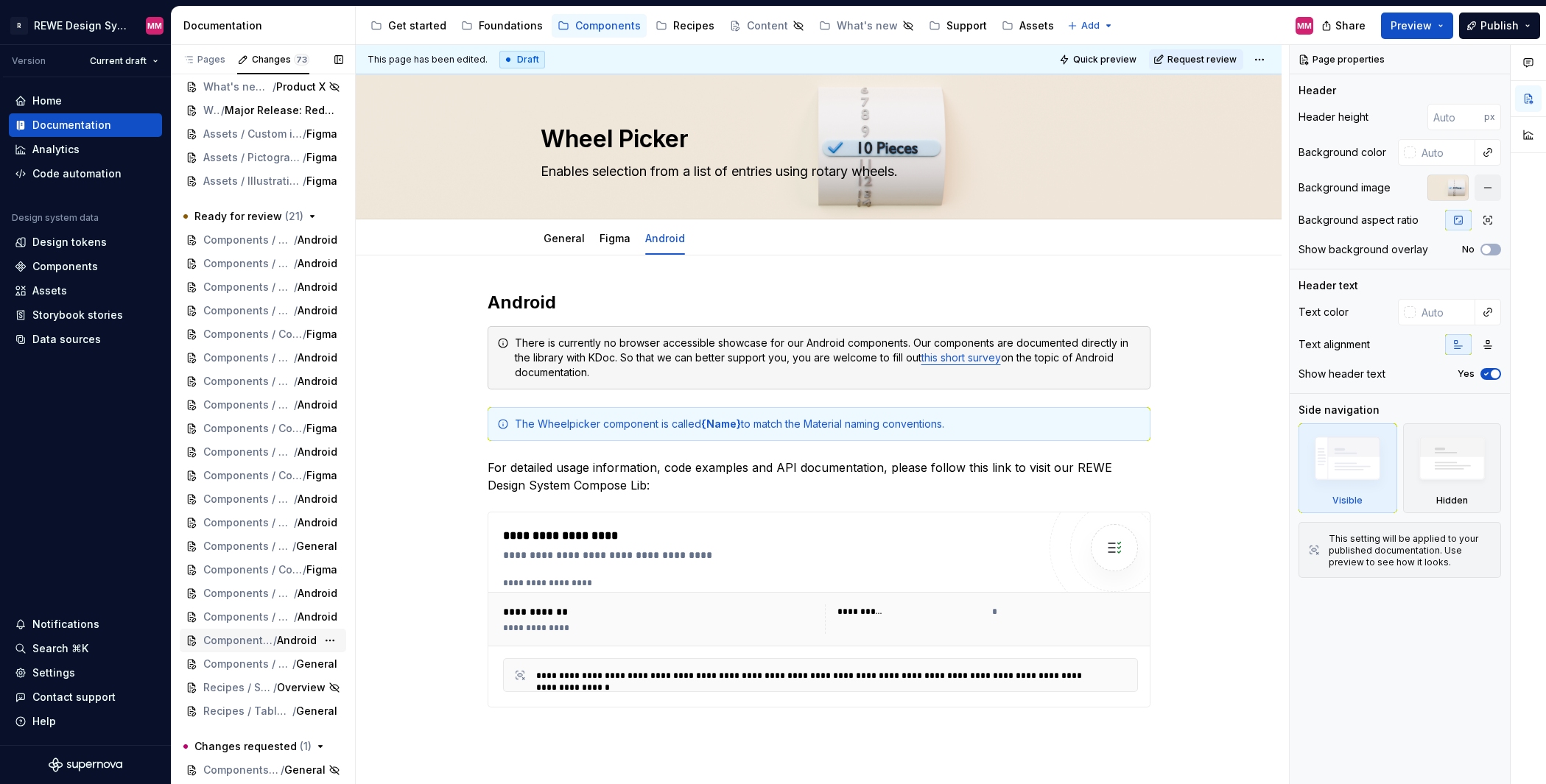
click at [301, 641] on span "Android" at bounding box center [297, 641] width 40 height 15
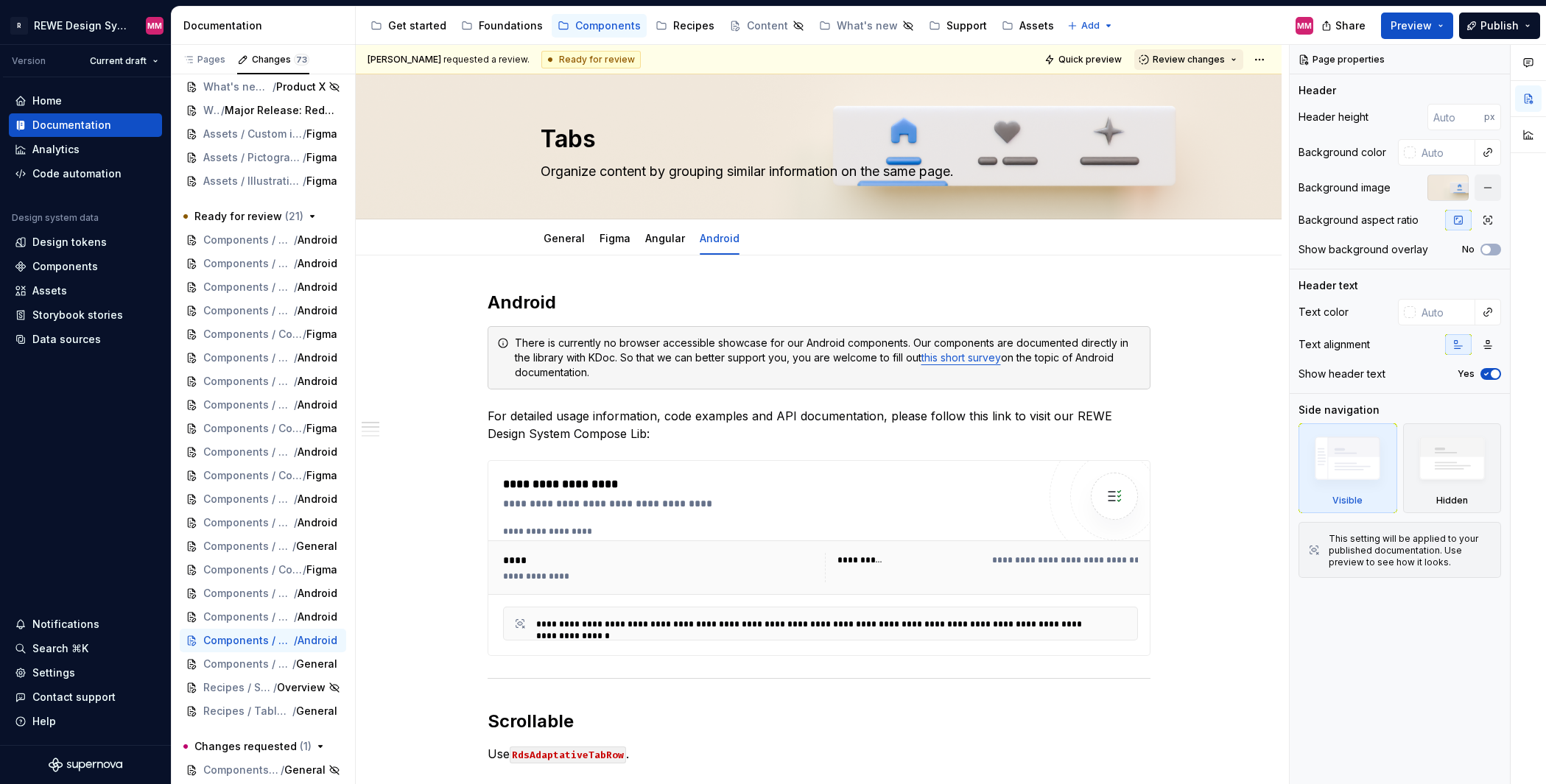
click at [1207, 60] on span "Review changes" at bounding box center [1189, 60] width 72 height 11
click at [1257, 59] on html "R REWE Design System MM Version Current draft Home Documentation Analytics Code…" at bounding box center [773, 392] width 1546 height 784
click at [1204, 367] on html "R REWE Design System MM Version Current draft Home Documentation Analytics Code…" at bounding box center [773, 392] width 1546 height 784
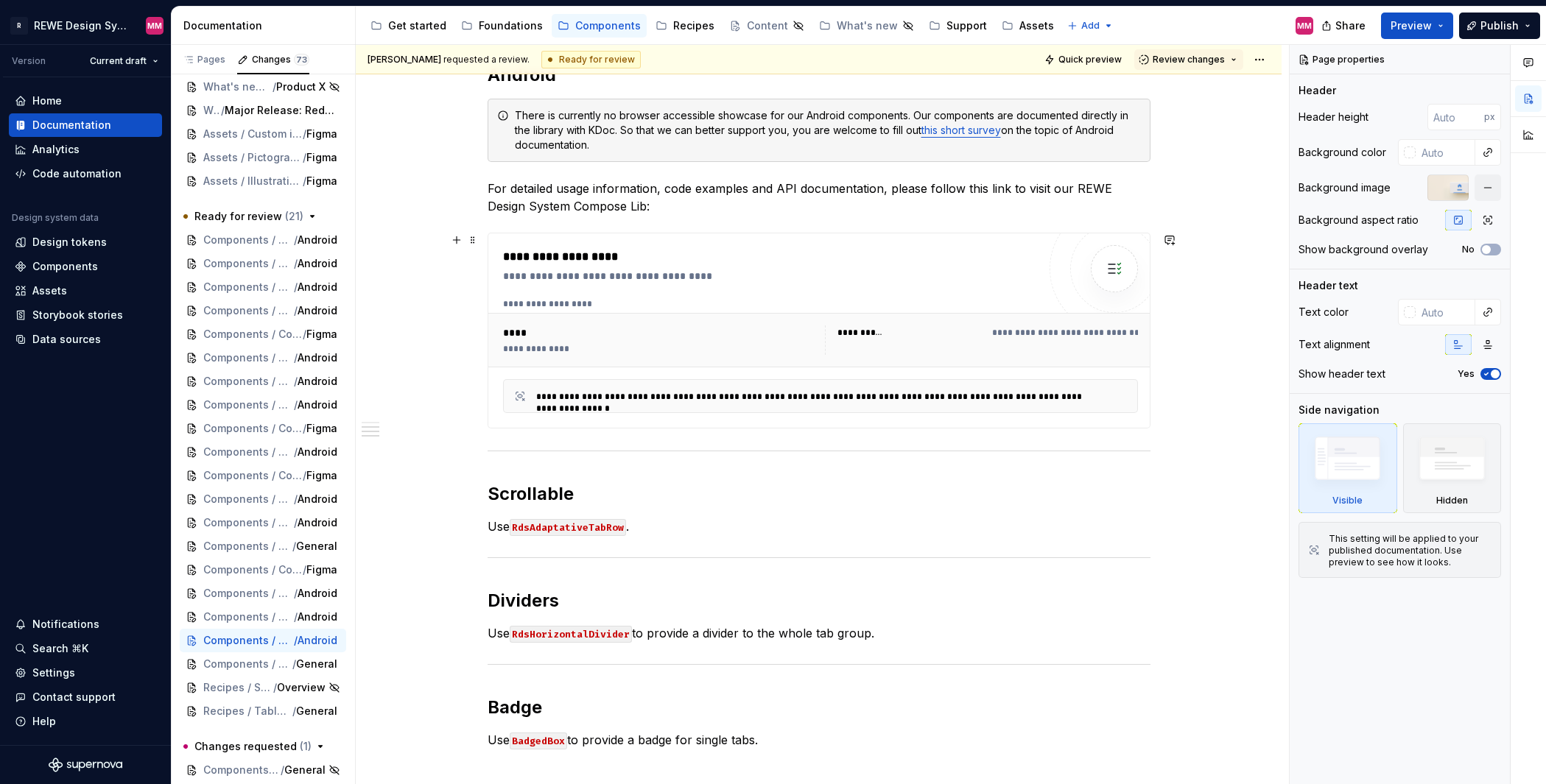
scroll to position [384, 0]
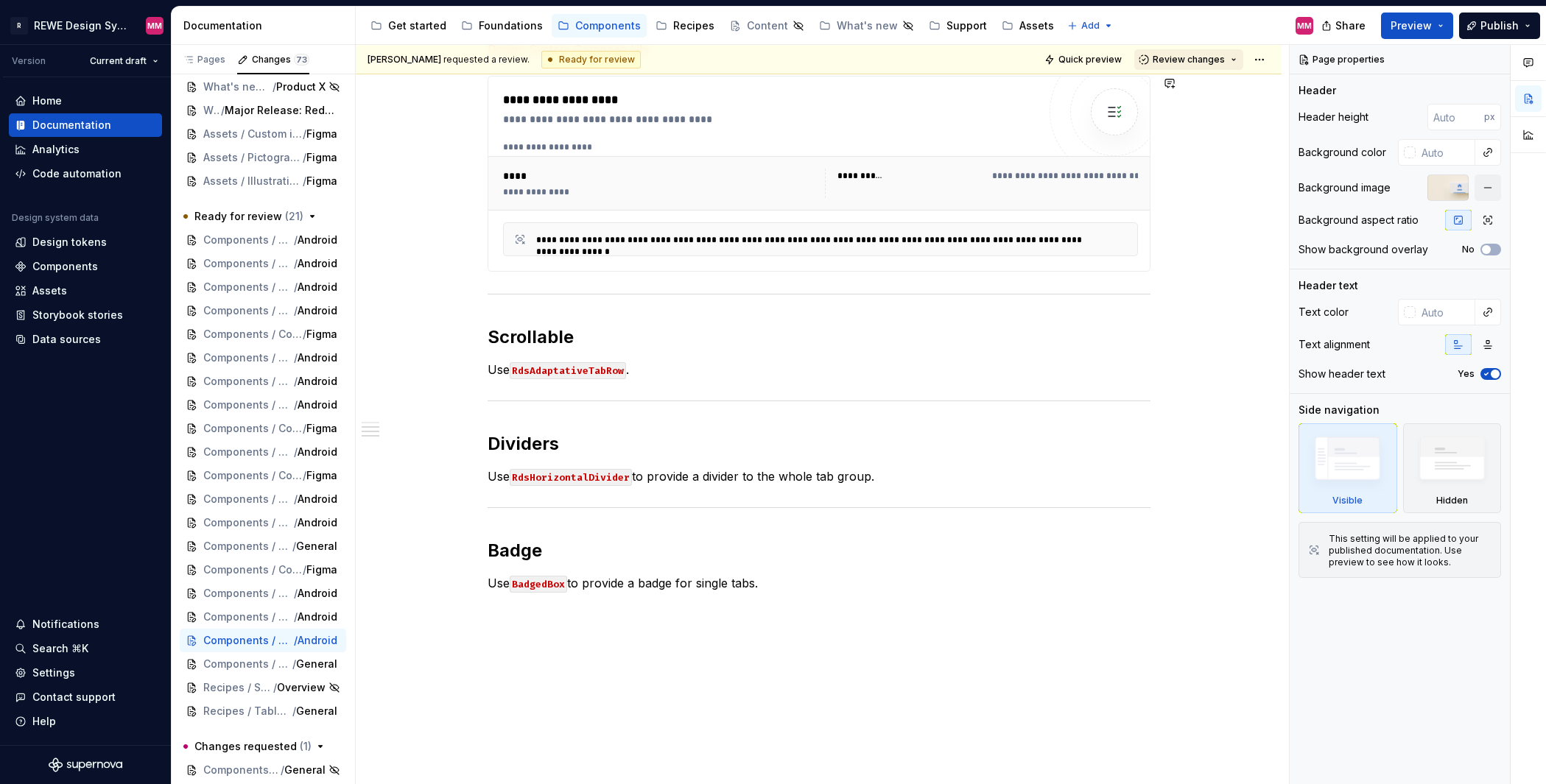
click at [1208, 65] on button "Review changes" at bounding box center [1188, 59] width 109 height 20
click at [1258, 56] on html "R REWE Design System MM Version Current draft Home Documentation Analytics Code…" at bounding box center [773, 392] width 1546 height 784
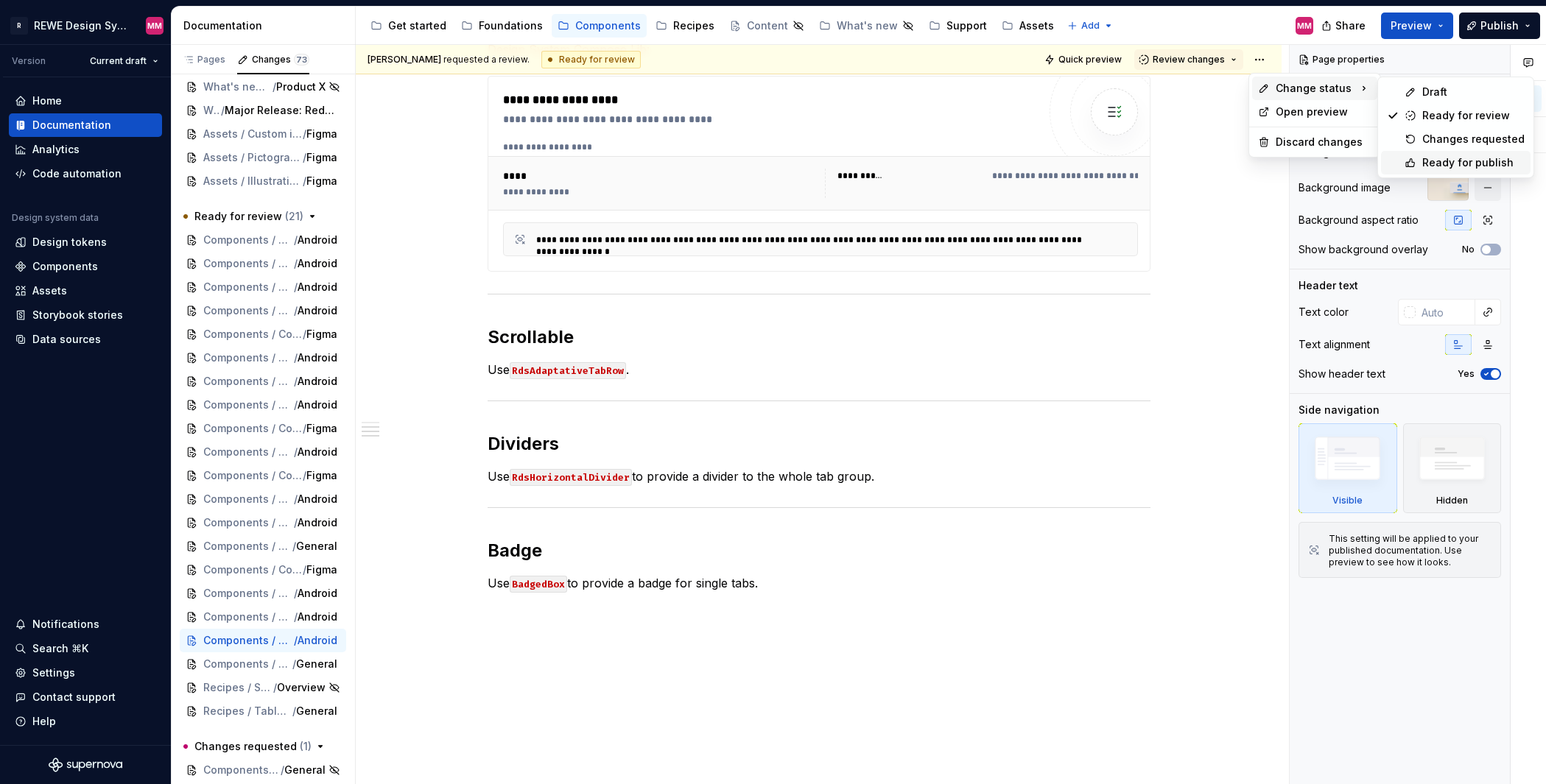
click at [1426, 166] on div "Ready for publish" at bounding box center [1473, 163] width 102 height 15
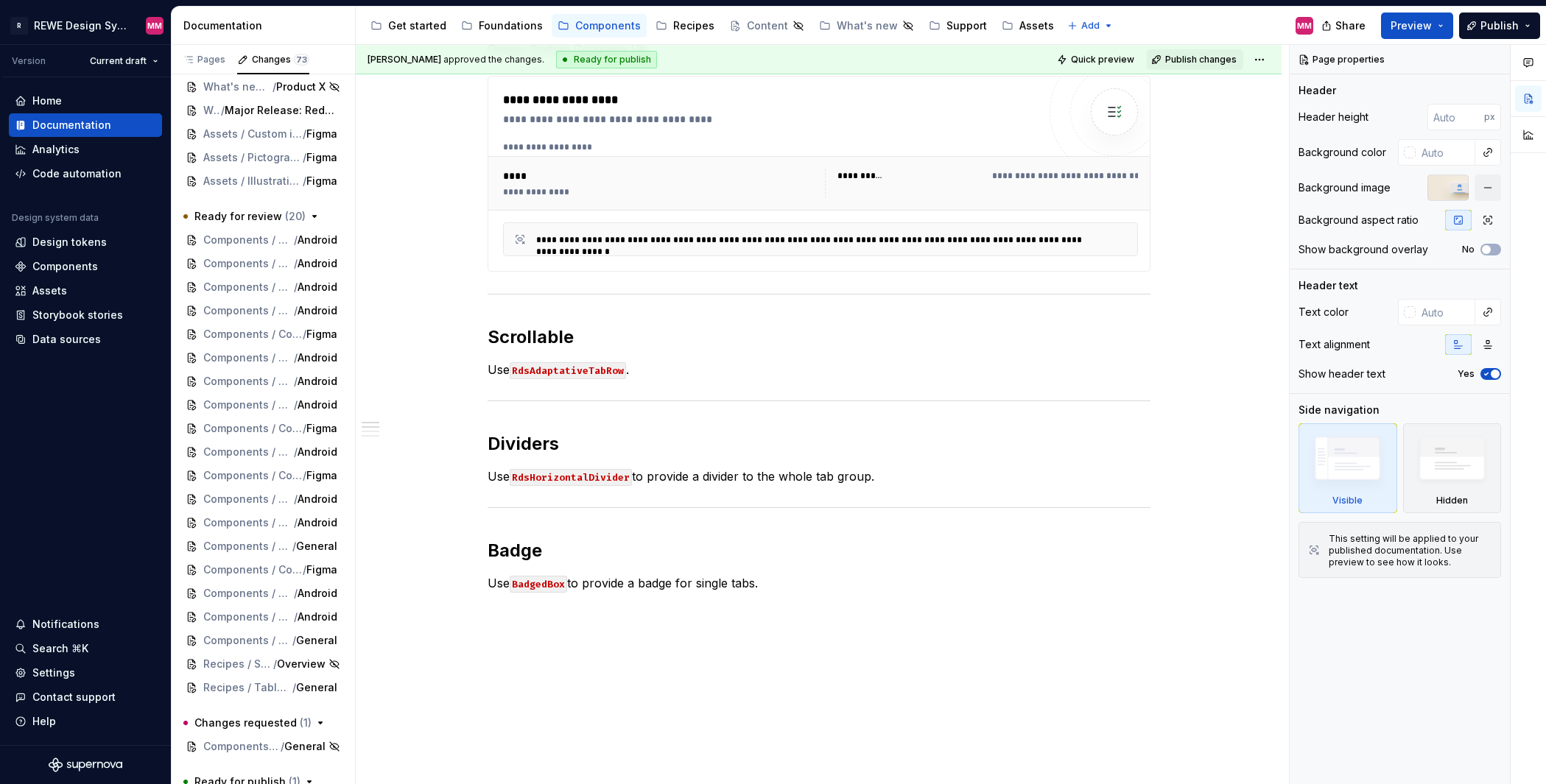
scroll to position [29, 0]
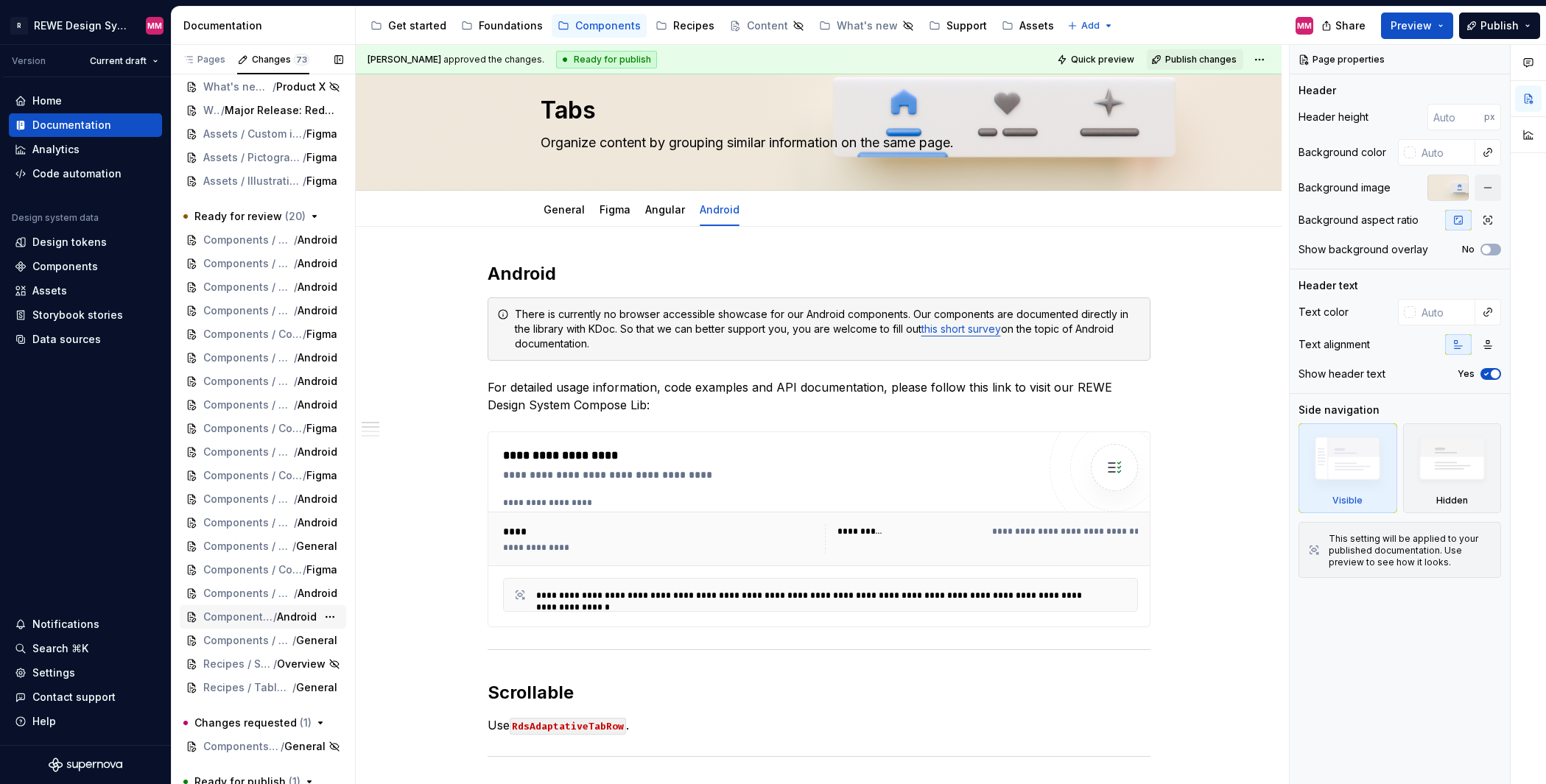
click at [249, 619] on span "Components / Components / Spinner" at bounding box center [238, 617] width 70 height 15
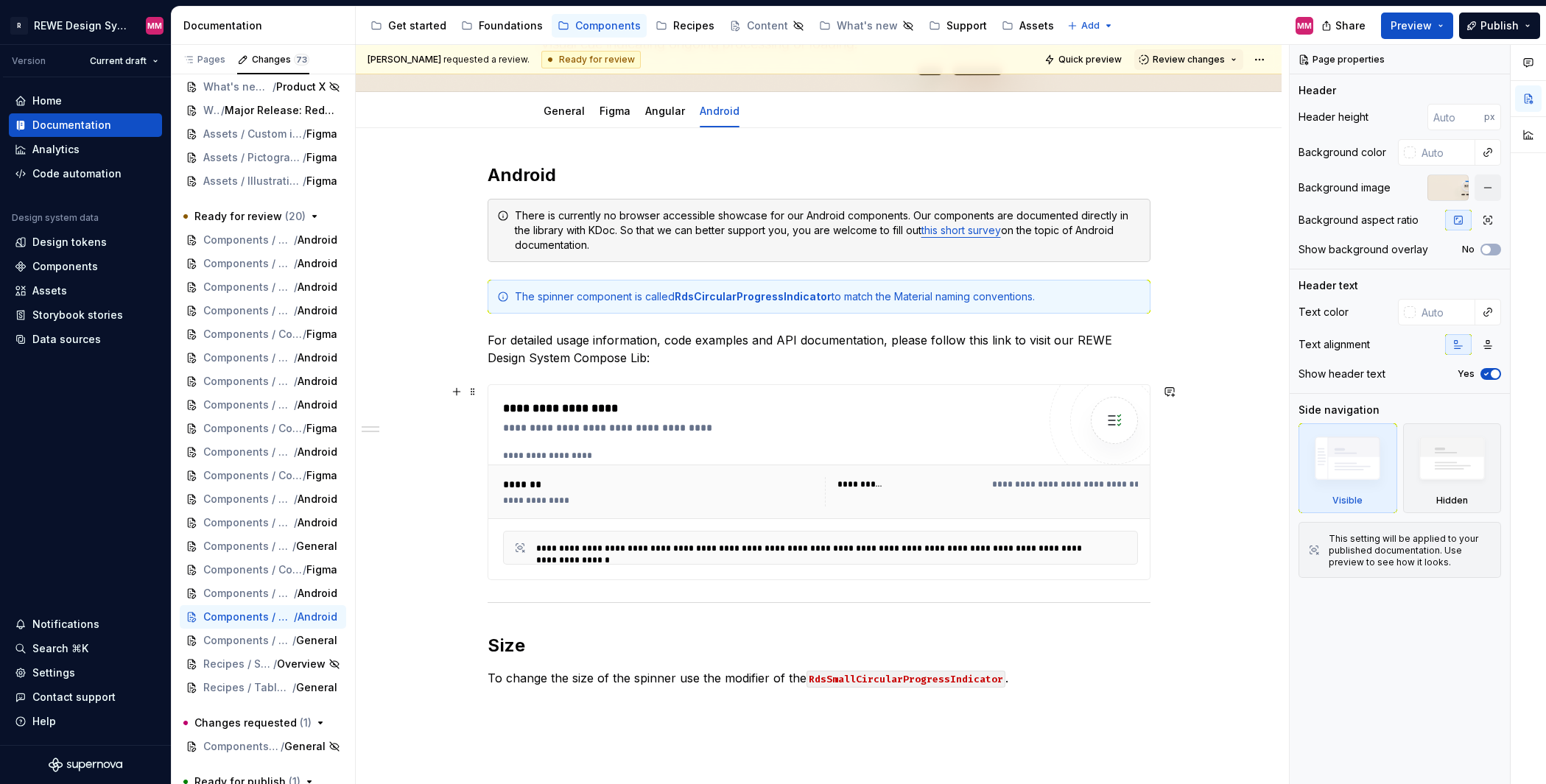
scroll to position [143, 0]
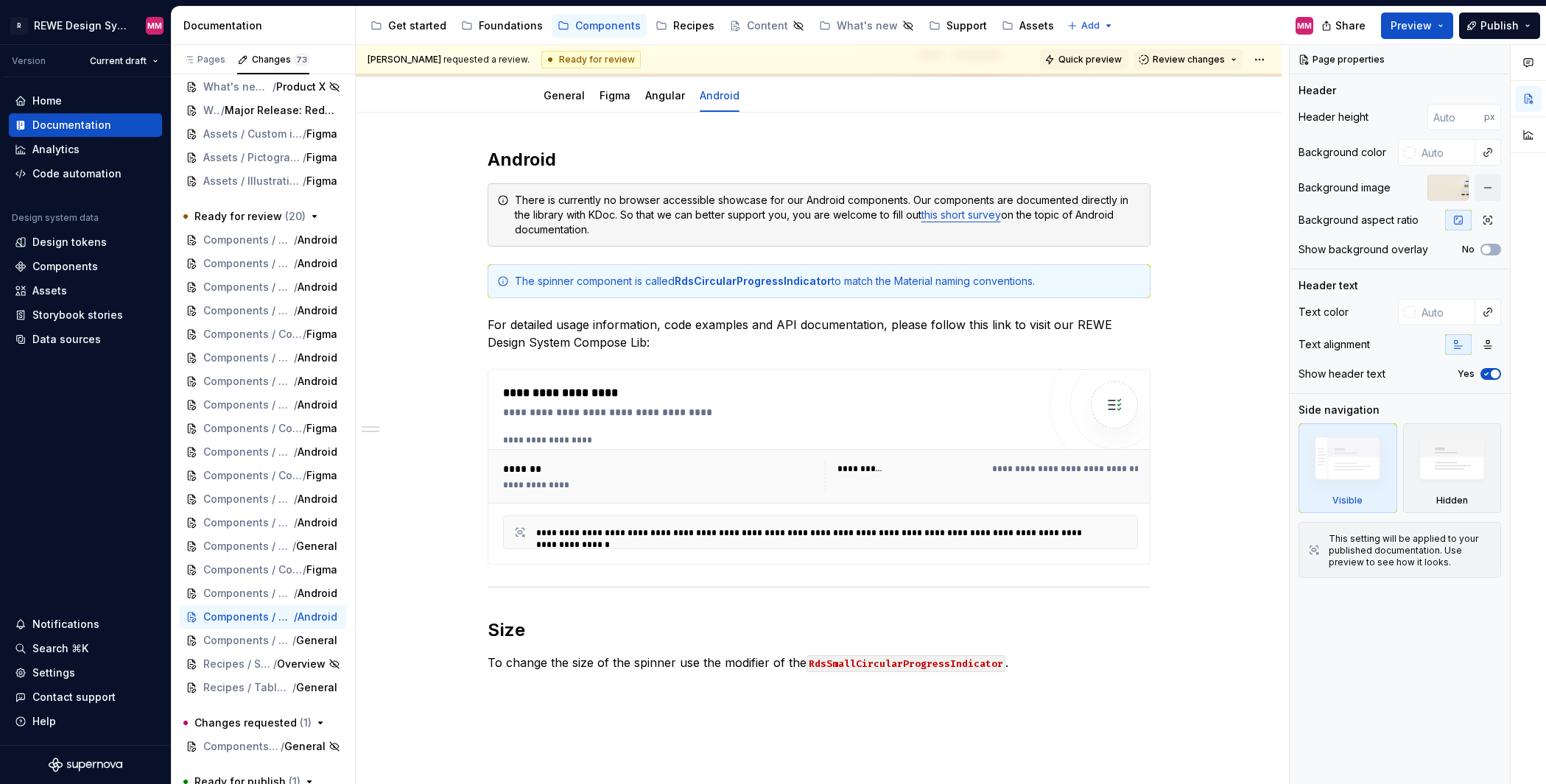
click at [1109, 61] on span "Quick preview" at bounding box center [1089, 60] width 63 height 11
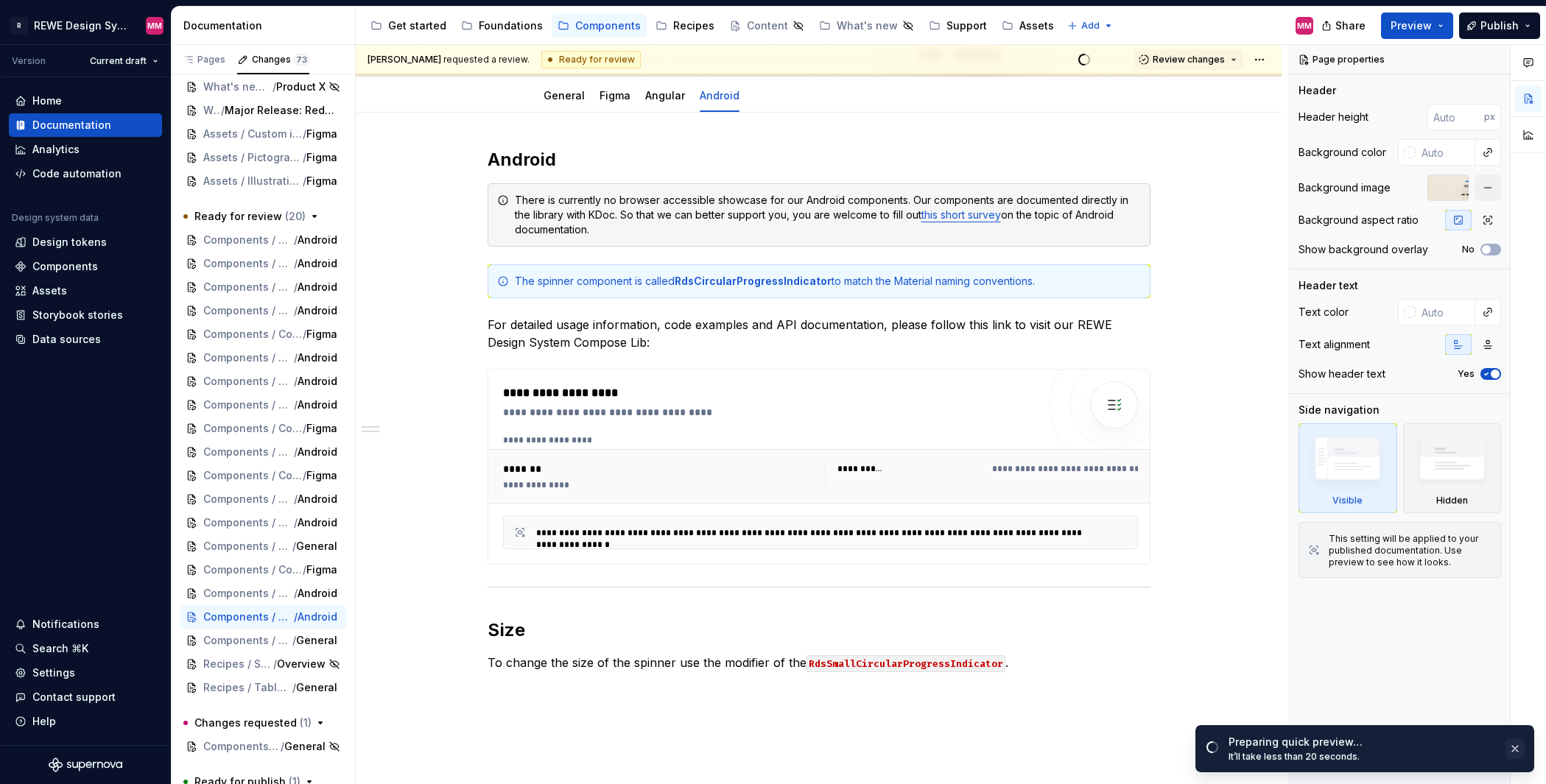
click at [1520, 748] on button "button" at bounding box center [1514, 748] width 19 height 20
click at [256, 594] on span "Components / Components / Side Navigation" at bounding box center [238, 593] width 70 height 15
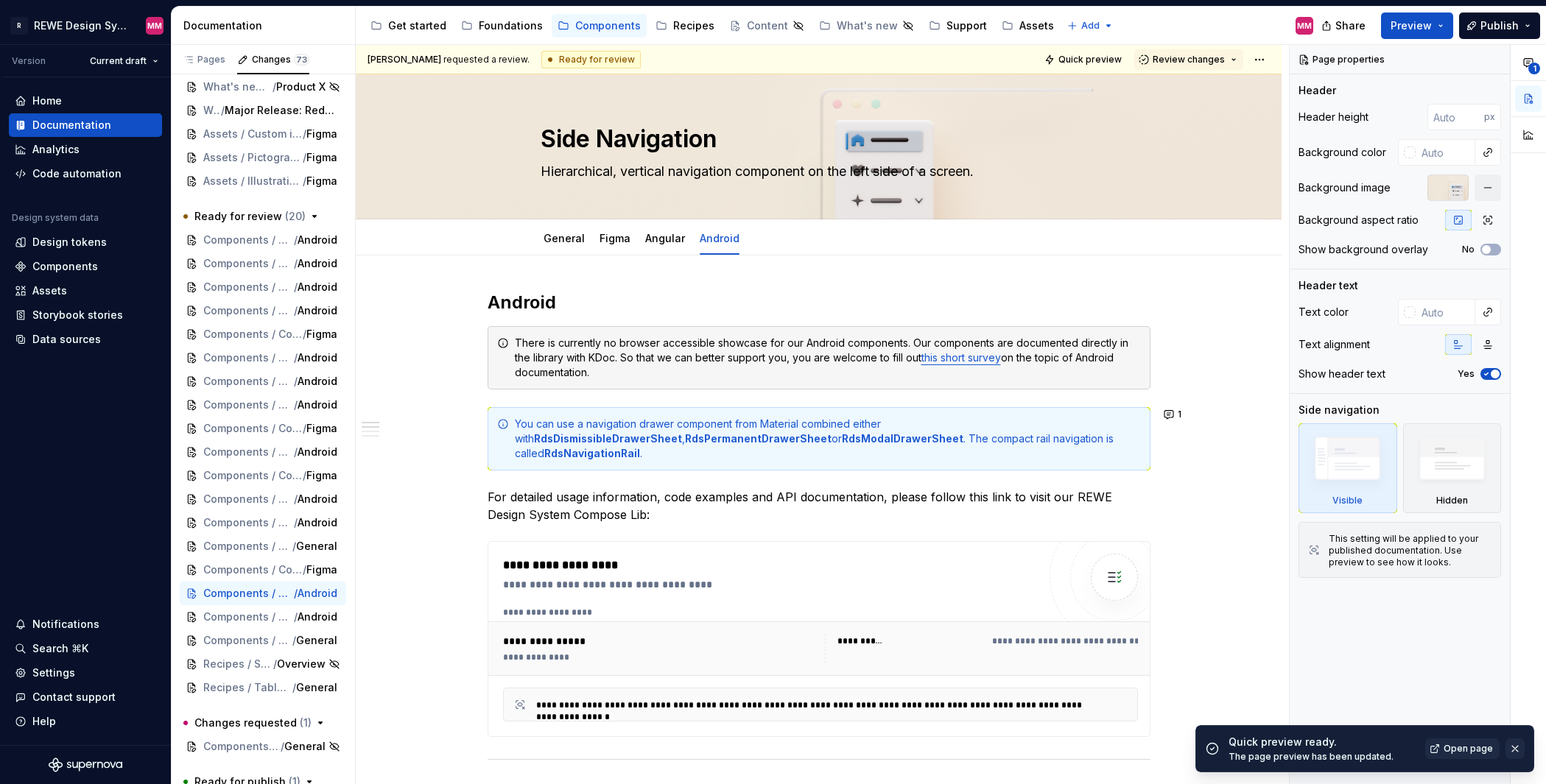
click at [1516, 750] on button "button" at bounding box center [1514, 748] width 19 height 20
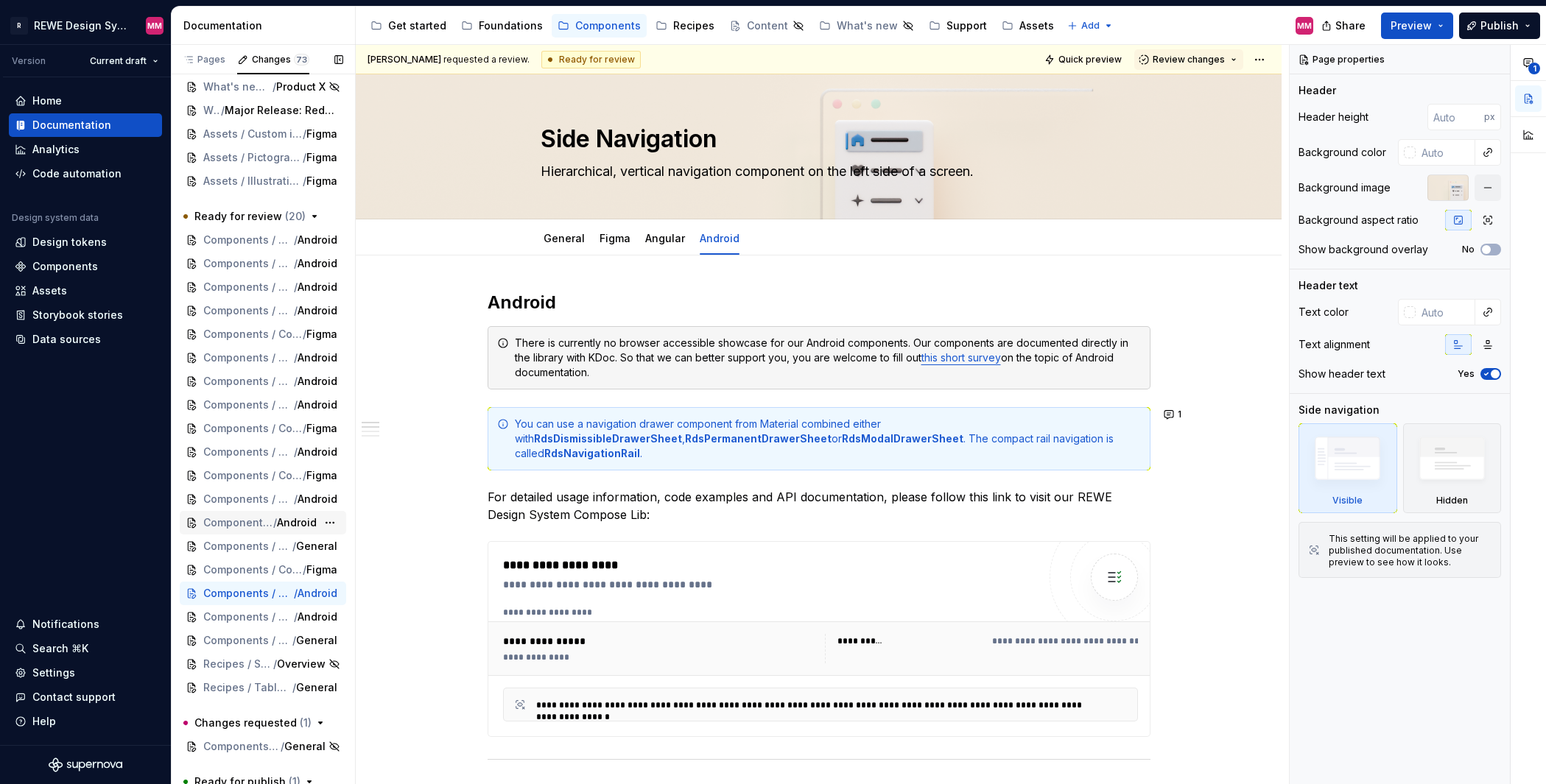
click at [278, 522] on span "Android" at bounding box center [297, 523] width 40 height 15
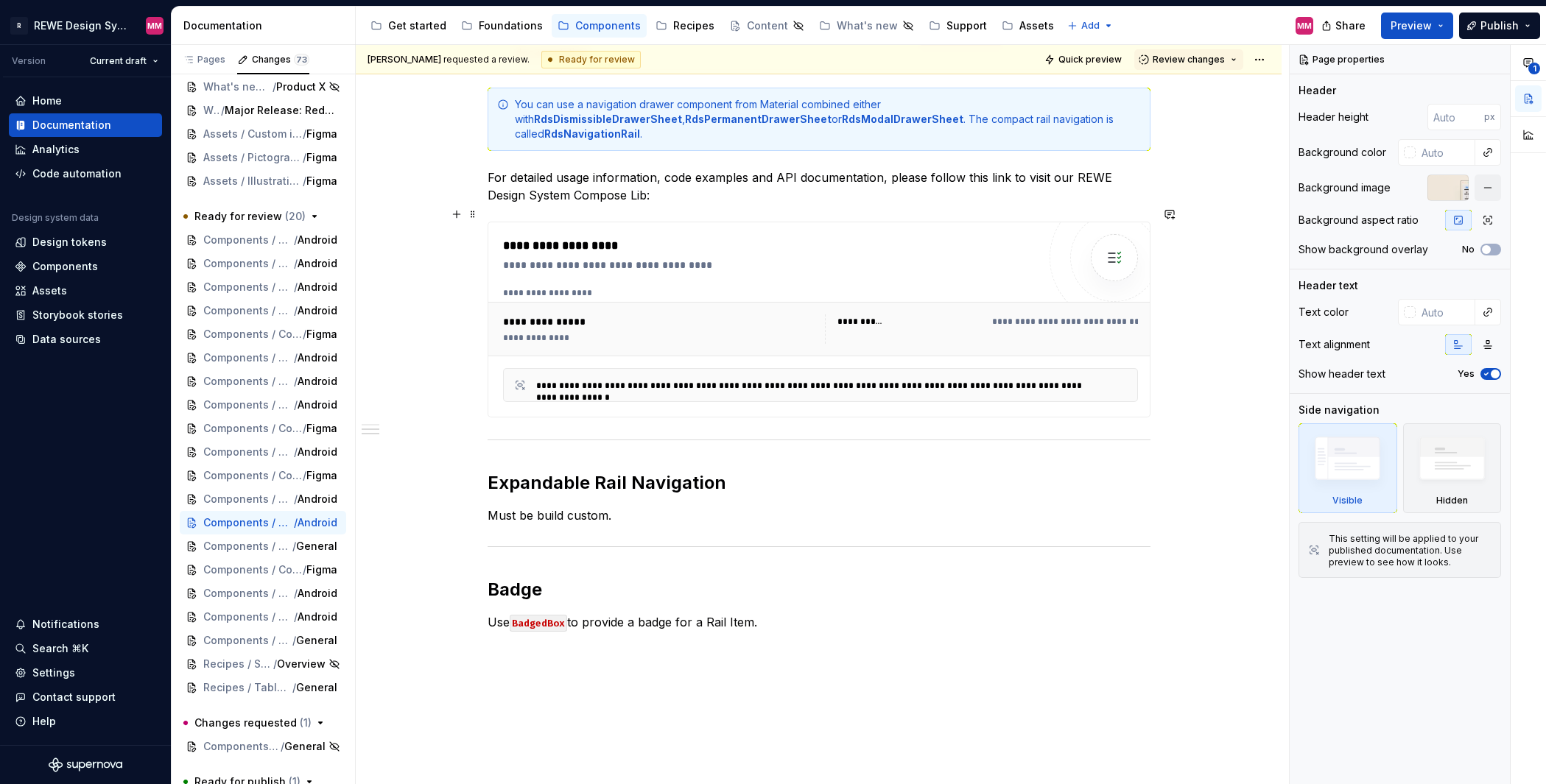
scroll to position [316, 0]
click at [301, 377] on span "Android" at bounding box center [297, 381] width 40 height 15
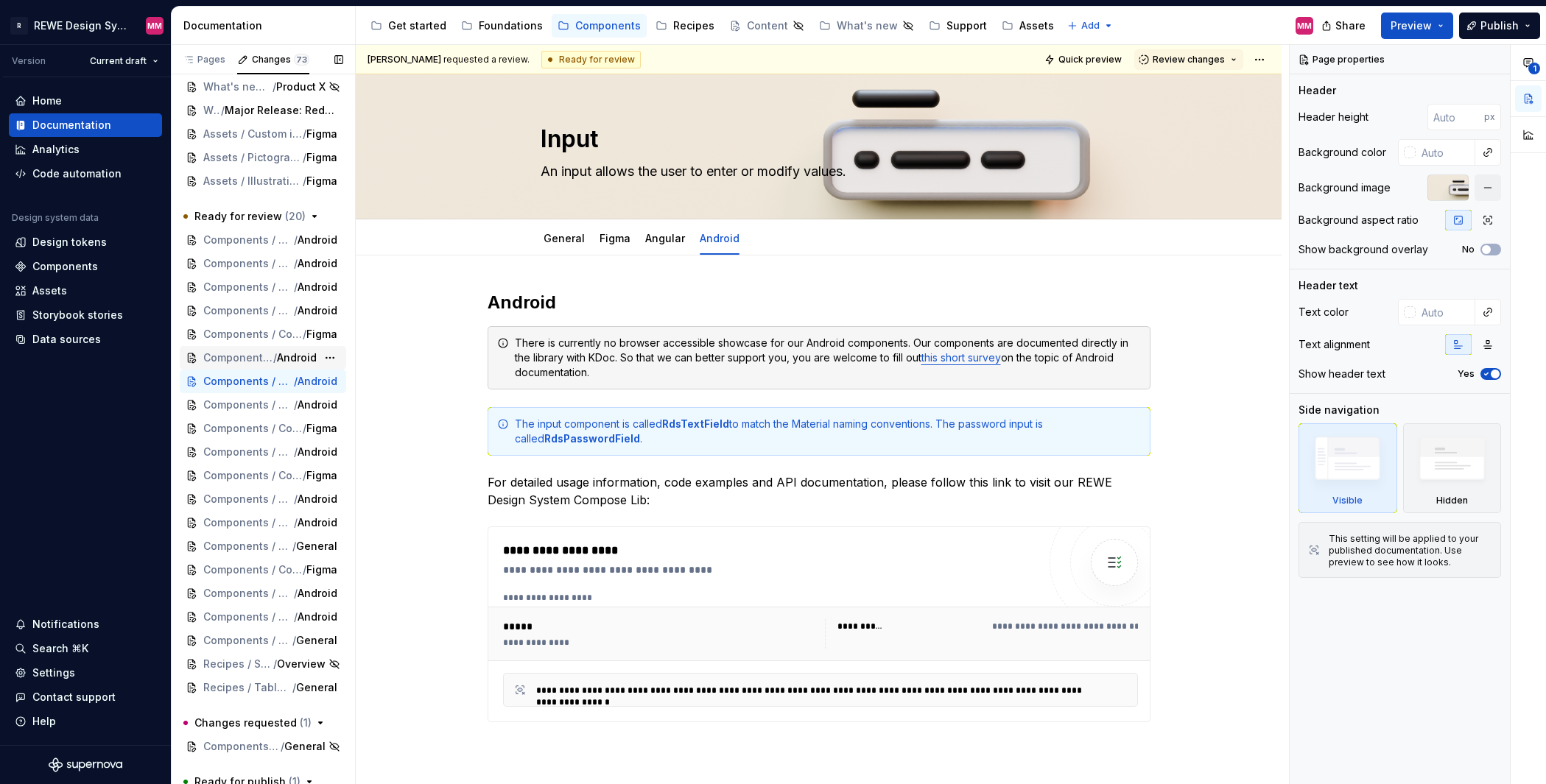
click at [300, 363] on span "Android" at bounding box center [297, 358] width 40 height 15
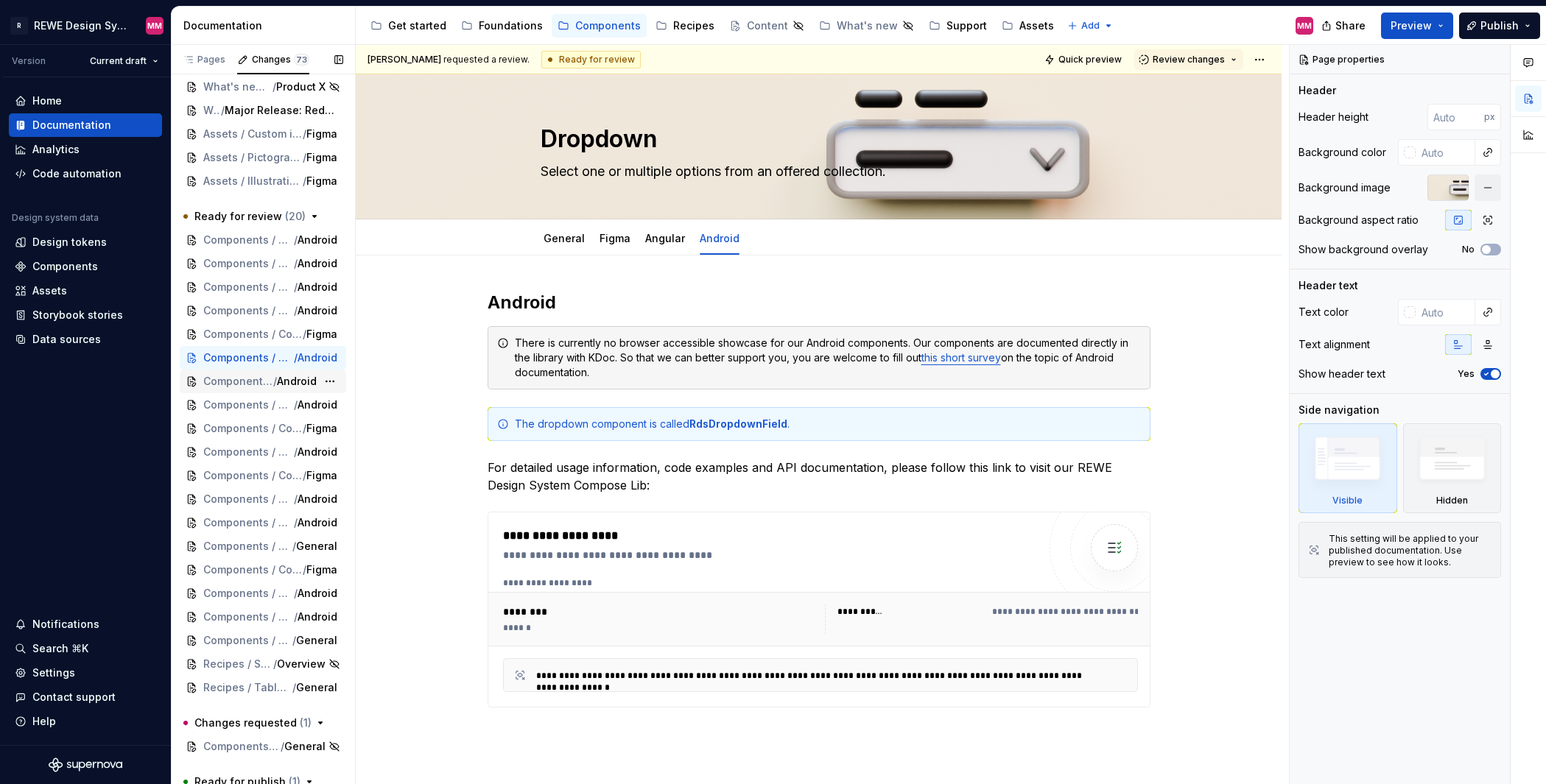
click at [288, 383] on span "Android" at bounding box center [297, 381] width 40 height 15
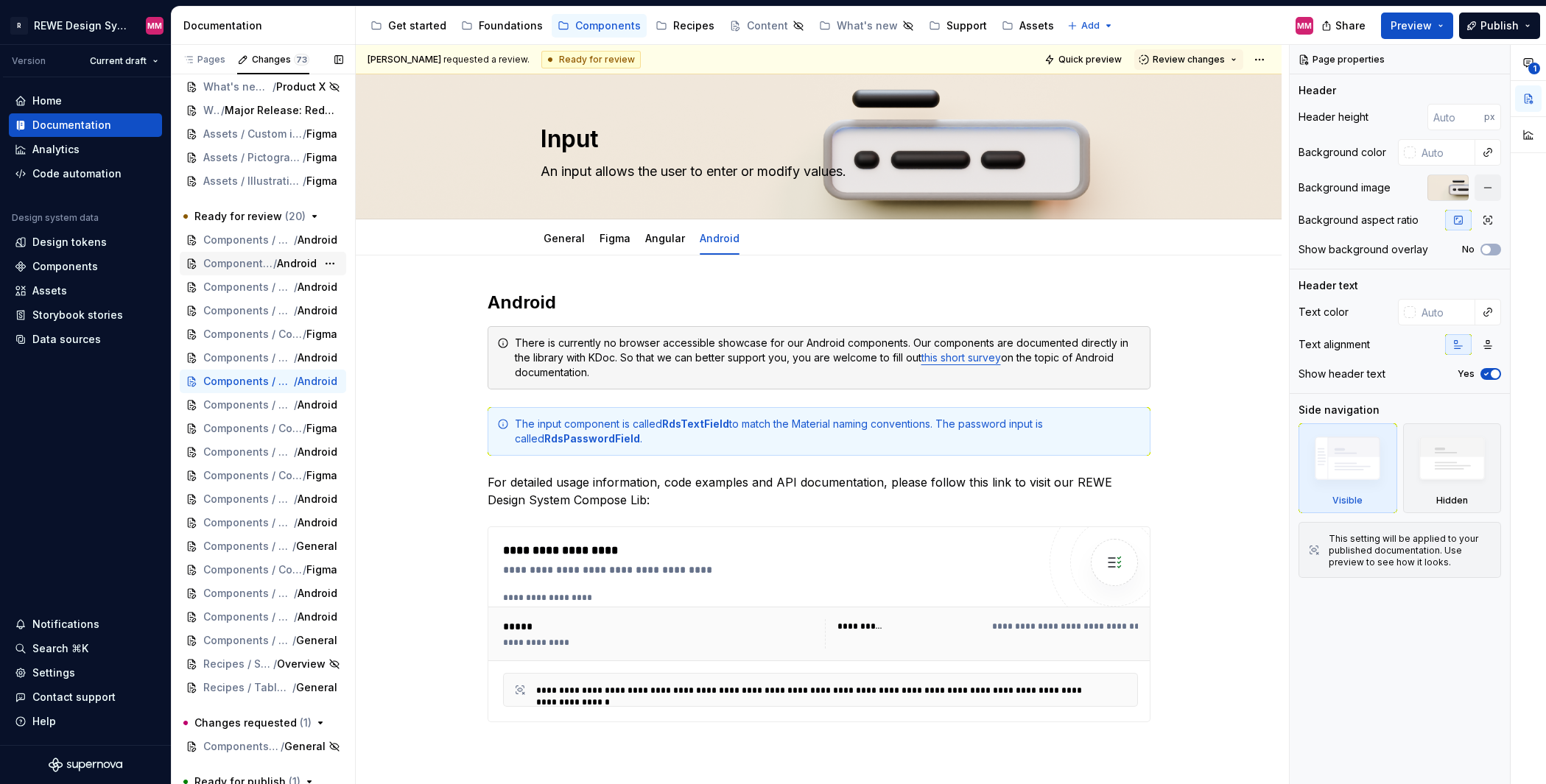
click at [298, 265] on span "Android" at bounding box center [297, 264] width 40 height 15
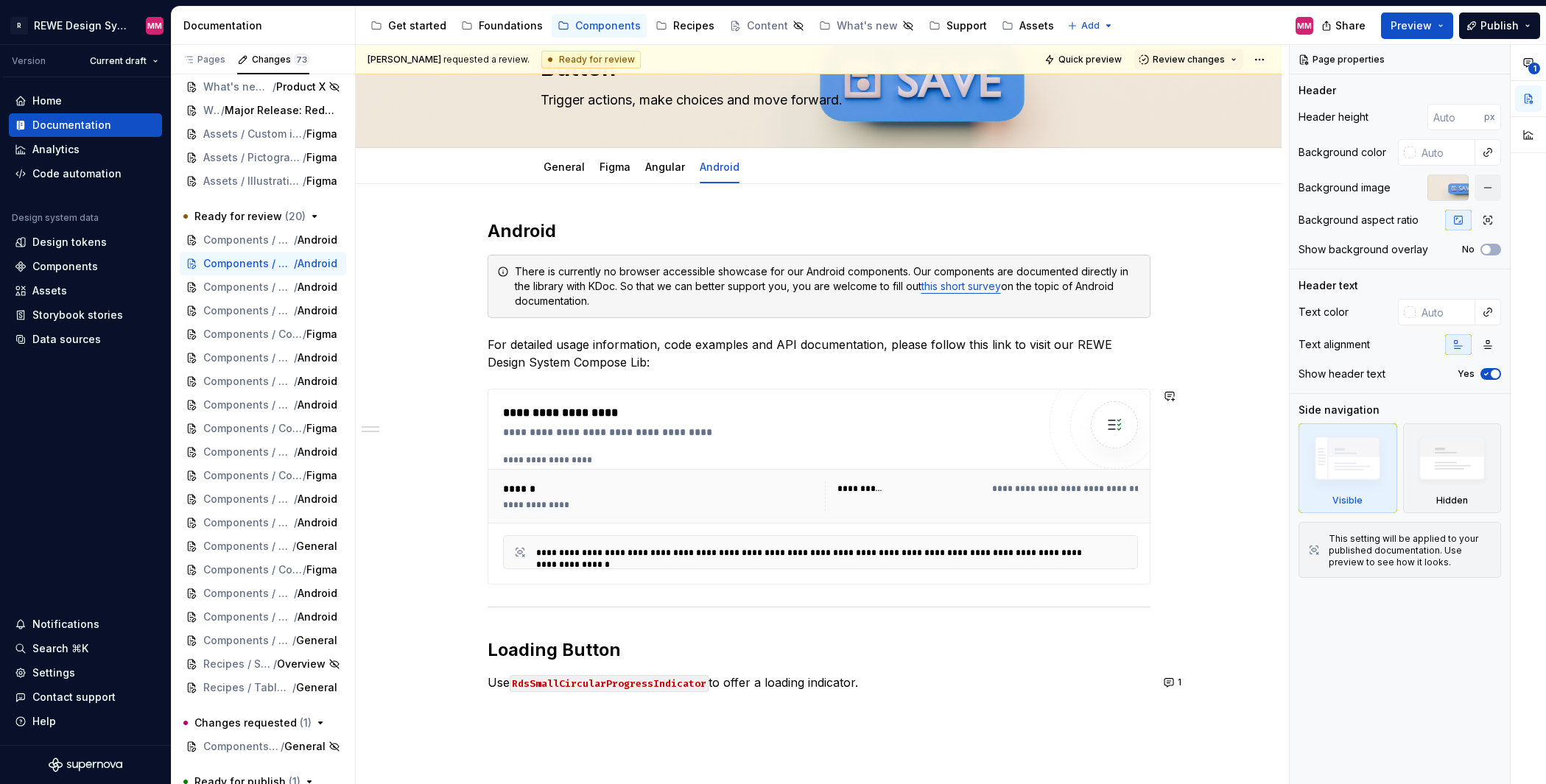
scroll to position [131, 0]
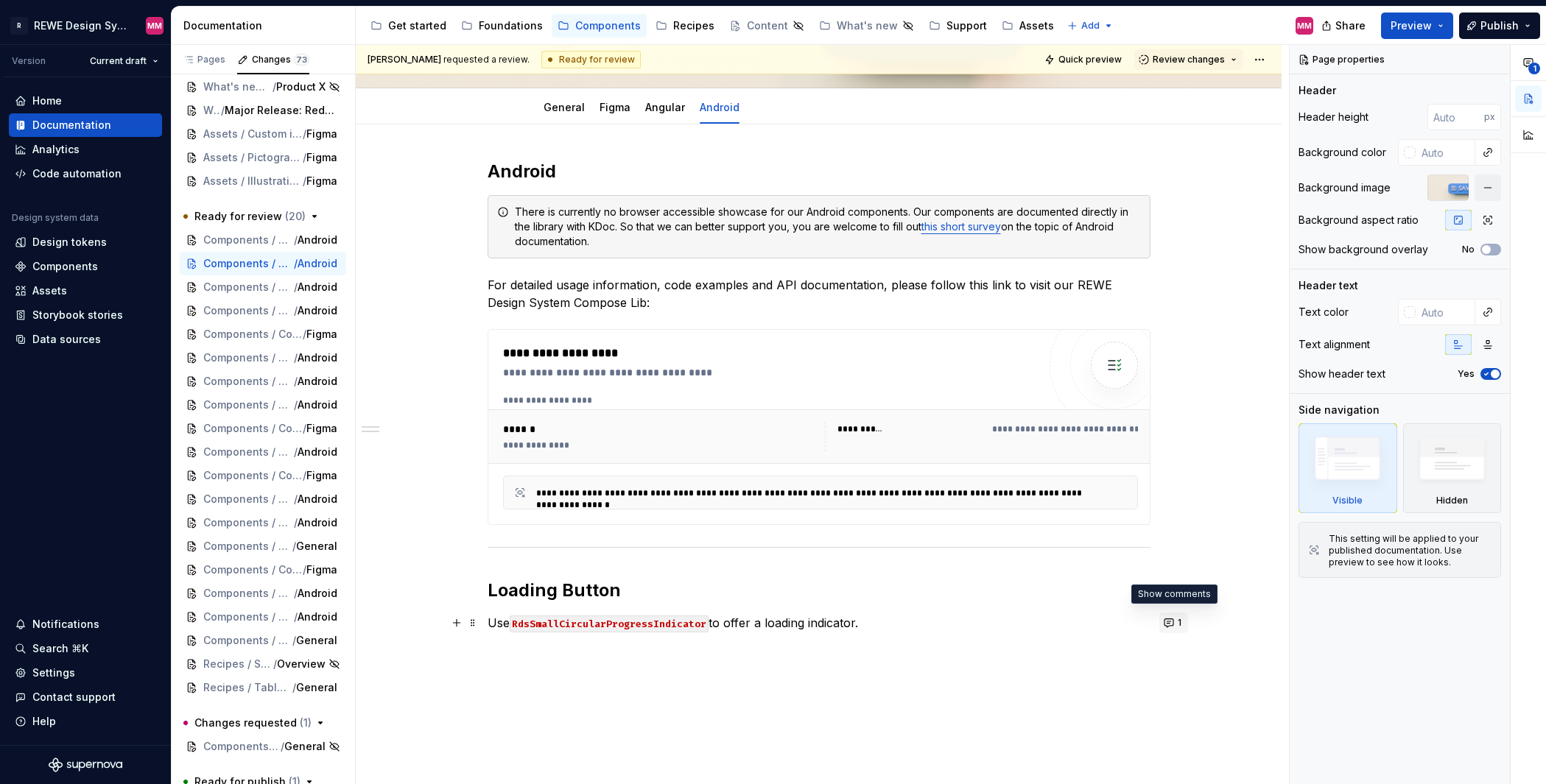
click at [1175, 628] on button "1" at bounding box center [1173, 622] width 29 height 20
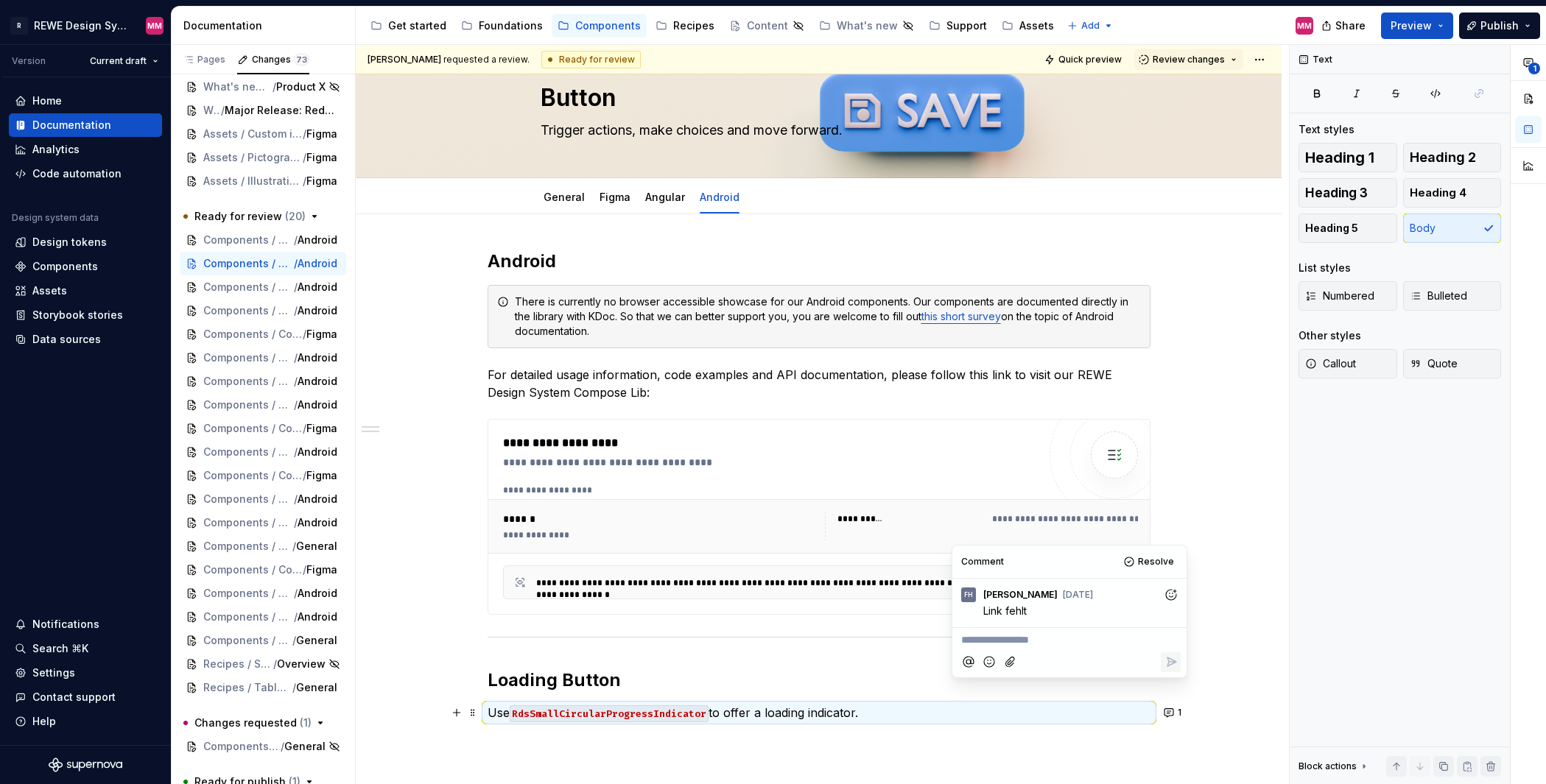
scroll to position [64, 0]
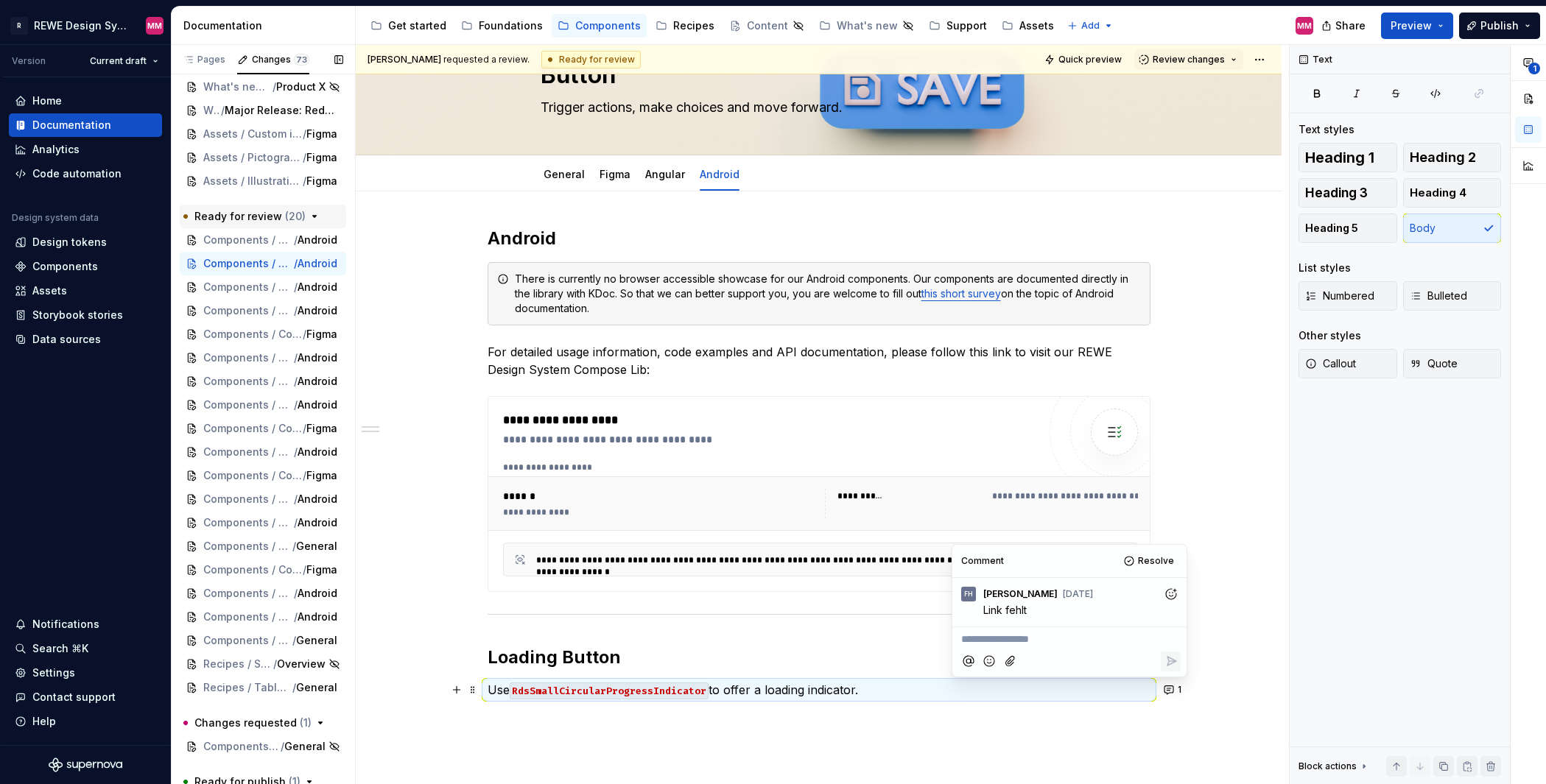
click at [238, 225] on button "Ready for review ( 20 )" at bounding box center [262, 216] width 166 height 24
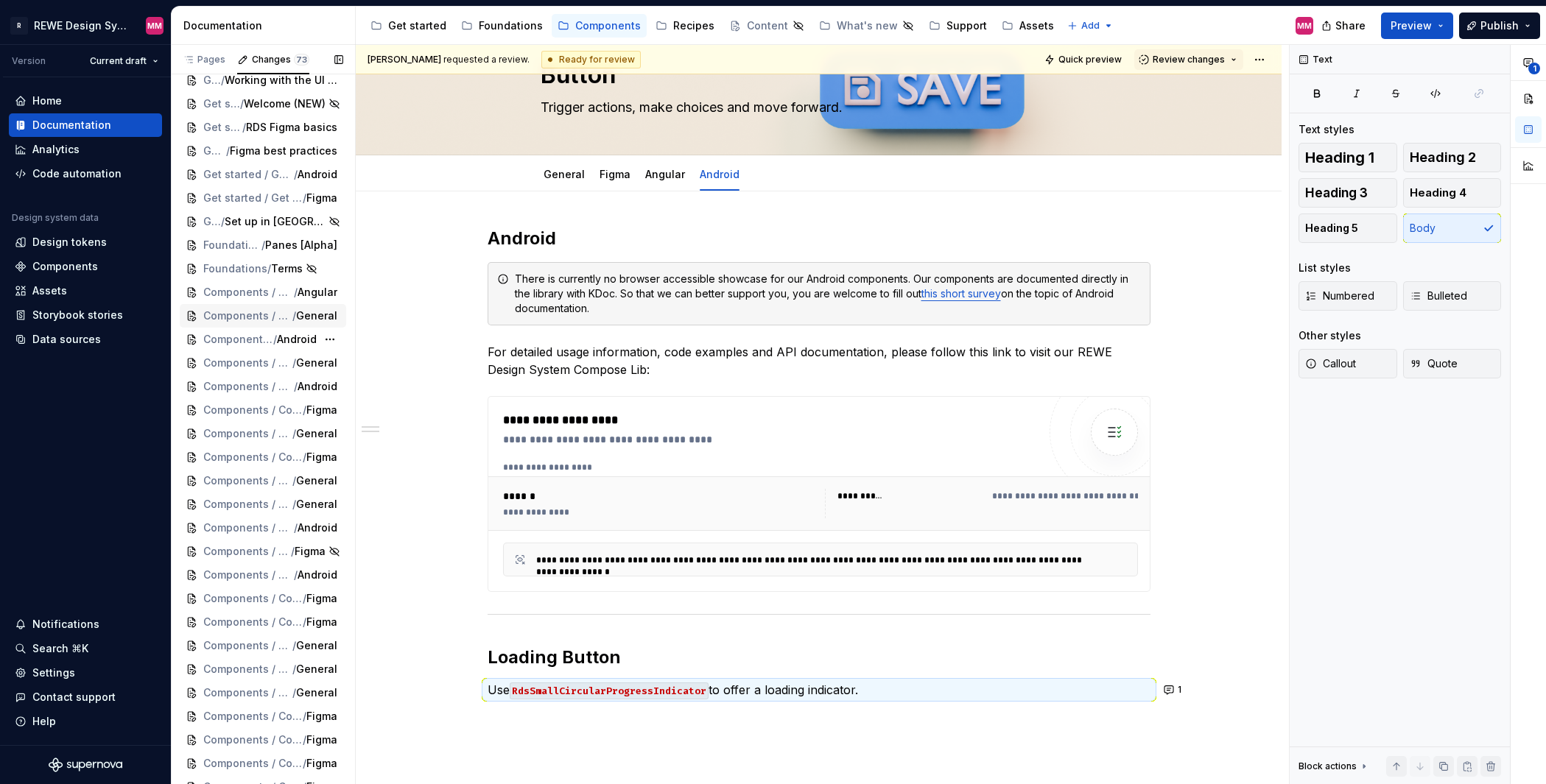
scroll to position [0, 0]
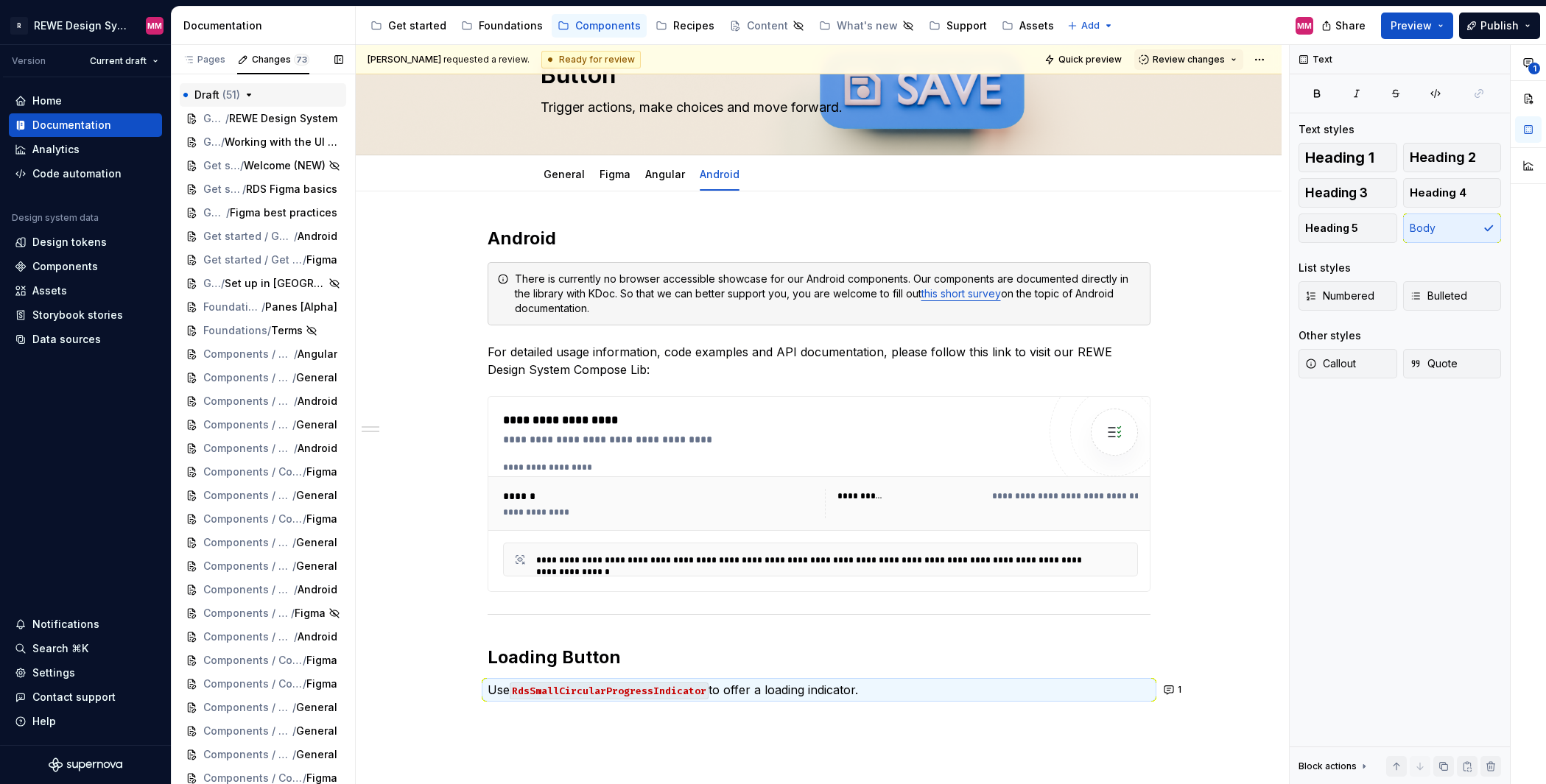
click at [252, 96] on icon "button" at bounding box center [248, 95] width 11 height 11
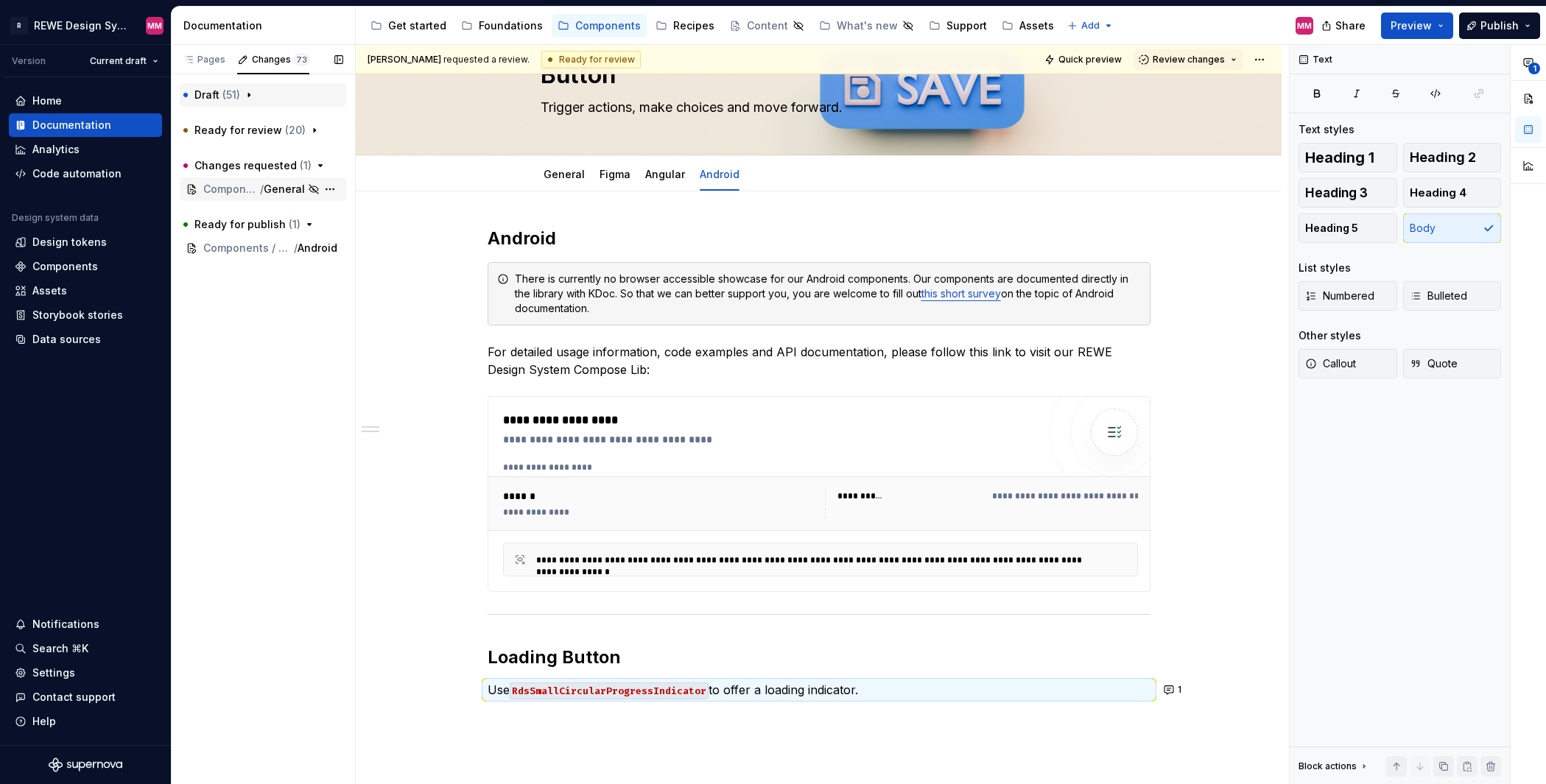
click at [248, 184] on span "Components / Components / Contextual Hint" at bounding box center [231, 189] width 57 height 15
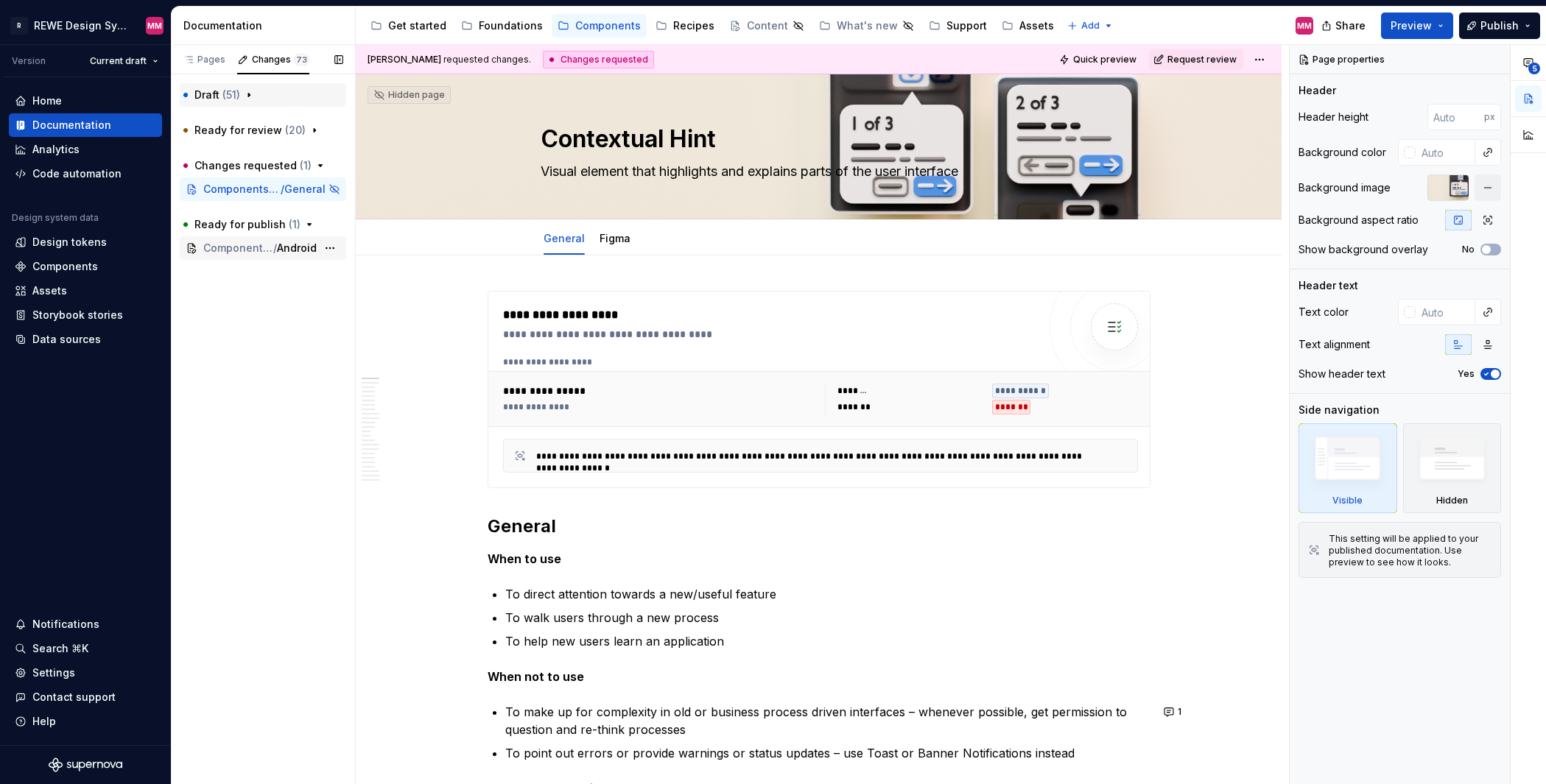
click at [213, 248] on span "Components / Components / Tabs" at bounding box center [238, 248] width 70 height 15
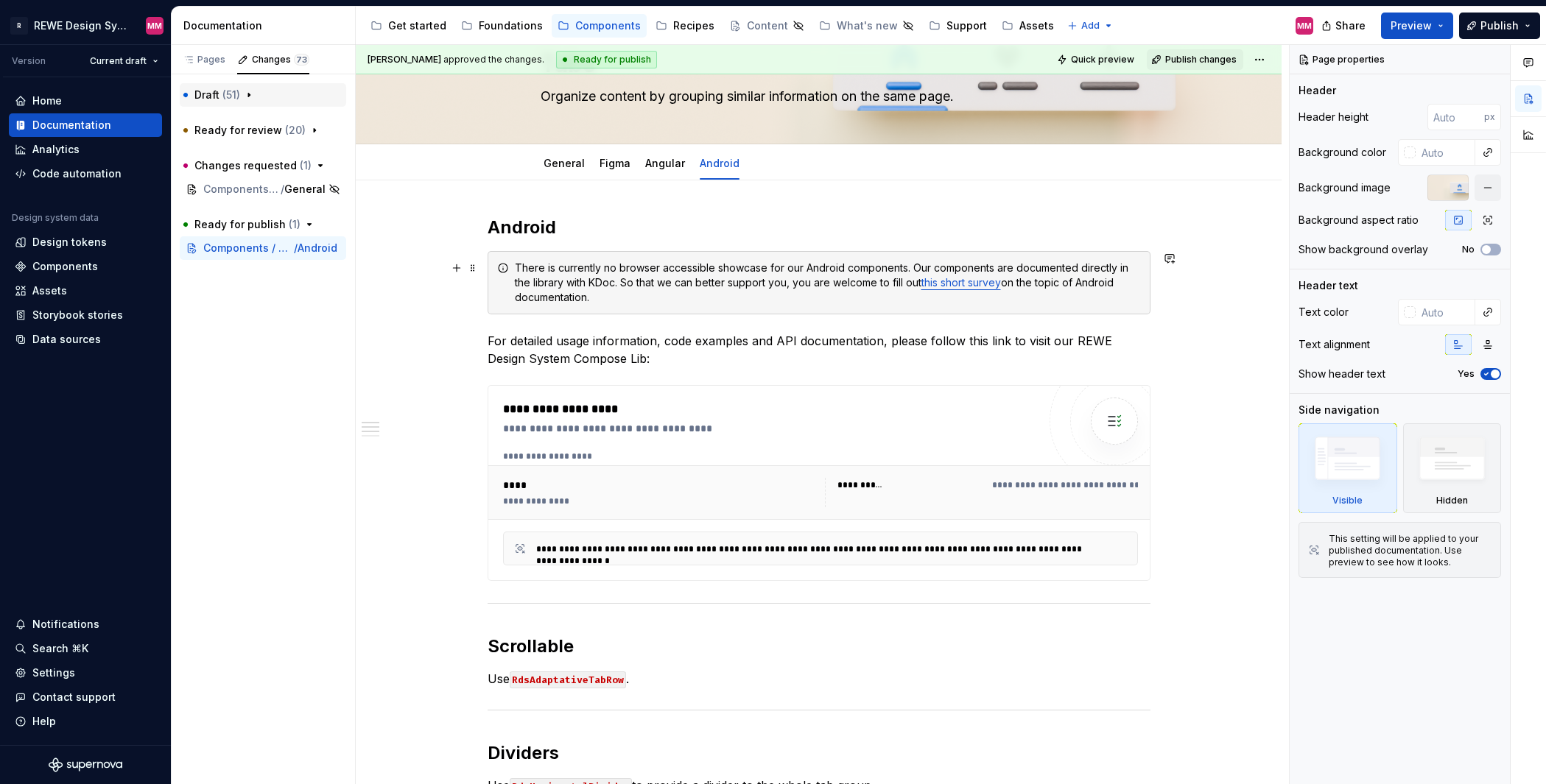
scroll to position [270, 0]
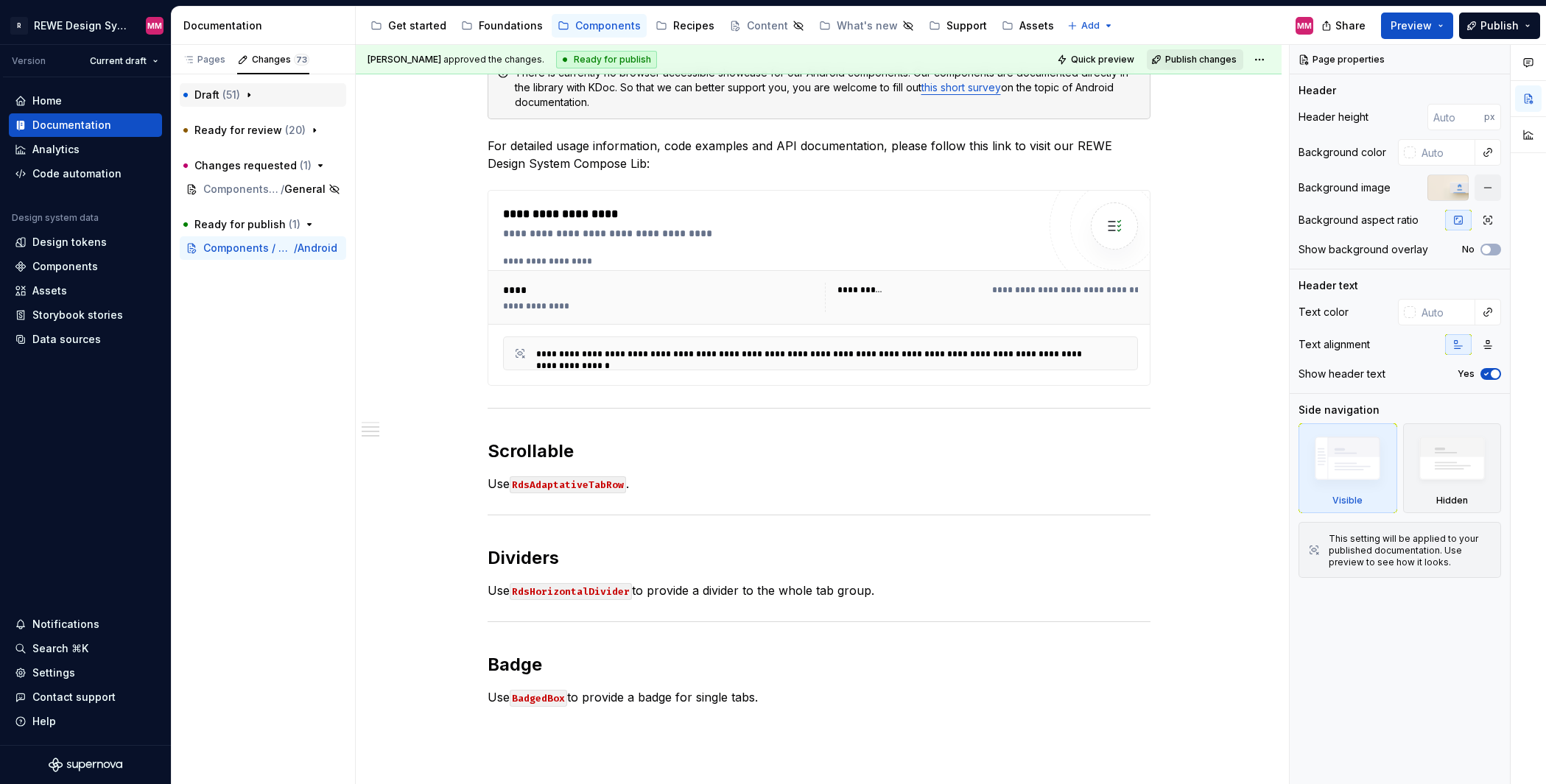
click at [1187, 62] on span "Publish changes" at bounding box center [1200, 60] width 71 height 11
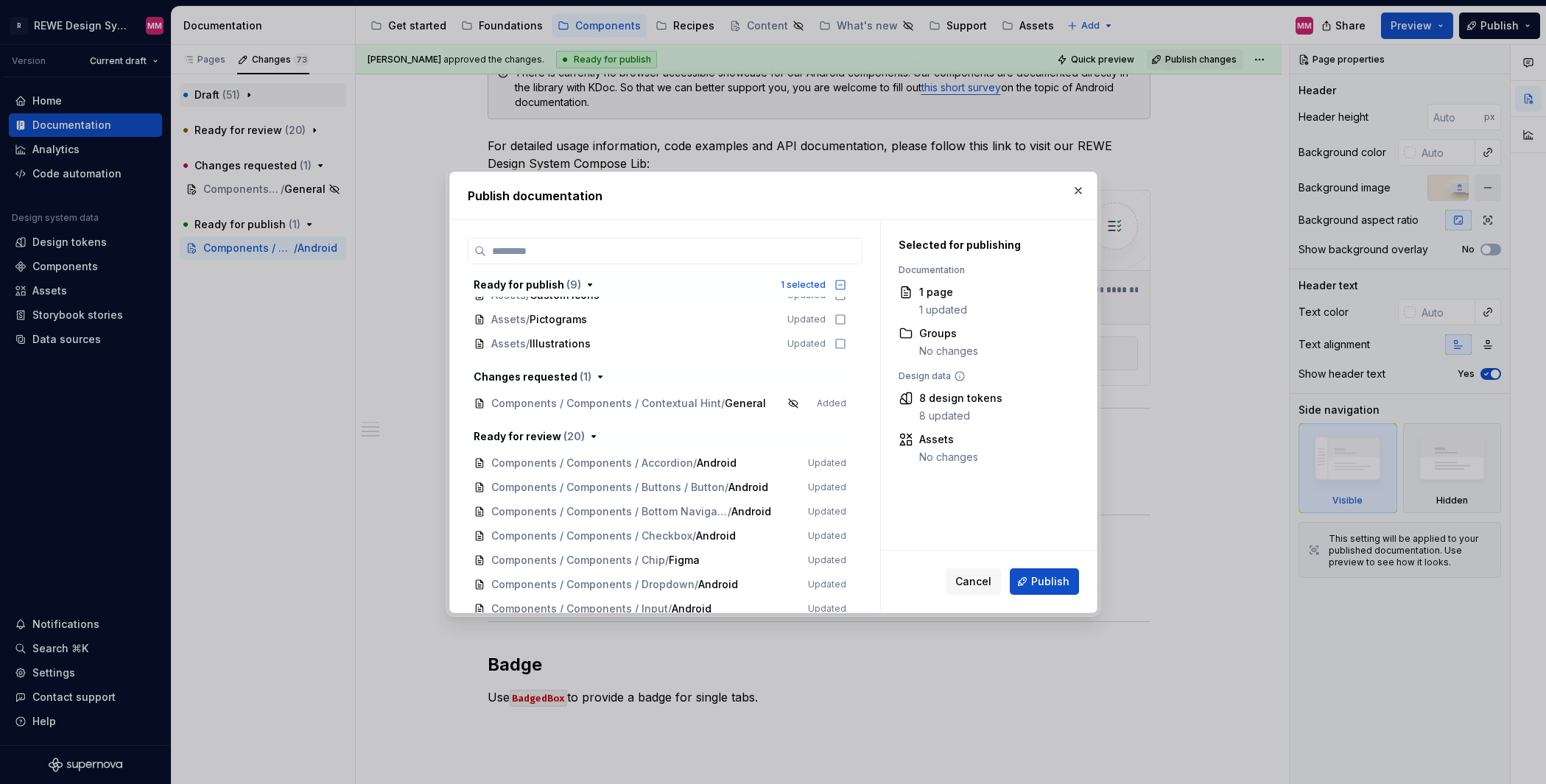
scroll to position [100, 0]
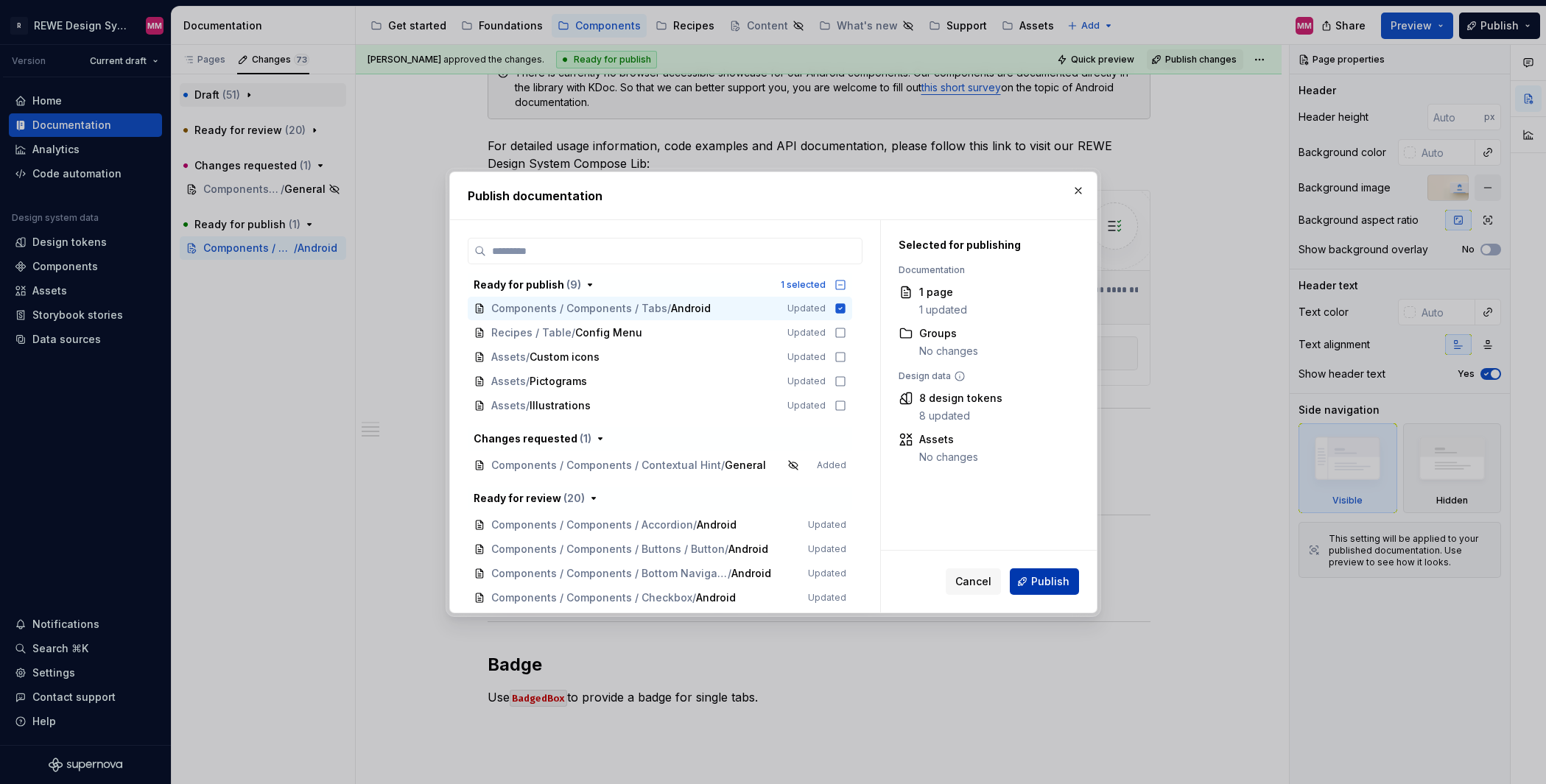
click at [1049, 582] on span "Publish" at bounding box center [1050, 582] width 39 height 15
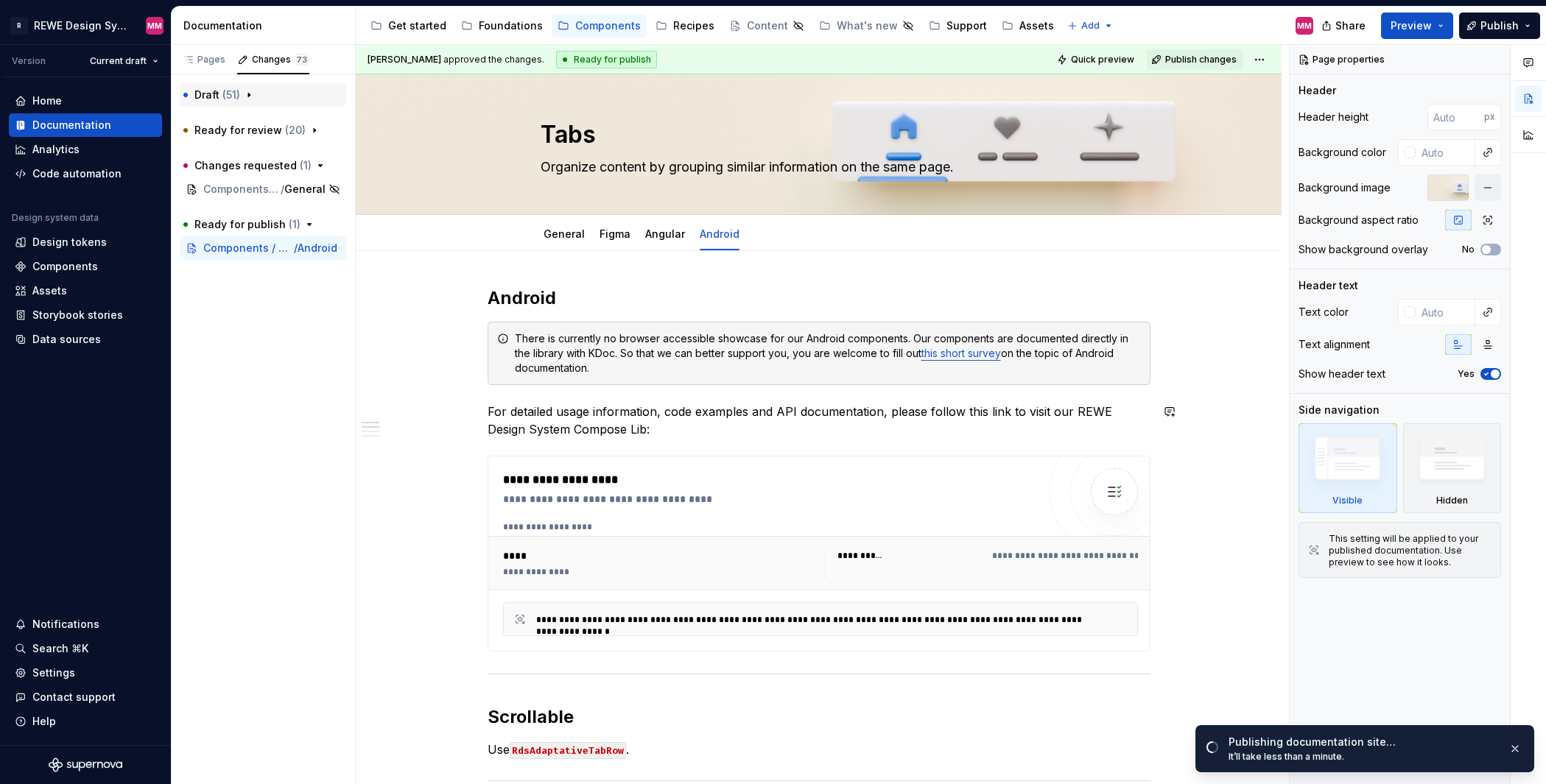
scroll to position [0, 0]
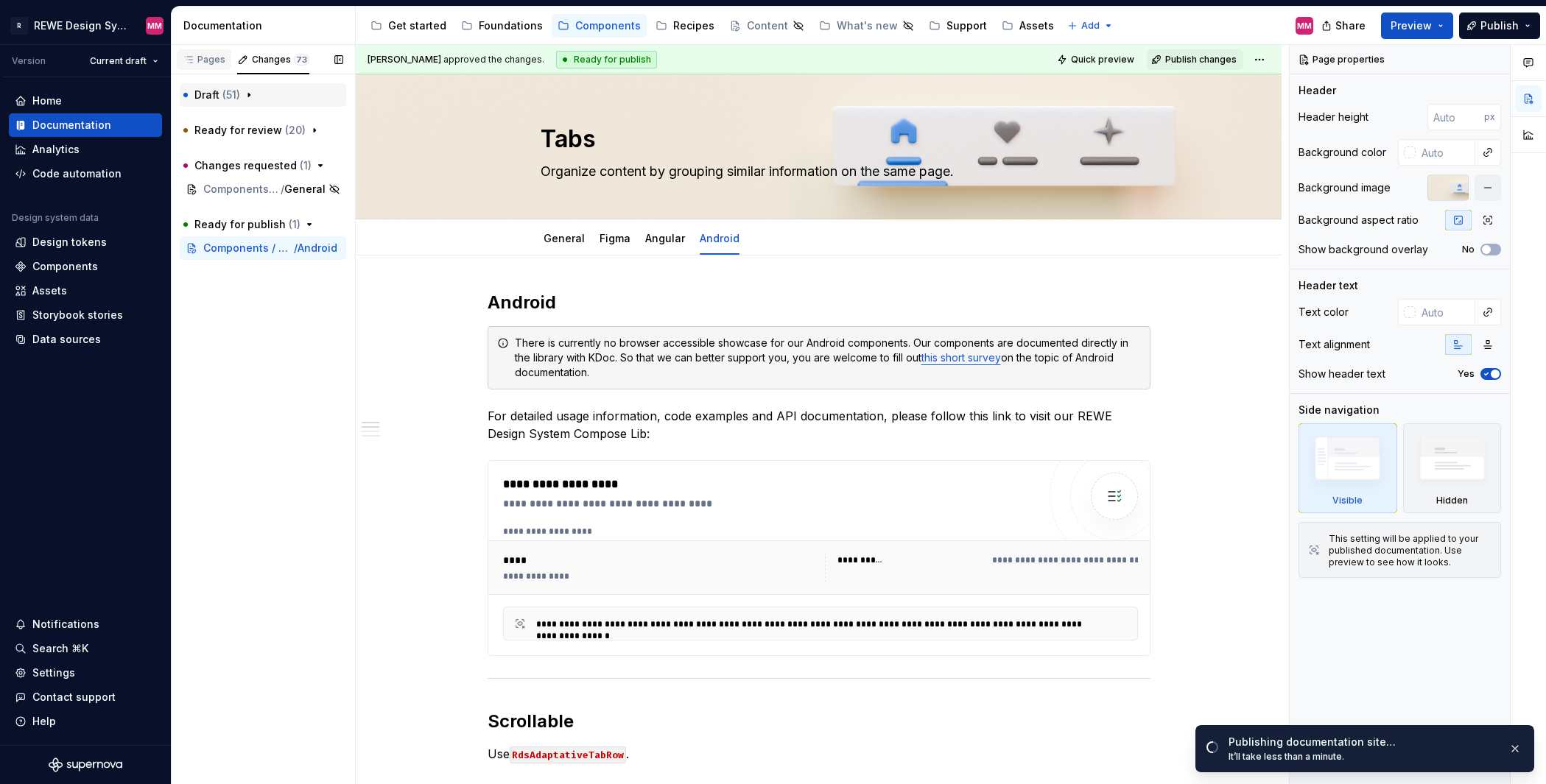
click at [207, 61] on div "Pages" at bounding box center [204, 60] width 43 height 11
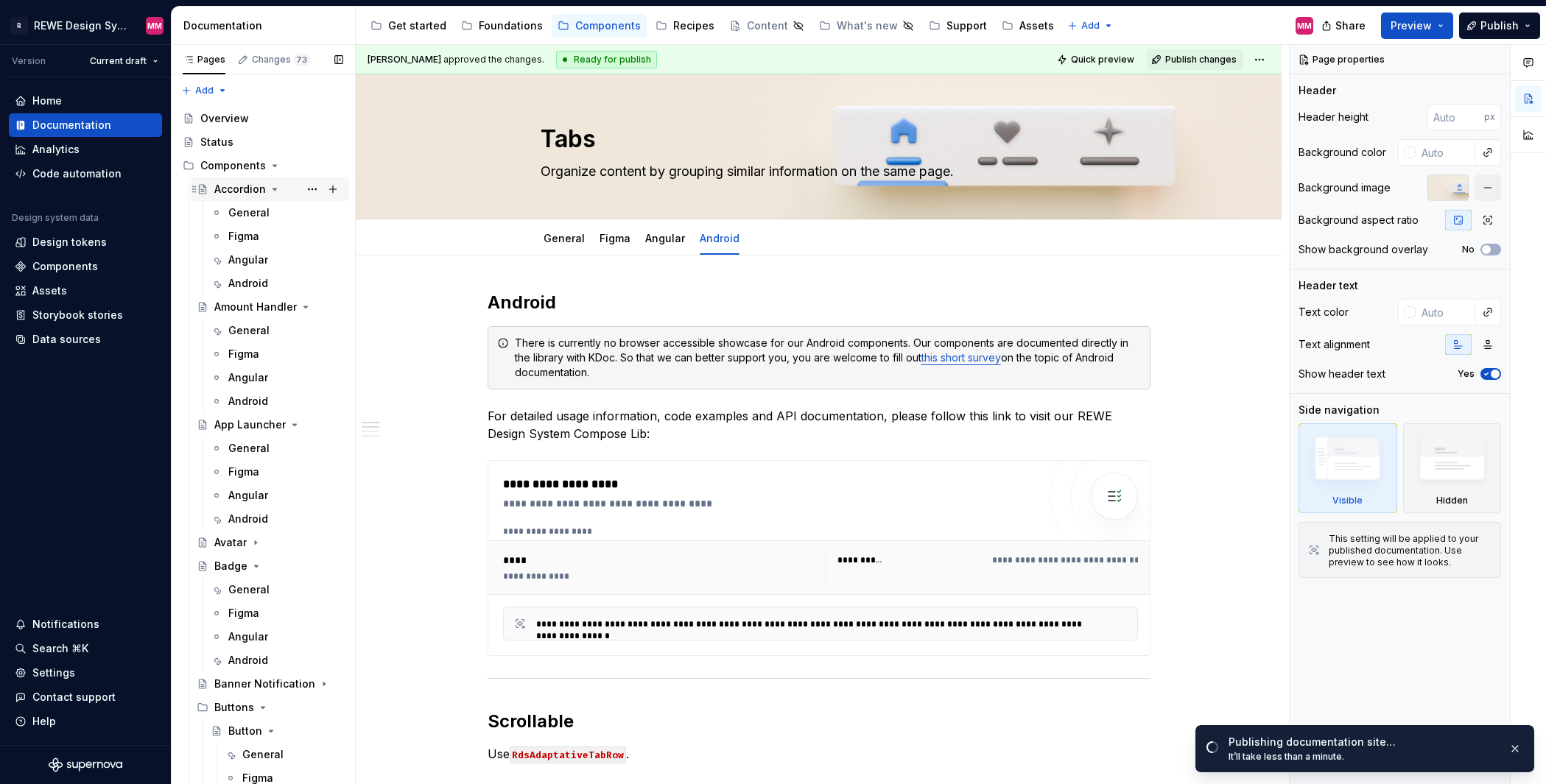
click at [250, 198] on div "Accordion" at bounding box center [278, 188] width 129 height 20
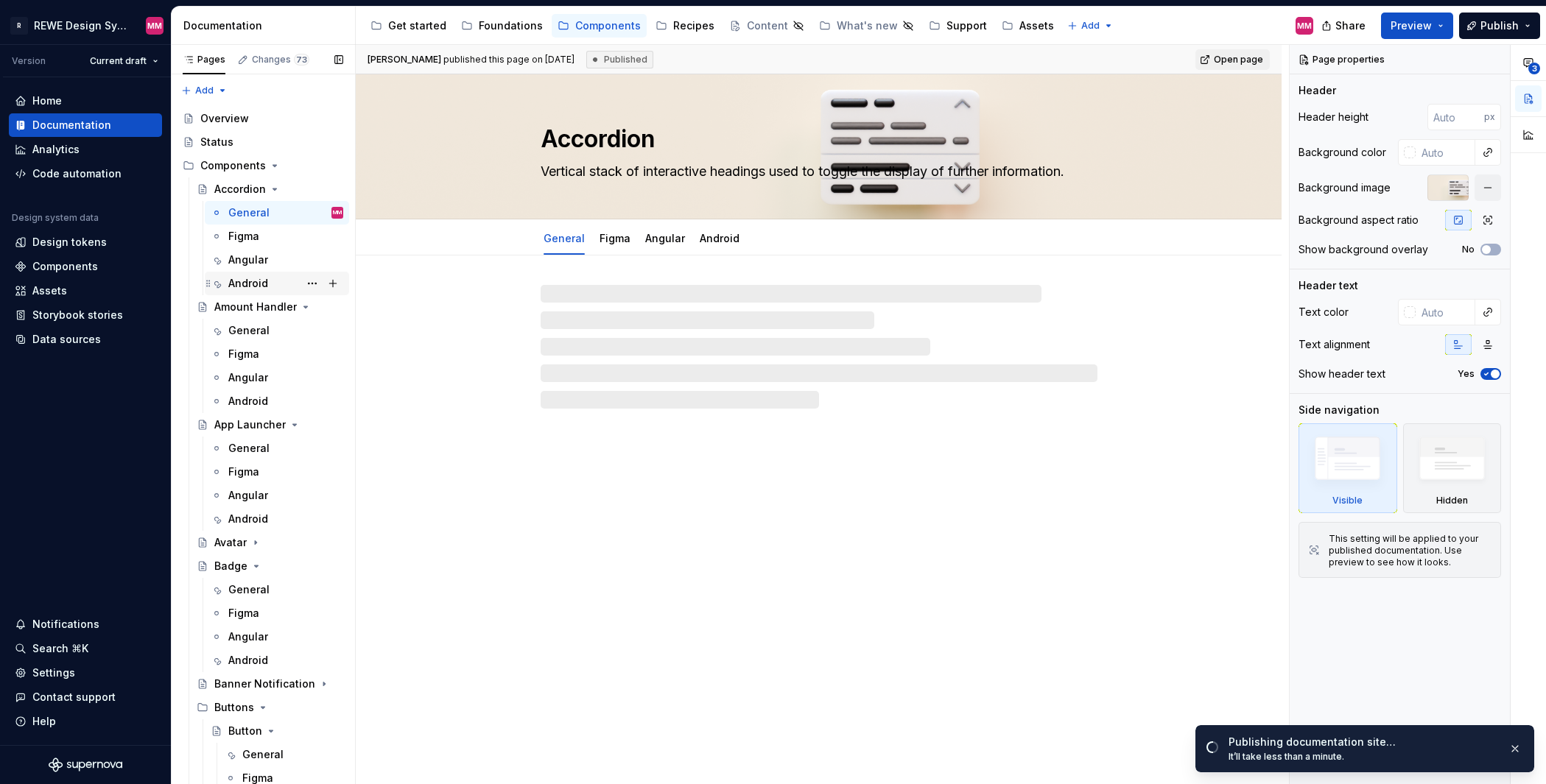
click at [263, 292] on div "Android" at bounding box center [285, 283] width 115 height 20
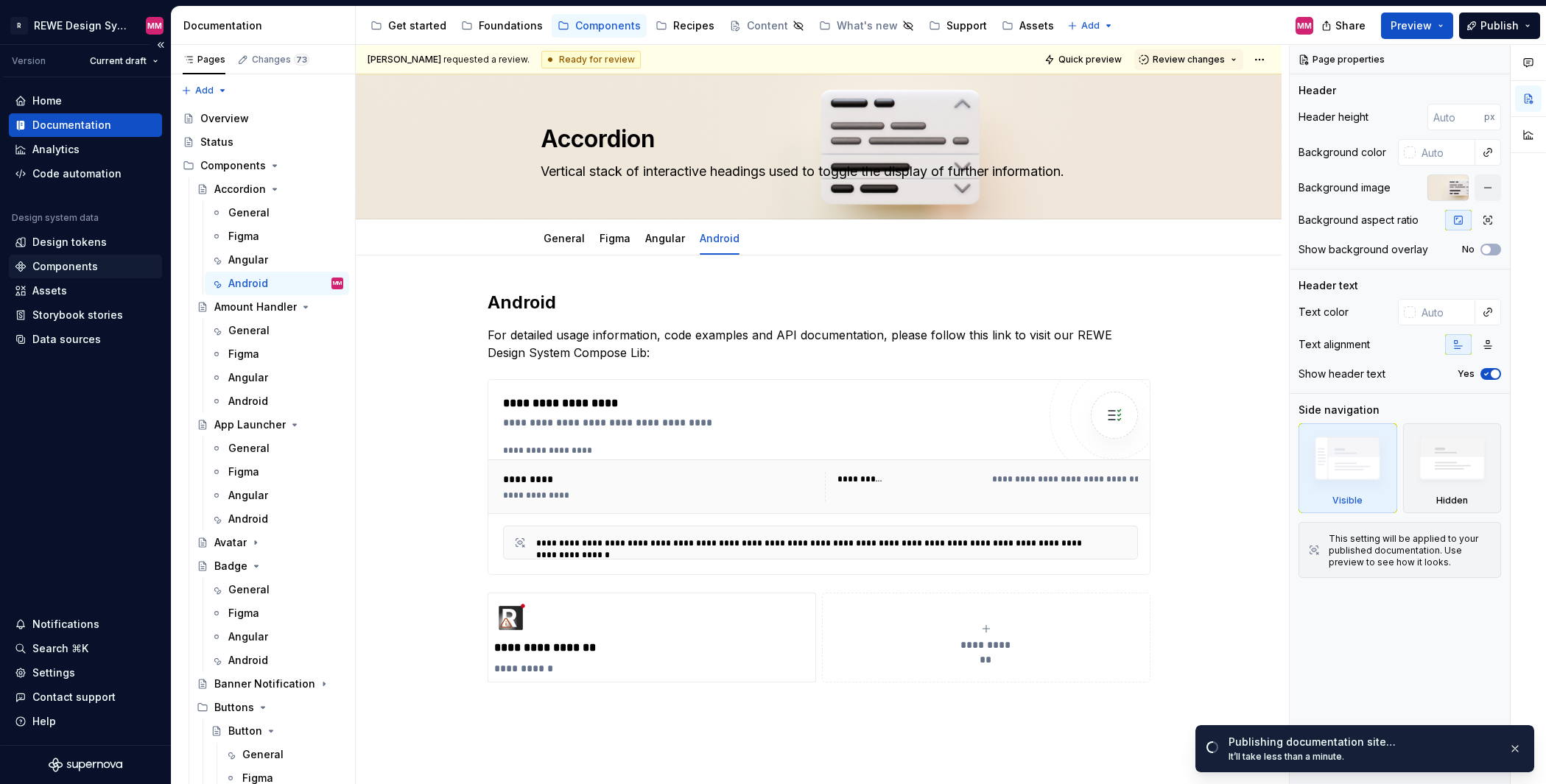
click at [81, 264] on div "Components" at bounding box center [66, 266] width 66 height 15
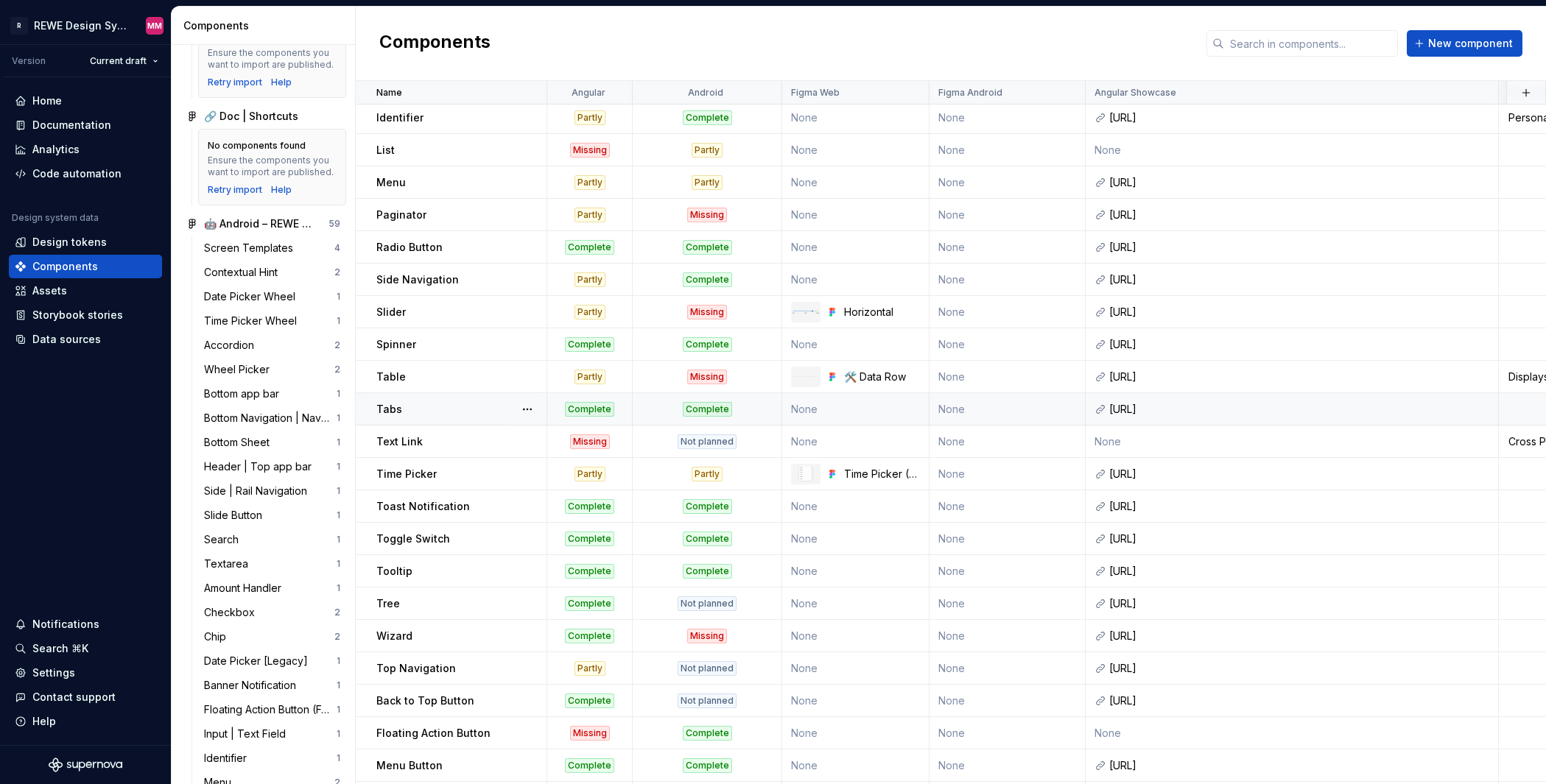
scroll to position [820, 0]
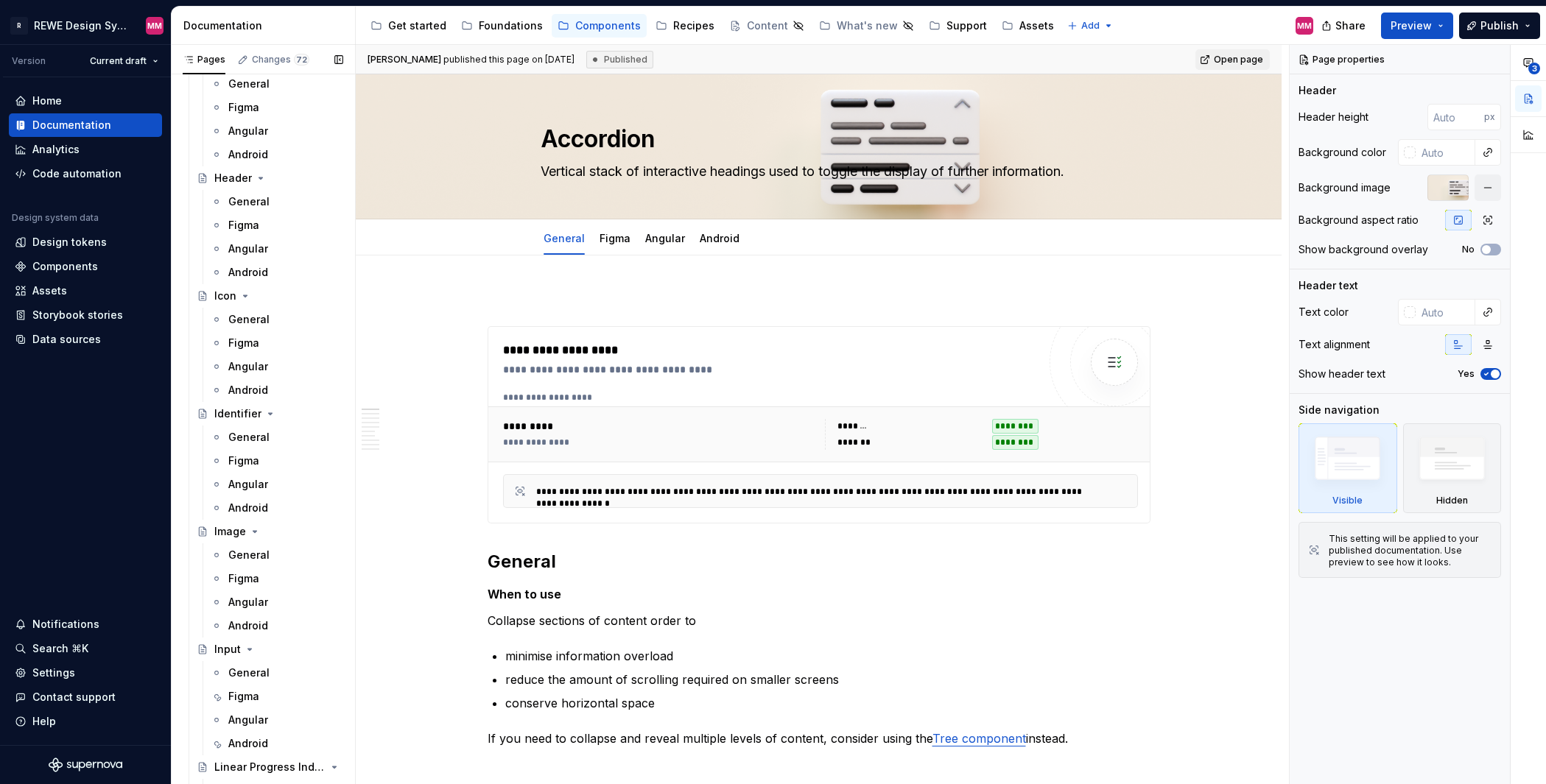
scroll to position [2246, 0]
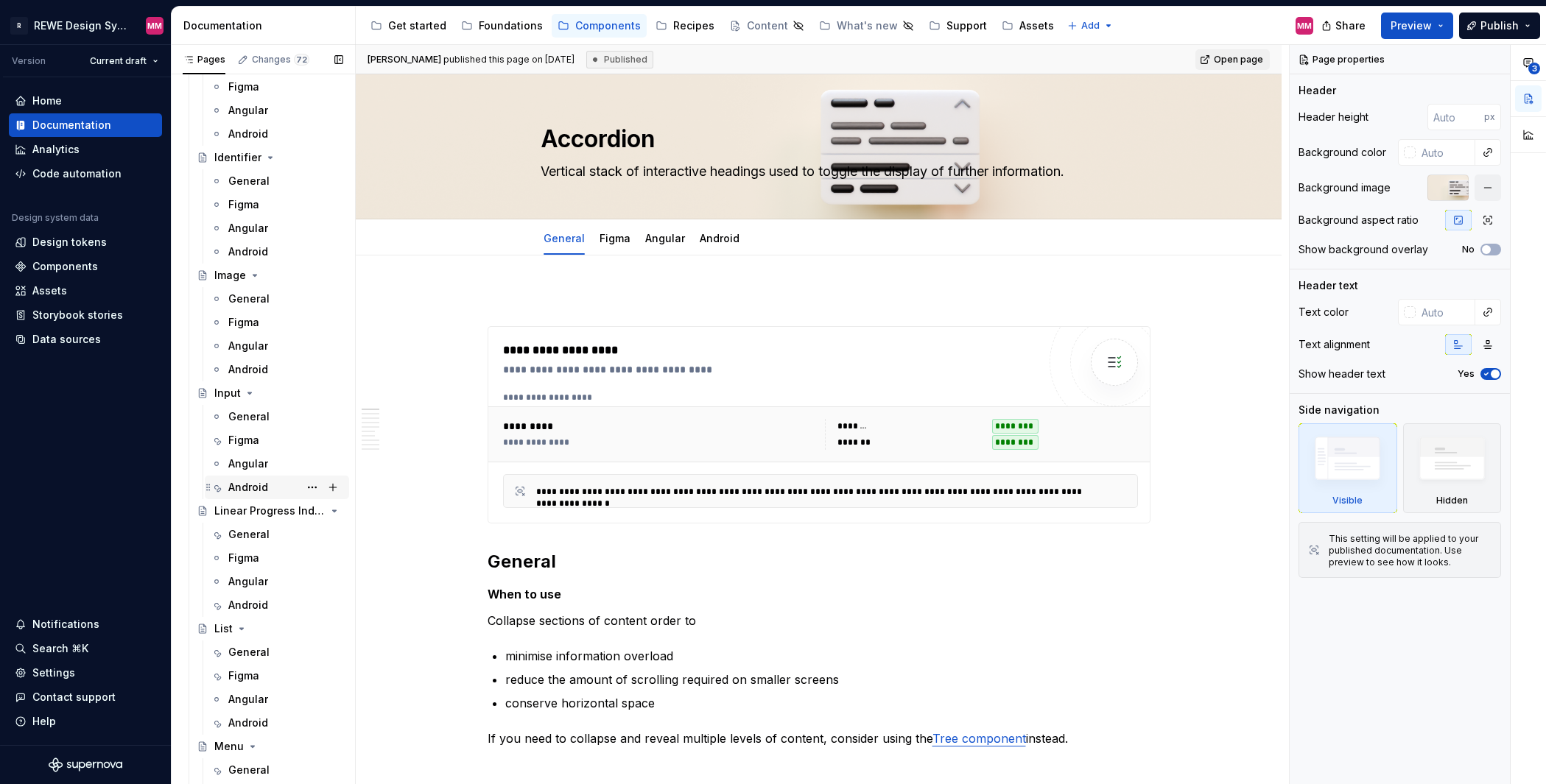
click at [257, 483] on div "Android" at bounding box center [248, 487] width 40 height 15
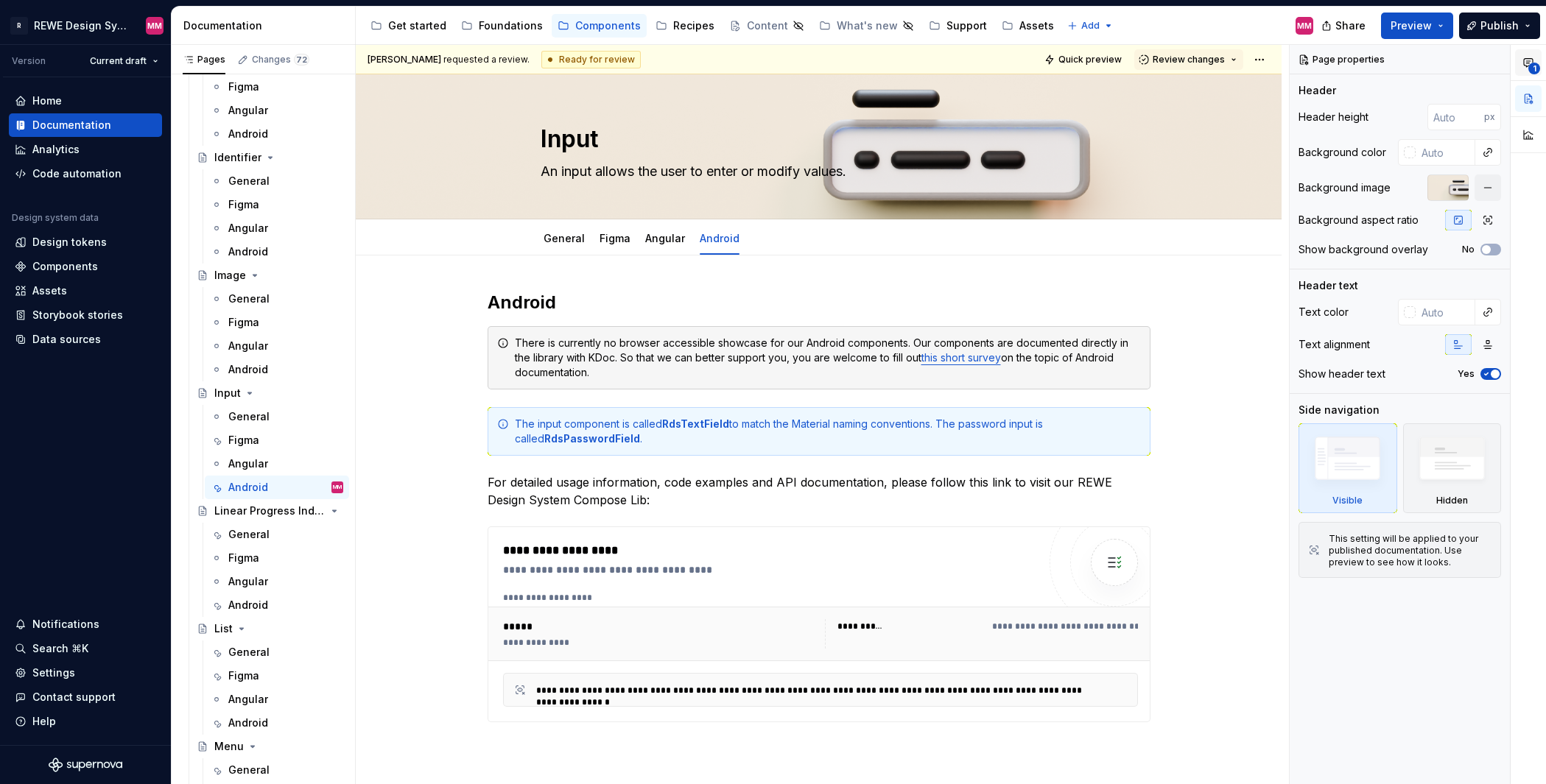
click at [1534, 70] on span "1" at bounding box center [1534, 68] width 11 height 11
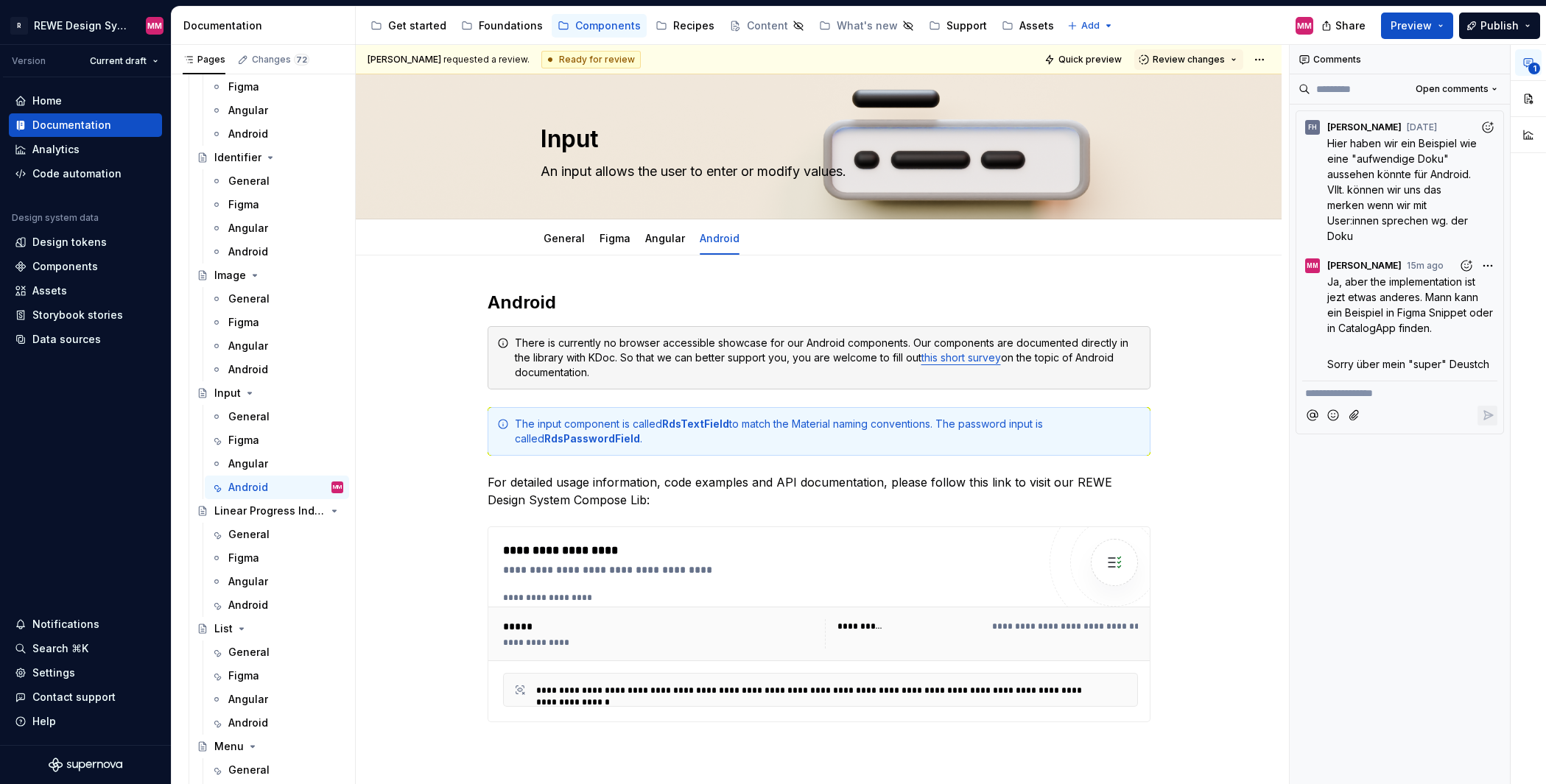
click at [1421, 570] on div "**********" at bounding box center [1400, 415] width 221 height 740
click at [1253, 61] on html "R REWE Design System MM Version Current draft Home Documentation Analytics Code…" at bounding box center [773, 392] width 1546 height 784
click at [1227, 66] on html "R REWE Design System MM Version Current draft Home Documentation Analytics Code…" at bounding box center [773, 392] width 1546 height 784
click at [1228, 57] on button "Review changes" at bounding box center [1188, 59] width 109 height 20
click at [1250, 57] on html "R REWE Design System MM Version Current draft Home Documentation Analytics Code…" at bounding box center [773, 392] width 1546 height 784
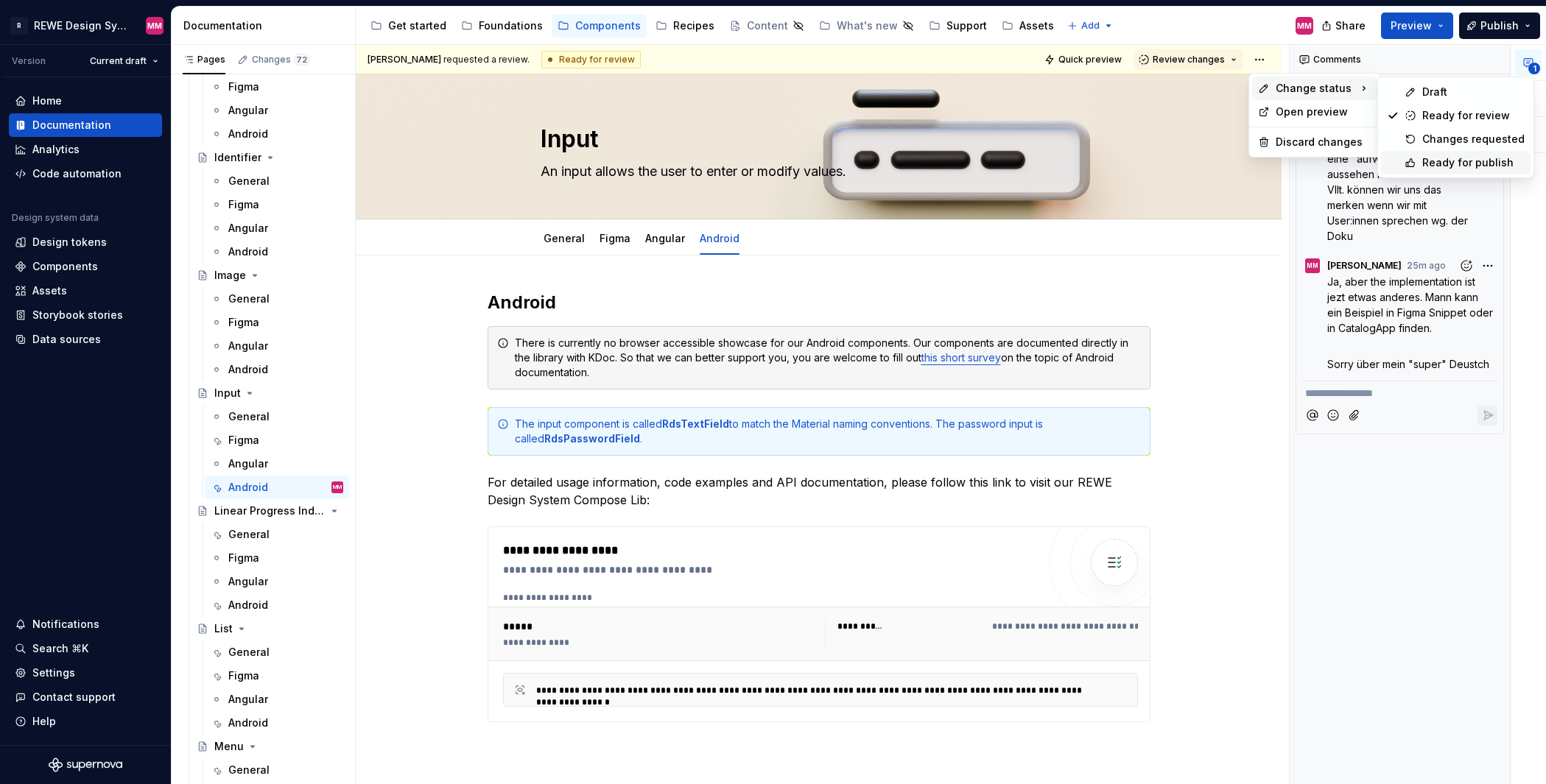
click at [1520, 156] on div "Ready for publish" at bounding box center [1455, 162] width 149 height 24
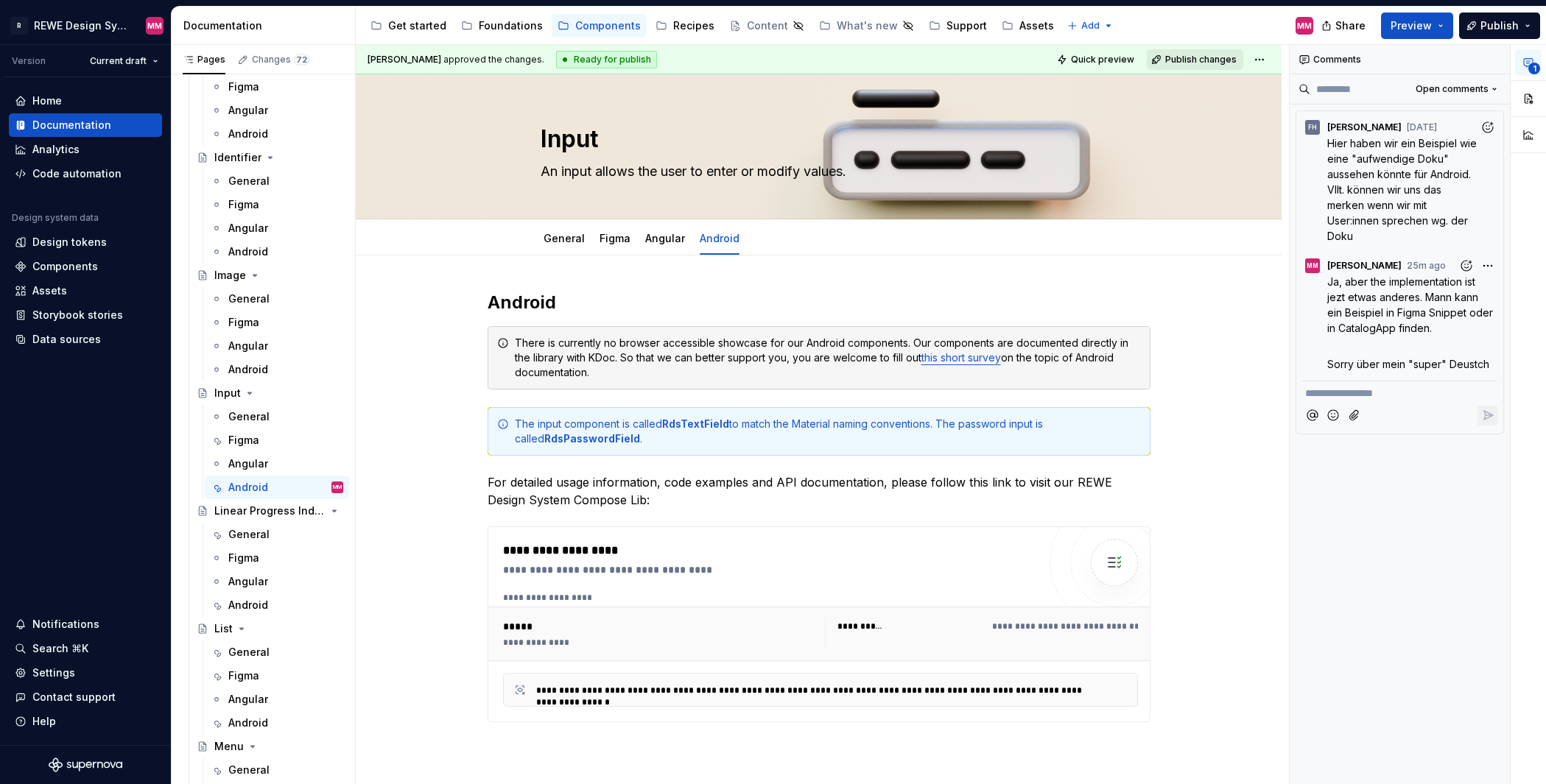
click at [1228, 54] on span "Publish changes" at bounding box center [1200, 60] width 71 height 11
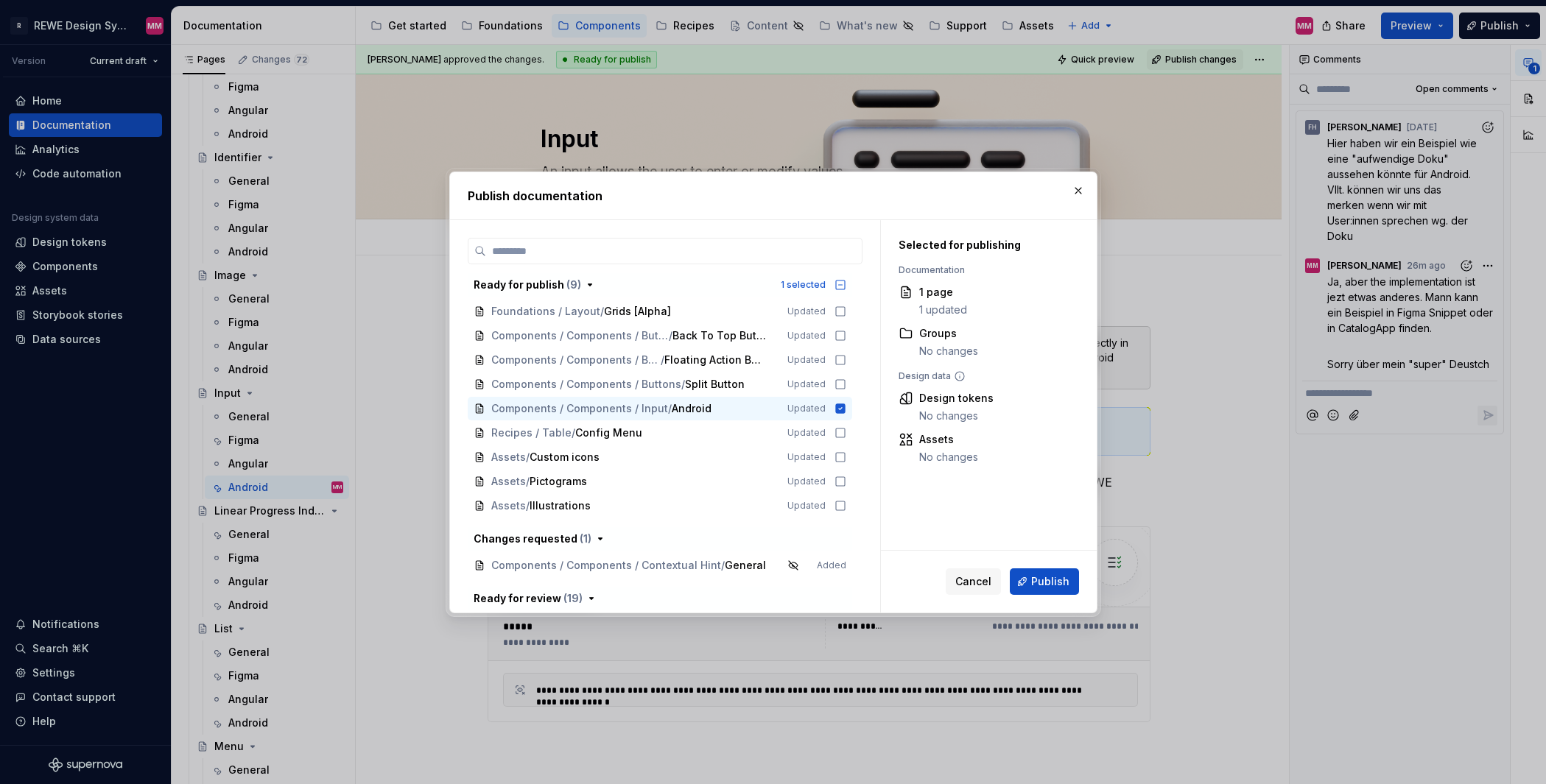
drag, startPoint x: 1024, startPoint y: 585, endPoint x: 1048, endPoint y: 631, distance: 51.9
click at [1048, 631] on div "Publish documentation Ready for publish ( 9 ) 1 selected Foundations / Layout /…" at bounding box center [773, 392] width 1546 height 784
drag, startPoint x: 1057, startPoint y: 578, endPoint x: 1045, endPoint y: 646, distance: 69.1
click at [1045, 646] on div "Publish documentation Ready for publish ( 9 ) 1 selected Foundations / Layout /…" at bounding box center [773, 392] width 1546 height 784
click at [1021, 579] on button "Publish" at bounding box center [1044, 582] width 69 height 26
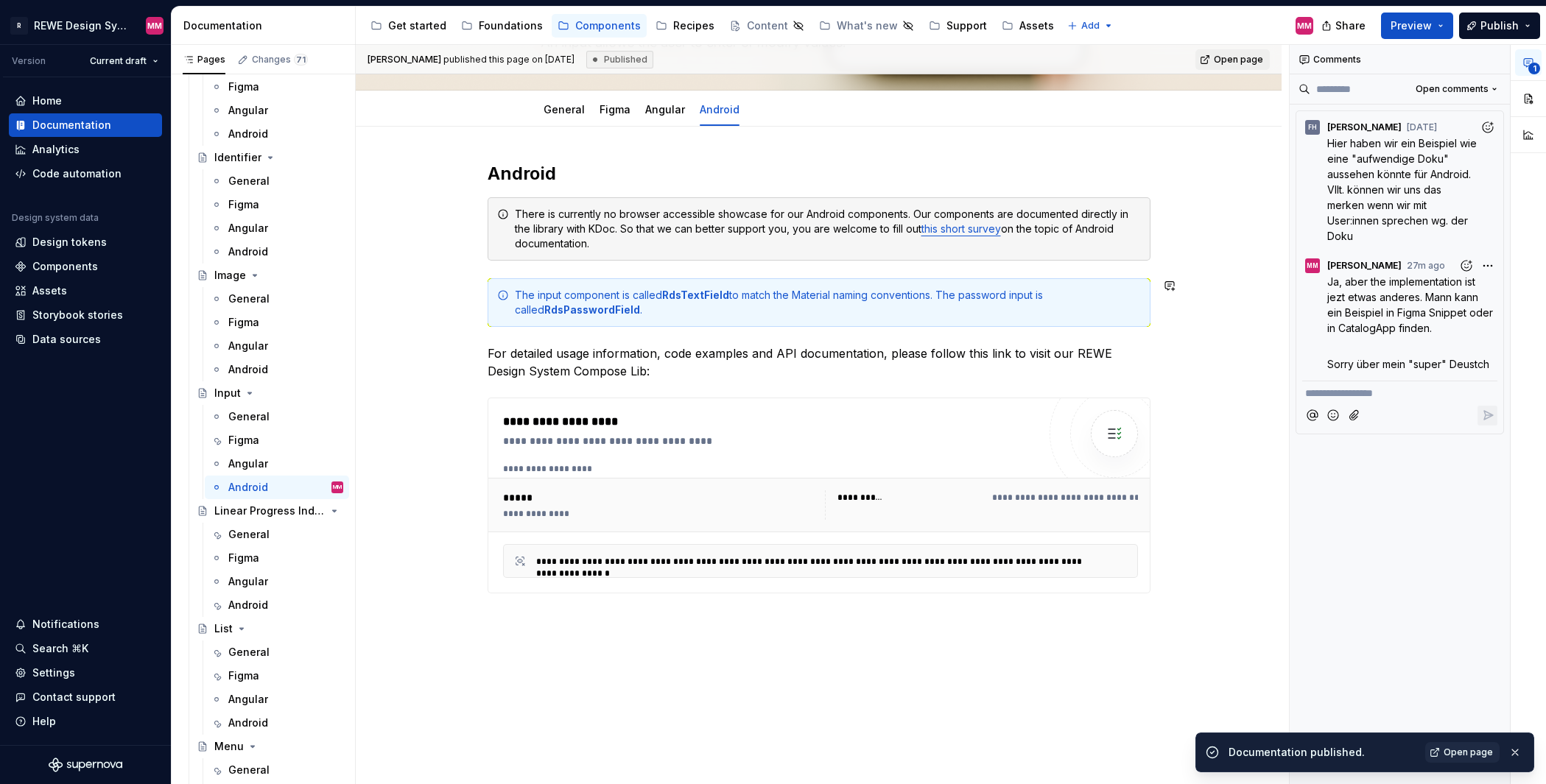
scroll to position [191, 0]
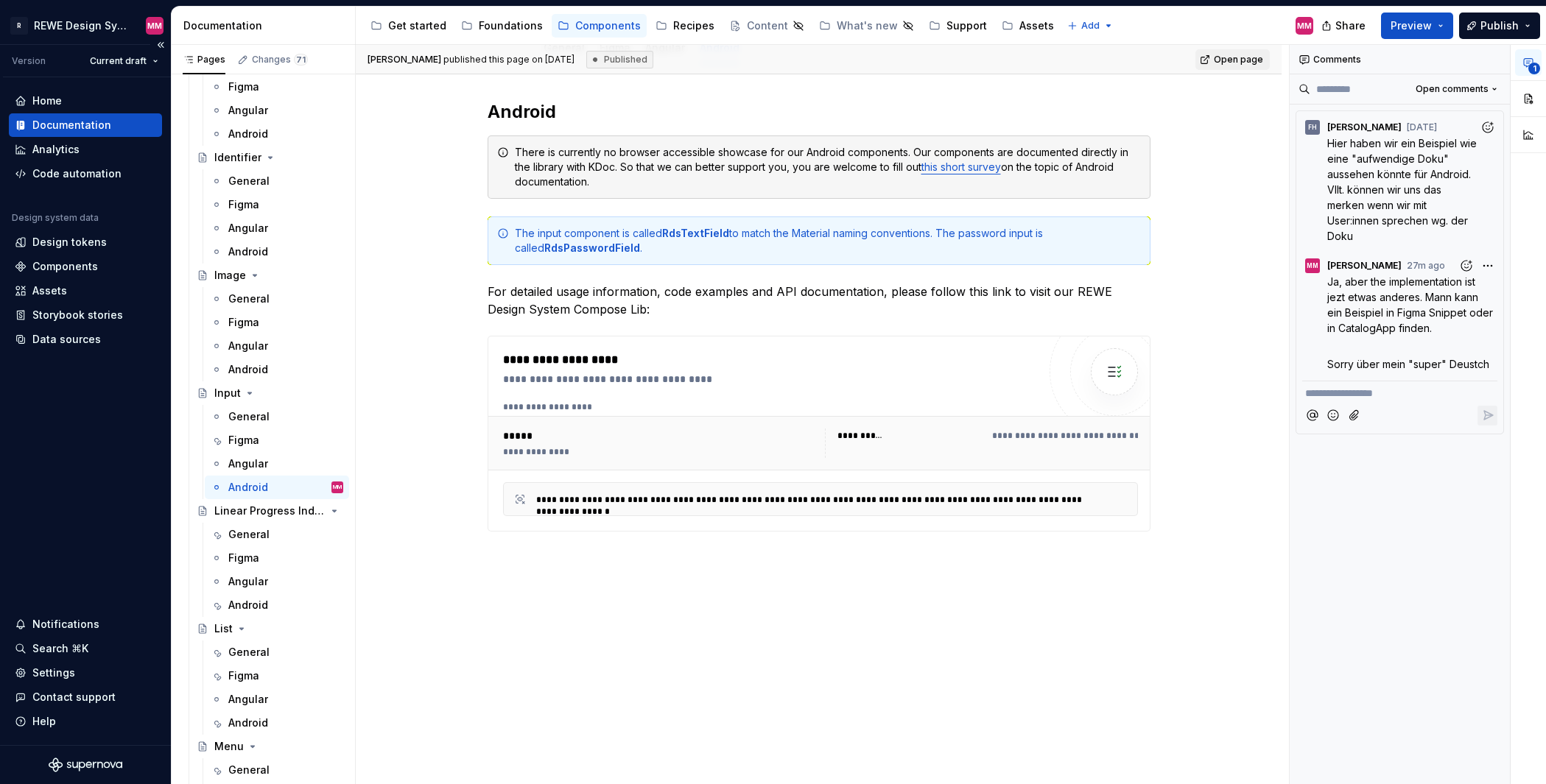
type textarea "*"
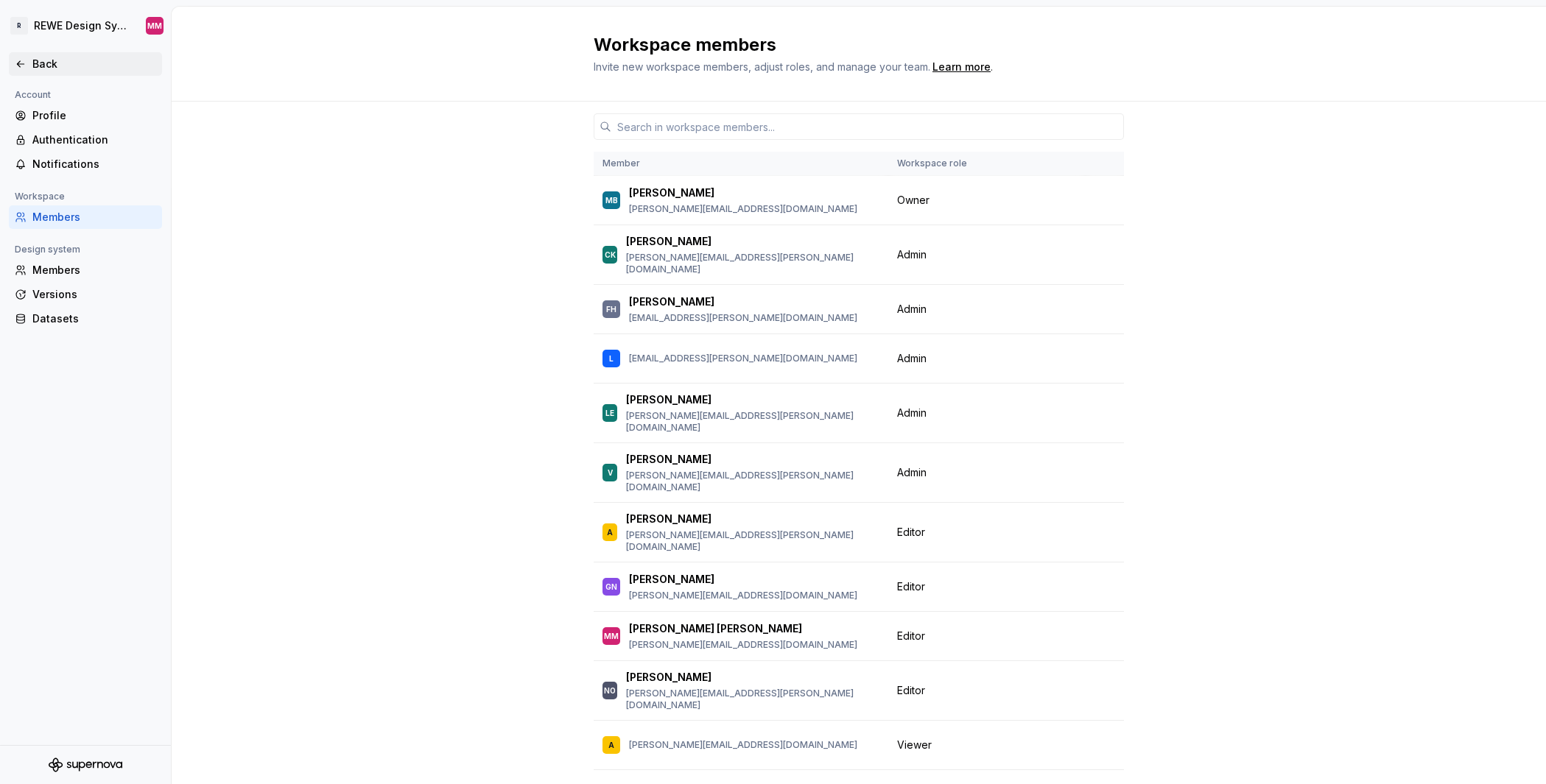
click at [48, 57] on div "Back" at bounding box center [94, 64] width 124 height 15
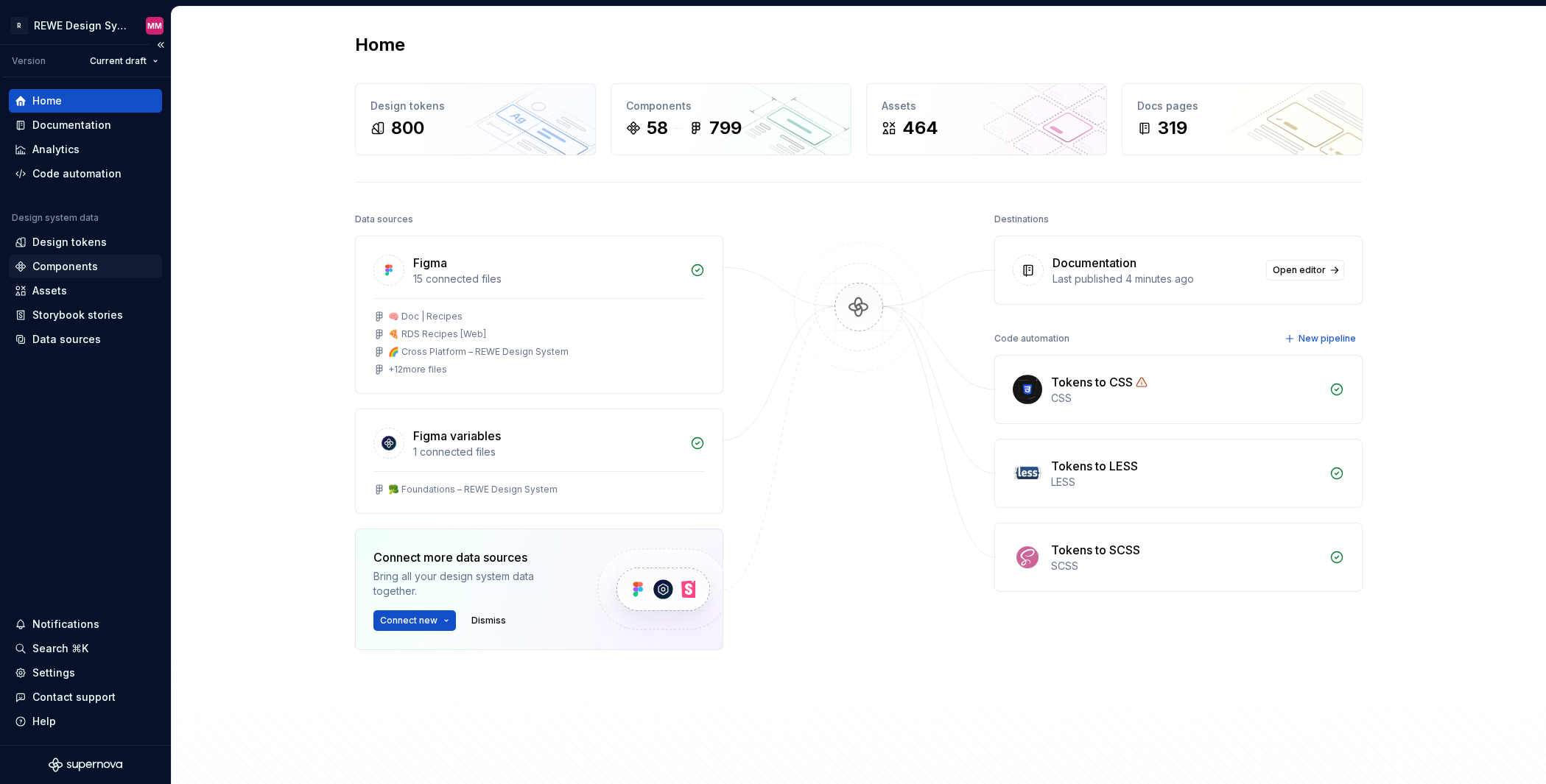
click at [99, 265] on div "Components" at bounding box center [85, 266] width 141 height 15
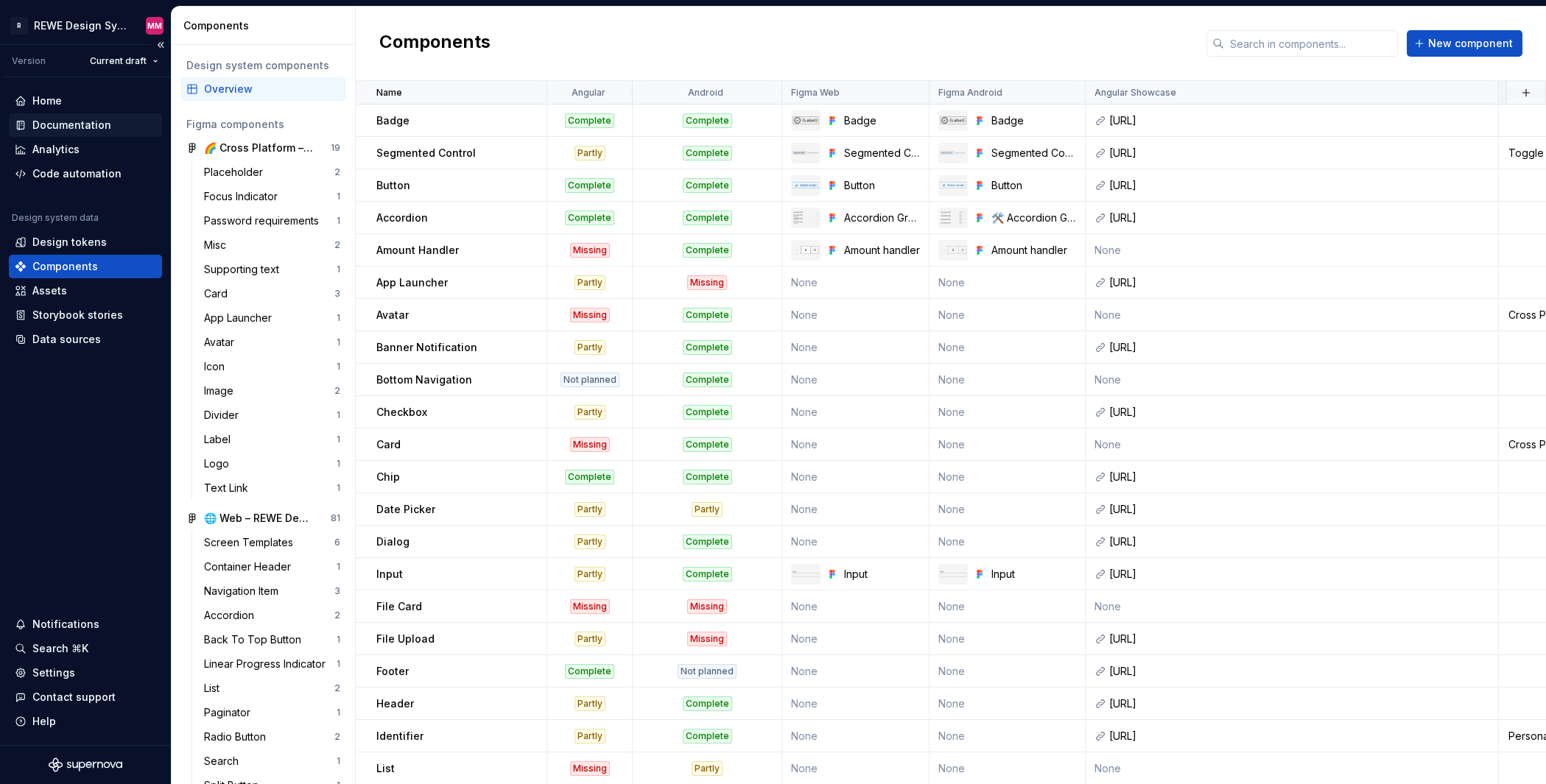
click at [70, 116] on div "Documentation" at bounding box center [85, 125] width 153 height 24
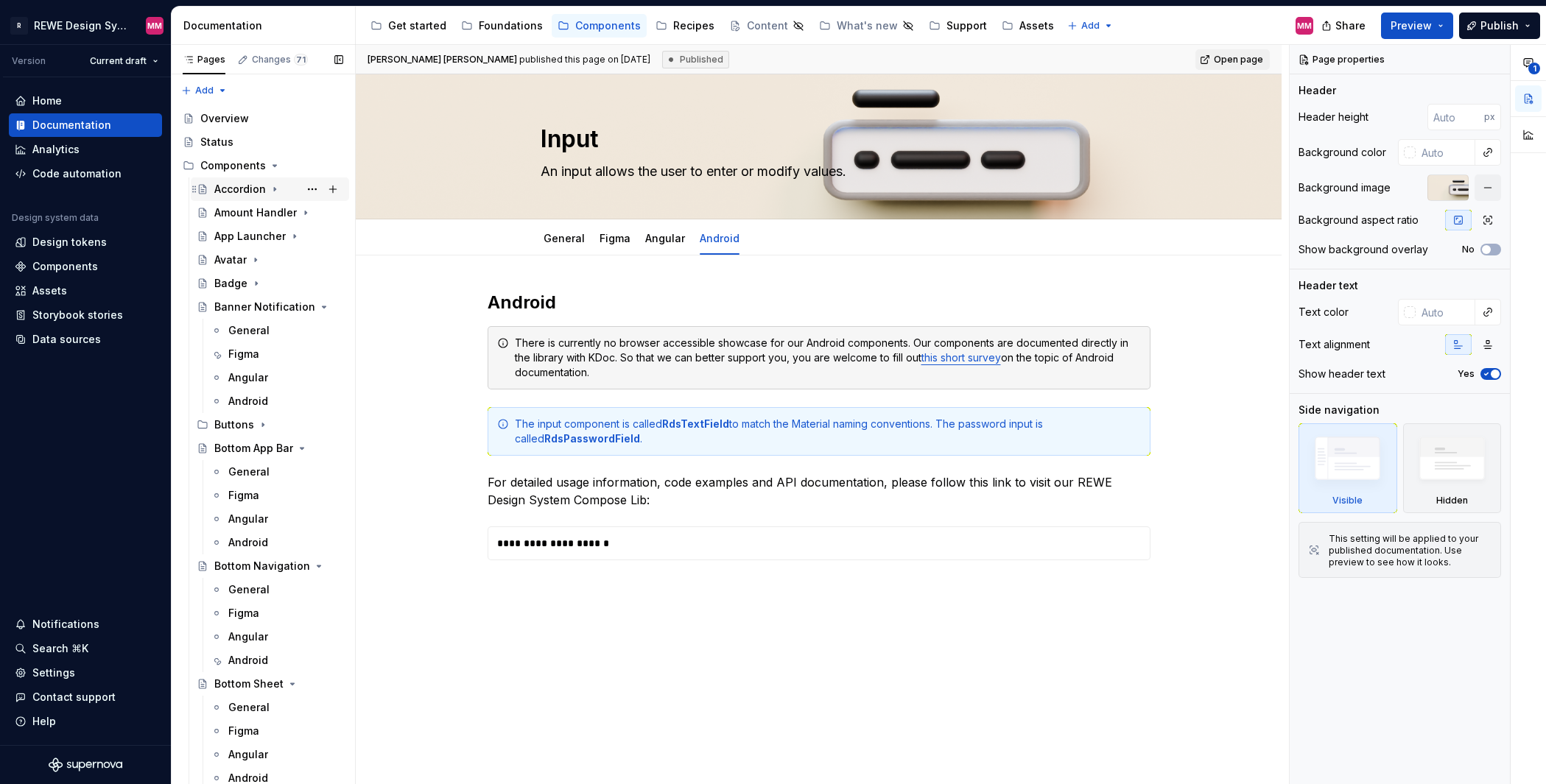
click at [269, 193] on icon "Page tree" at bounding box center [275, 189] width 11 height 11
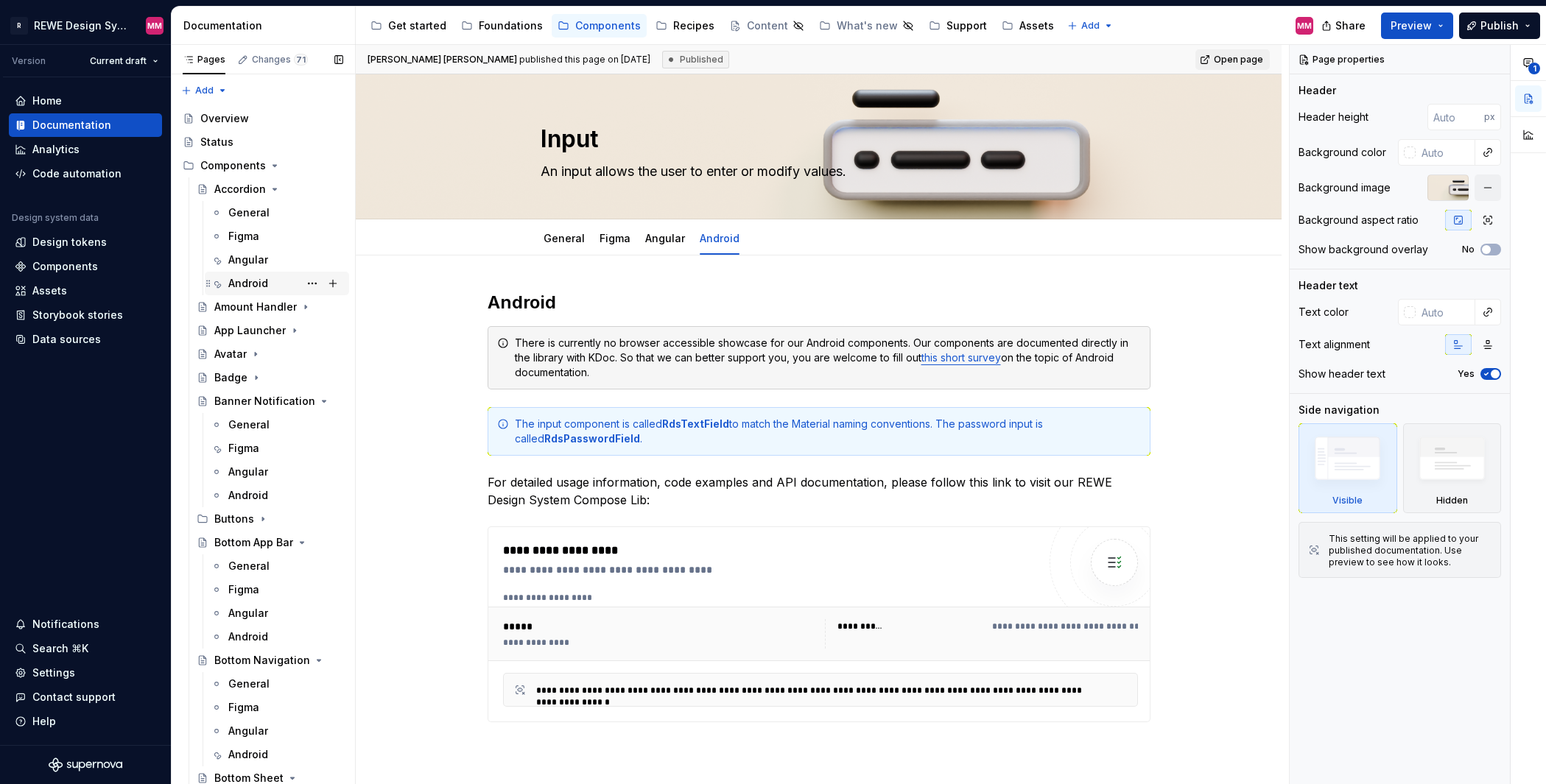
click at [254, 285] on div "Android" at bounding box center [248, 283] width 40 height 15
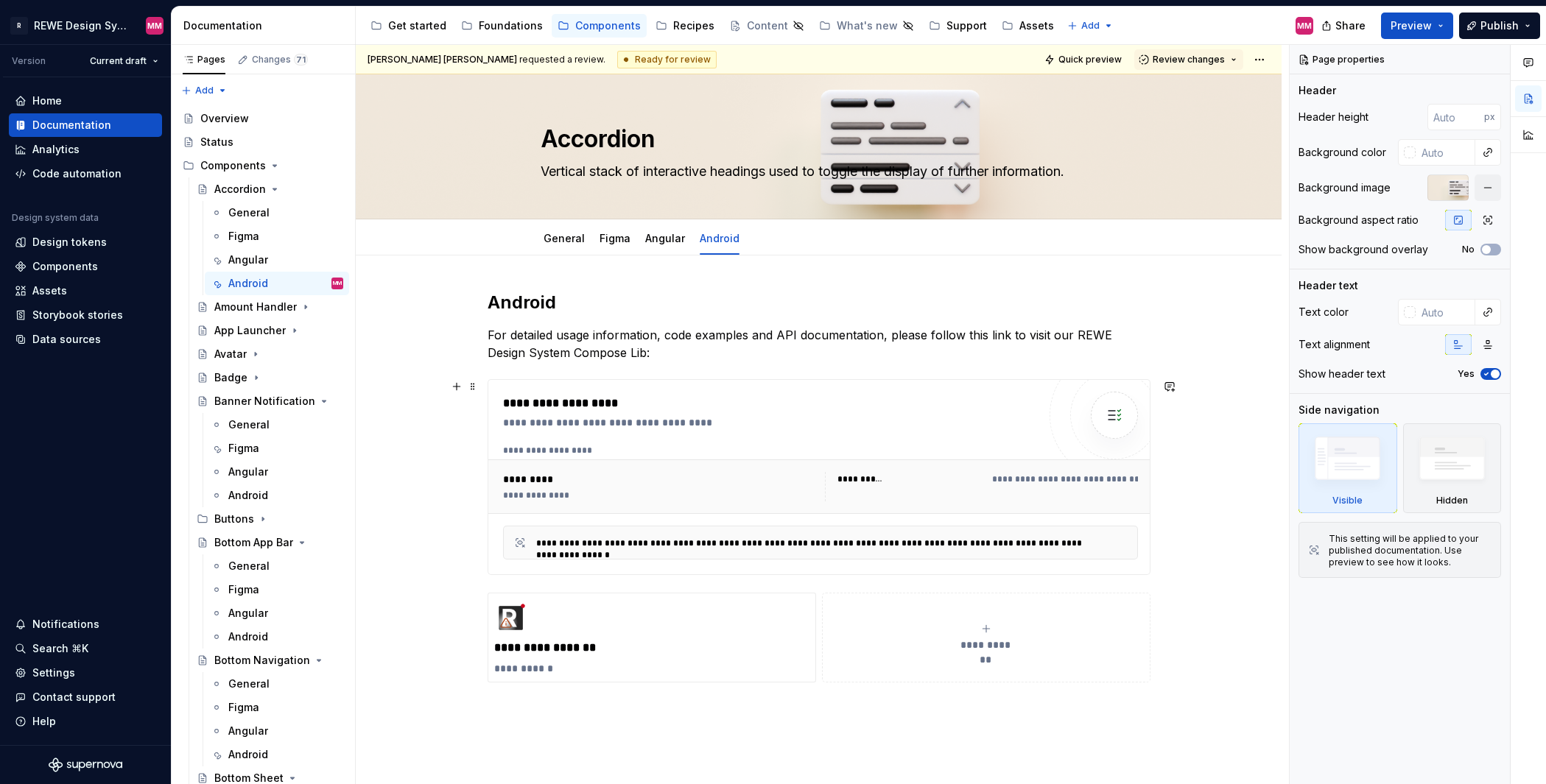
click at [915, 551] on div "**********" at bounding box center [821, 542] width 634 height 34
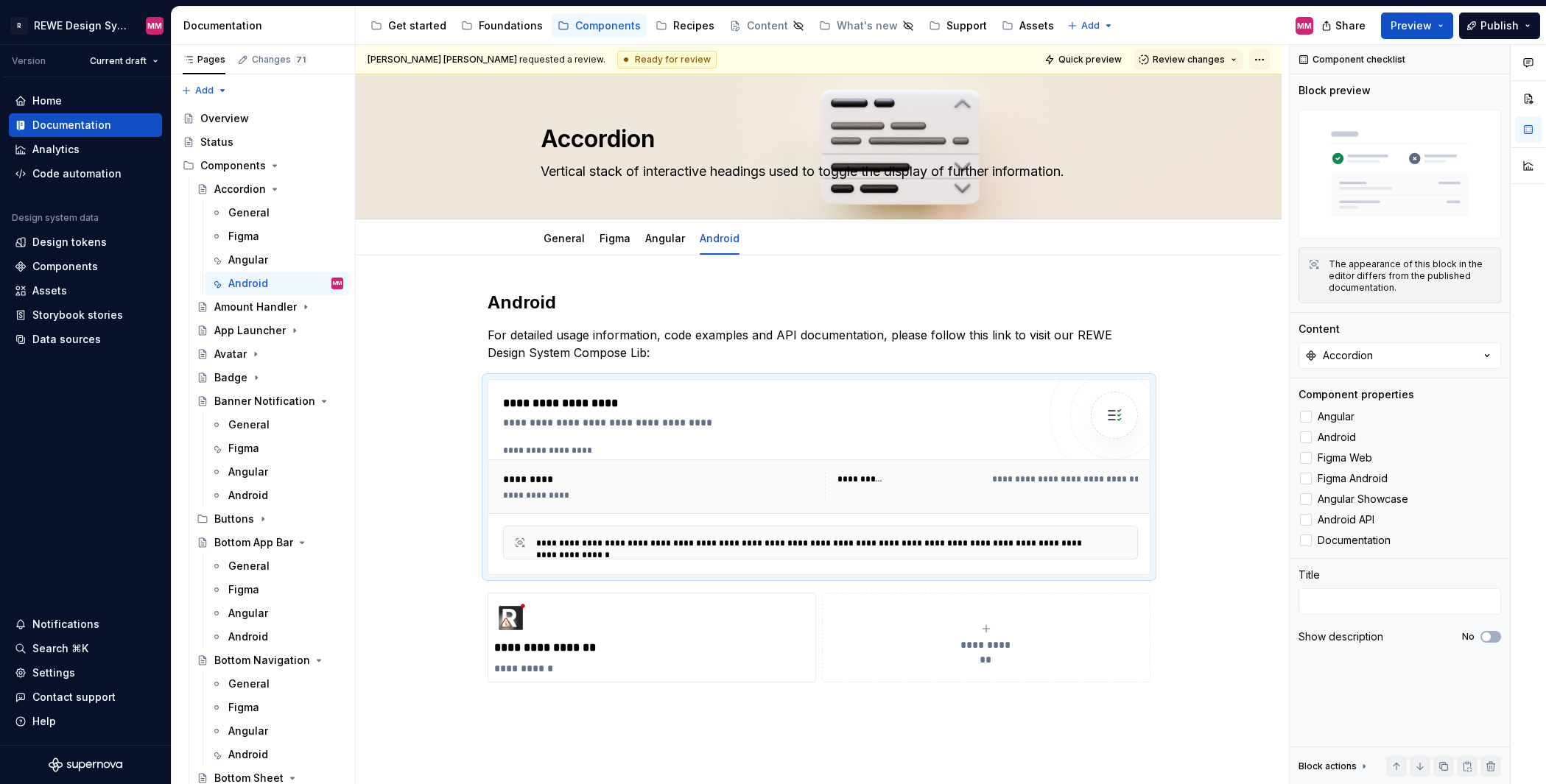
click at [1257, 66] on html "R REWE Design System MM Version Current draft Home Documentation Analytics Code…" at bounding box center [773, 392] width 1546 height 784
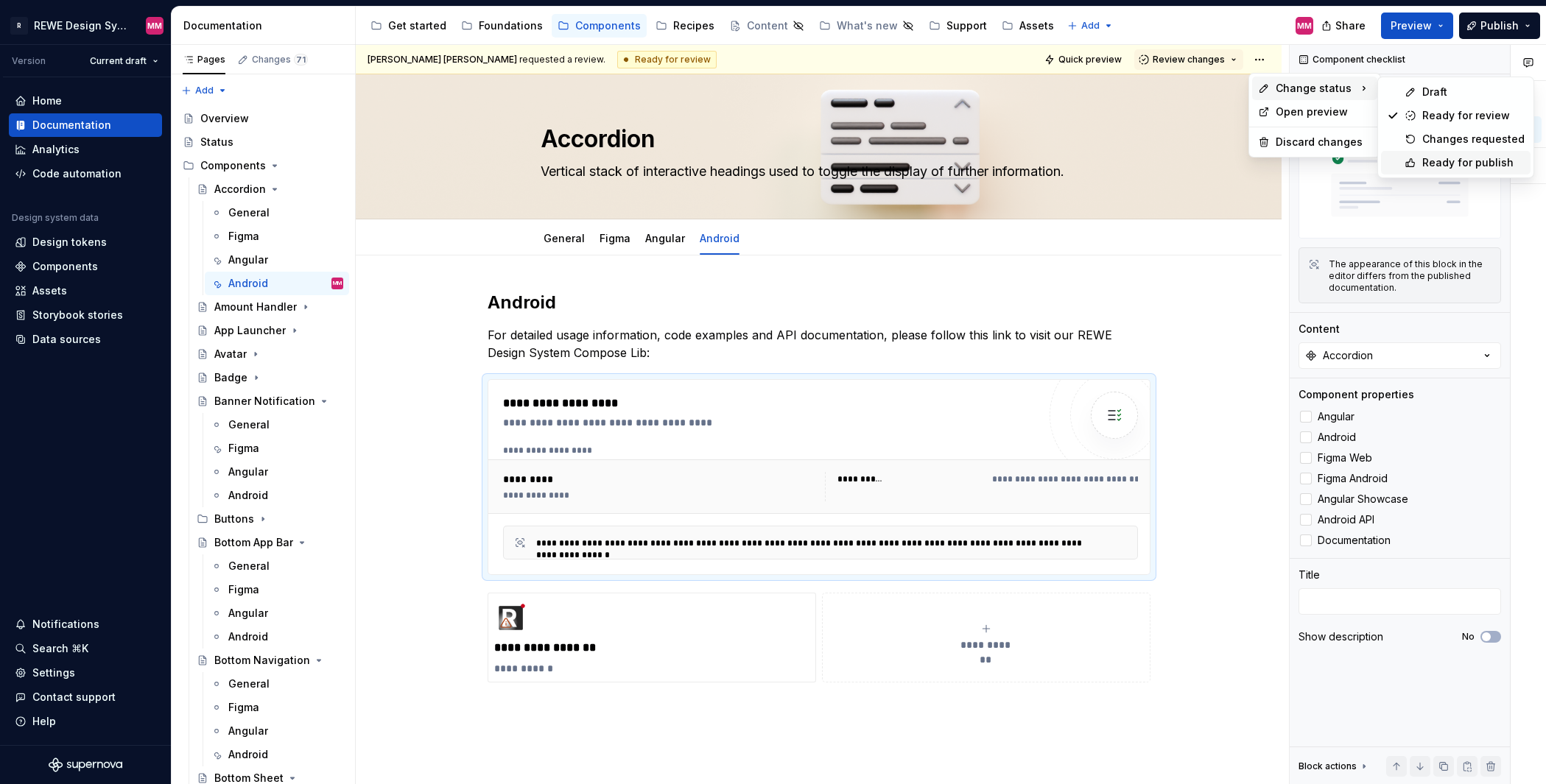
click at [1449, 162] on div "Ready for publish" at bounding box center [1473, 163] width 102 height 15
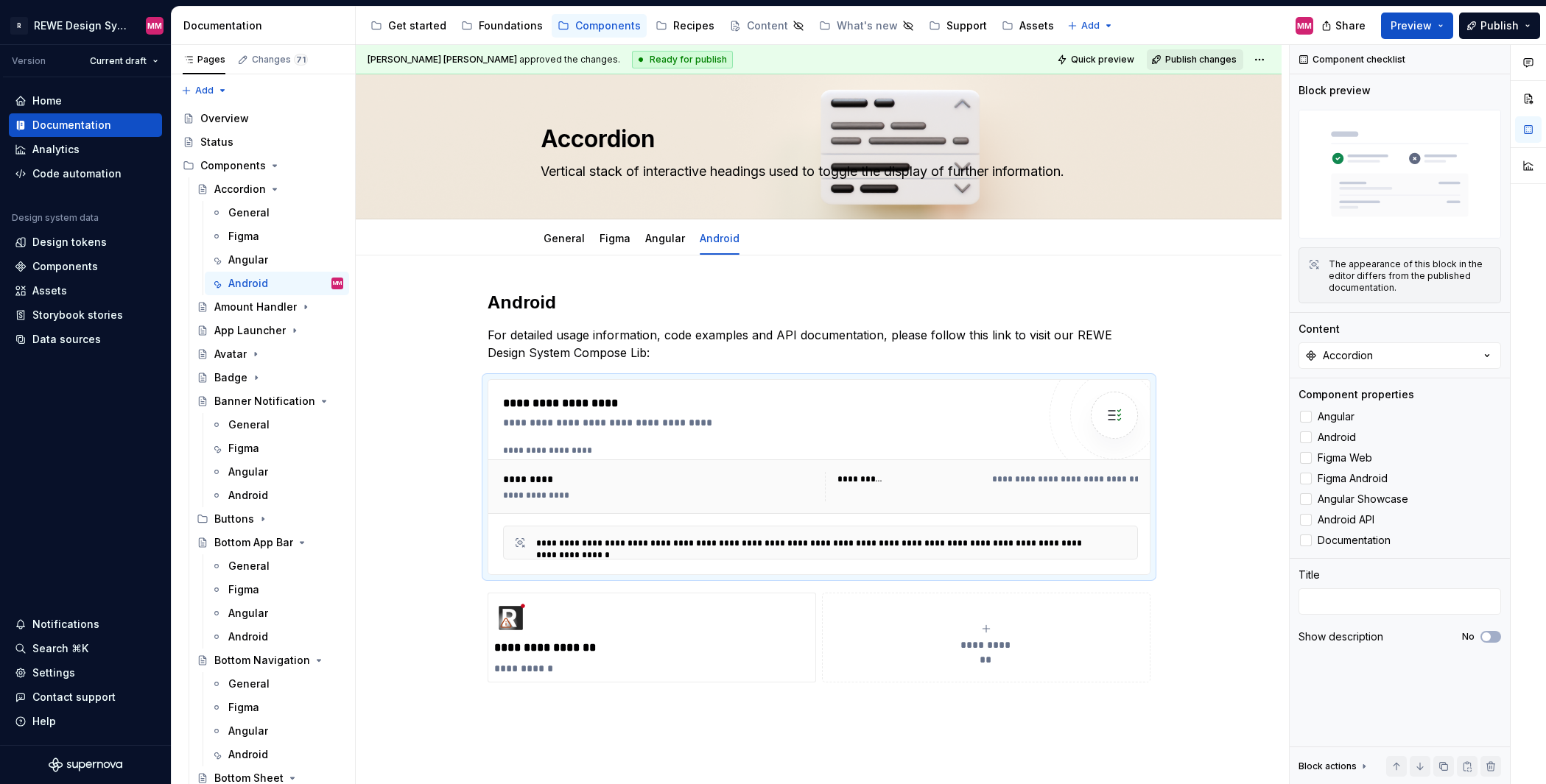
click at [1225, 57] on span "Publish changes" at bounding box center [1200, 60] width 71 height 11
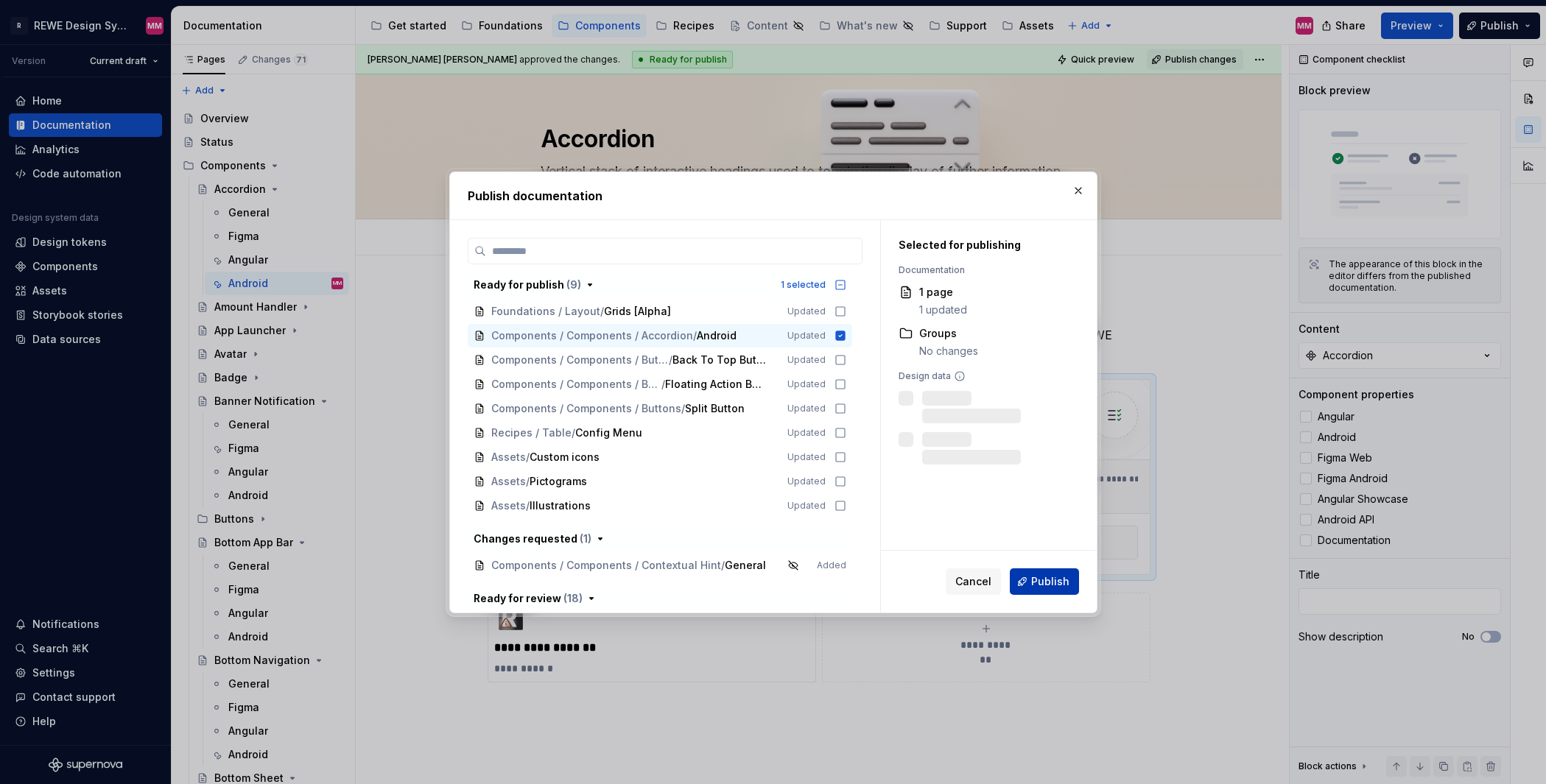
click at [1071, 586] on button "Publish" at bounding box center [1044, 582] width 69 height 26
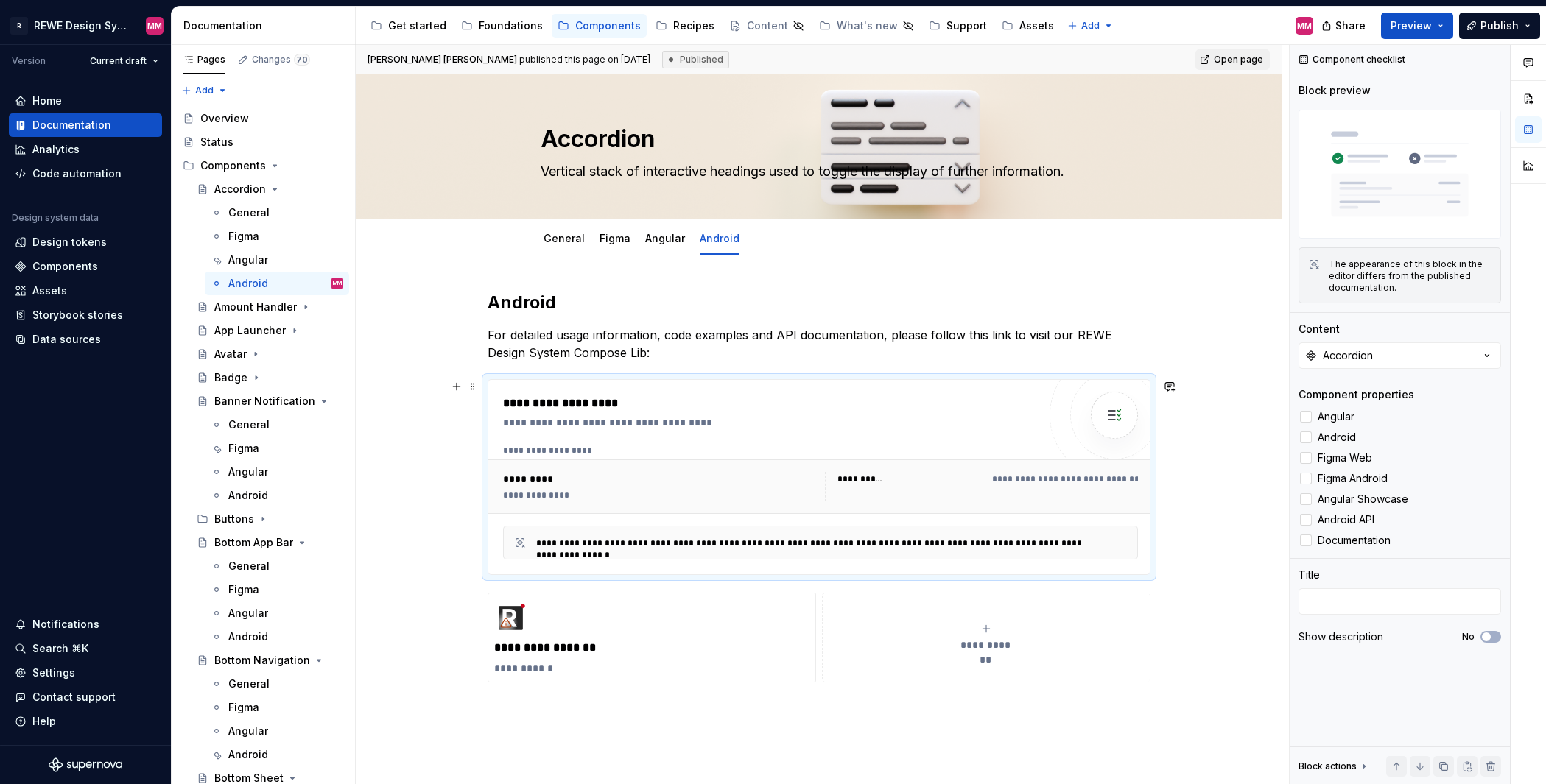
click at [1057, 474] on span "**********" at bounding box center [1303, 479] width 623 height 11
click at [1060, 481] on span "**********" at bounding box center [1303, 479] width 623 height 11
click at [78, 270] on div "Components" at bounding box center [66, 266] width 66 height 15
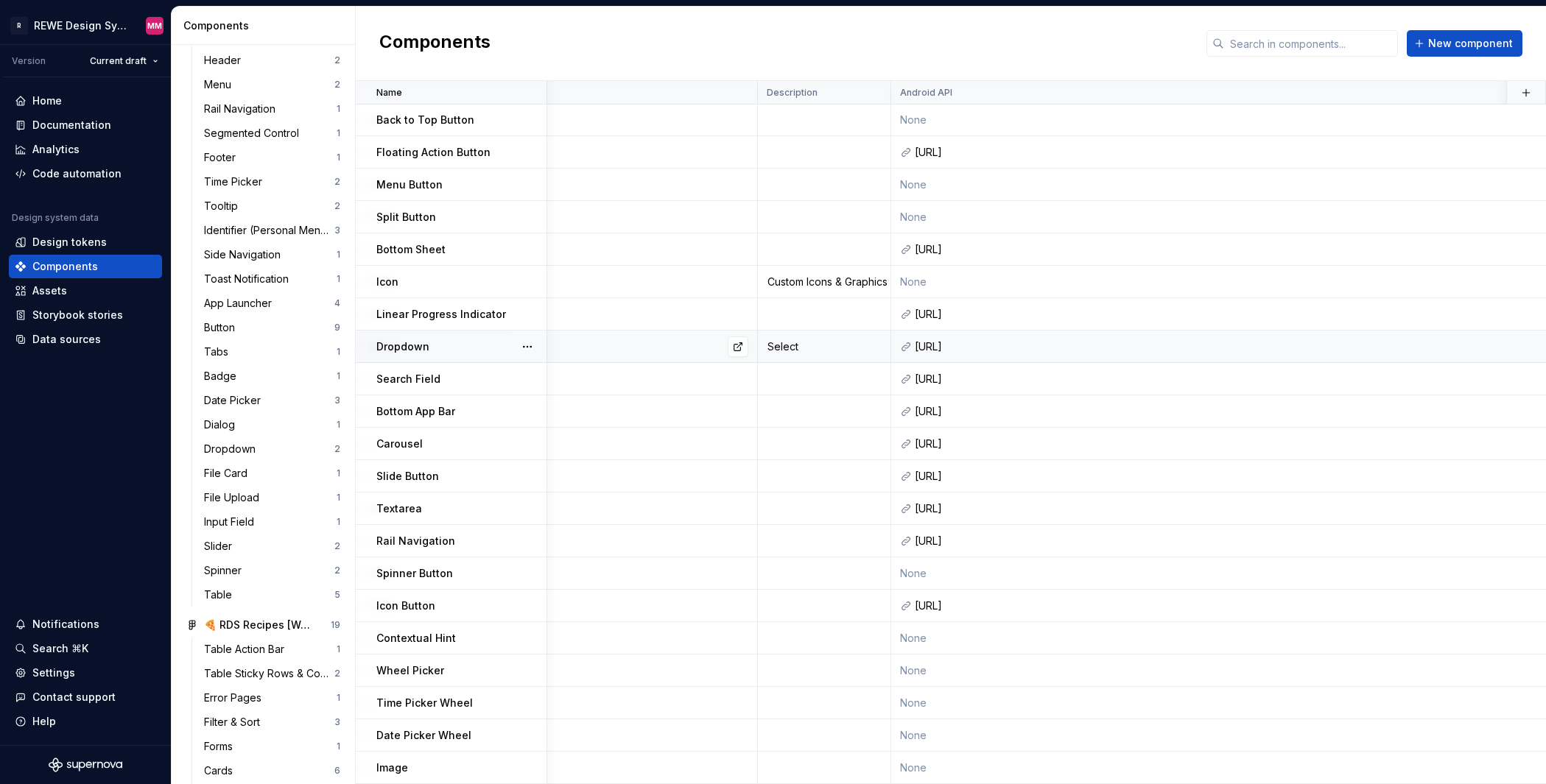
scroll to position [1207, 748]
click at [1438, 339] on div "https://gitlab.rewe.local/mob/rds/rds-compose-lib/-/blob/develop/compose-lib/sr…" at bounding box center [1259, 347] width 703 height 15
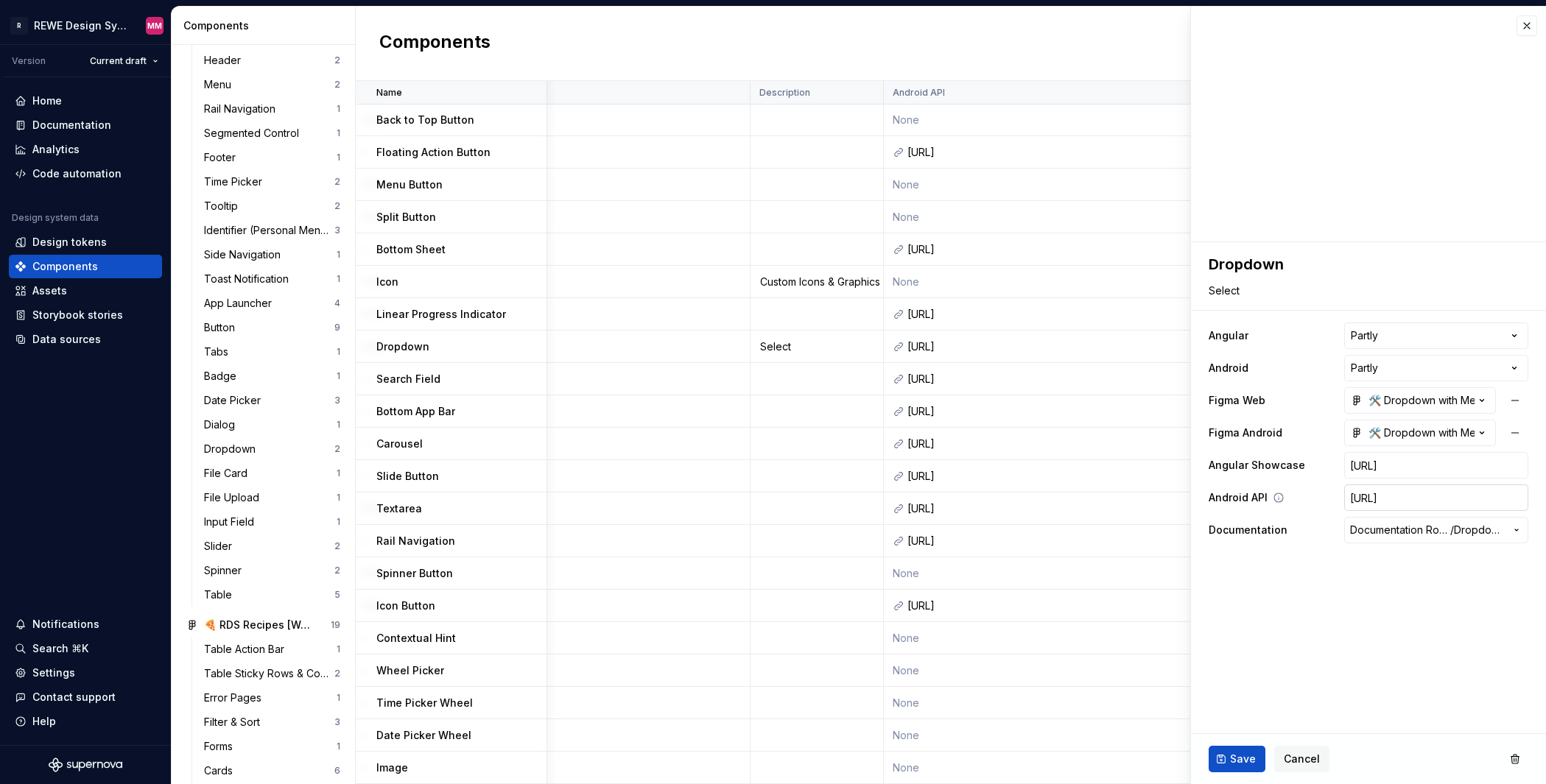
click at [1447, 488] on input "https://gitlab.rewe.local/mob/rds/rds-compose-lib/-/blob/develop/compose-lib/sr…" at bounding box center [1436, 497] width 184 height 26
type textarea "*"
paste input "https://gitlab.rewe.local/mob/rds/rds-compose-lib/-/blob/develop/compose-lib/sr…"
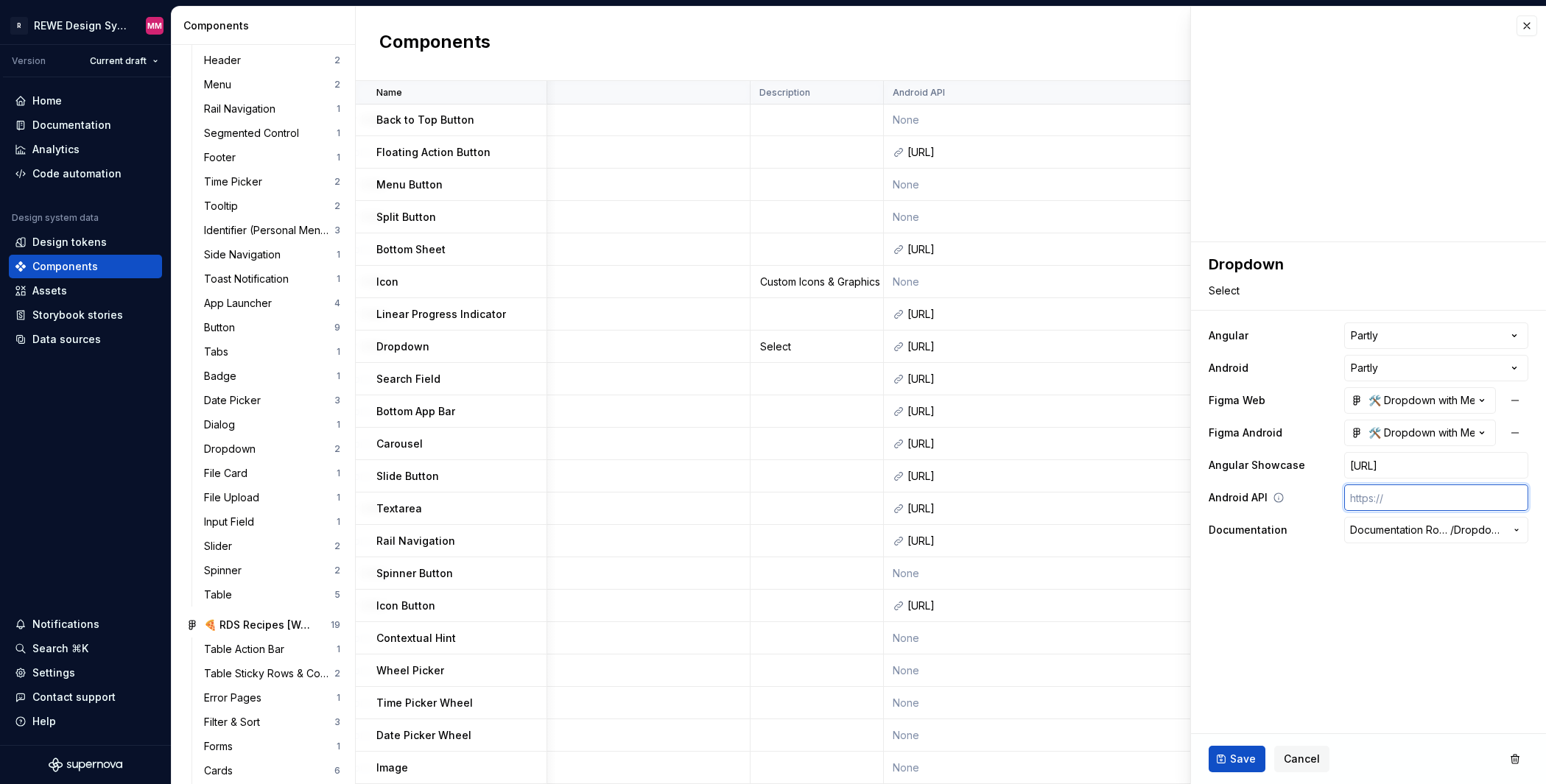
type textarea "*"
type input "https://gitlab.rewe.local/mob/rds/rds-compose-lib/-/blob/develop/compose-lib/sr…"
click at [1444, 616] on fieldset "**********" at bounding box center [1368, 513] width 355 height 542
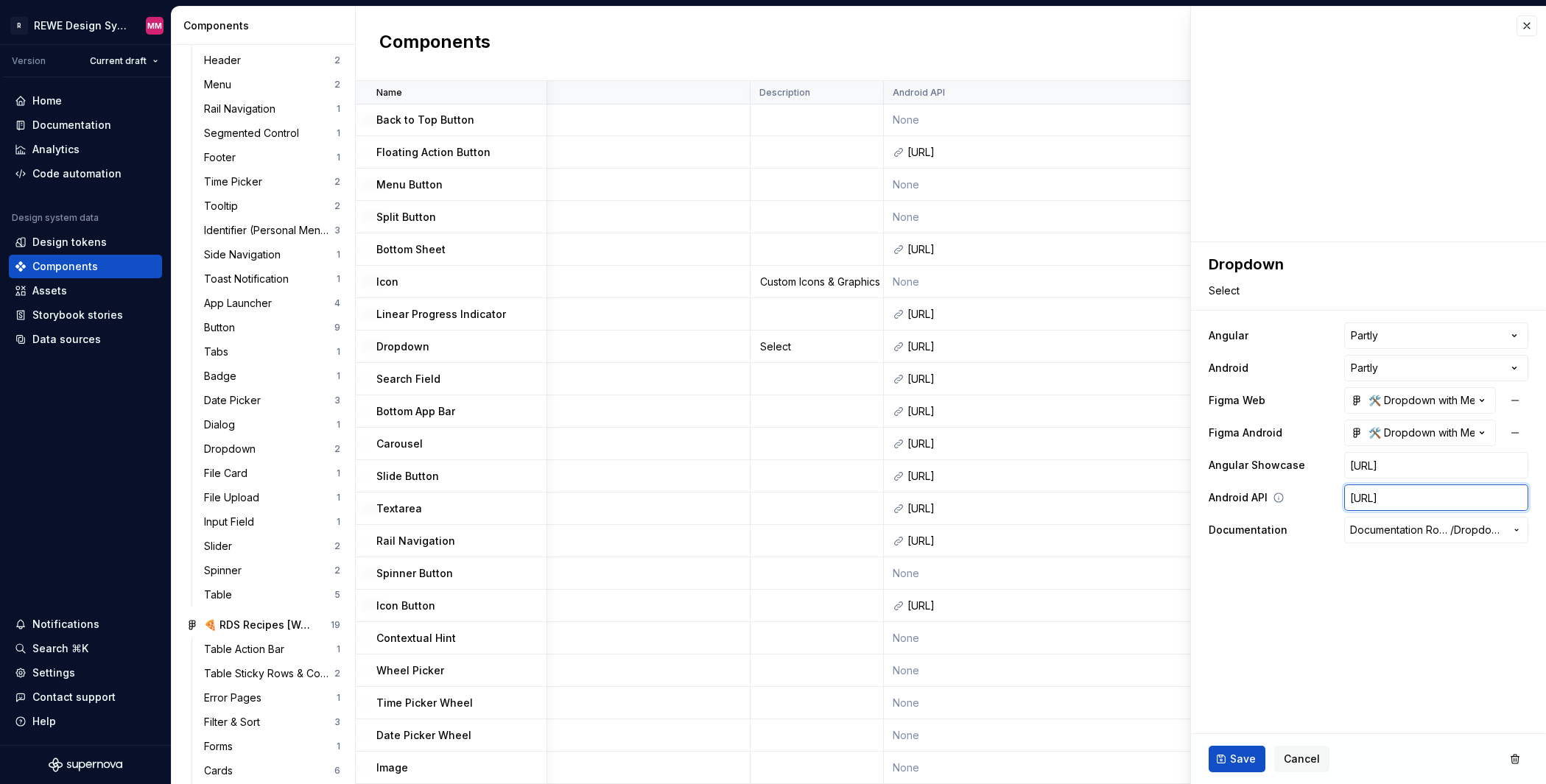
click at [1371, 485] on input "https://gitlab.rewe.local/mob/rds/rds-compose-lib/-/blob/develop/compose-lib/sr…" at bounding box center [1436, 497] width 184 height 26
click at [1235, 760] on span "Save" at bounding box center [1242, 759] width 25 height 15
type textarea "*"
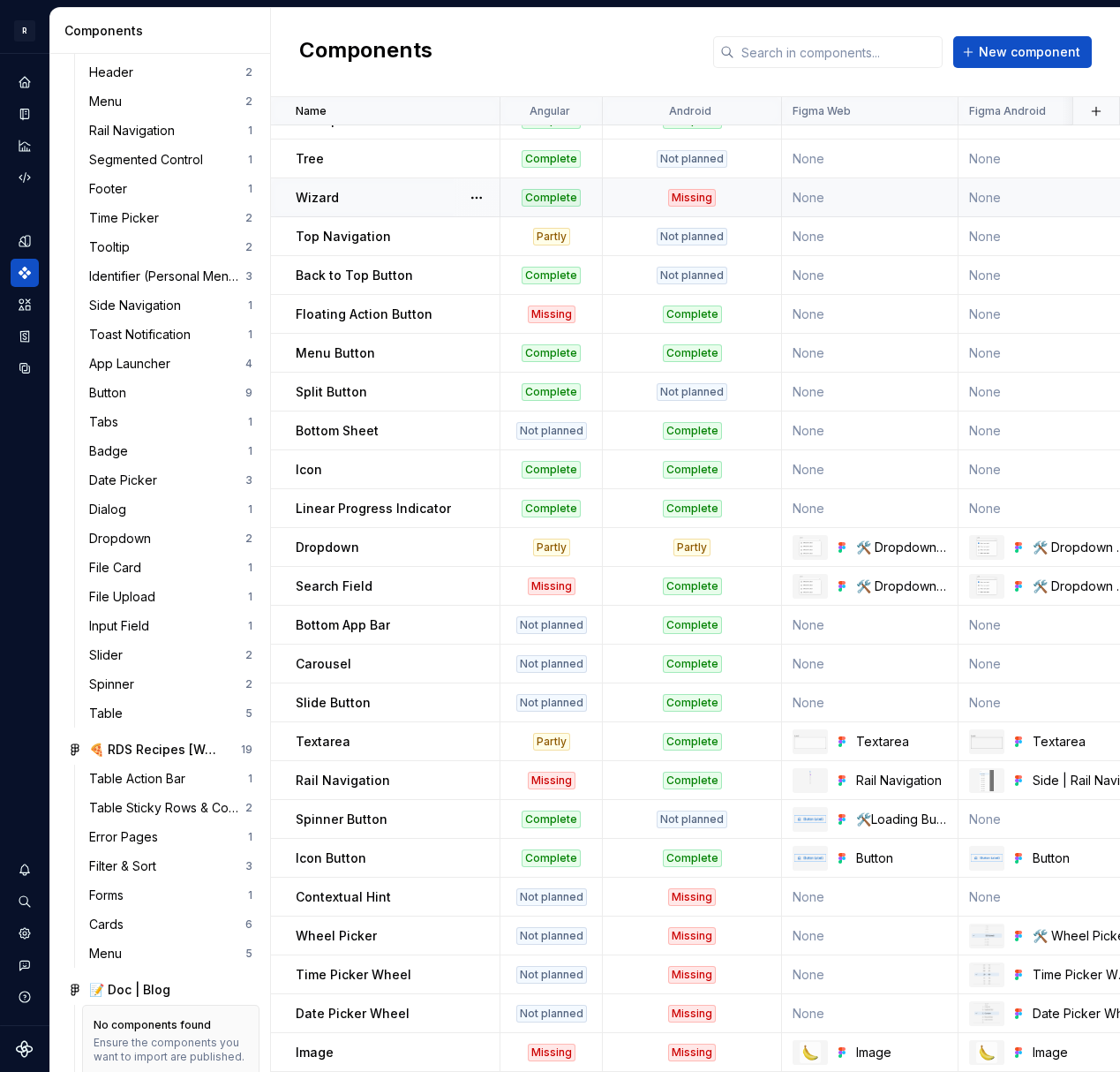
scroll to position [1316, 0]
